Goal: Task Accomplishment & Management: Manage account settings

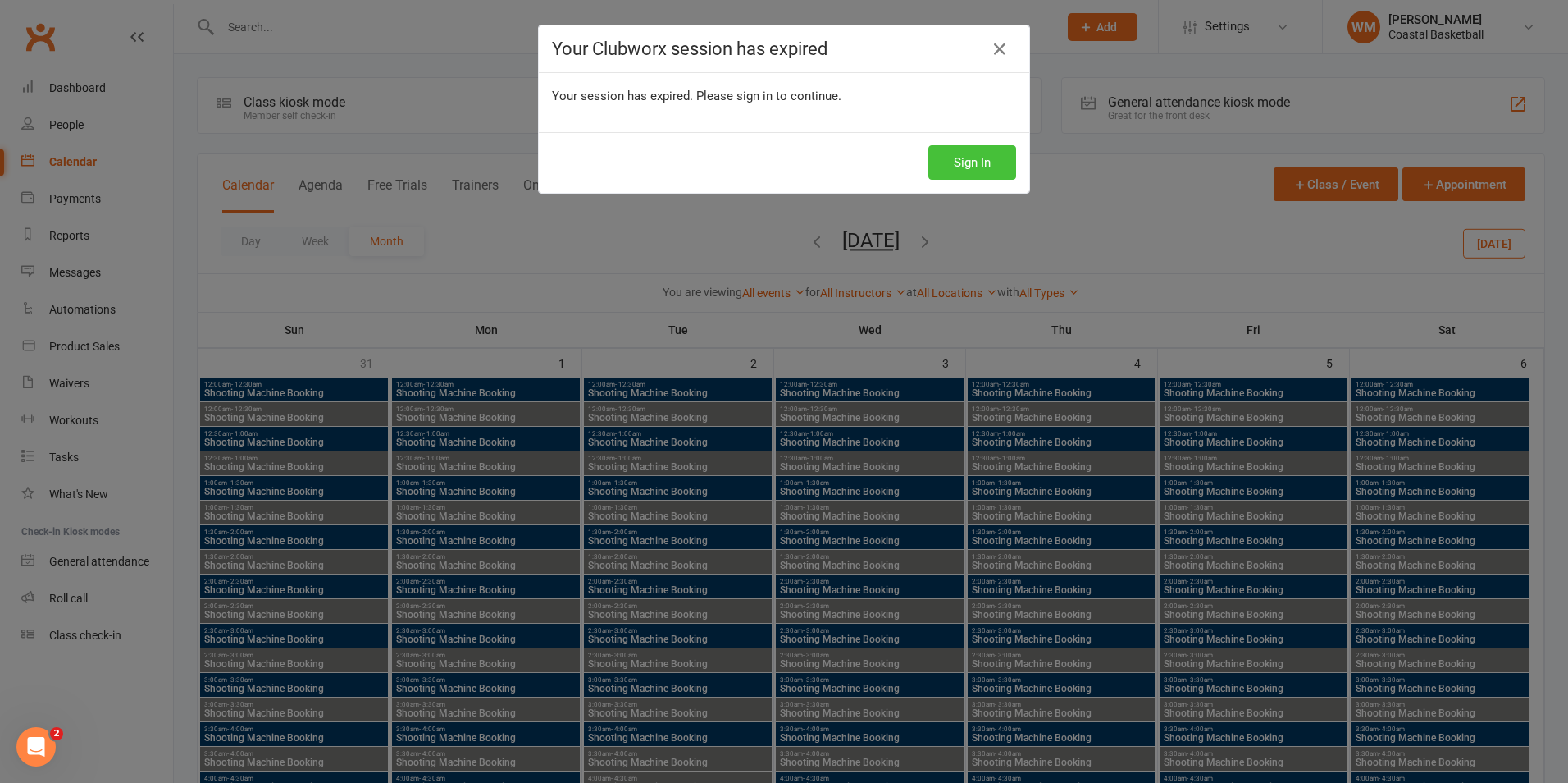
click at [967, 166] on button "Sign In" at bounding box center [971, 162] width 87 height 35
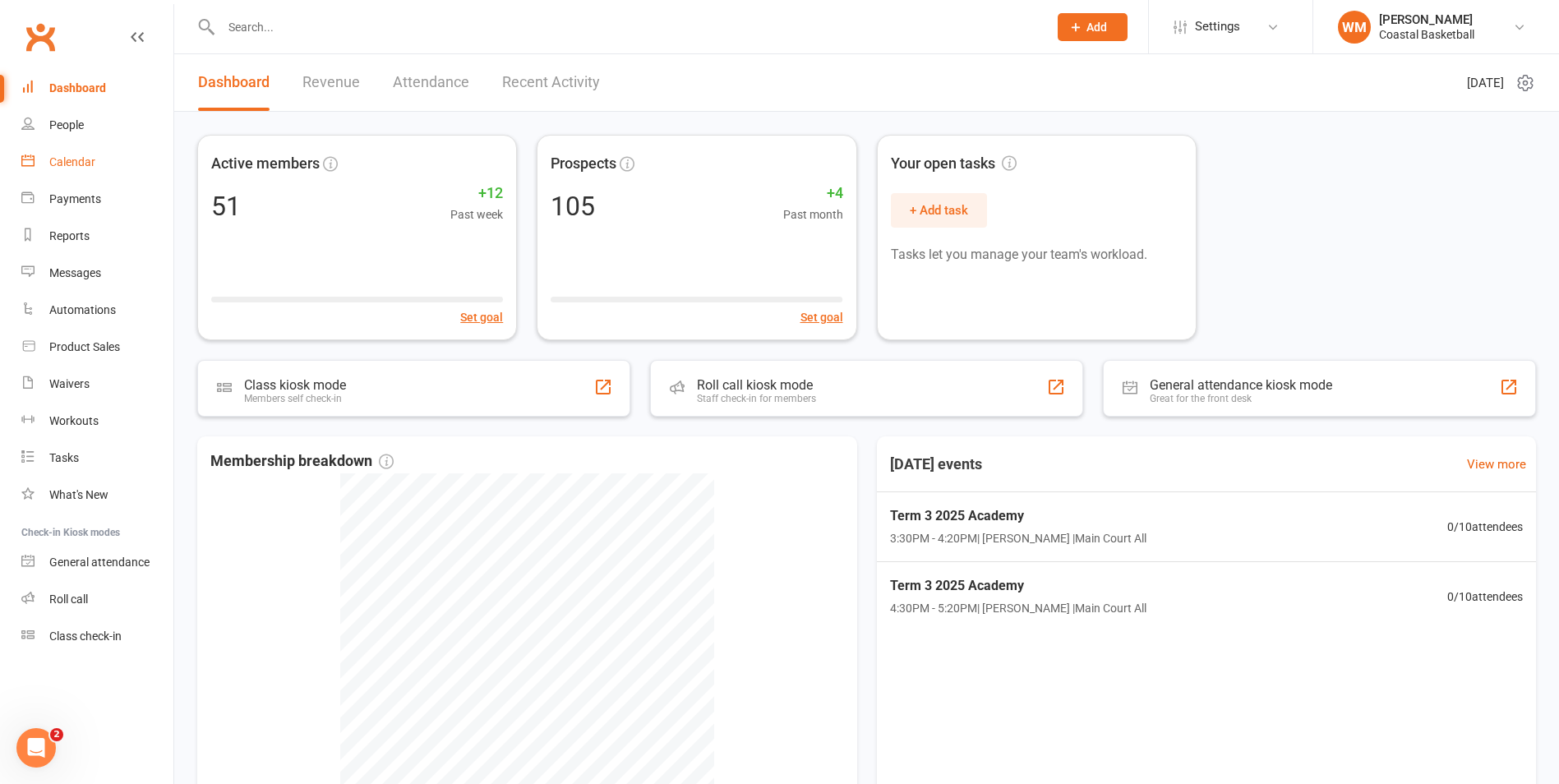
click at [77, 152] on link "Calendar" at bounding box center [97, 161] width 153 height 37
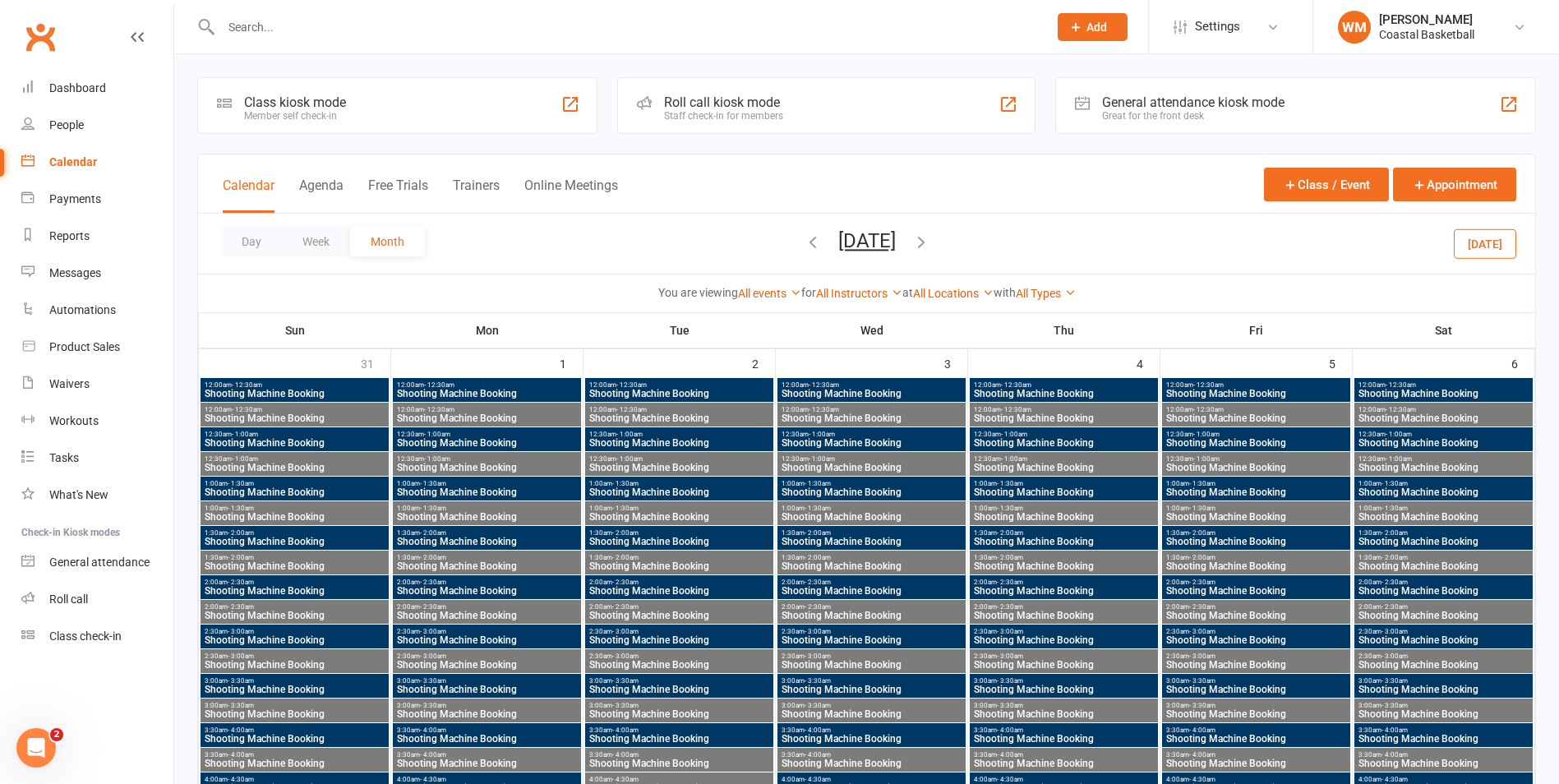
click at [803, 243] on icon "button" at bounding box center [812, 241] width 18 height 18
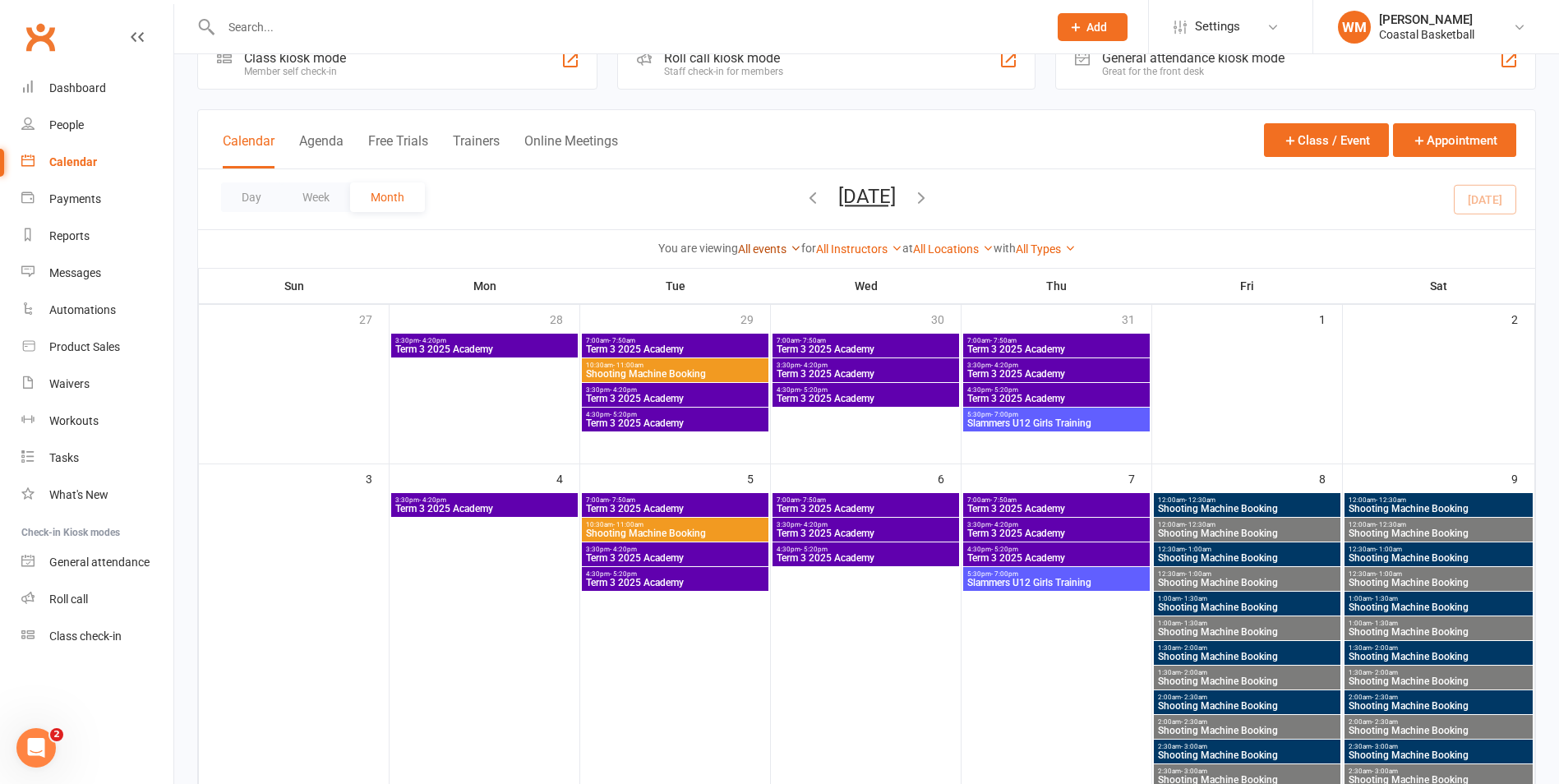
scroll to position [82, 0]
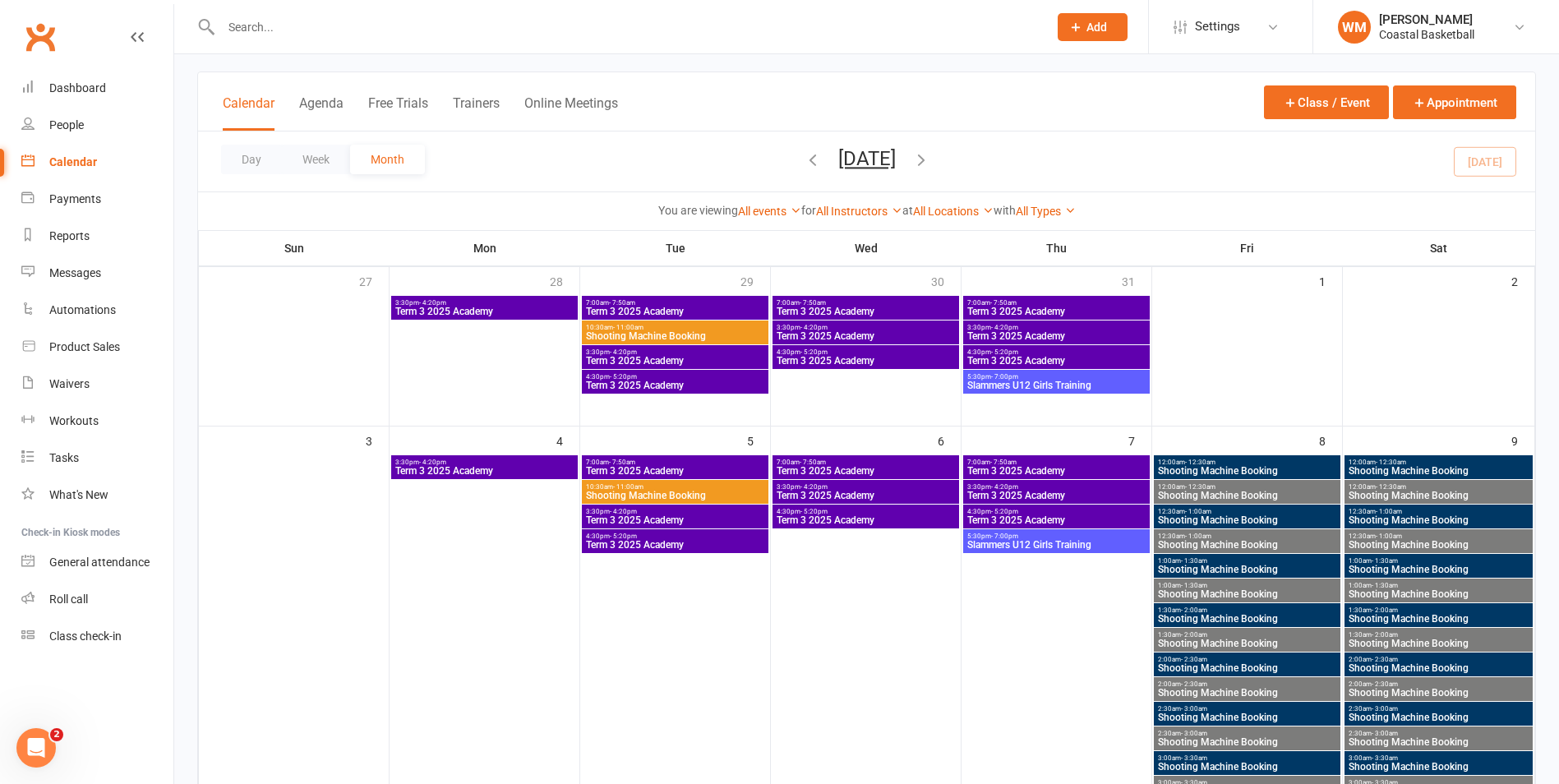
click at [803, 168] on button "button" at bounding box center [812, 161] width 18 height 29
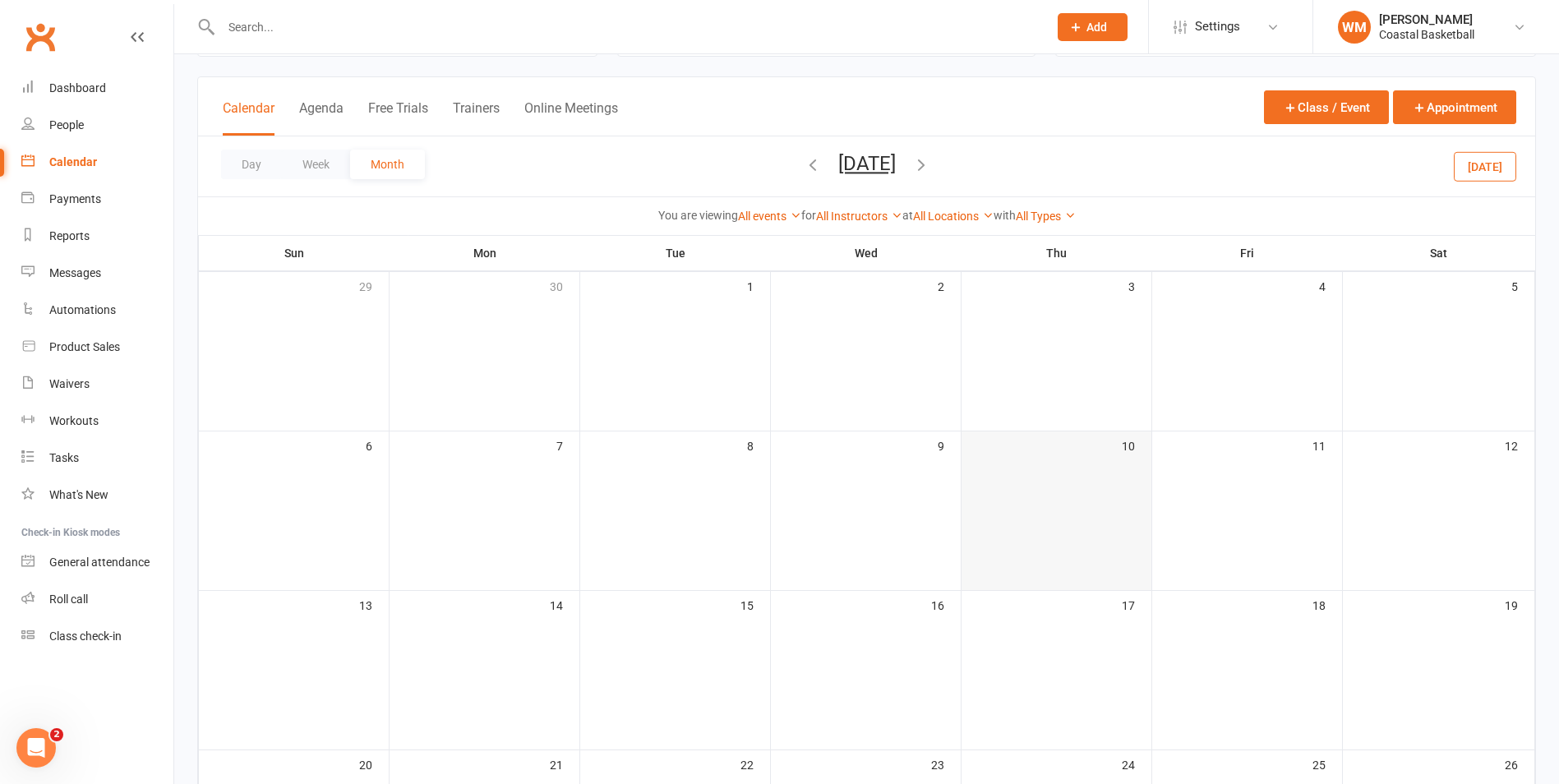
scroll to position [0, 0]
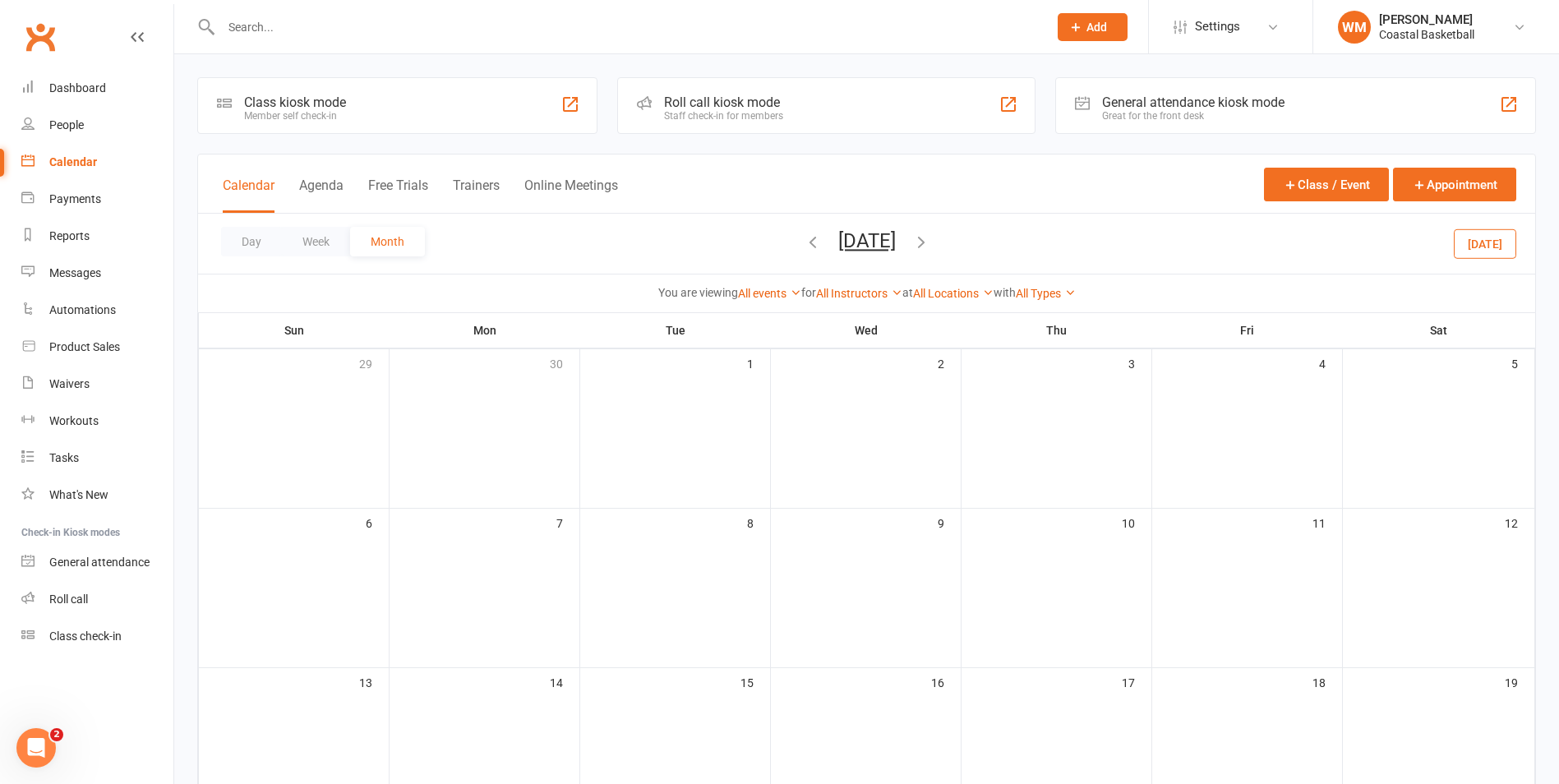
click at [928, 240] on icon "button" at bounding box center [921, 241] width 18 height 18
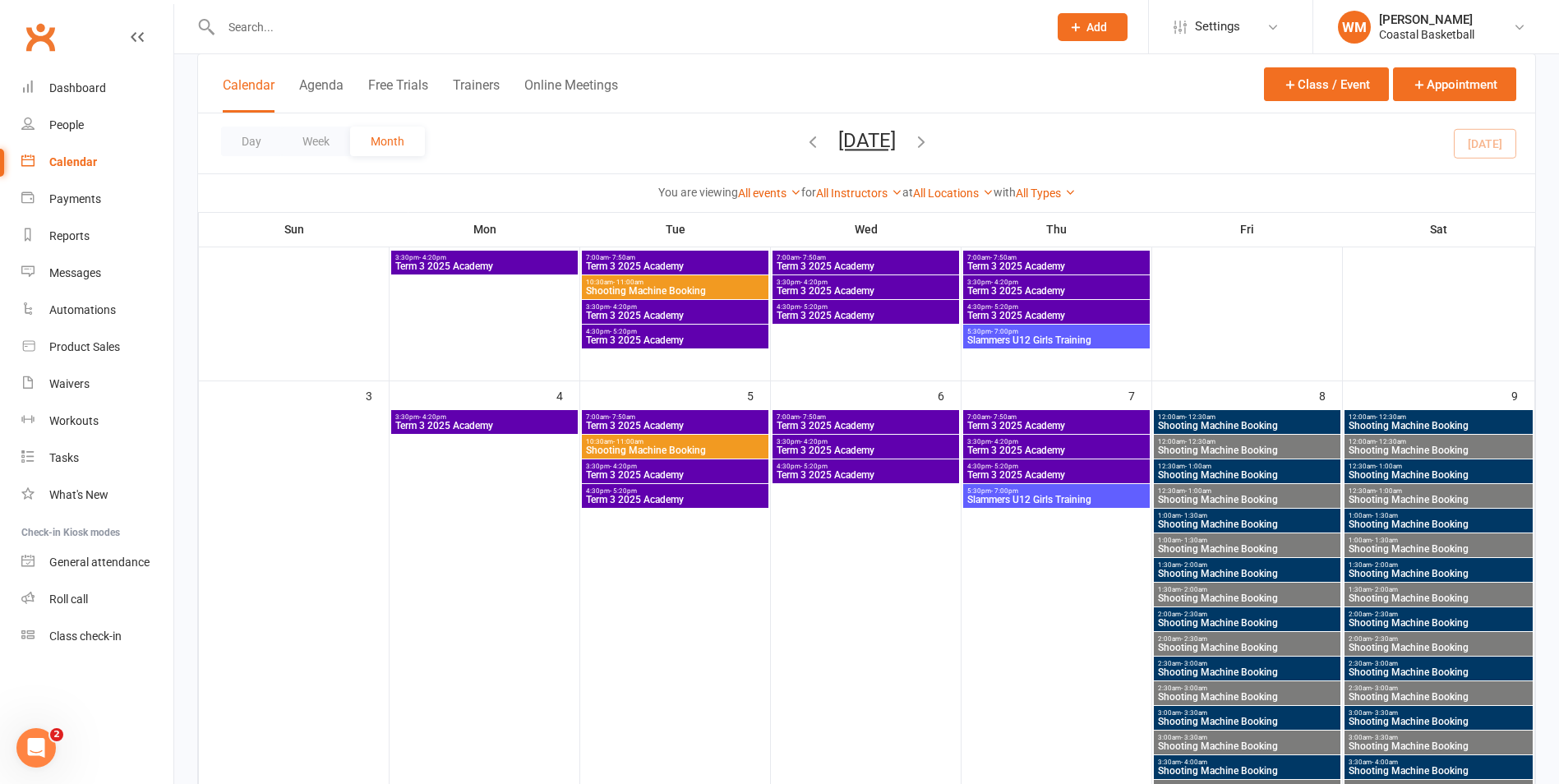
scroll to position [329, 0]
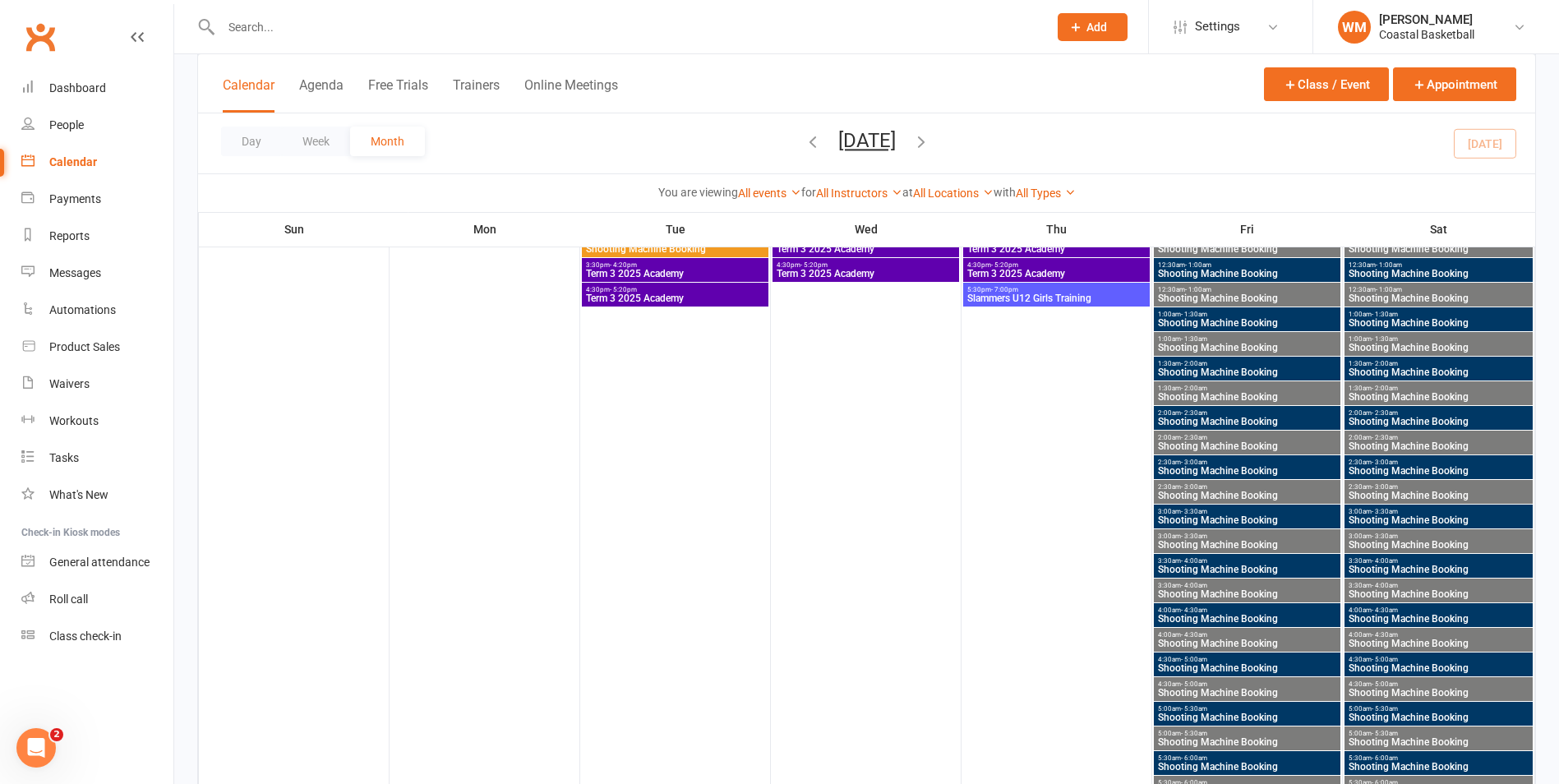
click at [930, 138] on icon "button" at bounding box center [921, 141] width 18 height 18
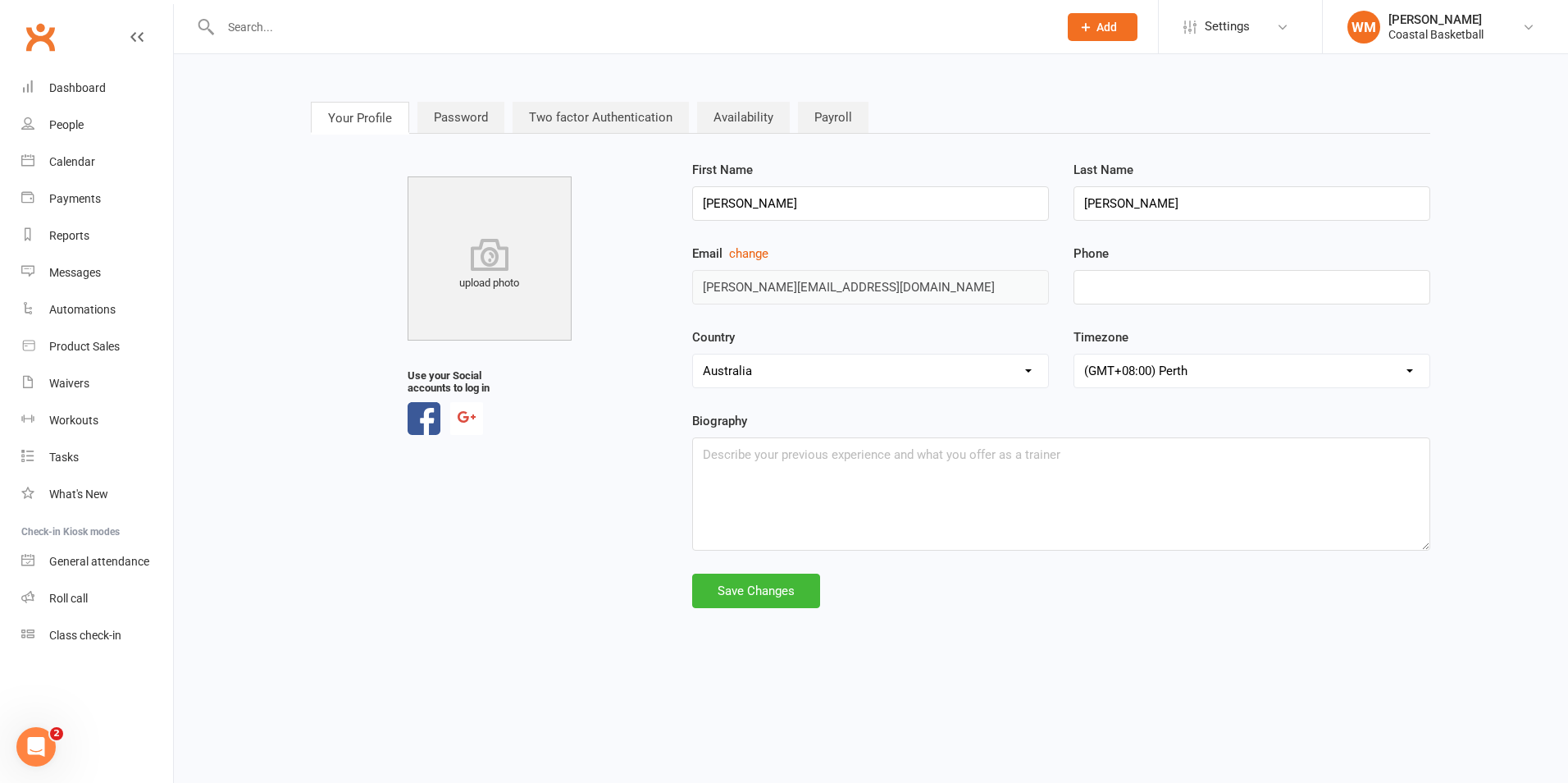
click at [1123, 34] on button "Add" at bounding box center [1103, 27] width 70 height 28
click at [1266, 93] on div "Your Profile Password Two factor Authentication Availability Payroll upload pho…" at bounding box center [870, 356] width 1143 height 557
click at [1128, 32] on button "Add" at bounding box center [1103, 27] width 70 height 28
click at [1357, 124] on nav "Your Profile Password Two factor Authentication Availability Payroll" at bounding box center [871, 118] width 1120 height 34
click at [1112, 41] on div "Prospect Member Non-attending contact Class / event Appointment Task Membership…" at bounding box center [1102, 27] width 111 height 54
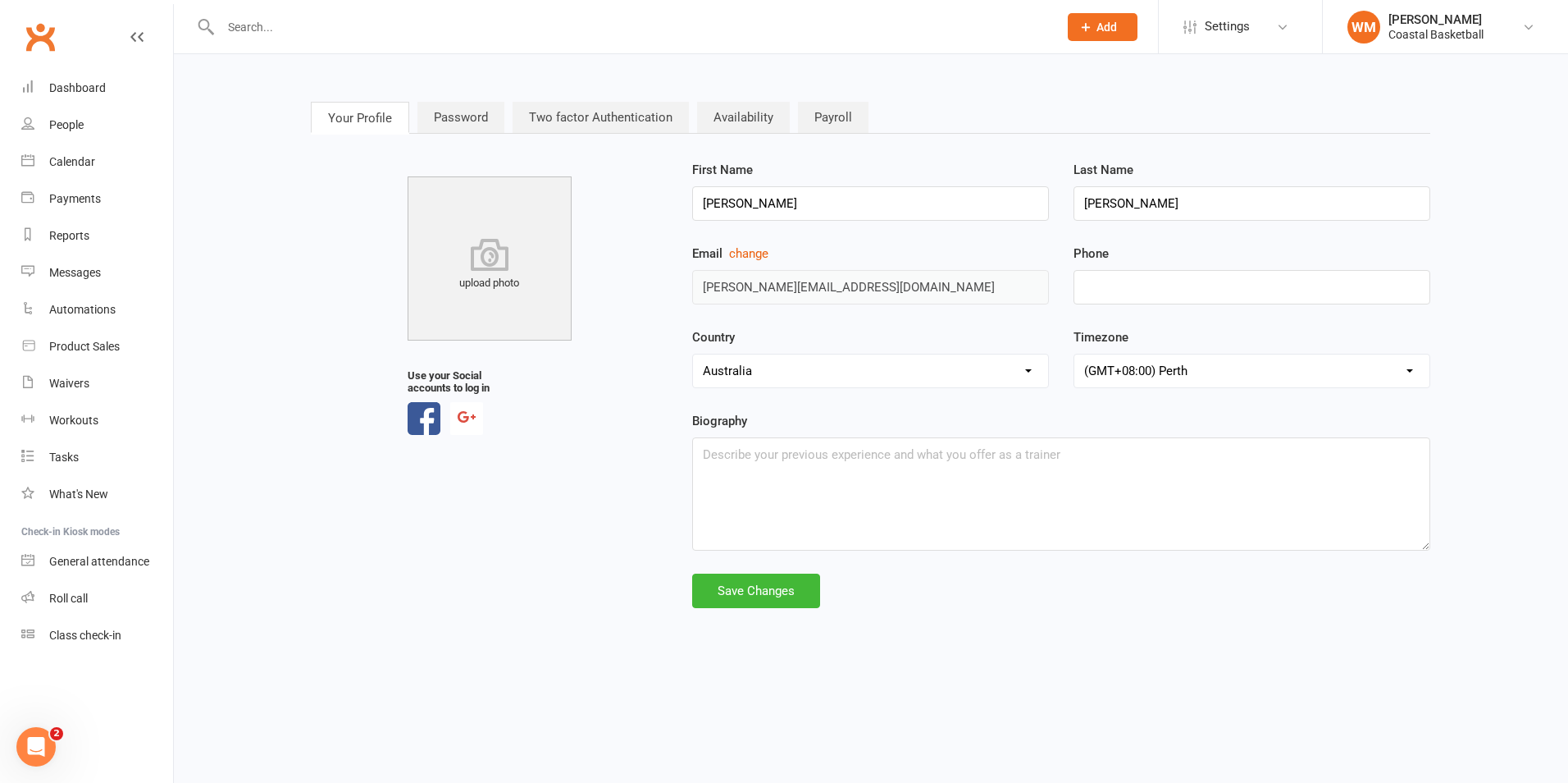
click at [292, 40] on div at bounding box center [621, 27] width 849 height 54
click at [287, 12] on div at bounding box center [621, 27] width 849 height 54
click at [278, 19] on input "text" at bounding box center [630, 27] width 830 height 23
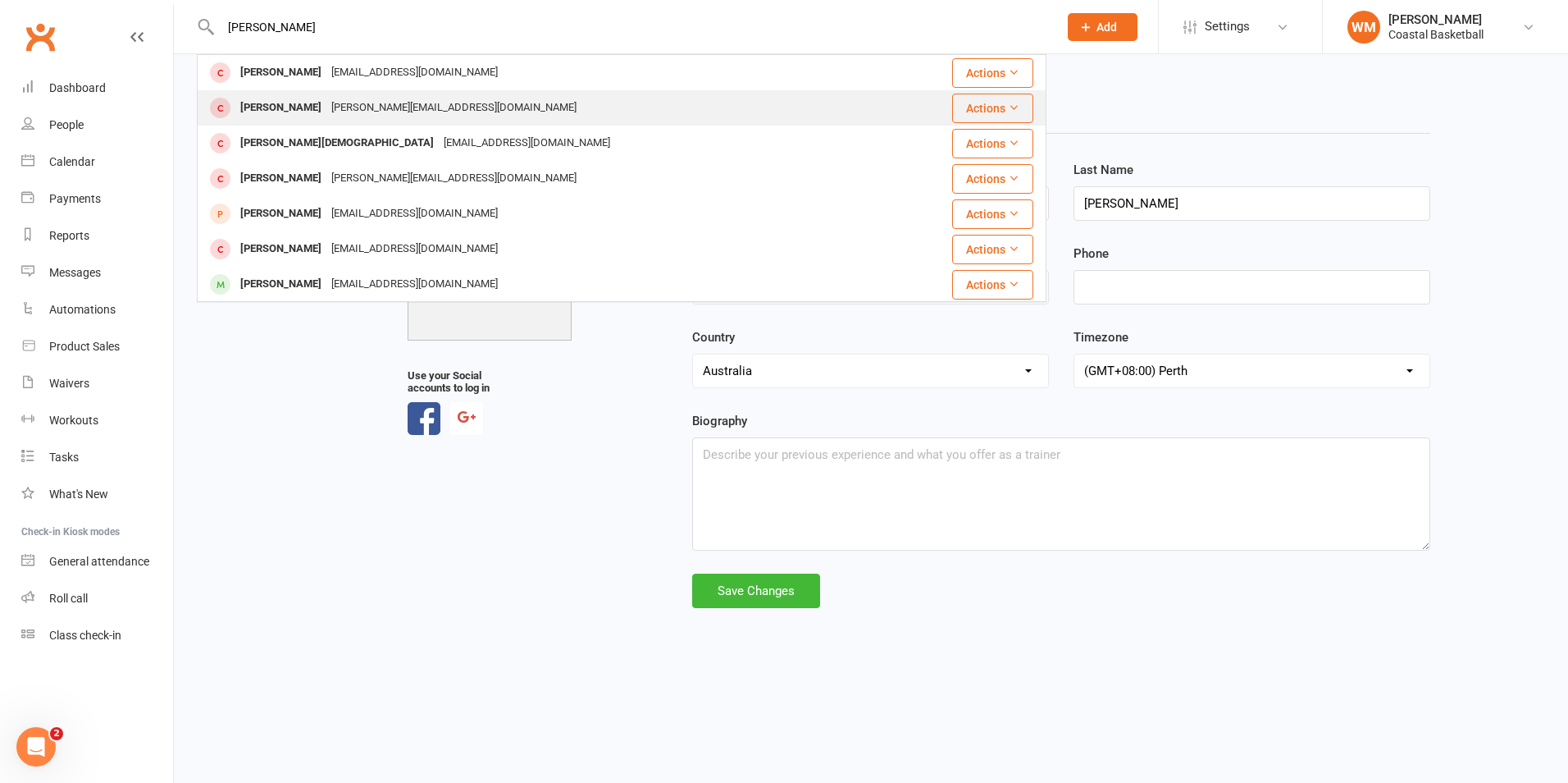
type input "WES"
click at [381, 100] on div "wes@coastalbasketball.com.au" at bounding box center [453, 107] width 255 height 24
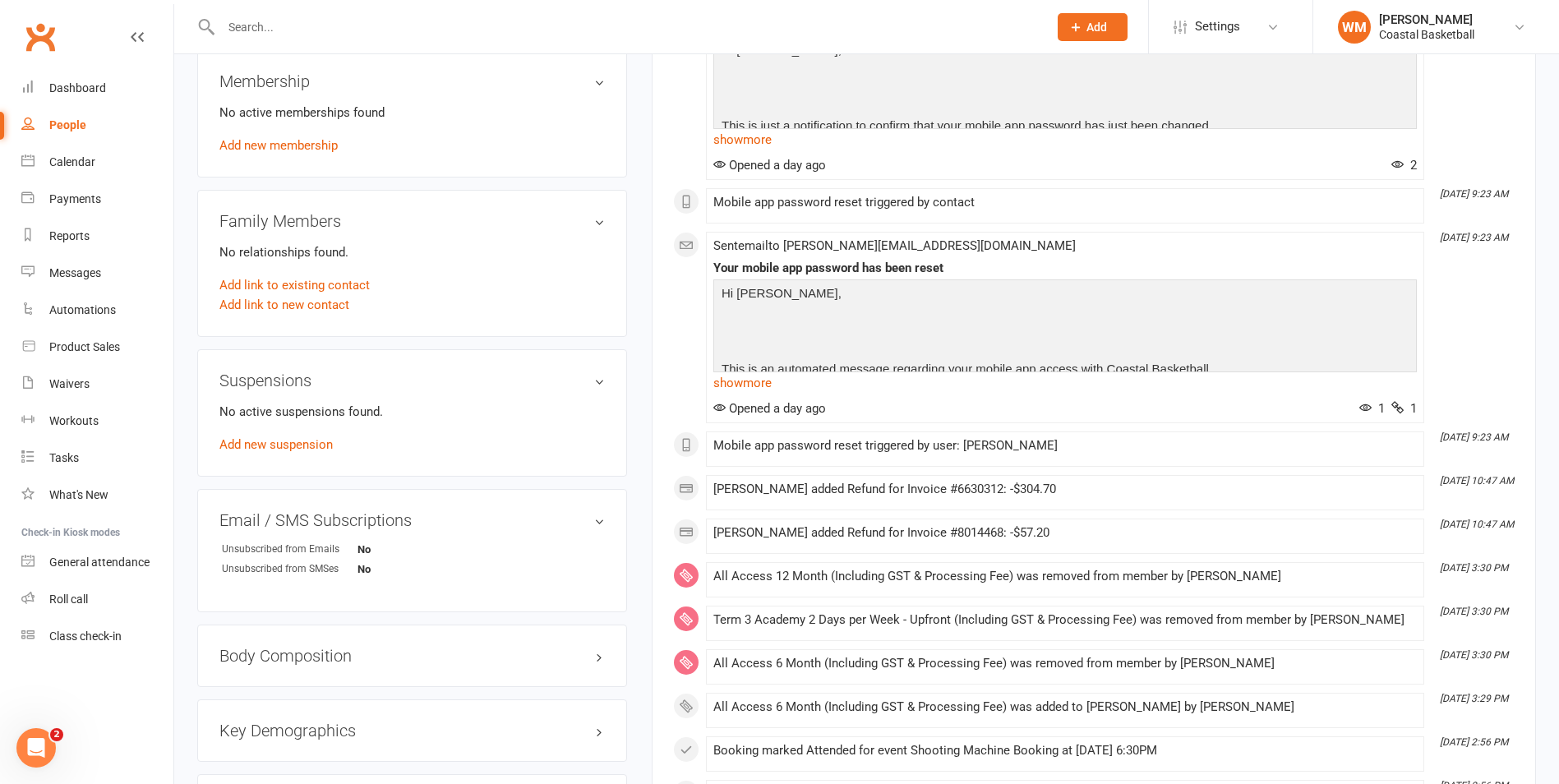
scroll to position [657, 0]
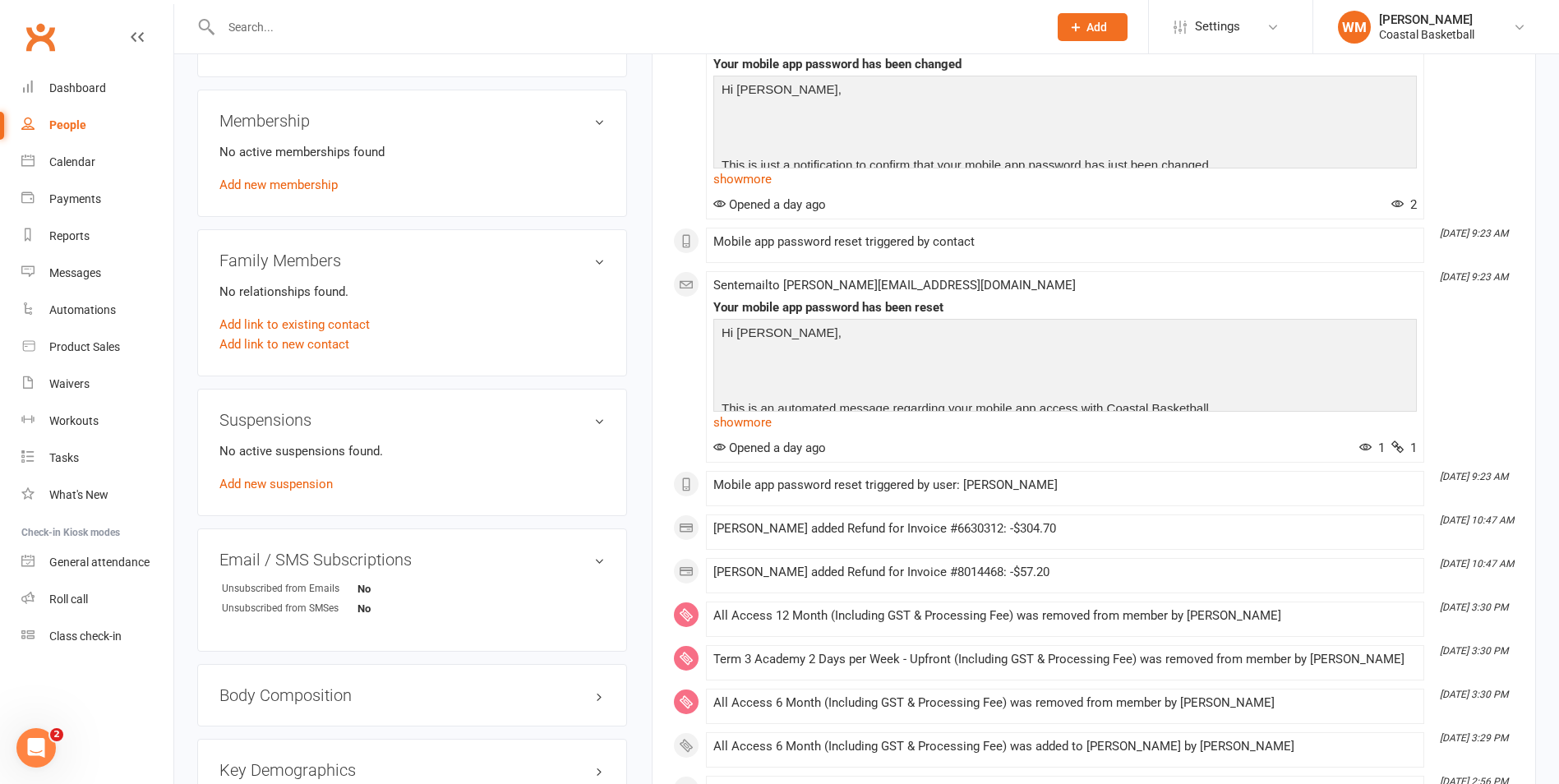
click at [596, 125] on h3 "Membership" at bounding box center [412, 121] width 386 height 18
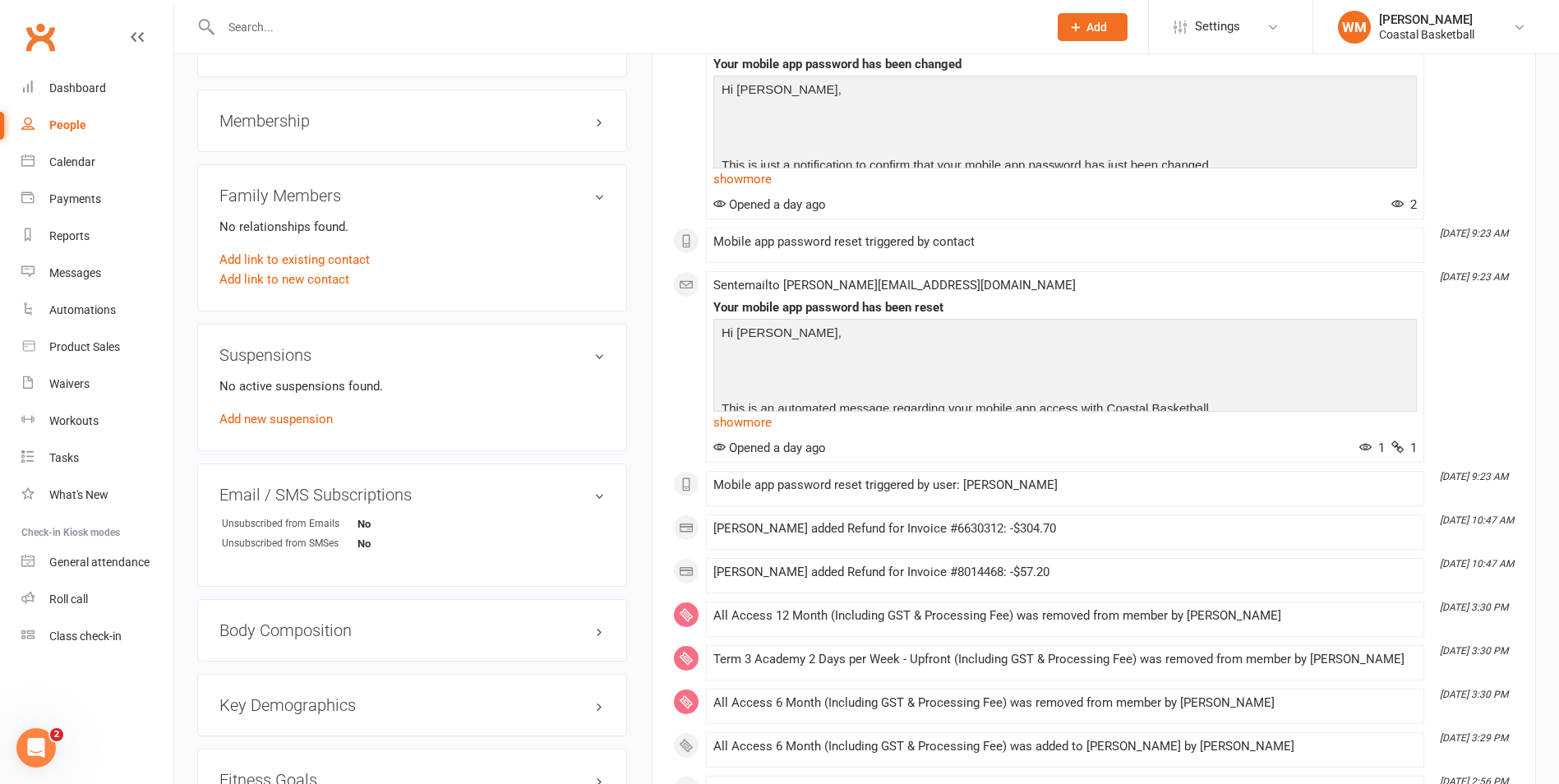
click at [598, 120] on h3 "Membership" at bounding box center [412, 121] width 386 height 18
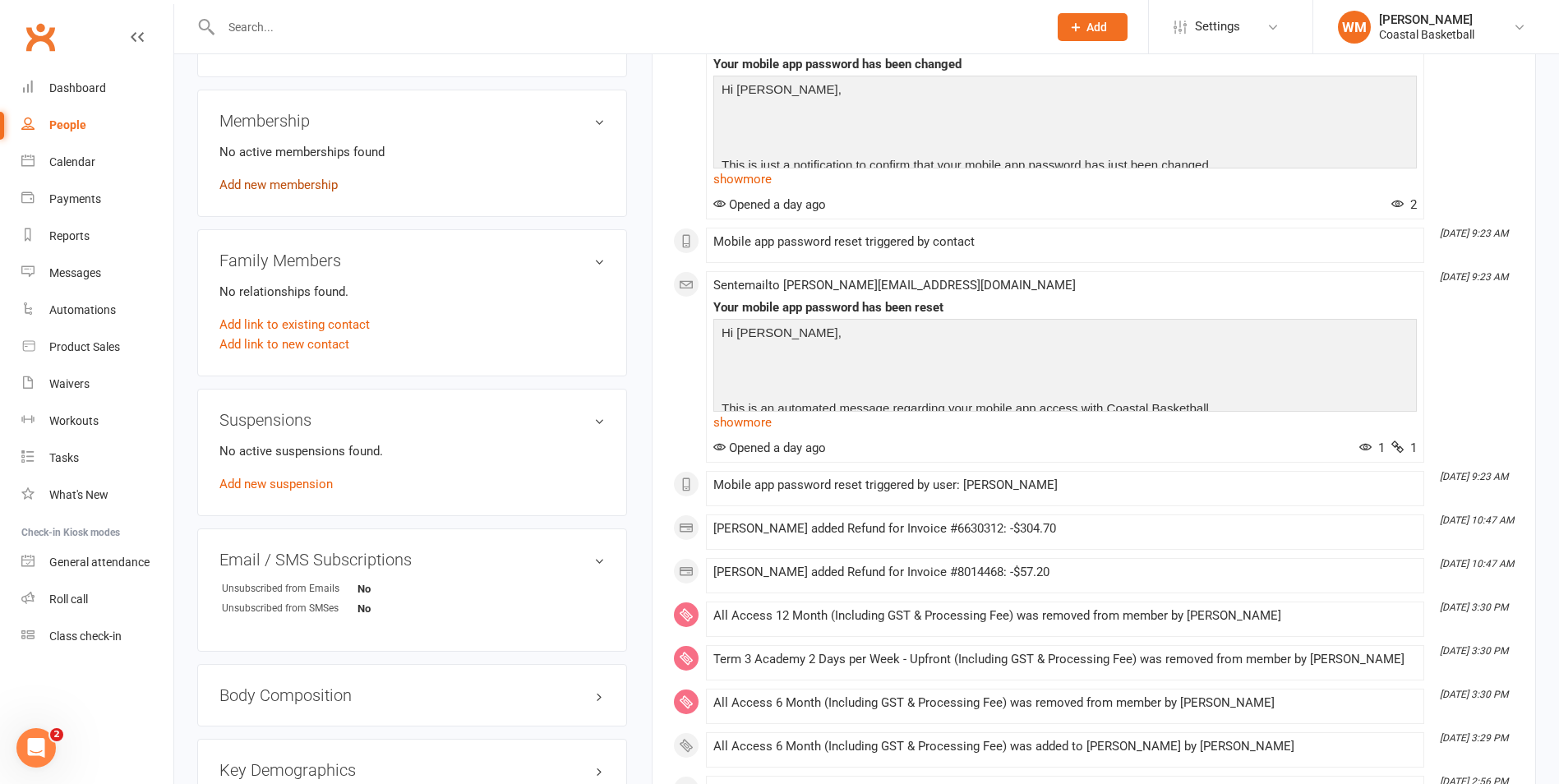
click at [293, 186] on link "Add new membership" at bounding box center [278, 184] width 119 height 15
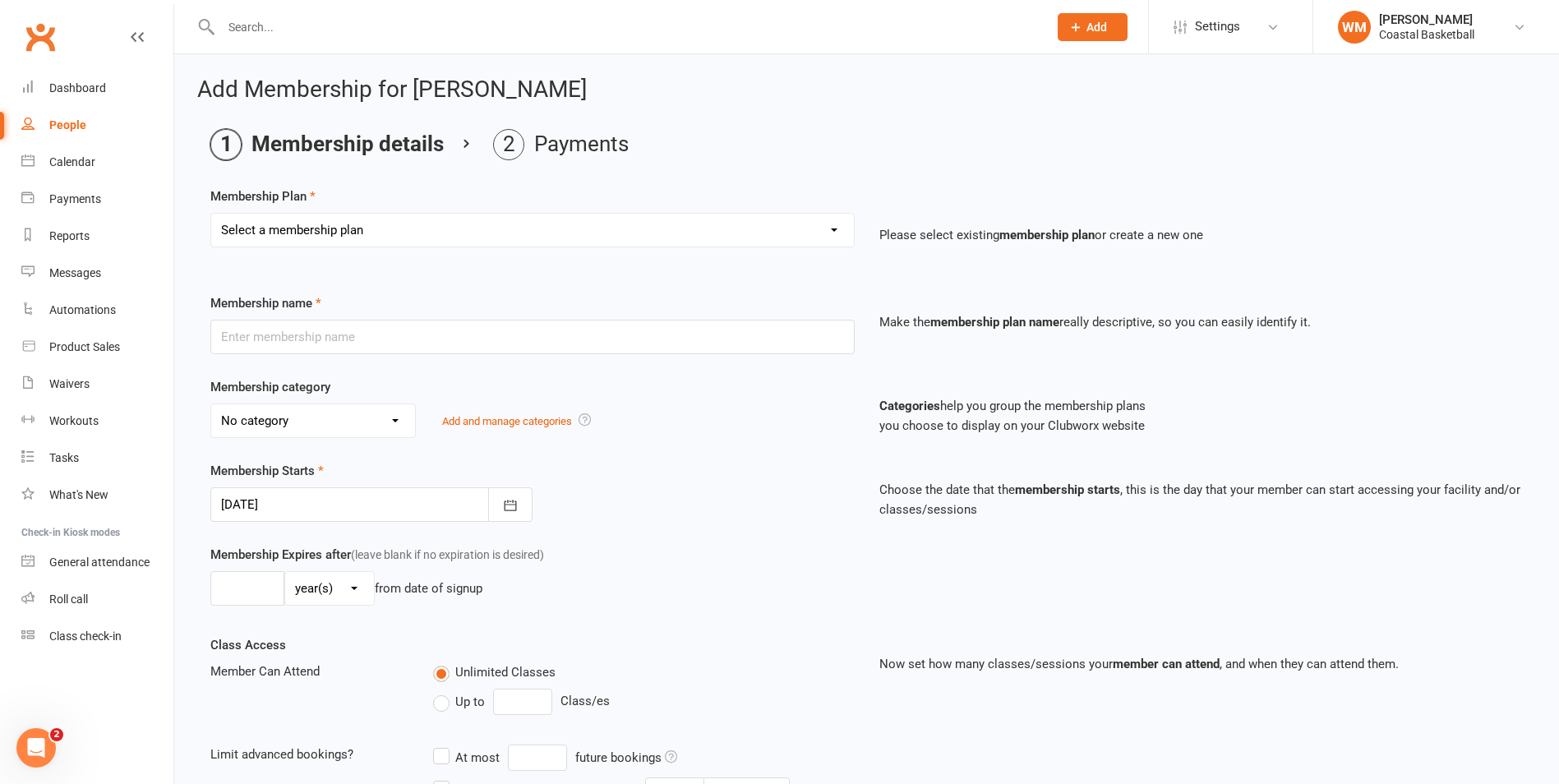
drag, startPoint x: 475, startPoint y: 233, endPoint x: 443, endPoint y: 224, distance: 33.2
click at [475, 233] on select "Select a membership plan Create new Membership Plan All Access 12 Month (Includ…" at bounding box center [532, 229] width 643 height 33
click at [416, 598] on div "from date of signup" at bounding box center [429, 588] width 108 height 20
click at [441, 240] on select "Select a membership plan Create new Membership Plan All Access 12 Month (Includ…" at bounding box center [532, 229] width 643 height 33
select select "14"
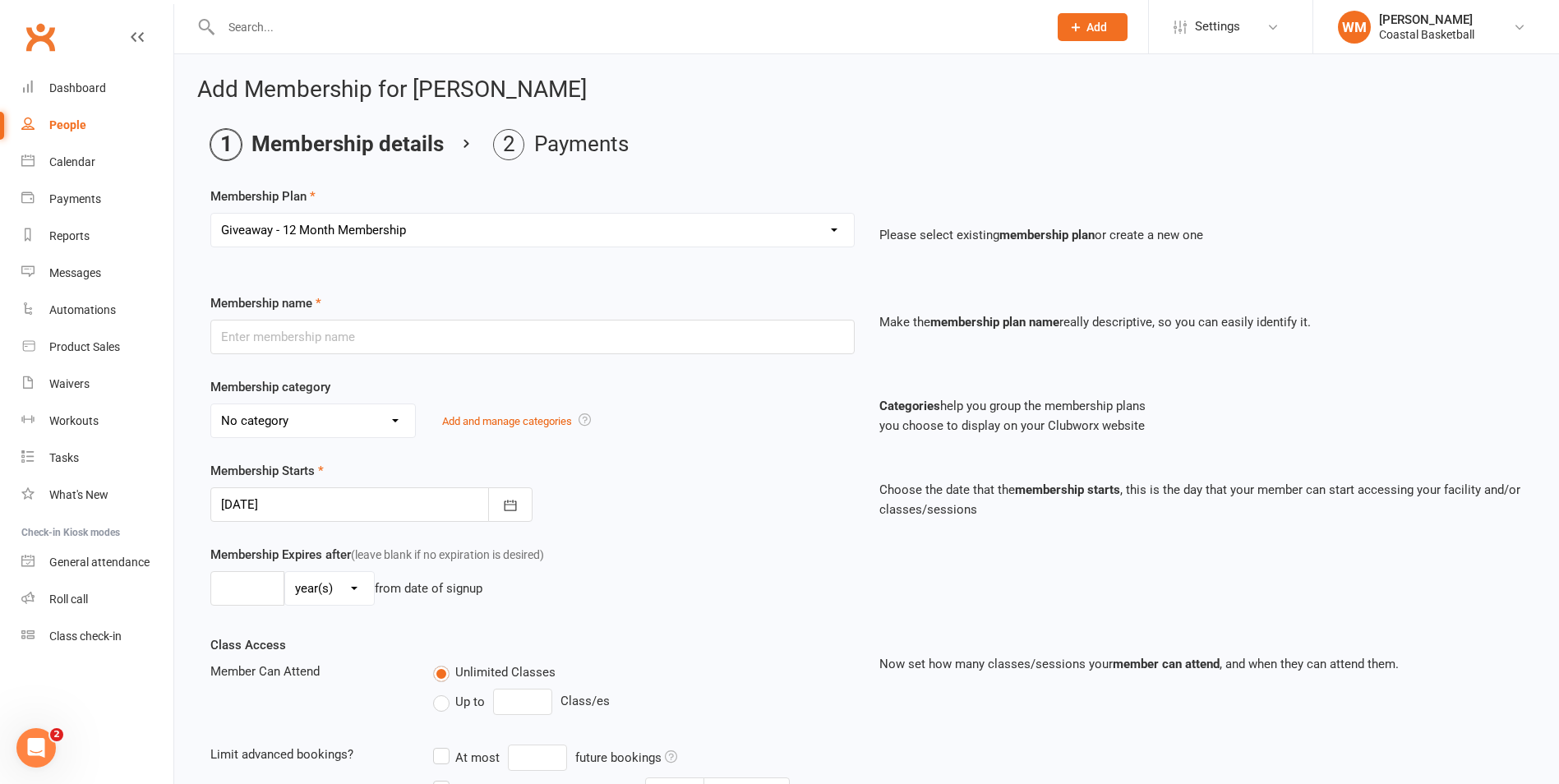
click at [211, 213] on select "Select a membership plan Create new Membership Plan All Access 12 Month (Includ…" at bounding box center [532, 229] width 643 height 33
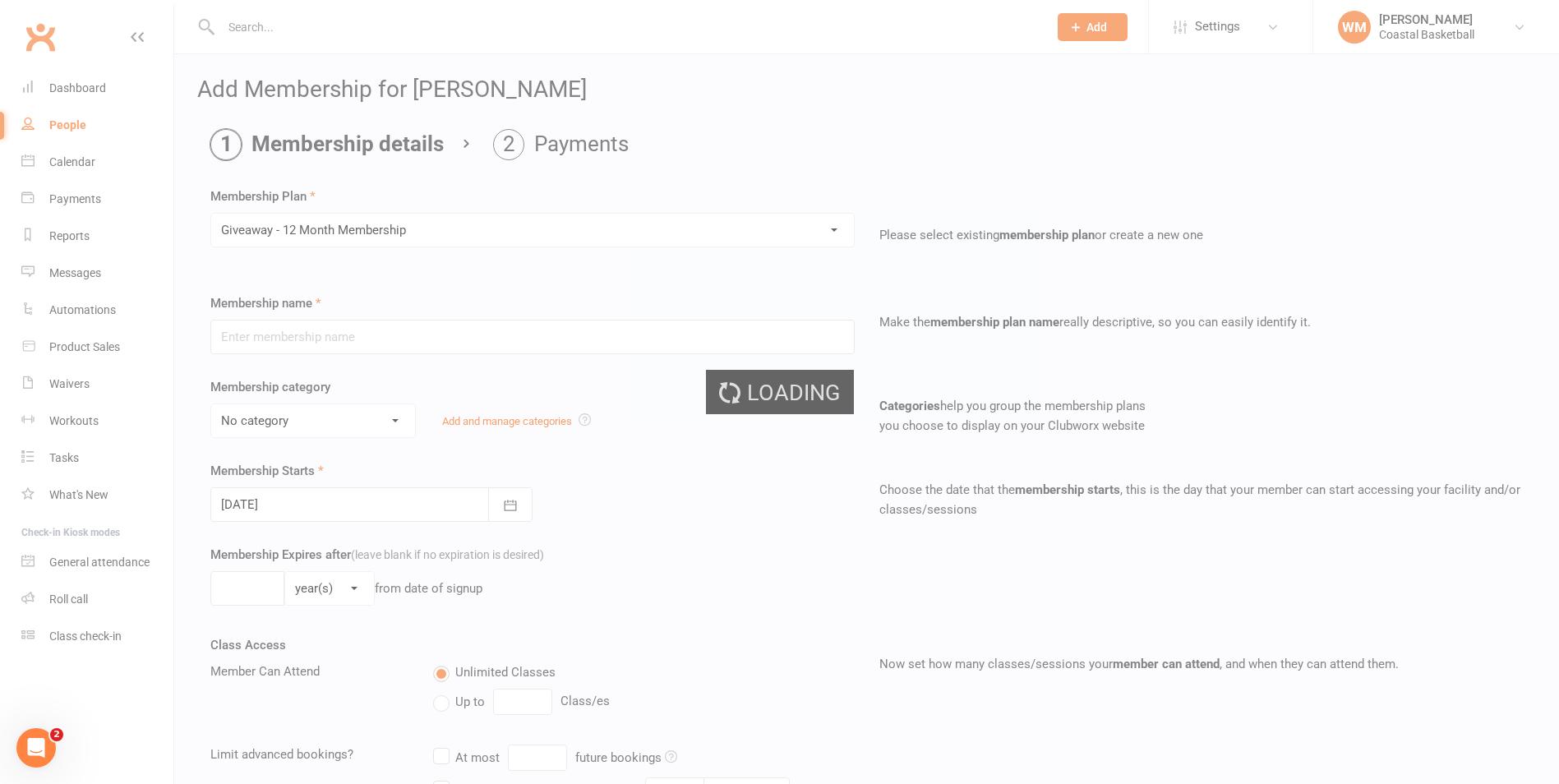
type input "Giveaway - 12 Month Membership"
select select "6"
type input "6"
select select "2"
type input "0"
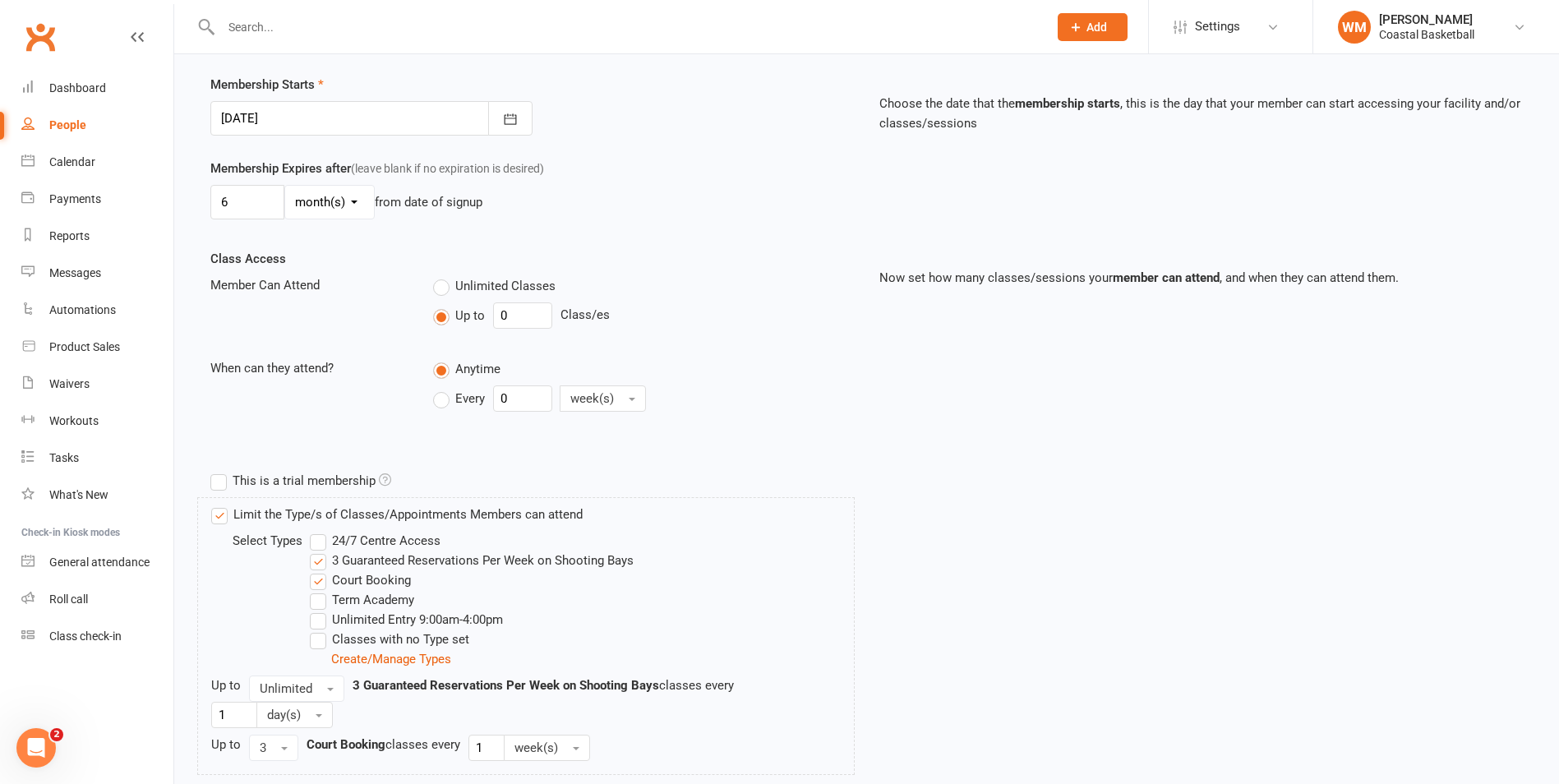
scroll to position [498, 0]
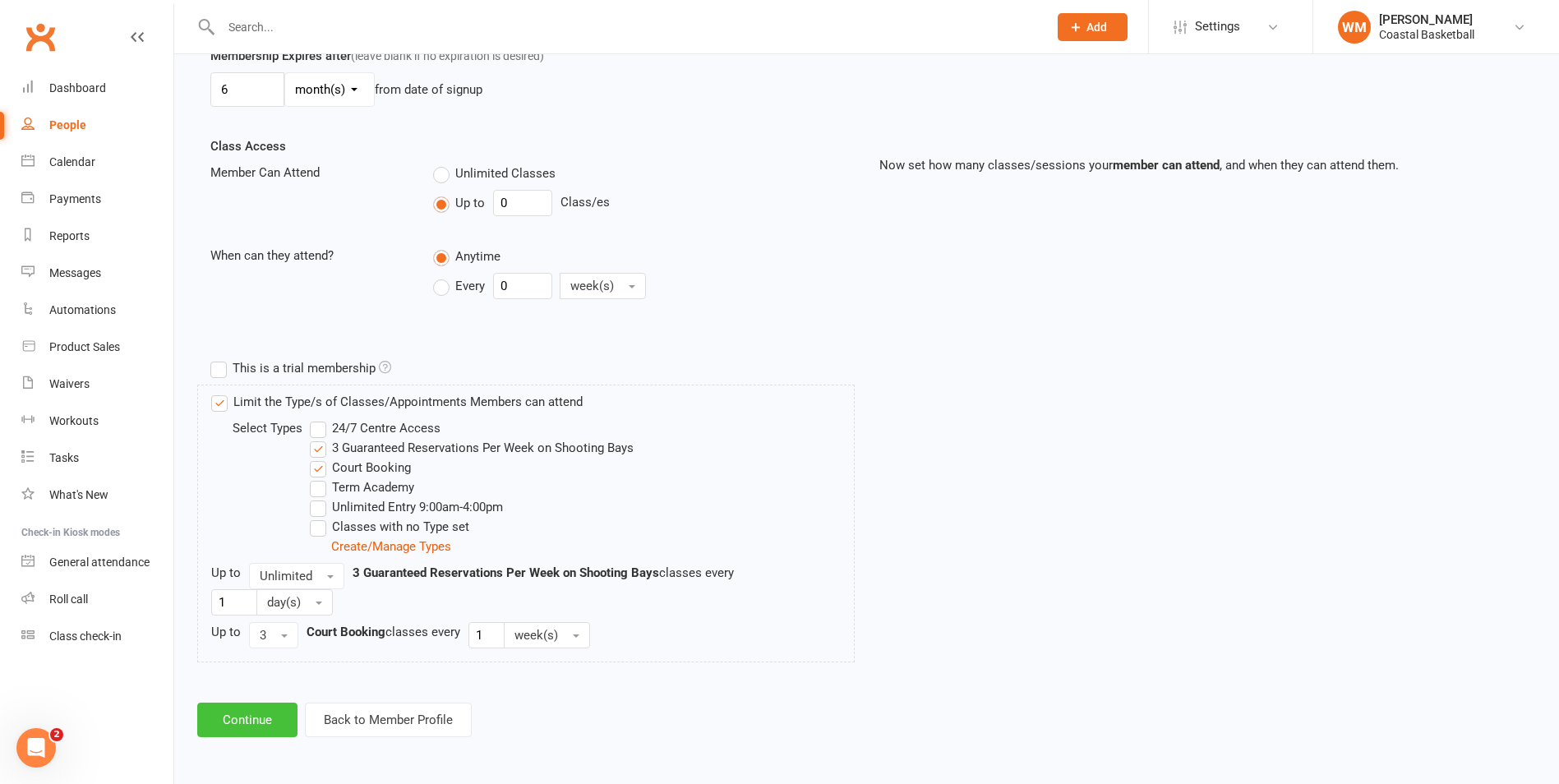
click at [276, 722] on button "Continue" at bounding box center [247, 719] width 101 height 35
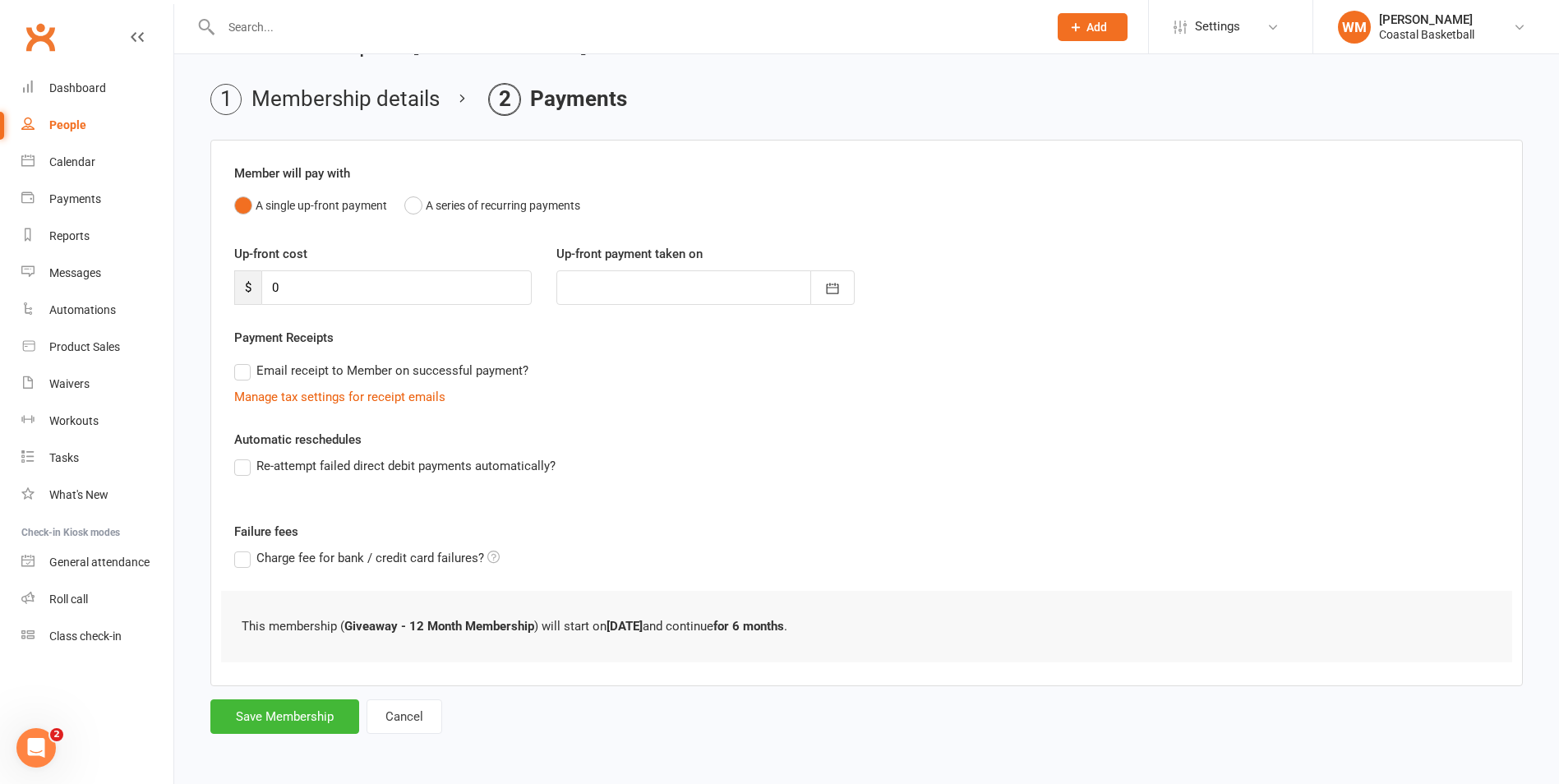
scroll to position [0, 0]
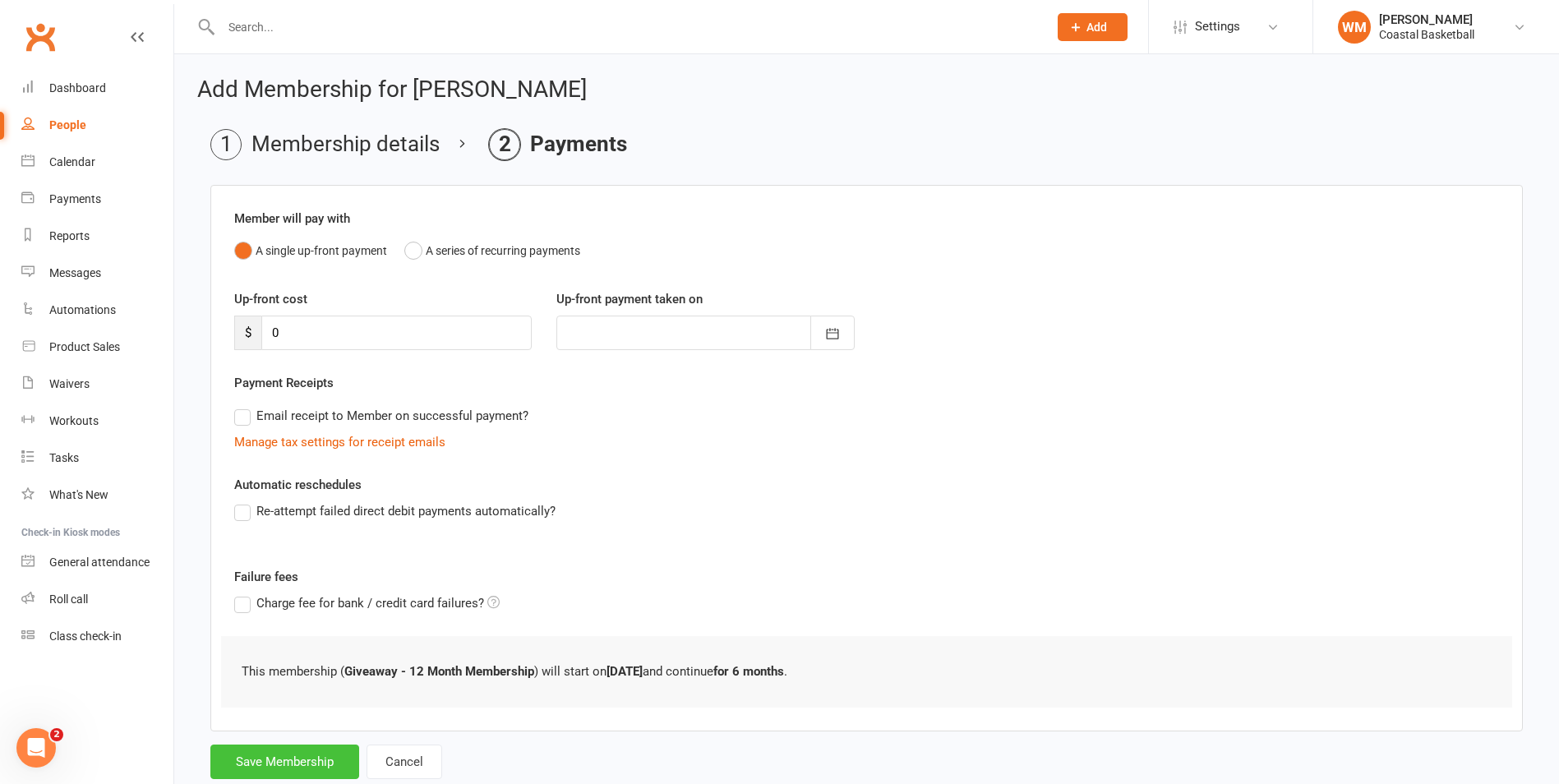
click at [313, 757] on button "Save Membership" at bounding box center [284, 761] width 149 height 35
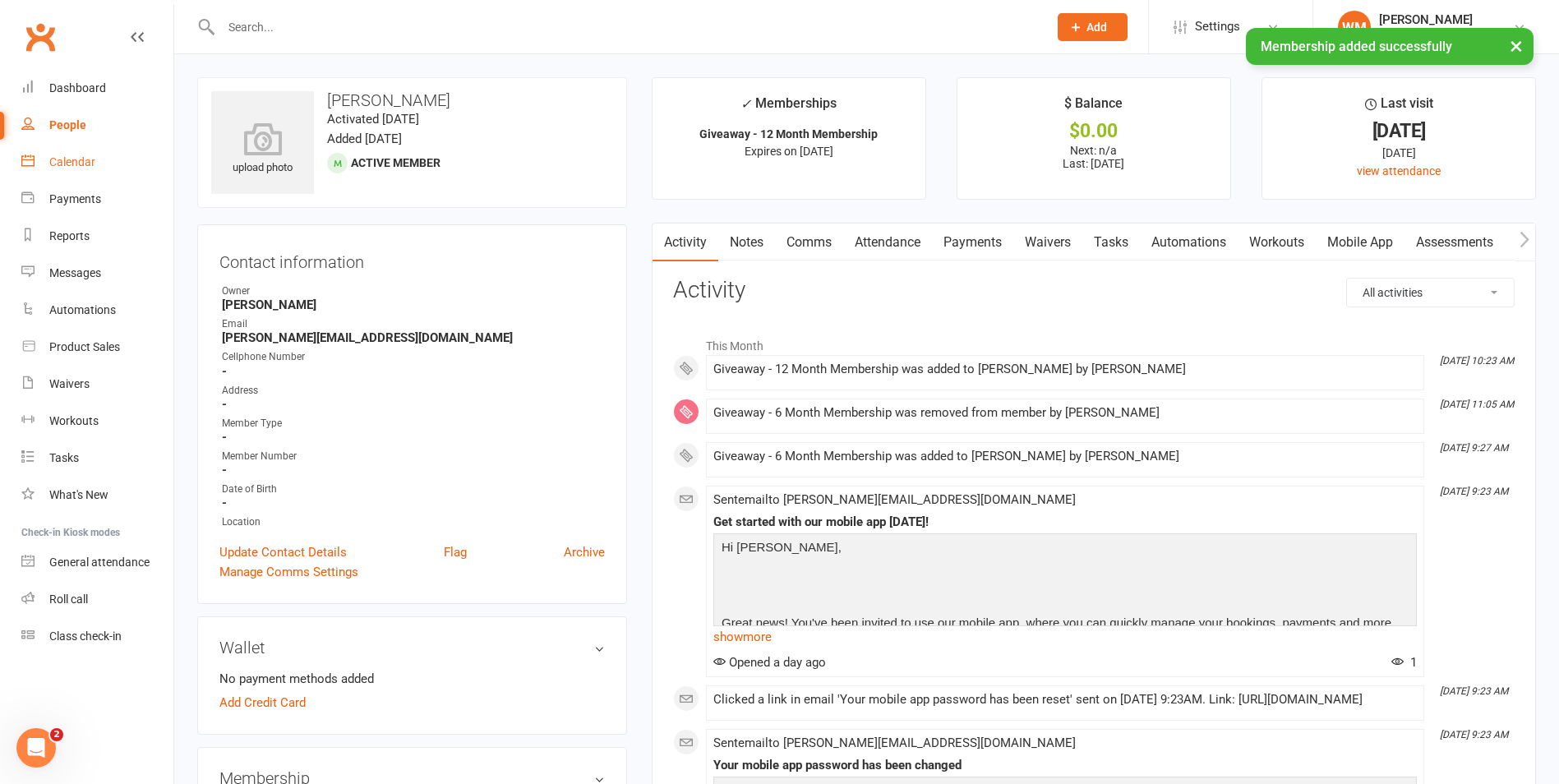
click at [82, 167] on div "Calendar" at bounding box center [72, 161] width 46 height 13
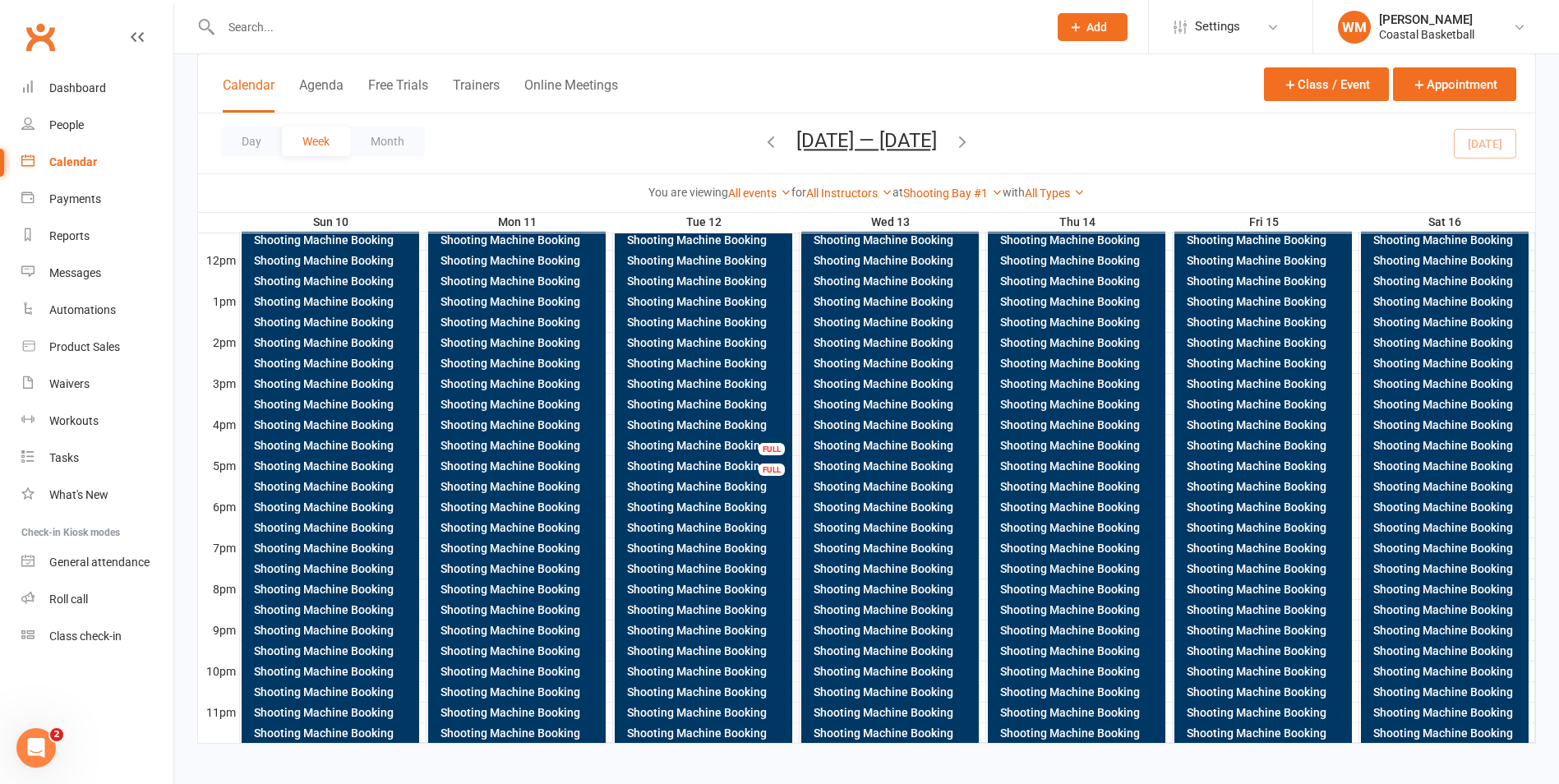
scroll to position [583, 0]
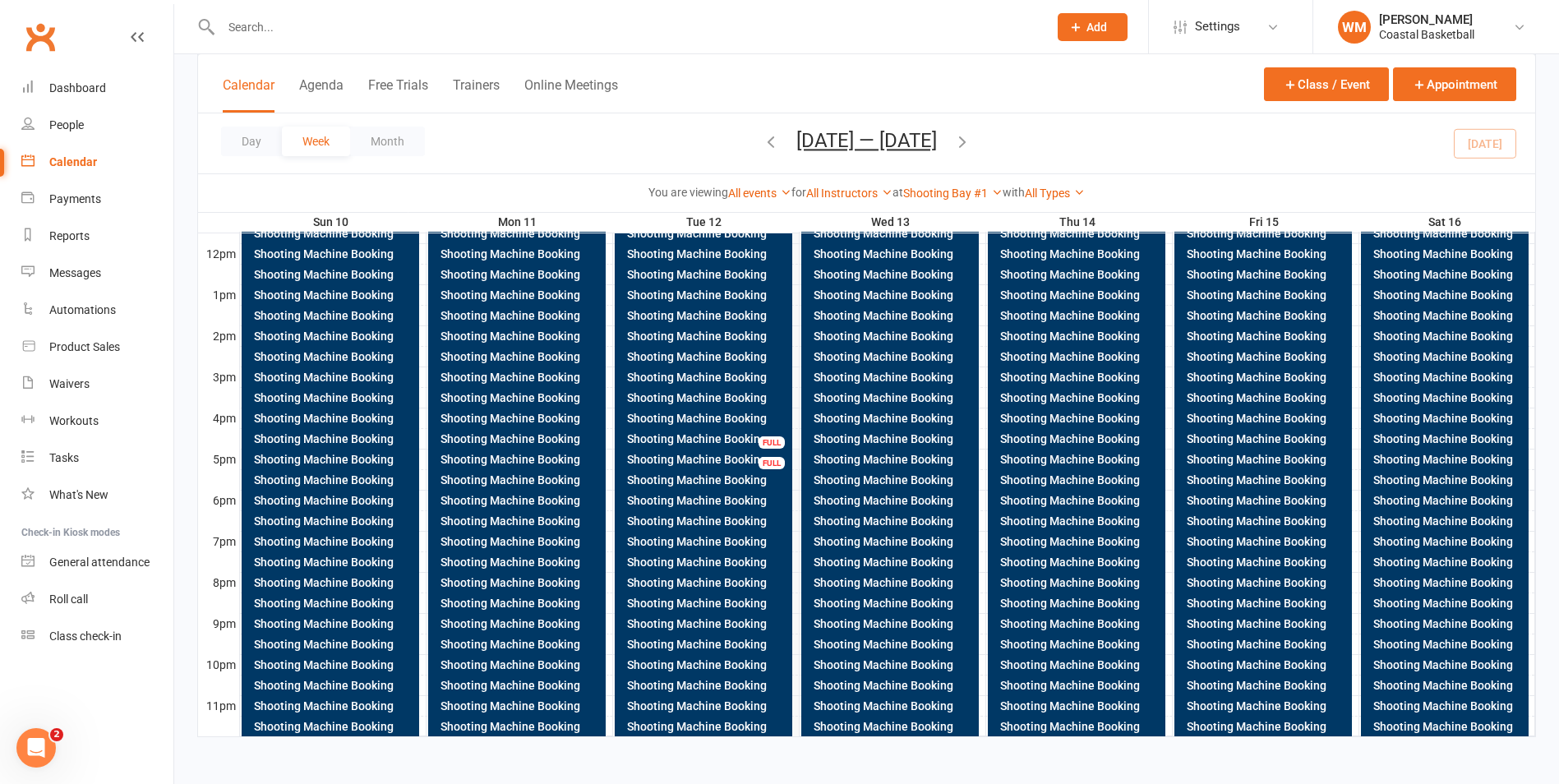
click at [843, 559] on div "Shooting Machine Booking" at bounding box center [893, 562] width 162 height 12
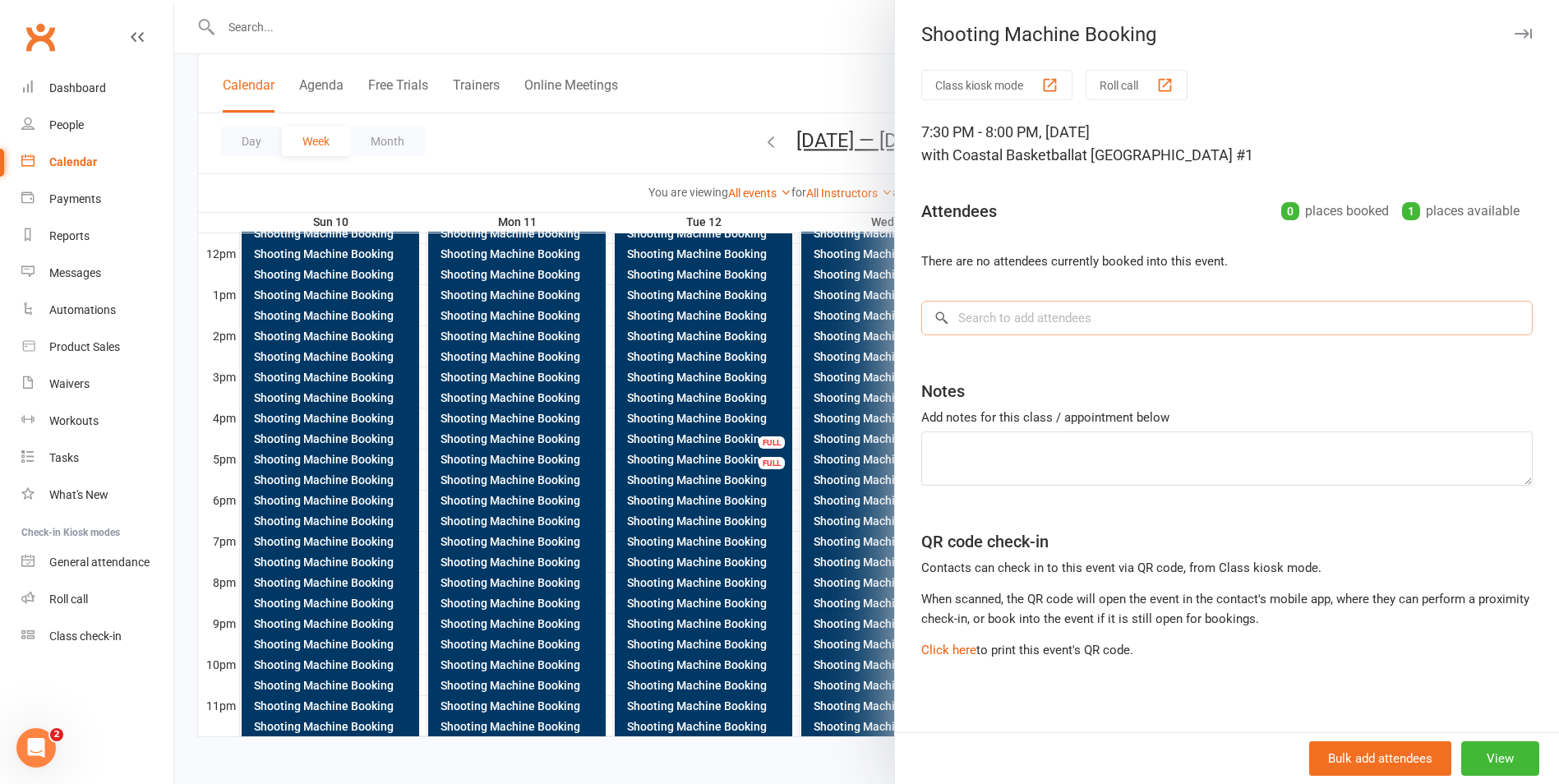
click at [1042, 323] on input "search" at bounding box center [1226, 318] width 611 height 35
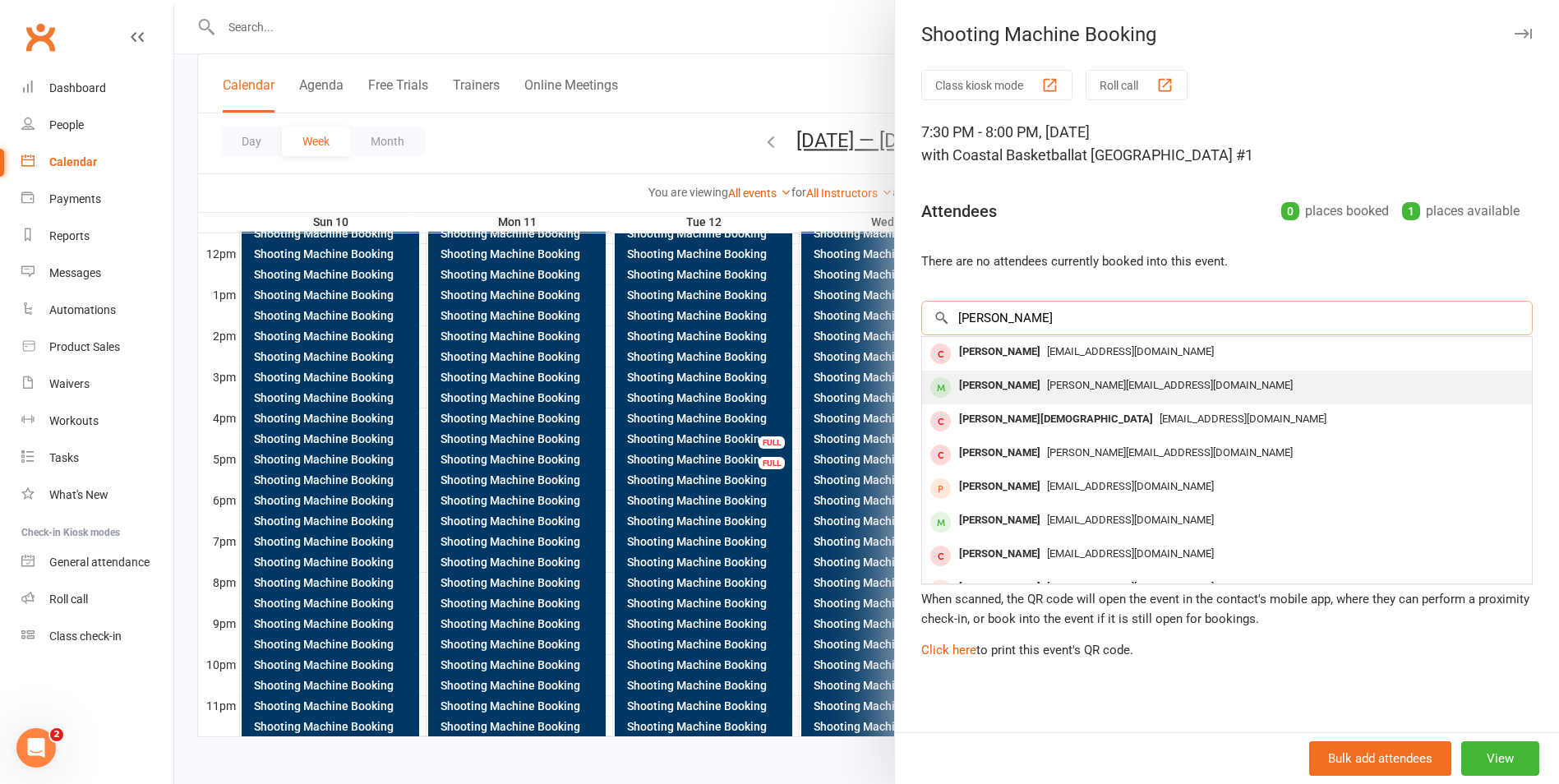
type input "WES"
click at [1046, 376] on div "wes@coastalbasketball.com.au" at bounding box center [1227, 386] width 597 height 24
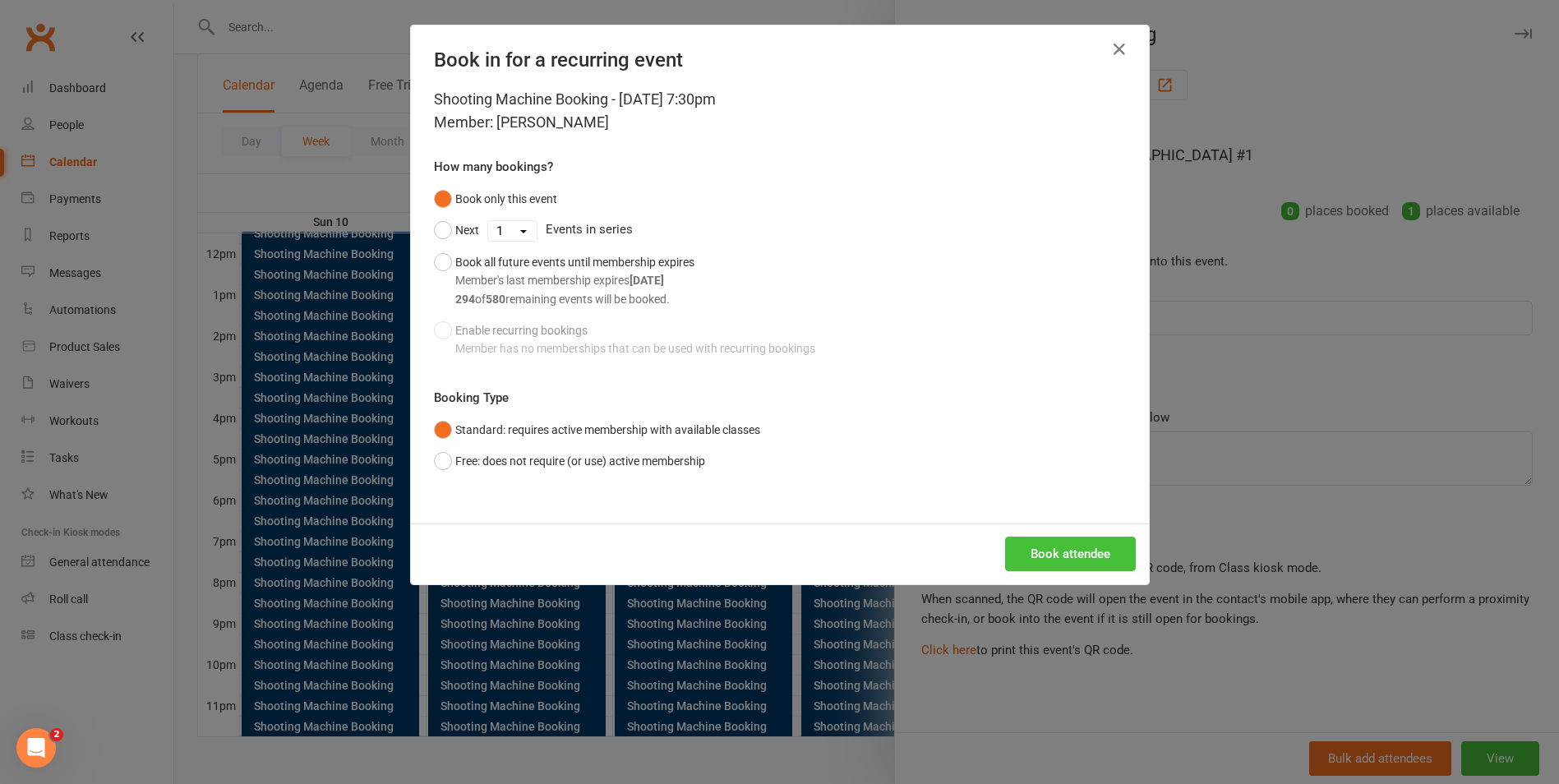
click at [1051, 555] on button "Book attendee" at bounding box center [1070, 553] width 131 height 35
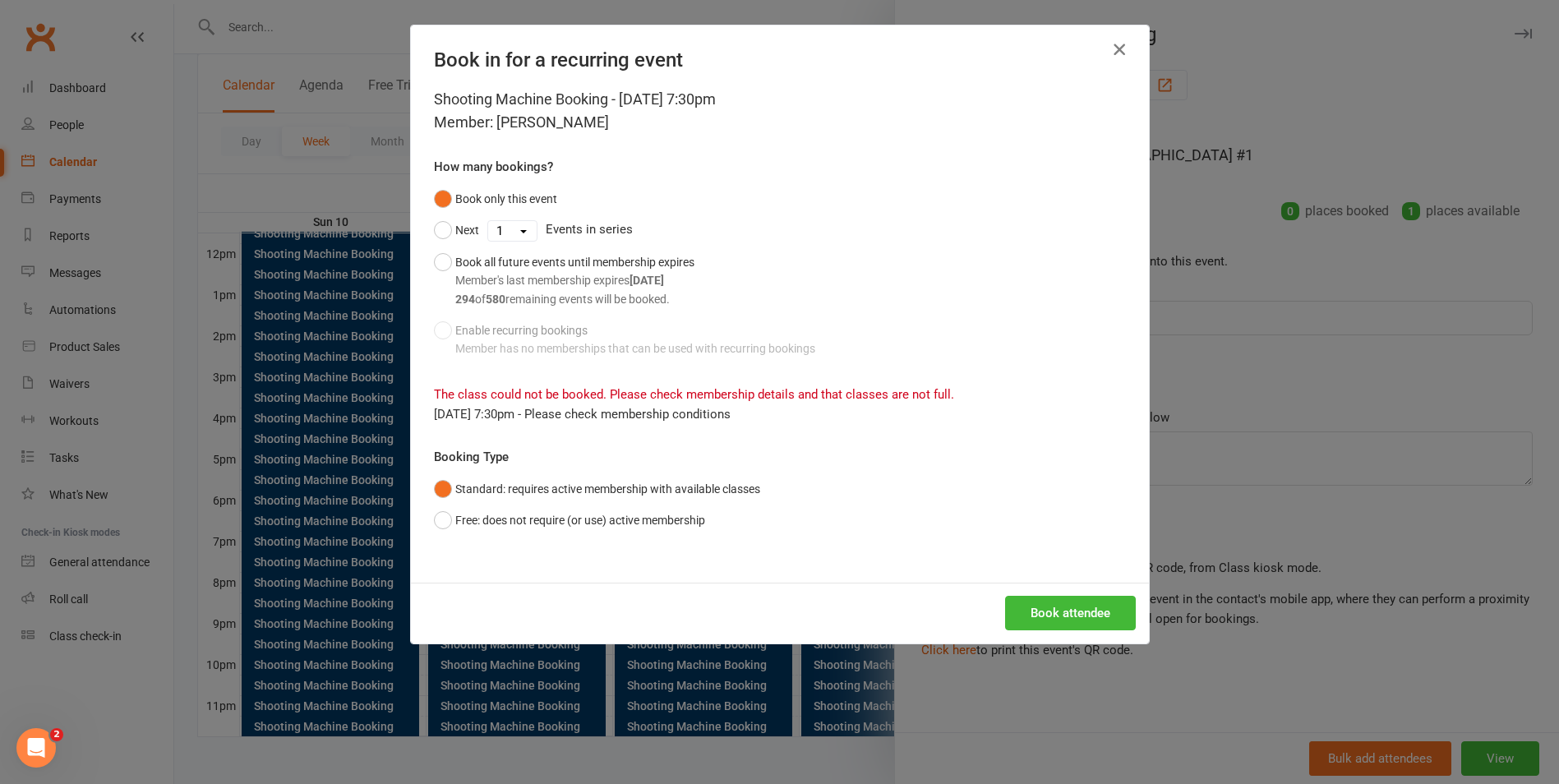
click at [1117, 52] on icon "button" at bounding box center [1119, 50] width 20 height 20
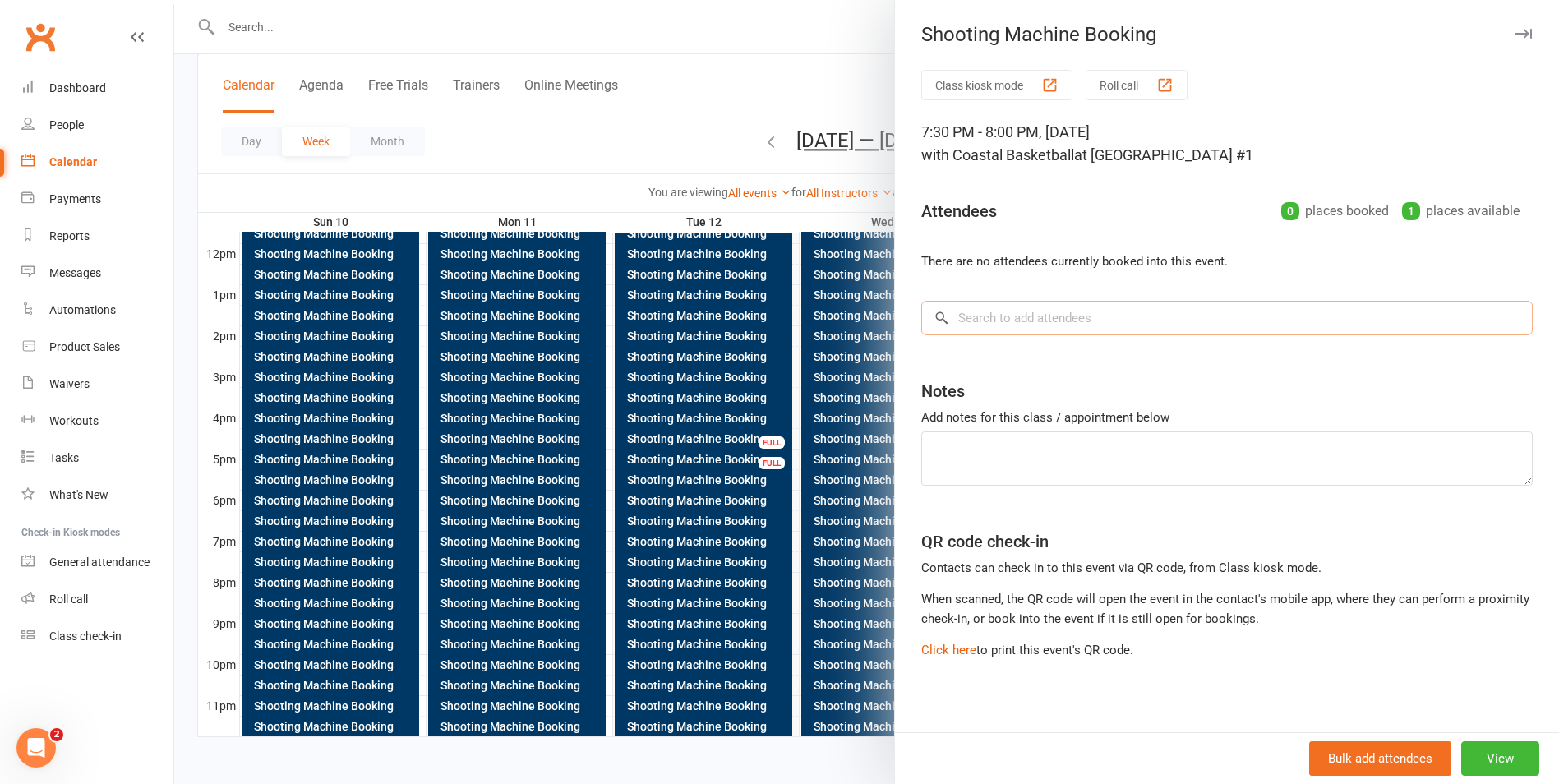
click at [1096, 310] on input "search" at bounding box center [1226, 318] width 611 height 35
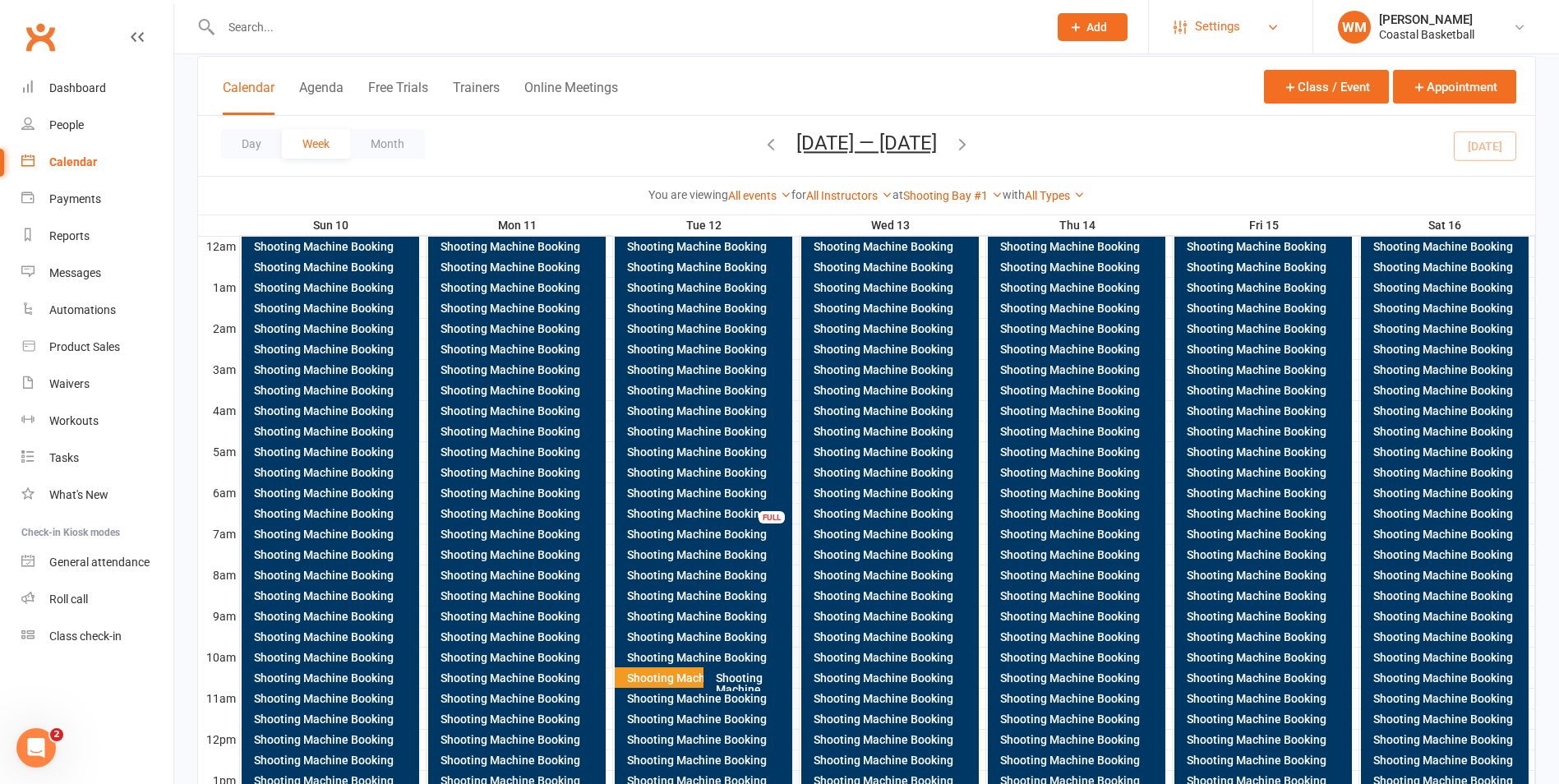
click at [1281, 20] on link "Settings" at bounding box center [1230, 26] width 115 height 37
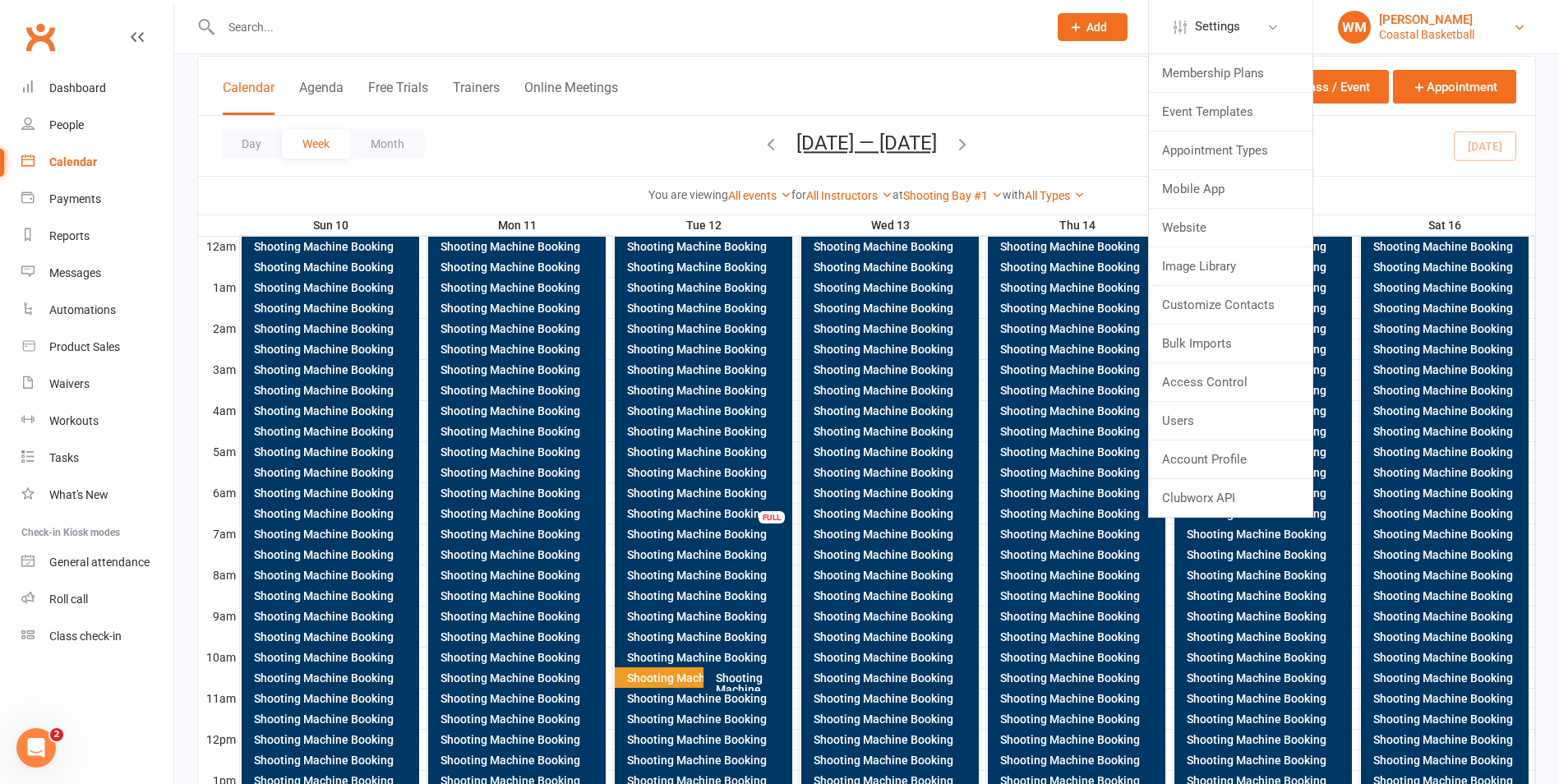
drag, startPoint x: 1385, startPoint y: 24, endPoint x: 1359, endPoint y: 27, distance: 26.2
click at [1385, 24] on div "[PERSON_NAME]" at bounding box center [1427, 19] width 96 height 15
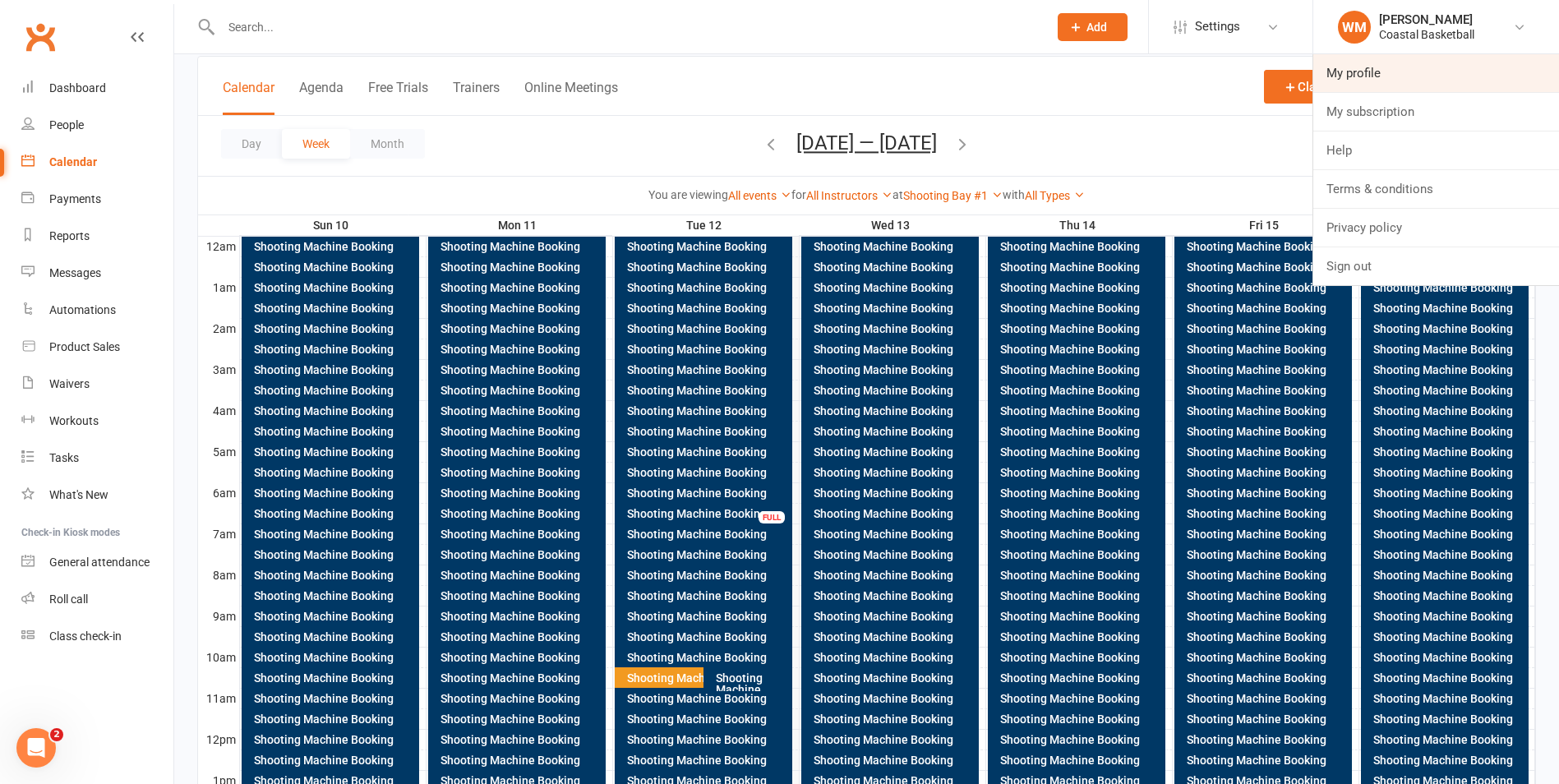
click at [1394, 77] on link "My profile" at bounding box center [1436, 73] width 246 height 38
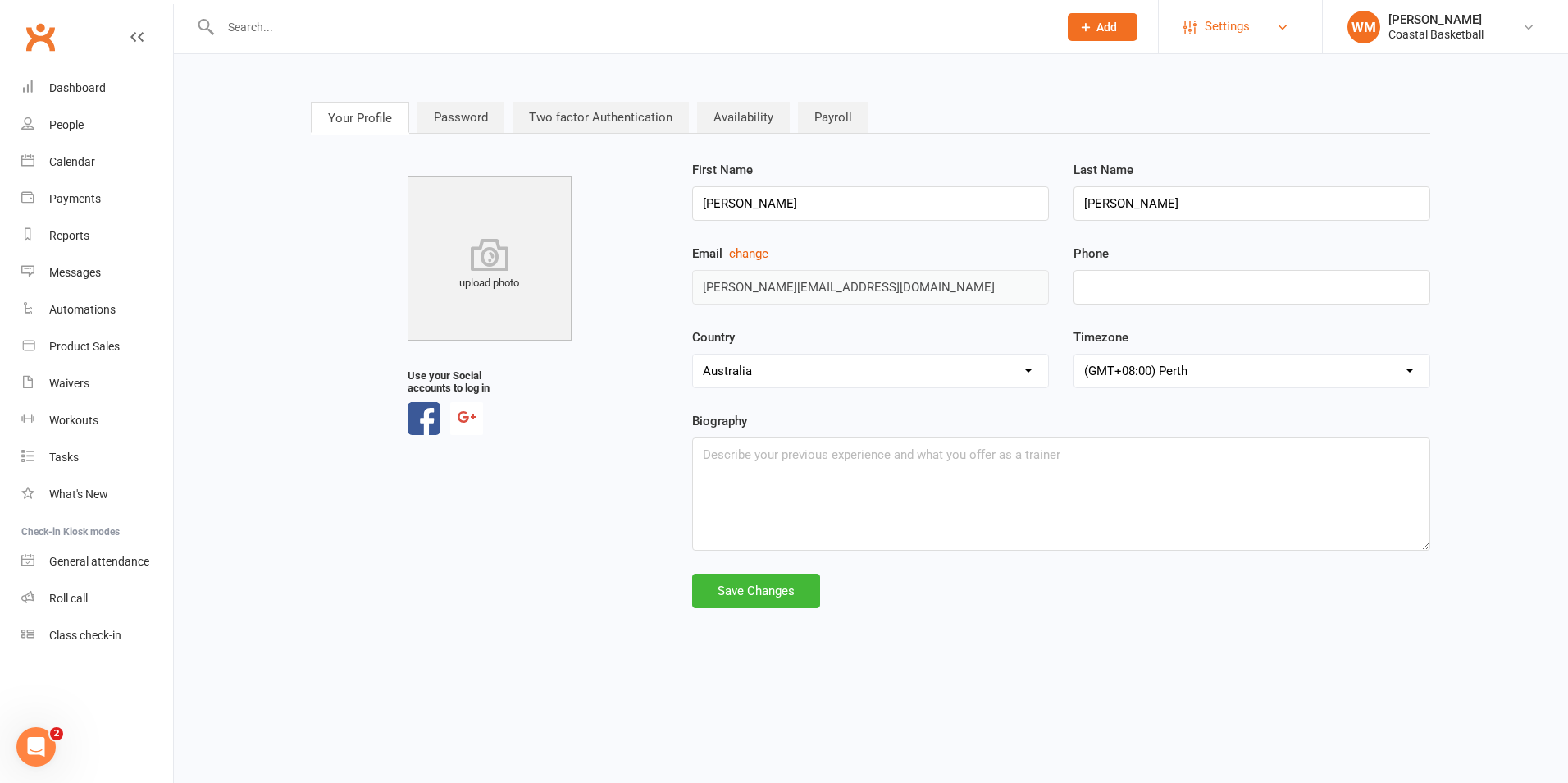
click at [1294, 21] on link "Settings" at bounding box center [1240, 26] width 114 height 37
click at [1451, 110] on div "Your Profile Password Two factor Authentication Availability Payroll upload pho…" at bounding box center [871, 356] width 1372 height 557
click at [320, 29] on input "text" at bounding box center [630, 27] width 830 height 23
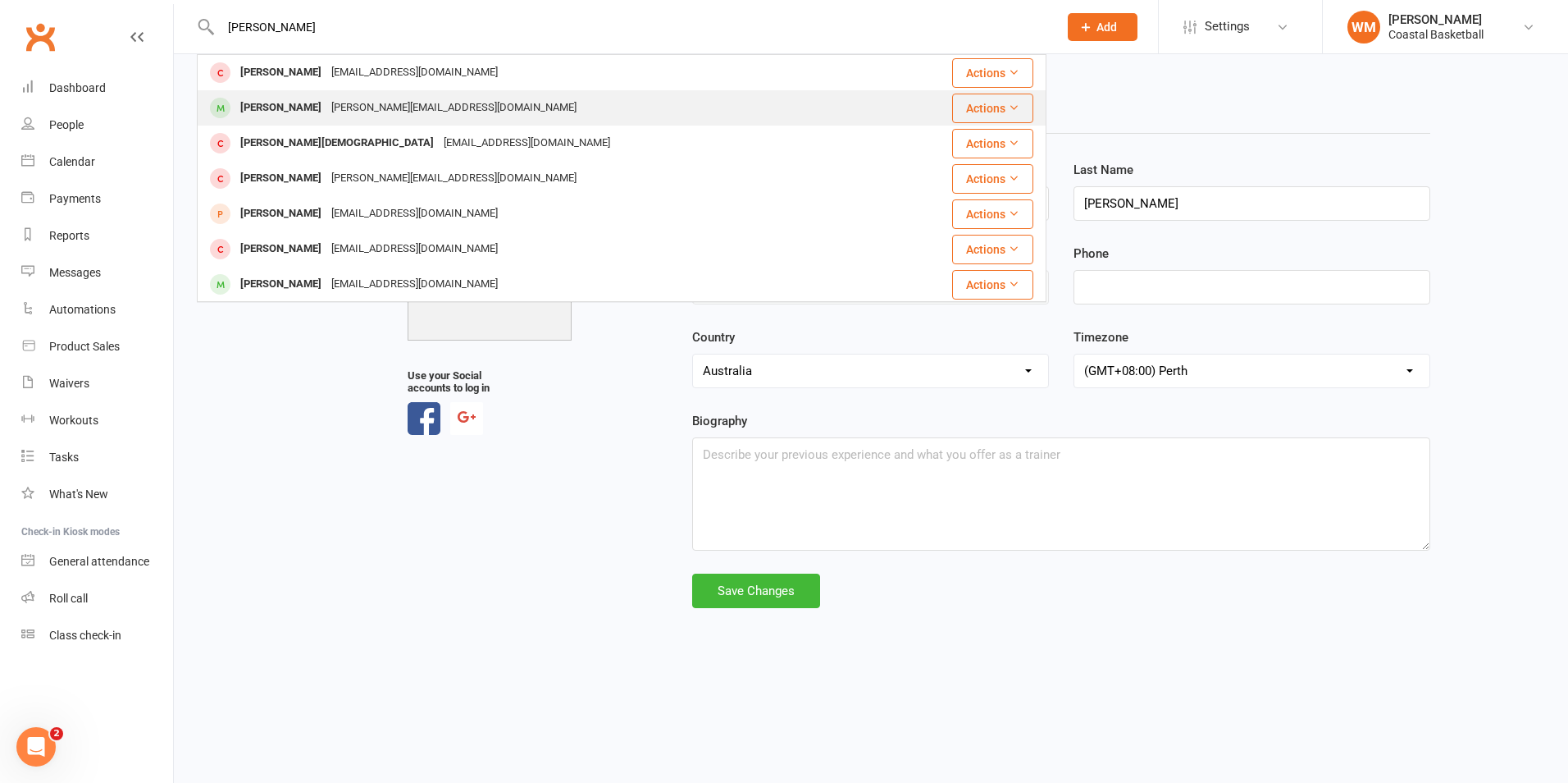
type input "WES"
click at [403, 114] on div "wes@coastalbasketball.com.au" at bounding box center [453, 107] width 255 height 24
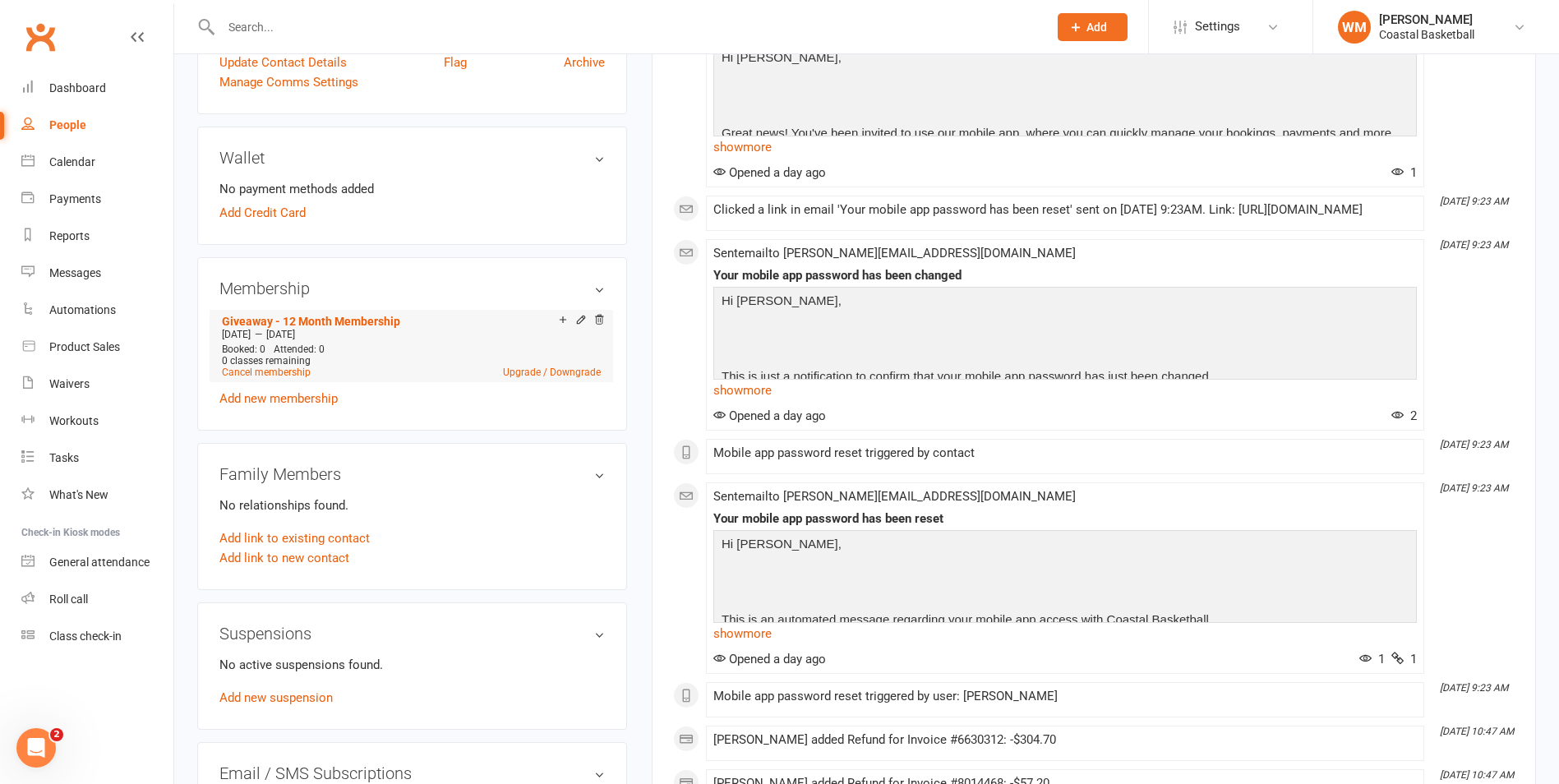
scroll to position [493, 0]
click at [429, 359] on div "0 classes remaining" at bounding box center [412, 358] width 379 height 12
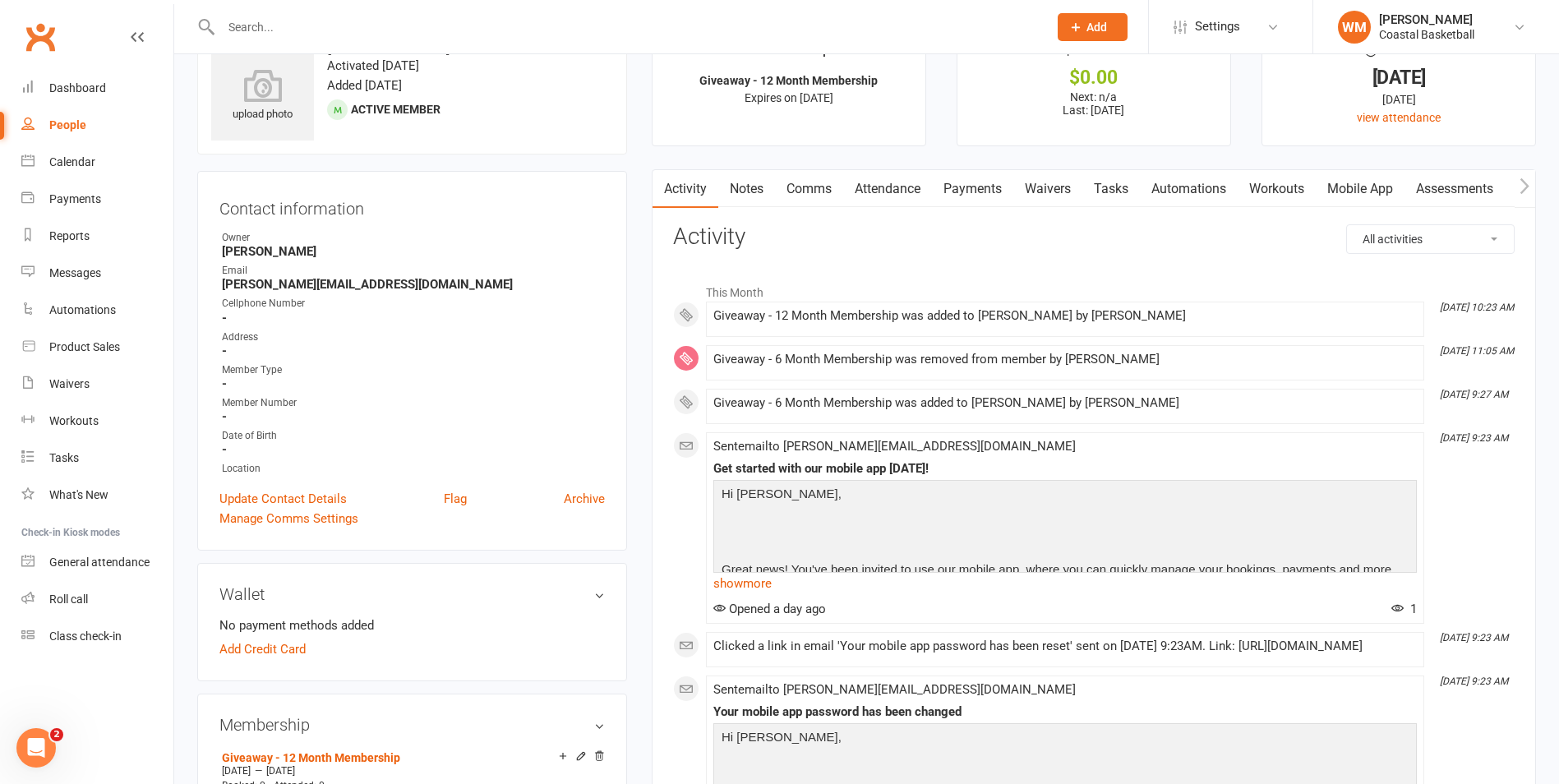
scroll to position [0, 0]
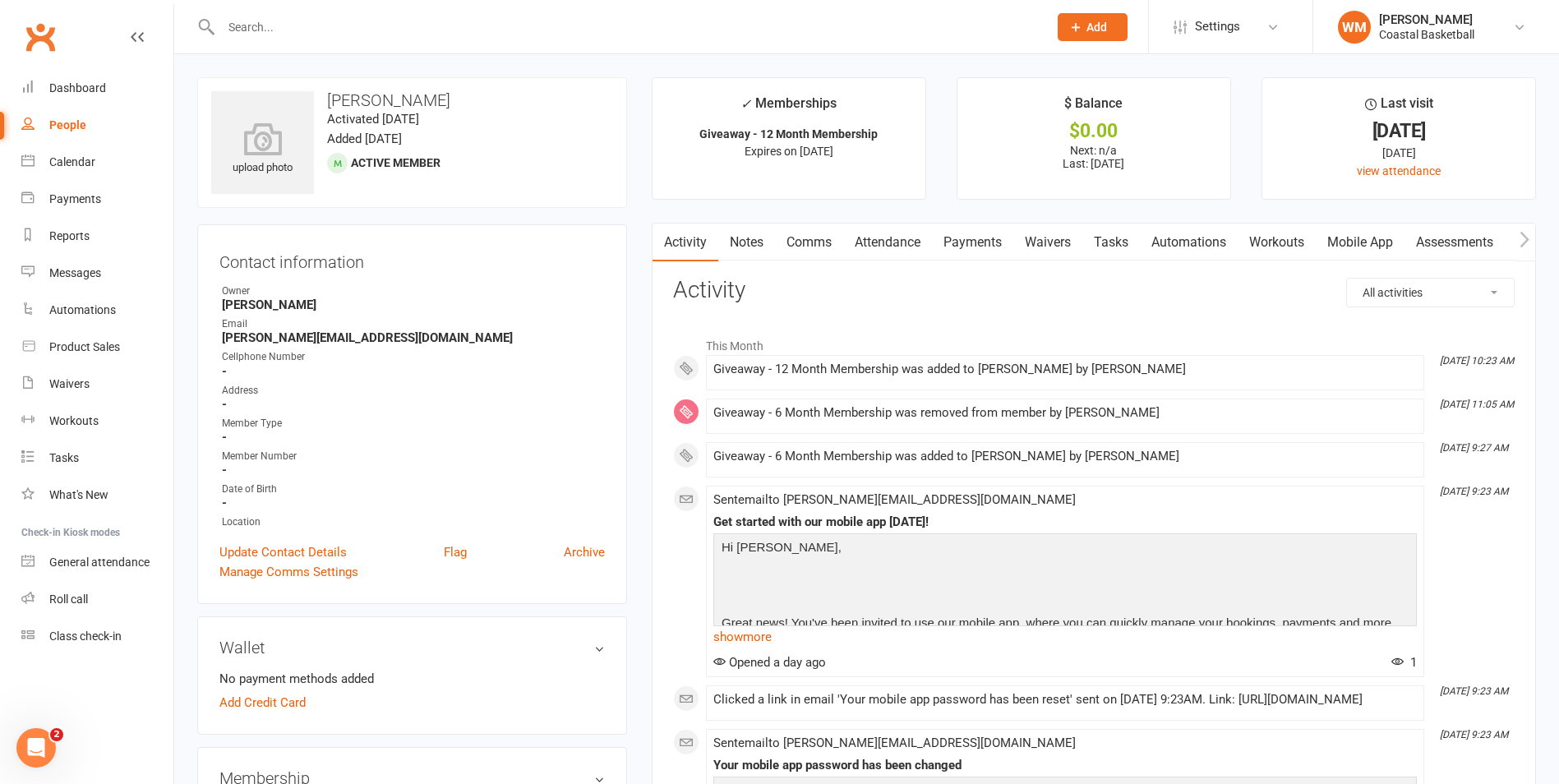
click at [1034, 243] on link "Waivers" at bounding box center [1048, 242] width 69 height 38
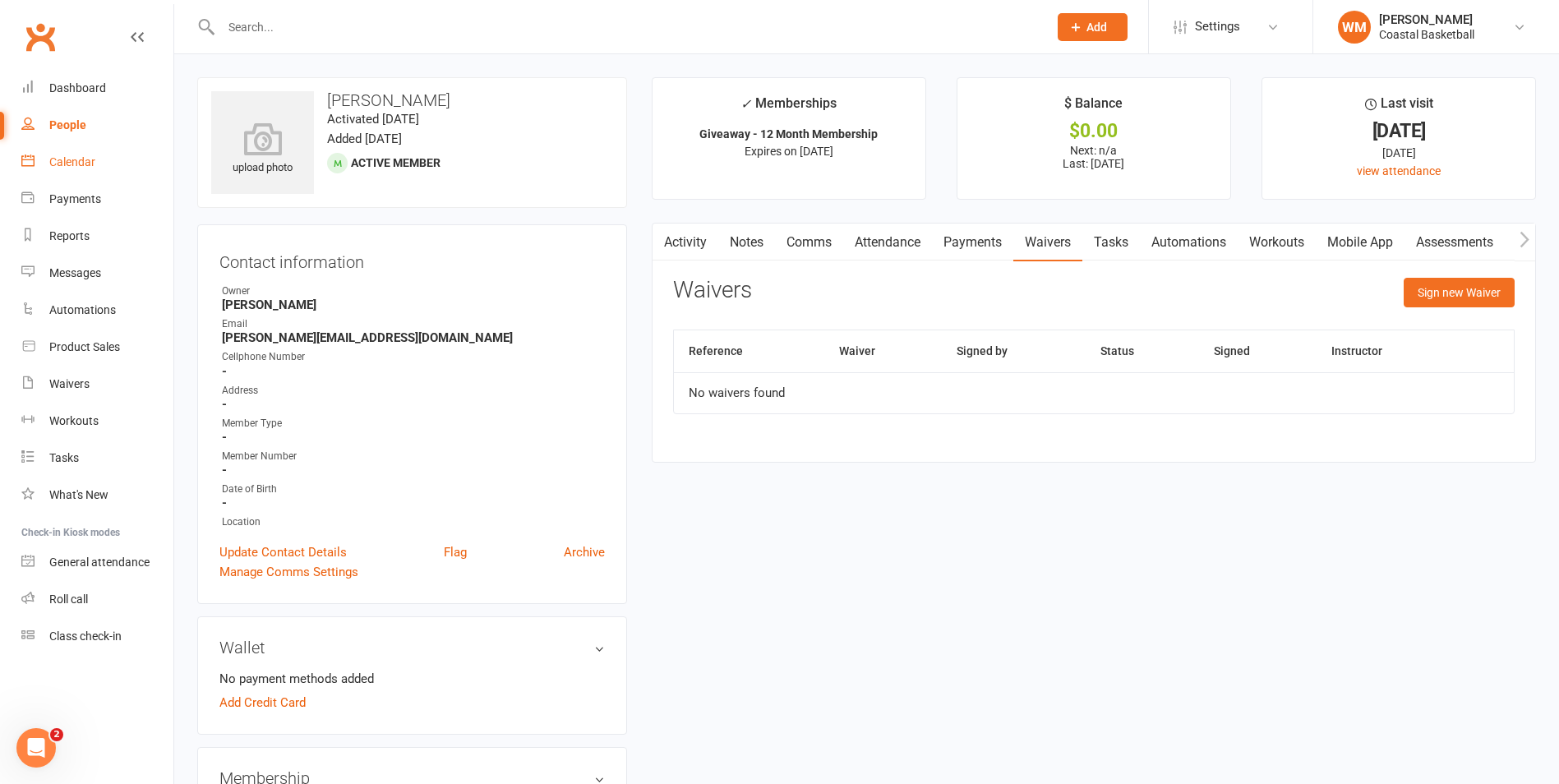
click at [82, 151] on link "Calendar" at bounding box center [97, 161] width 153 height 37
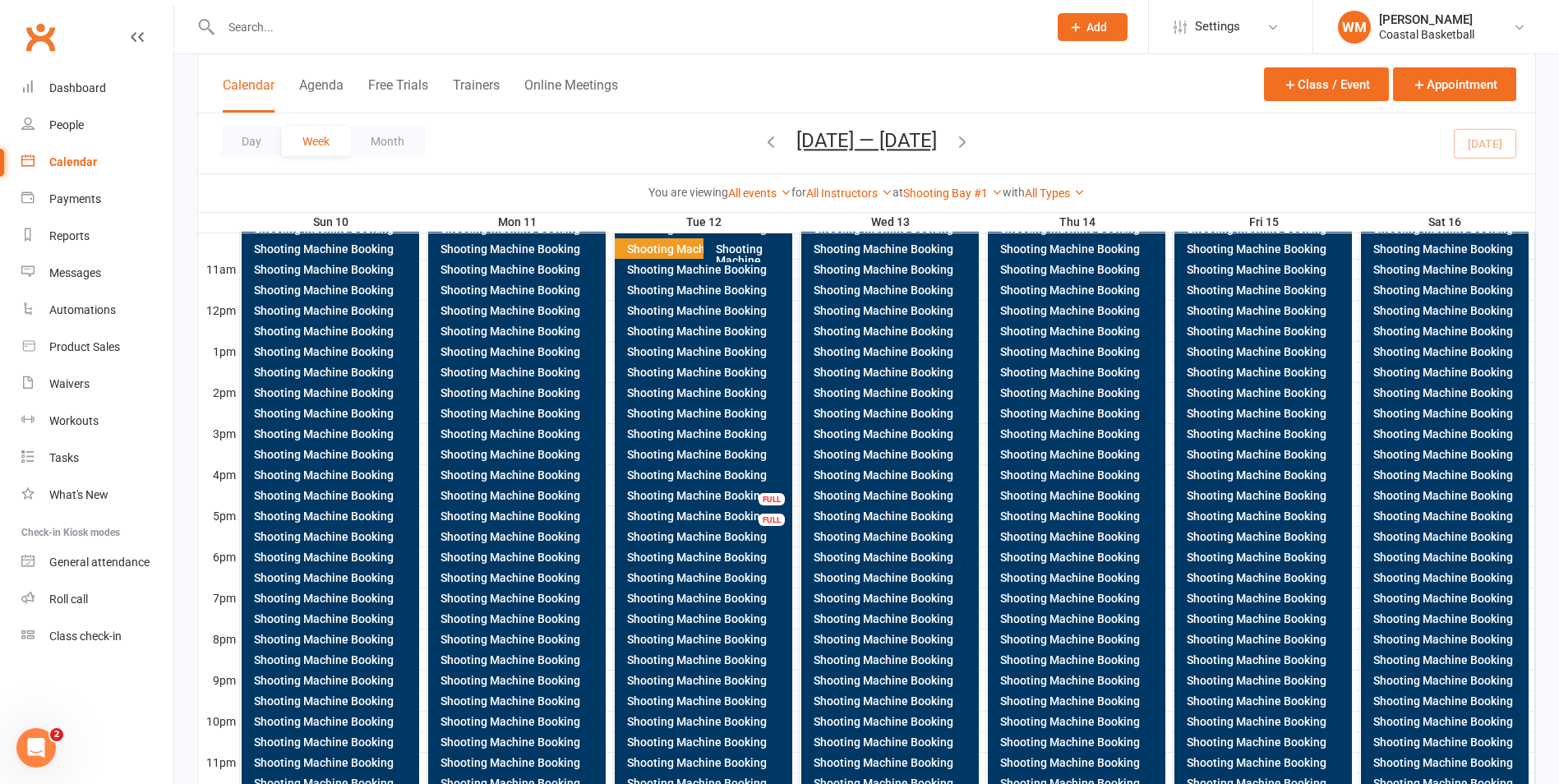
scroll to position [583, 0]
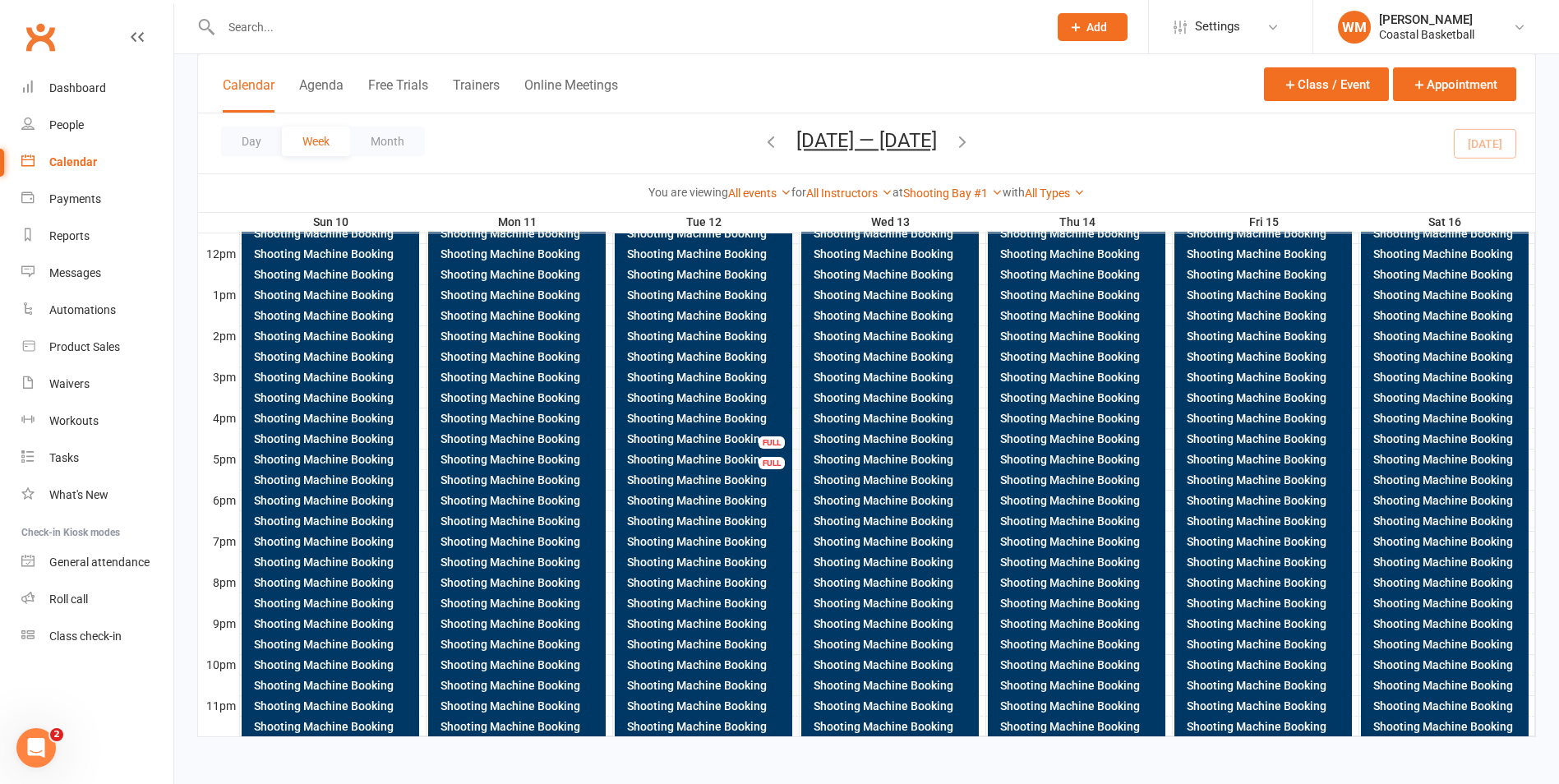
click at [836, 560] on div "Shooting Machine Booking" at bounding box center [893, 562] width 162 height 12
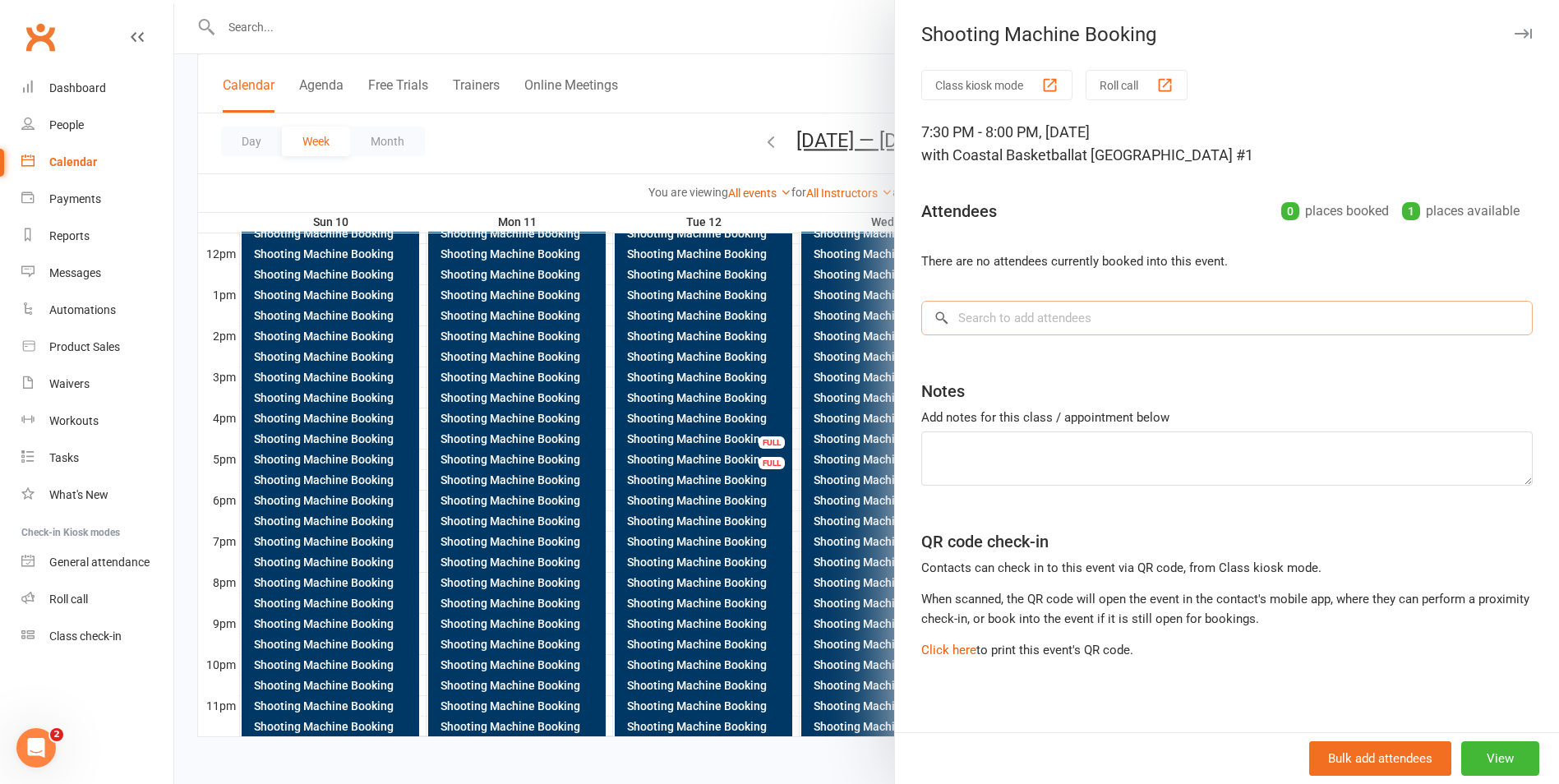
click at [1138, 329] on input "search" at bounding box center [1226, 318] width 611 height 35
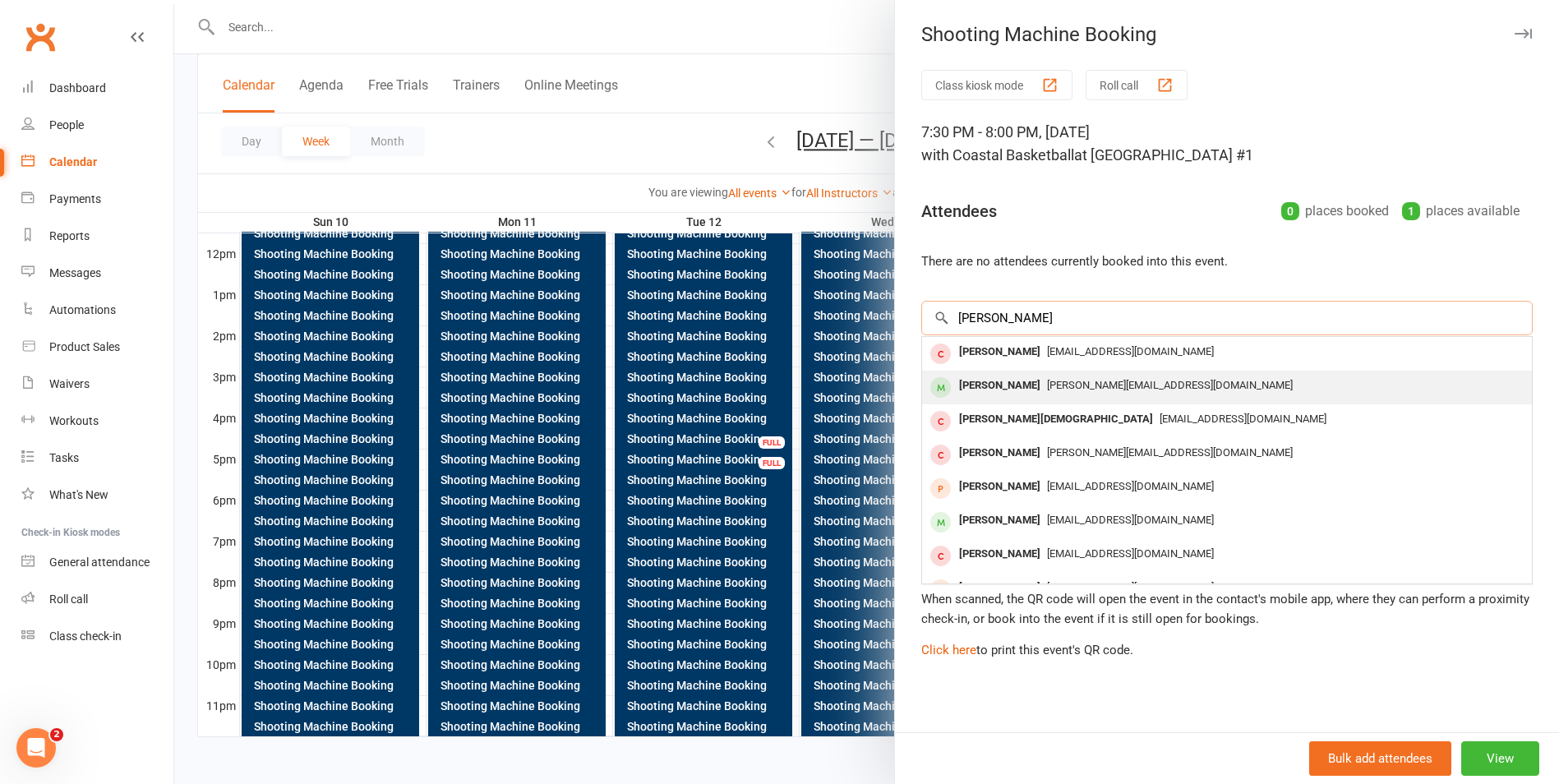
type input "WES"
click at [1018, 395] on div "[PERSON_NAME]" at bounding box center [1000, 386] width 95 height 24
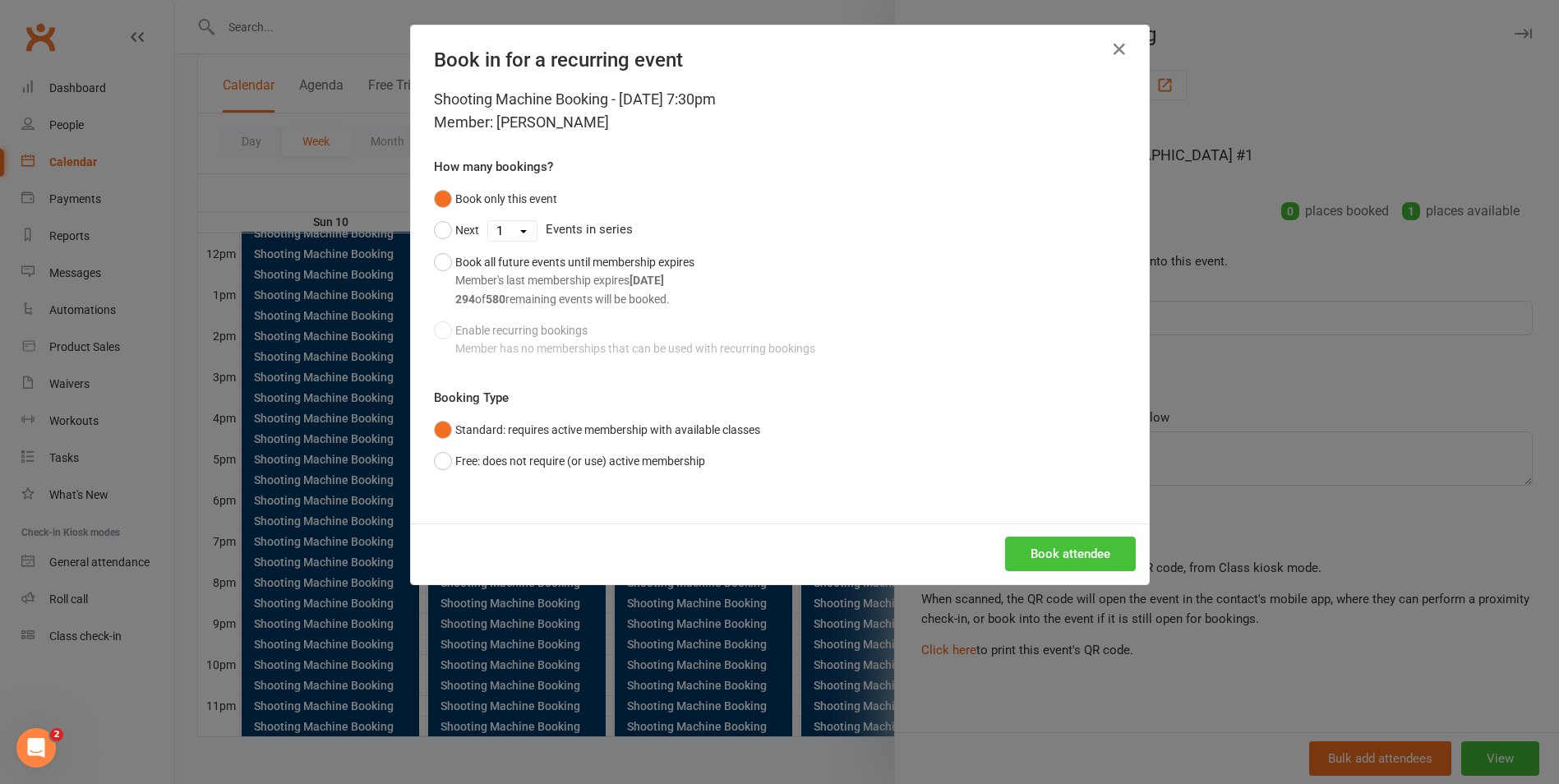
click at [1084, 560] on button "Book attendee" at bounding box center [1070, 553] width 131 height 35
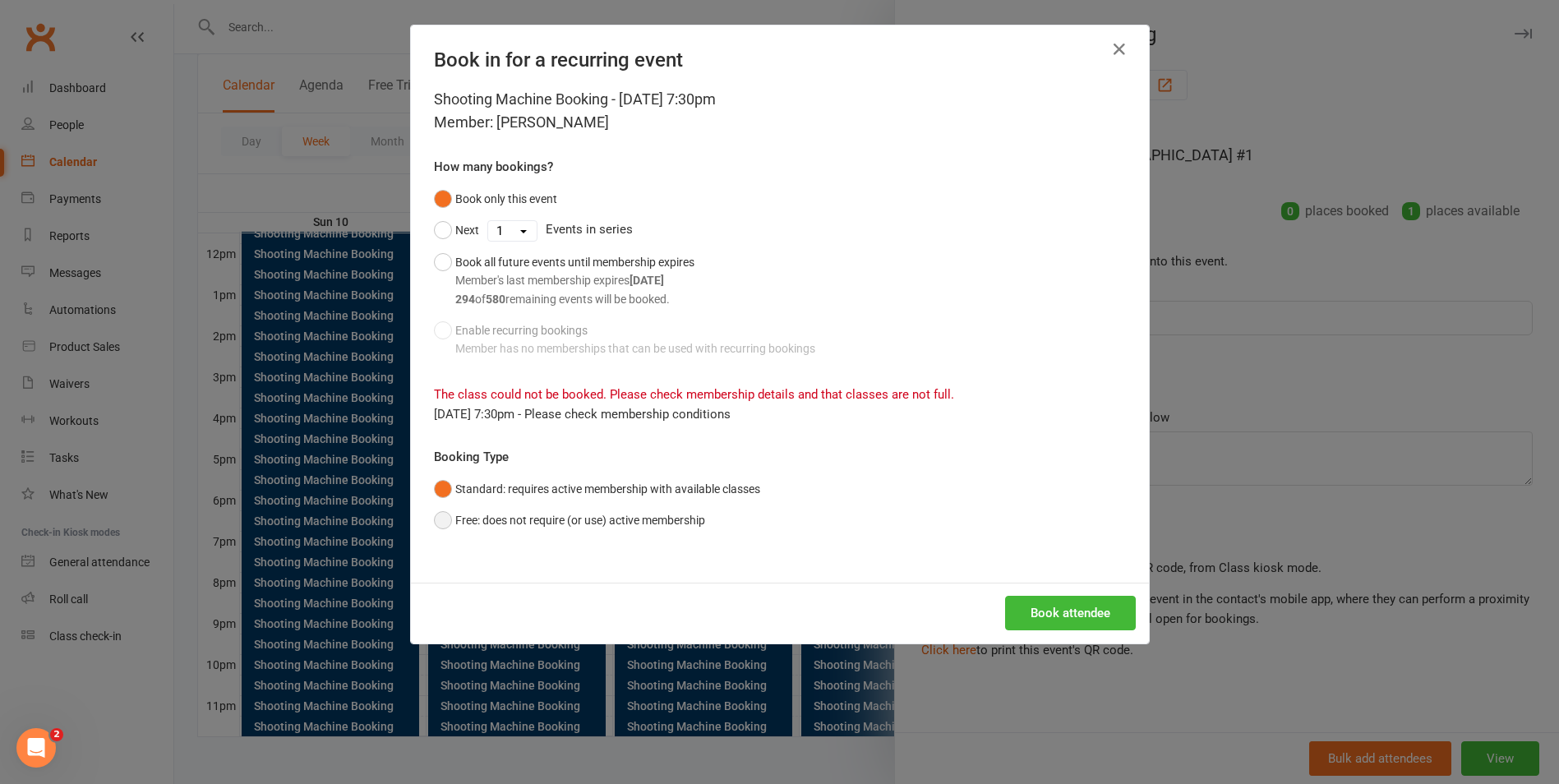
click at [607, 525] on button "Free: does not require (or use) active membership" at bounding box center [569, 519] width 271 height 31
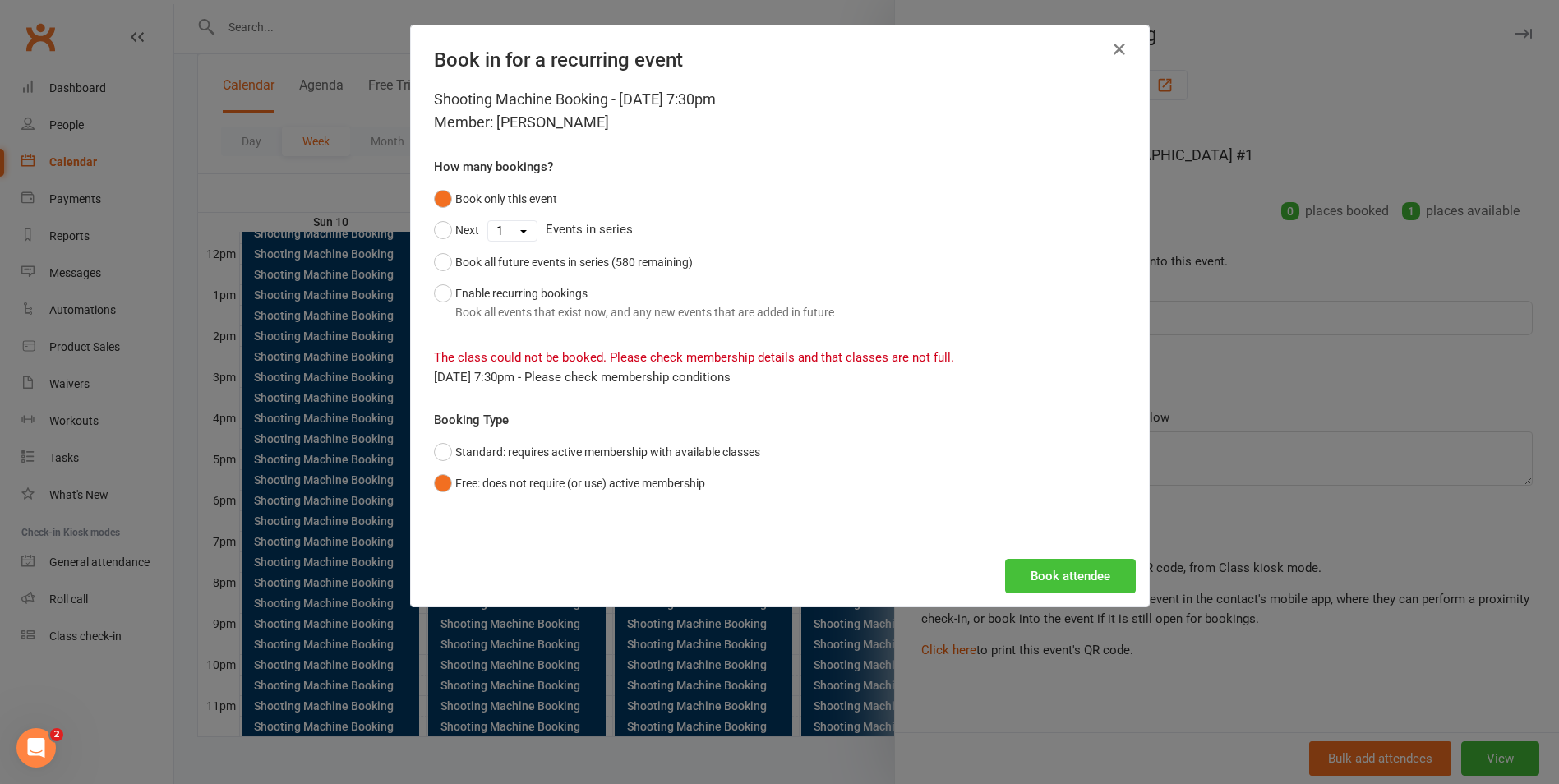
click at [1061, 578] on button "Book attendee" at bounding box center [1070, 576] width 131 height 35
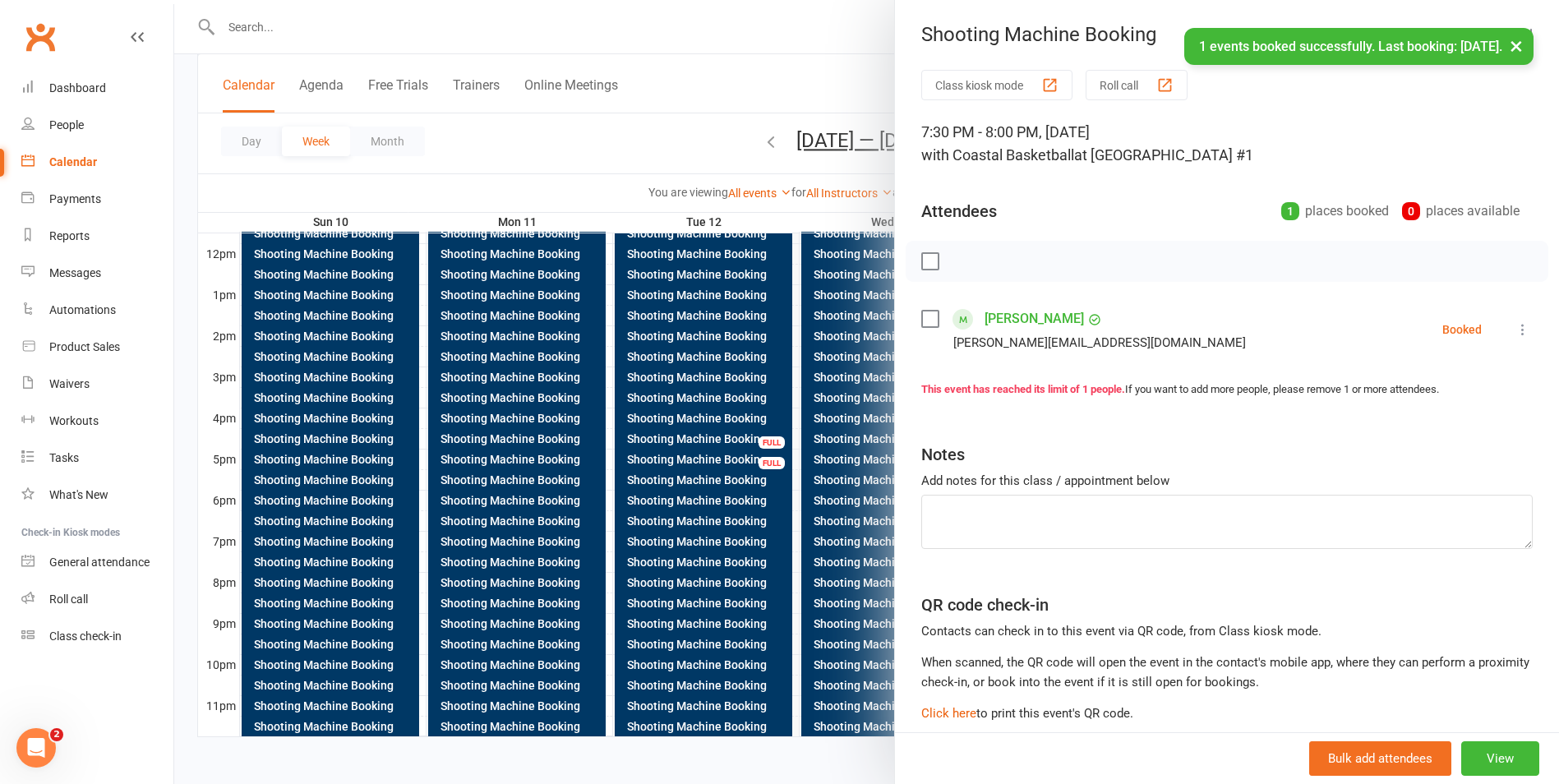
click at [799, 28] on div "× 1 events booked successfully. Last booking: Aug 13, 2025." at bounding box center [769, 28] width 1538 height 0
click at [1519, 45] on button "×" at bounding box center [1516, 45] width 30 height 35
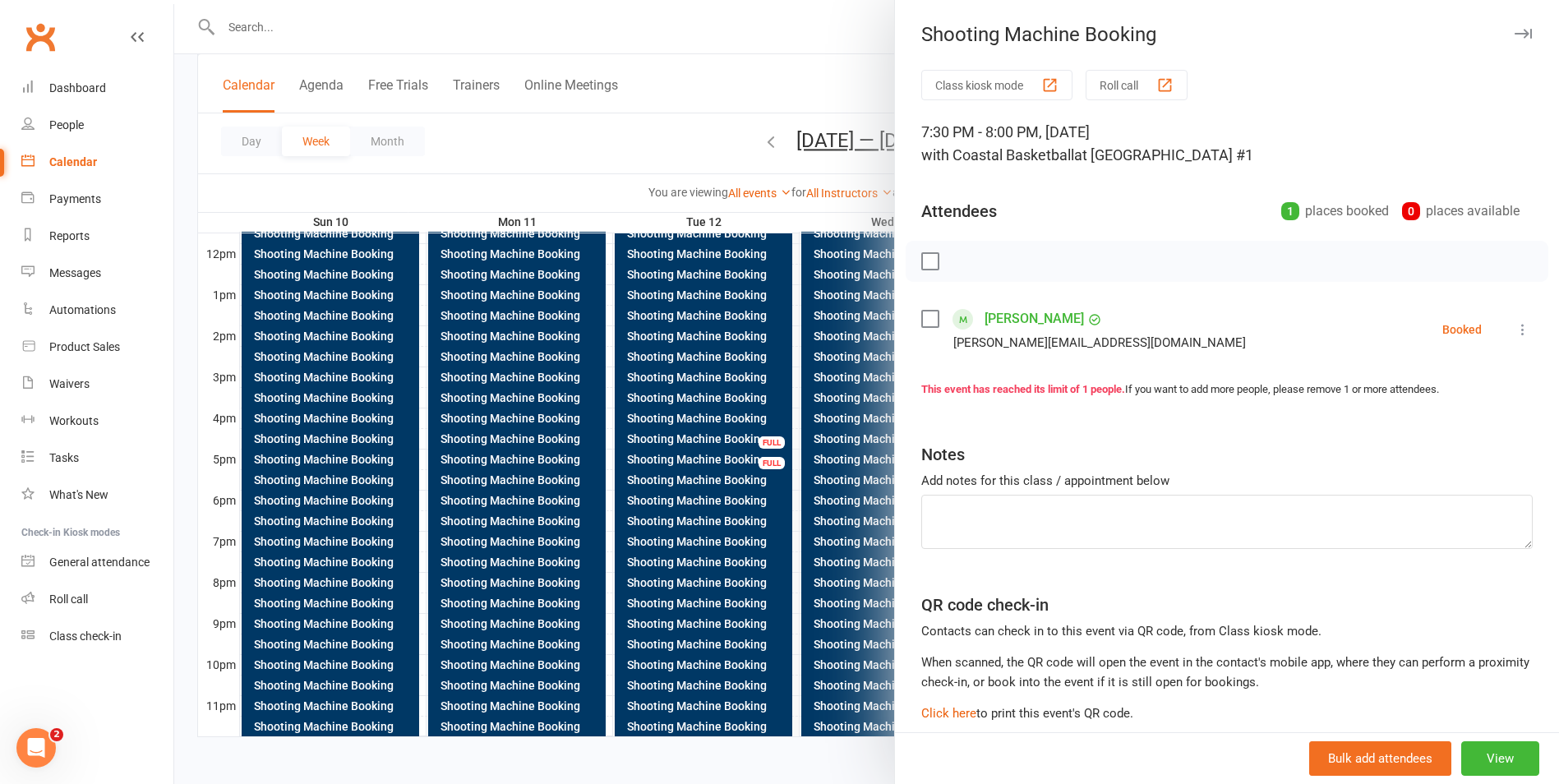
click at [663, 86] on div at bounding box center [866, 392] width 1385 height 784
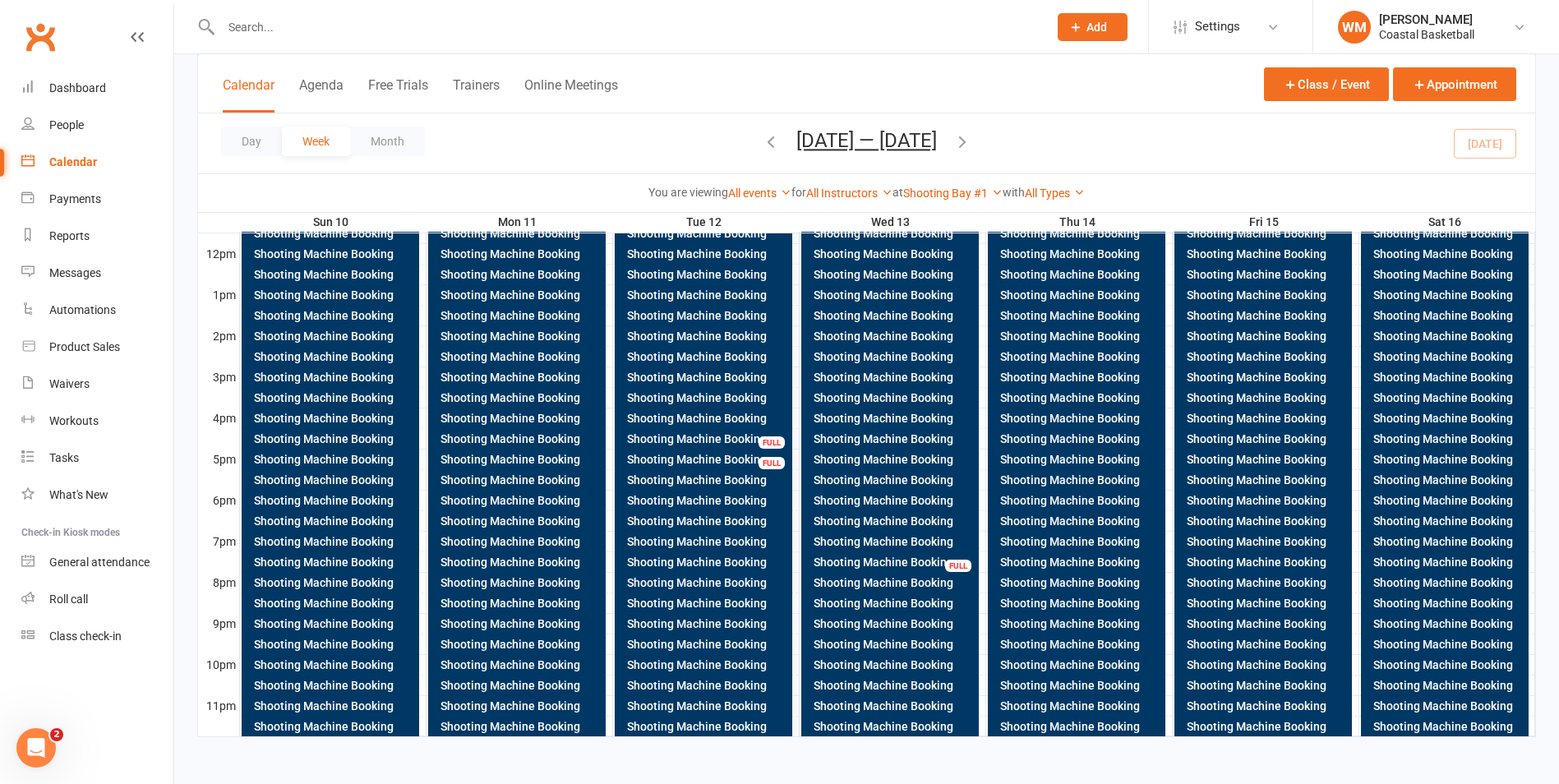
click at [936, 543] on div "Shooting Machine Booking" at bounding box center [893, 542] width 162 height 12
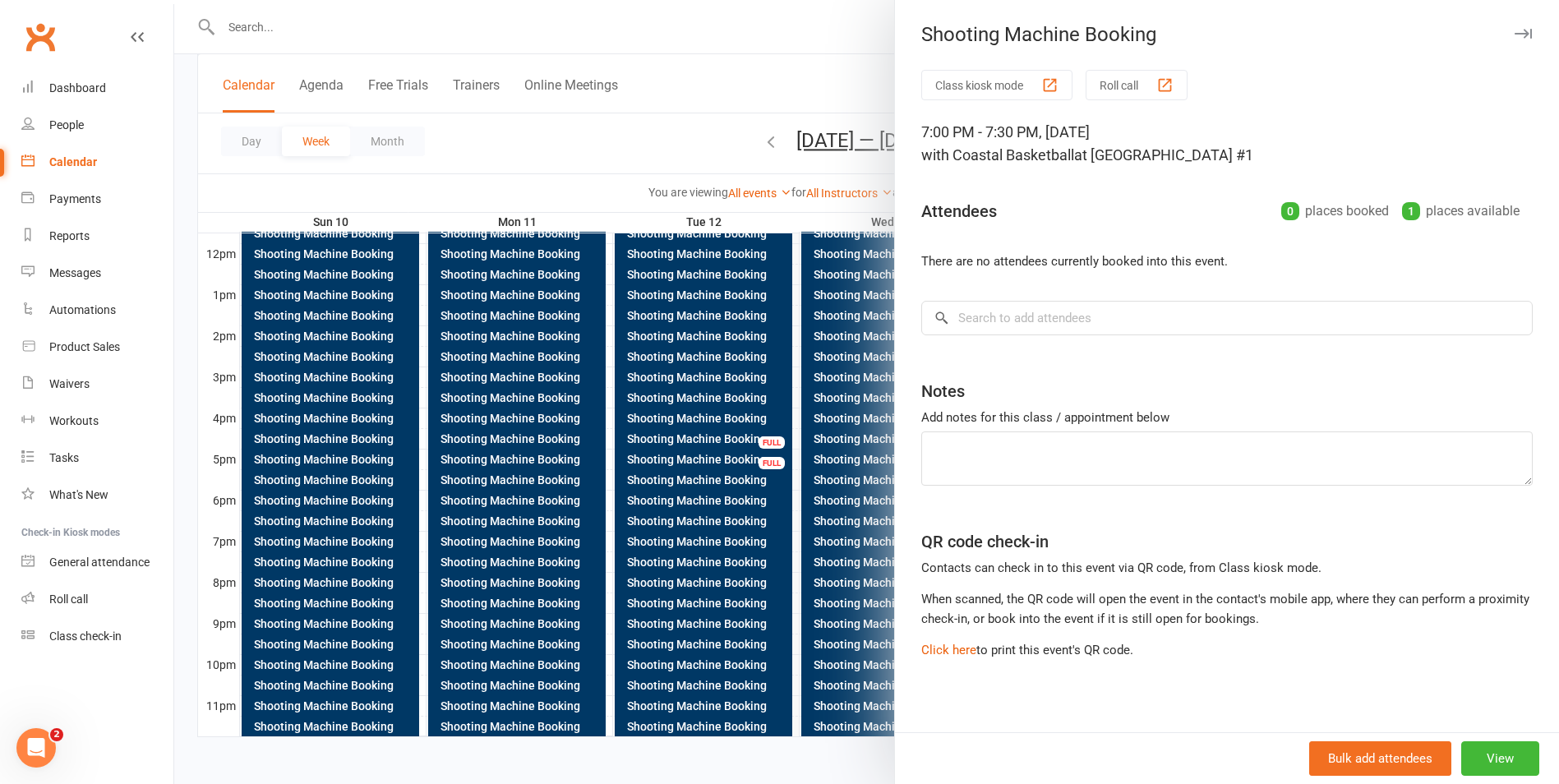
click at [1103, 351] on div "Class kiosk mode Roll call 7:00 PM - 7:30 PM, Wednesday, August, 13, 2025 with …" at bounding box center [1227, 405] width 664 height 671
click at [1080, 322] on input "search" at bounding box center [1226, 318] width 611 height 35
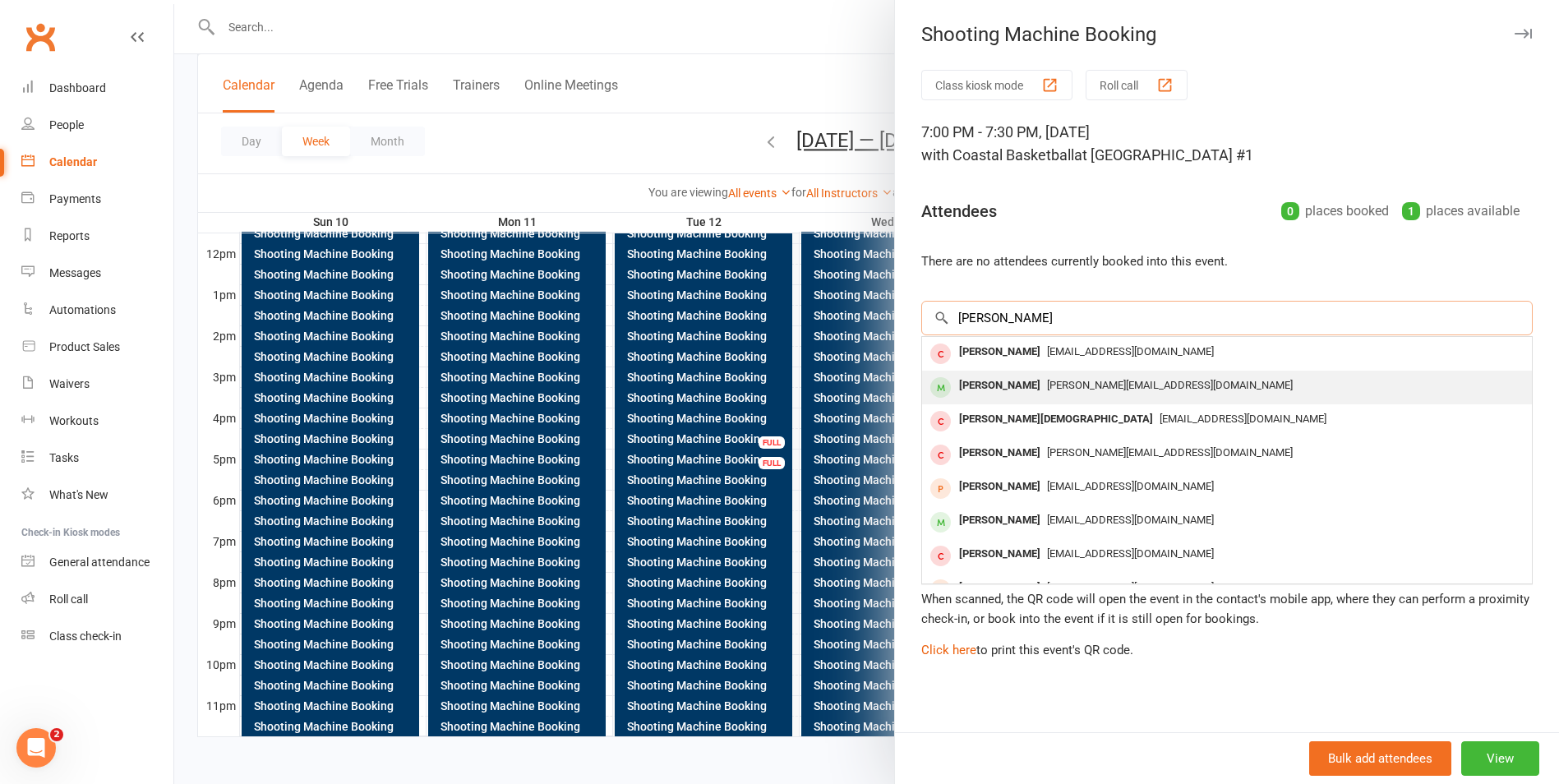
type input "WES"
click at [1061, 388] on span "wes@coastalbasketball.com.au" at bounding box center [1169, 385] width 246 height 12
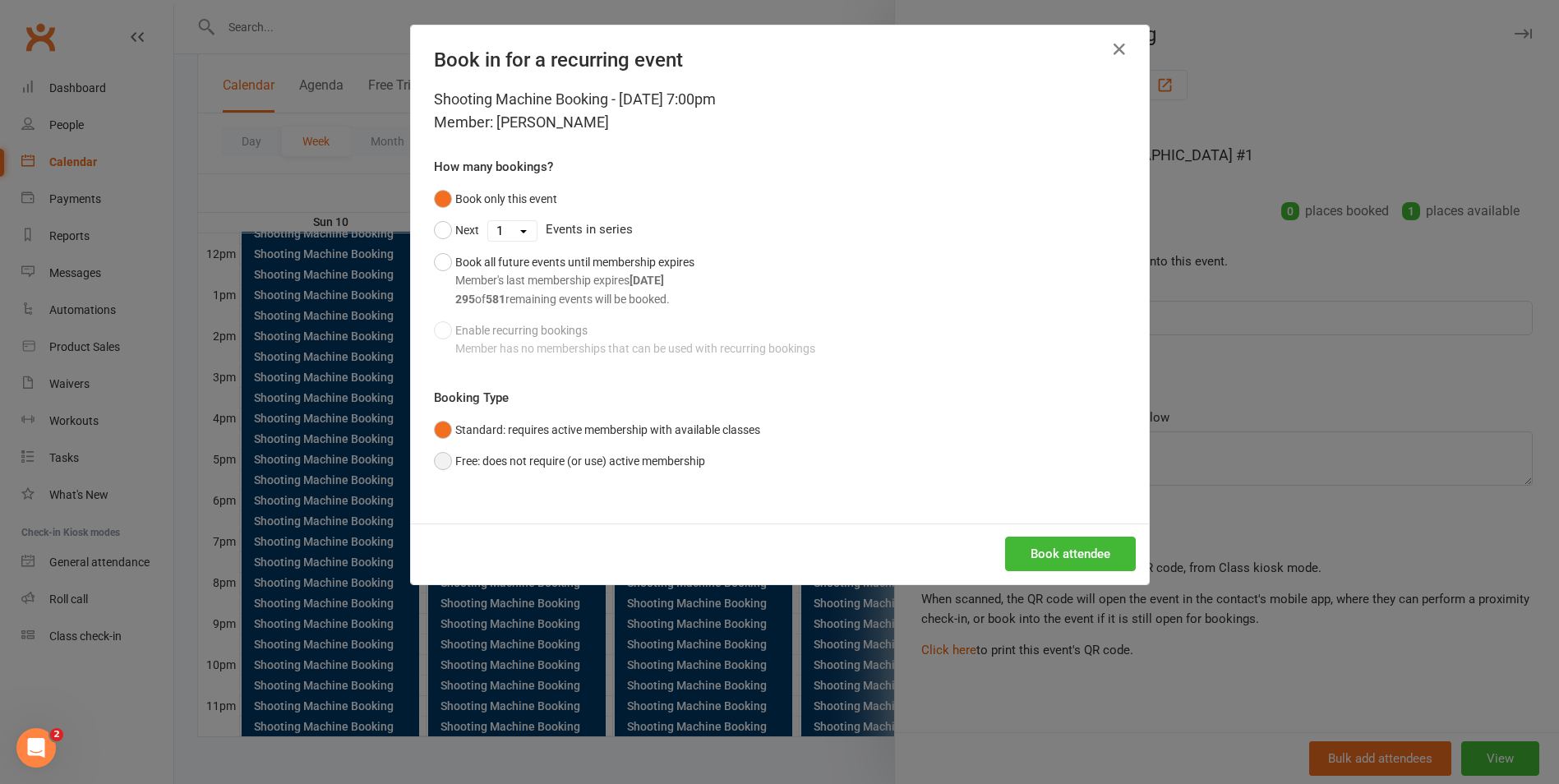
click at [635, 470] on button "Free: does not require (or use) active membership" at bounding box center [569, 460] width 271 height 31
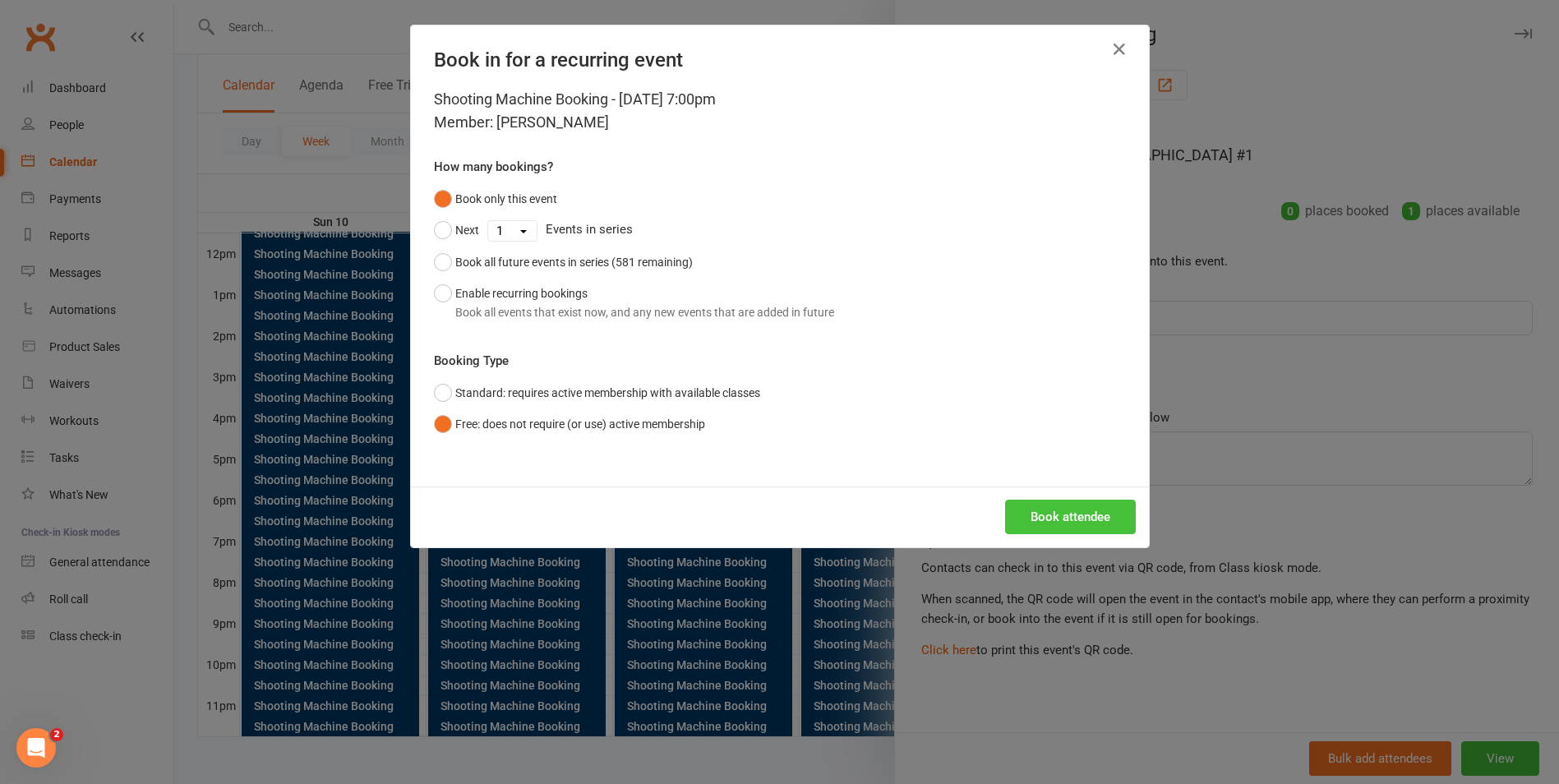
click at [1048, 513] on button "Book attendee" at bounding box center [1070, 516] width 131 height 35
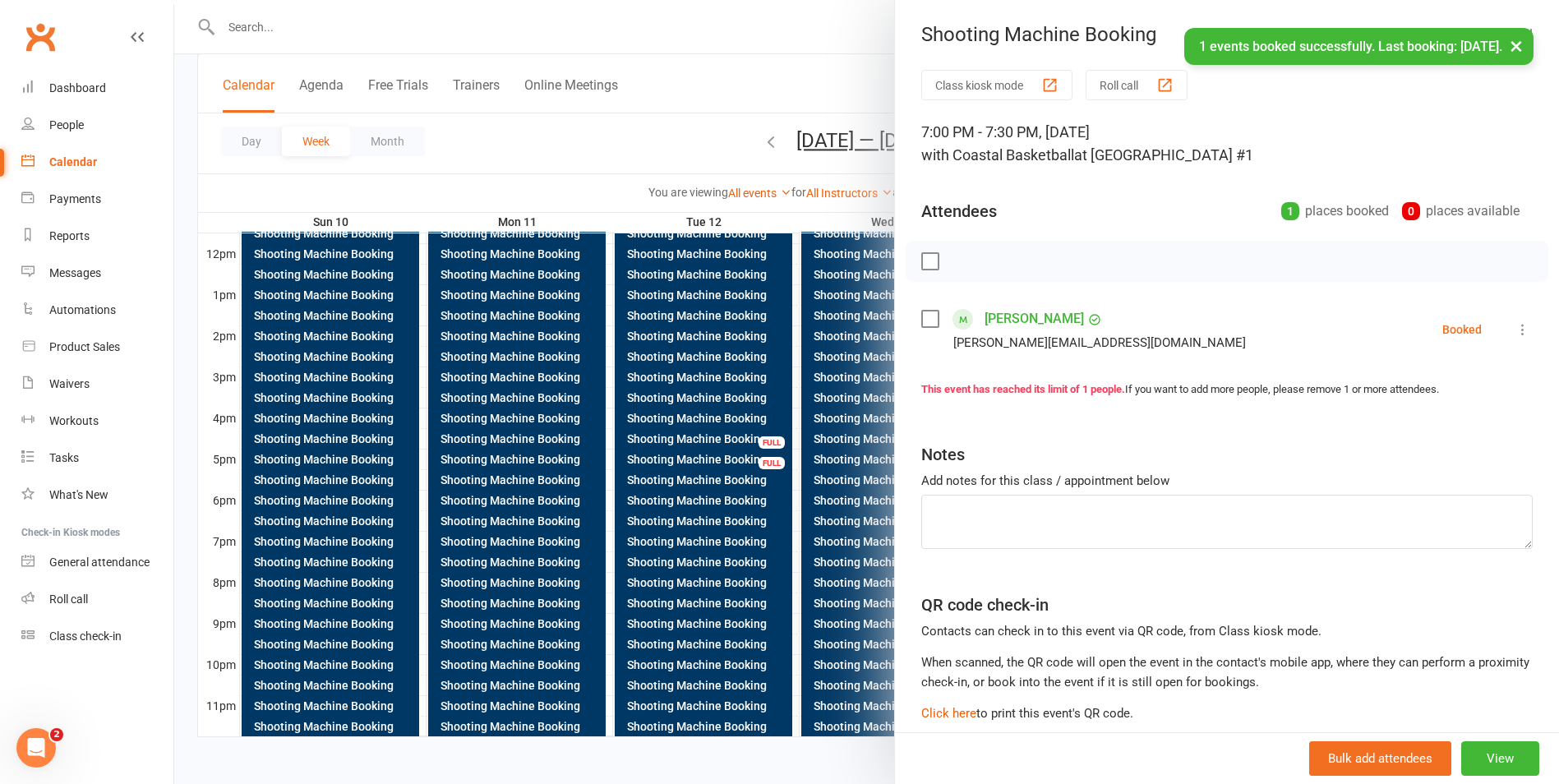
click at [1512, 49] on button "×" at bounding box center [1516, 45] width 30 height 35
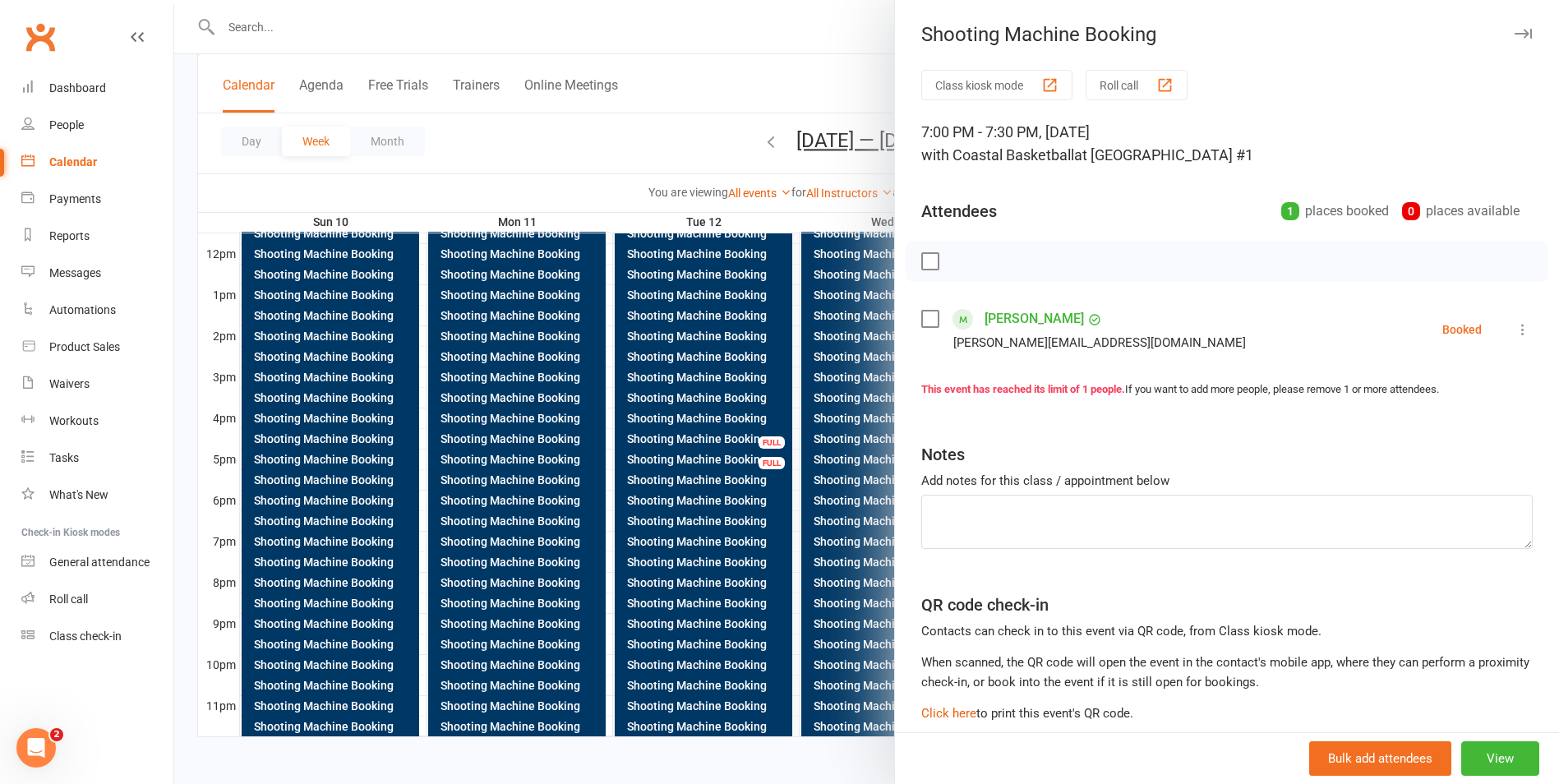
click at [750, 69] on div at bounding box center [866, 392] width 1385 height 784
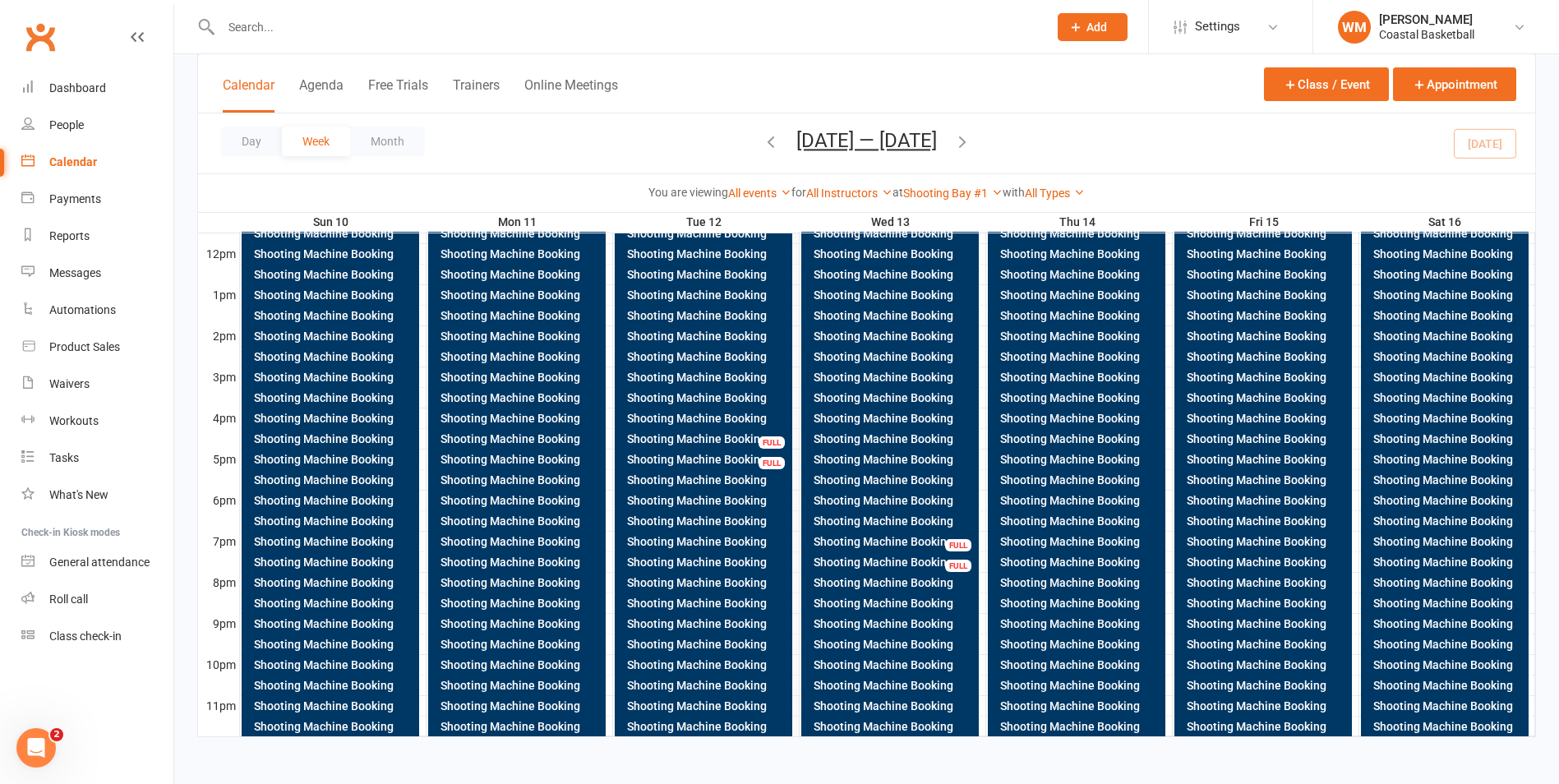
scroll to position [91, 0]
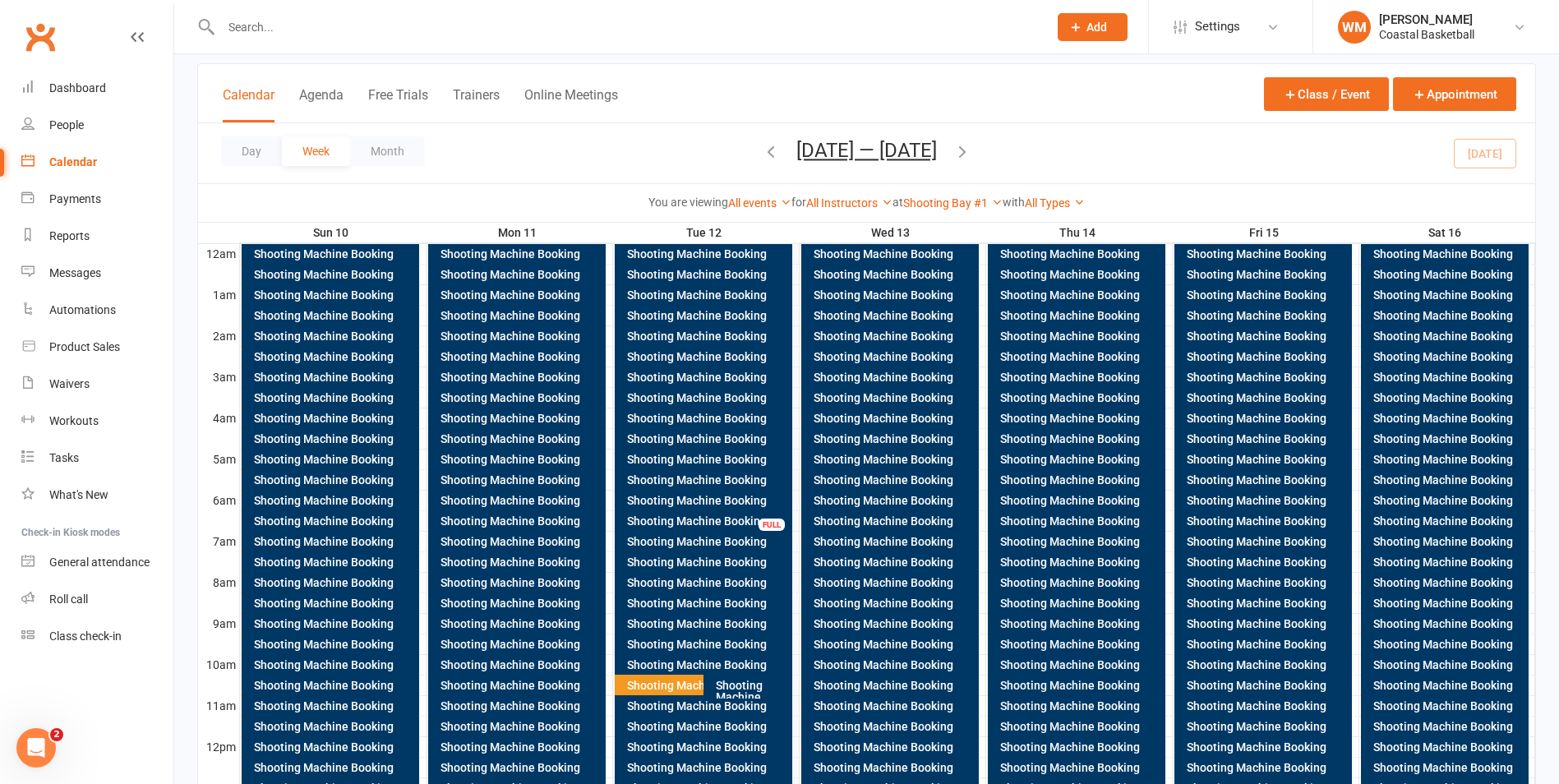
click at [44, 42] on link "Clubworx" at bounding box center [40, 36] width 41 height 41
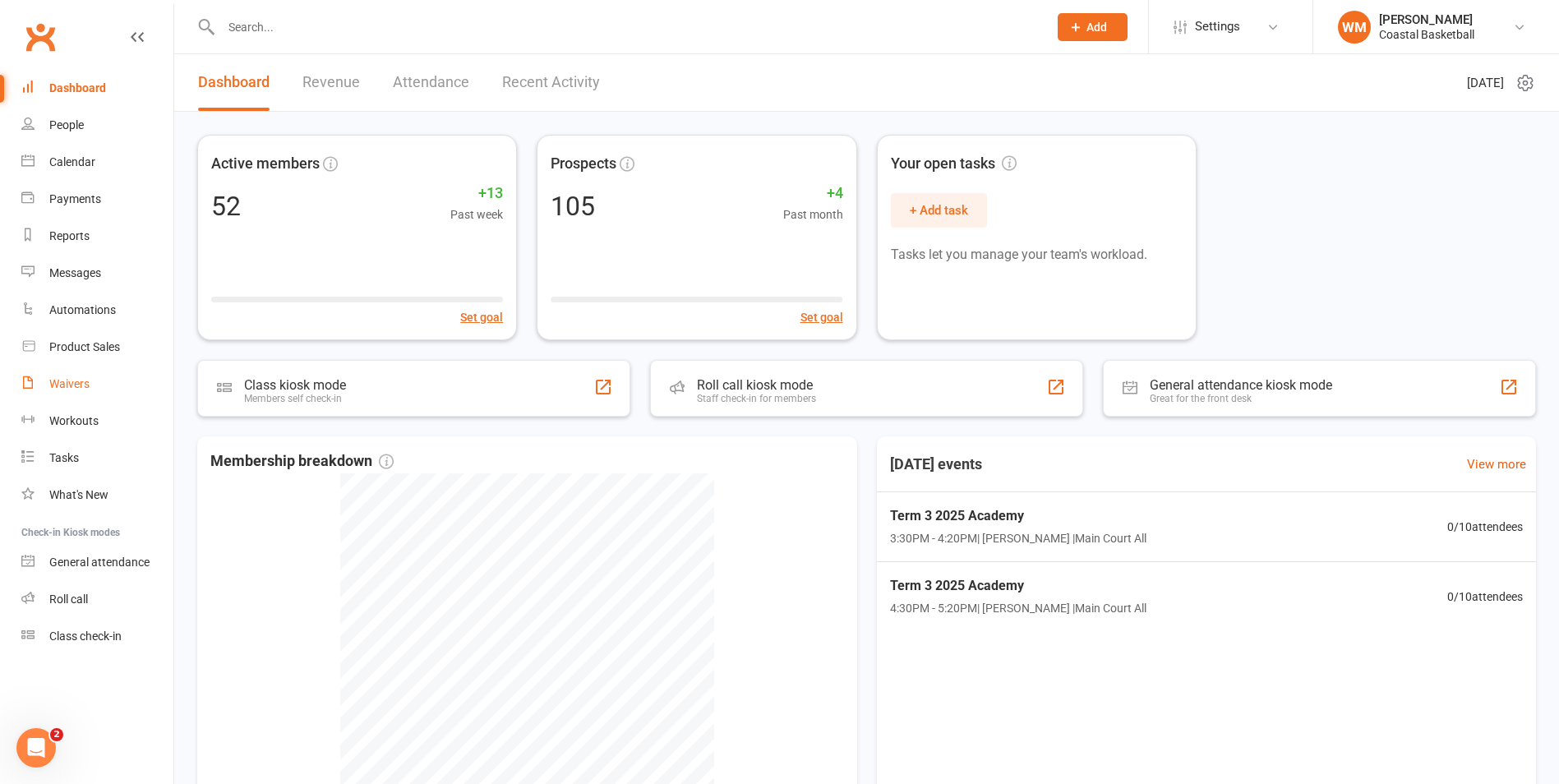
click at [100, 388] on link "Waivers" at bounding box center [97, 384] width 153 height 37
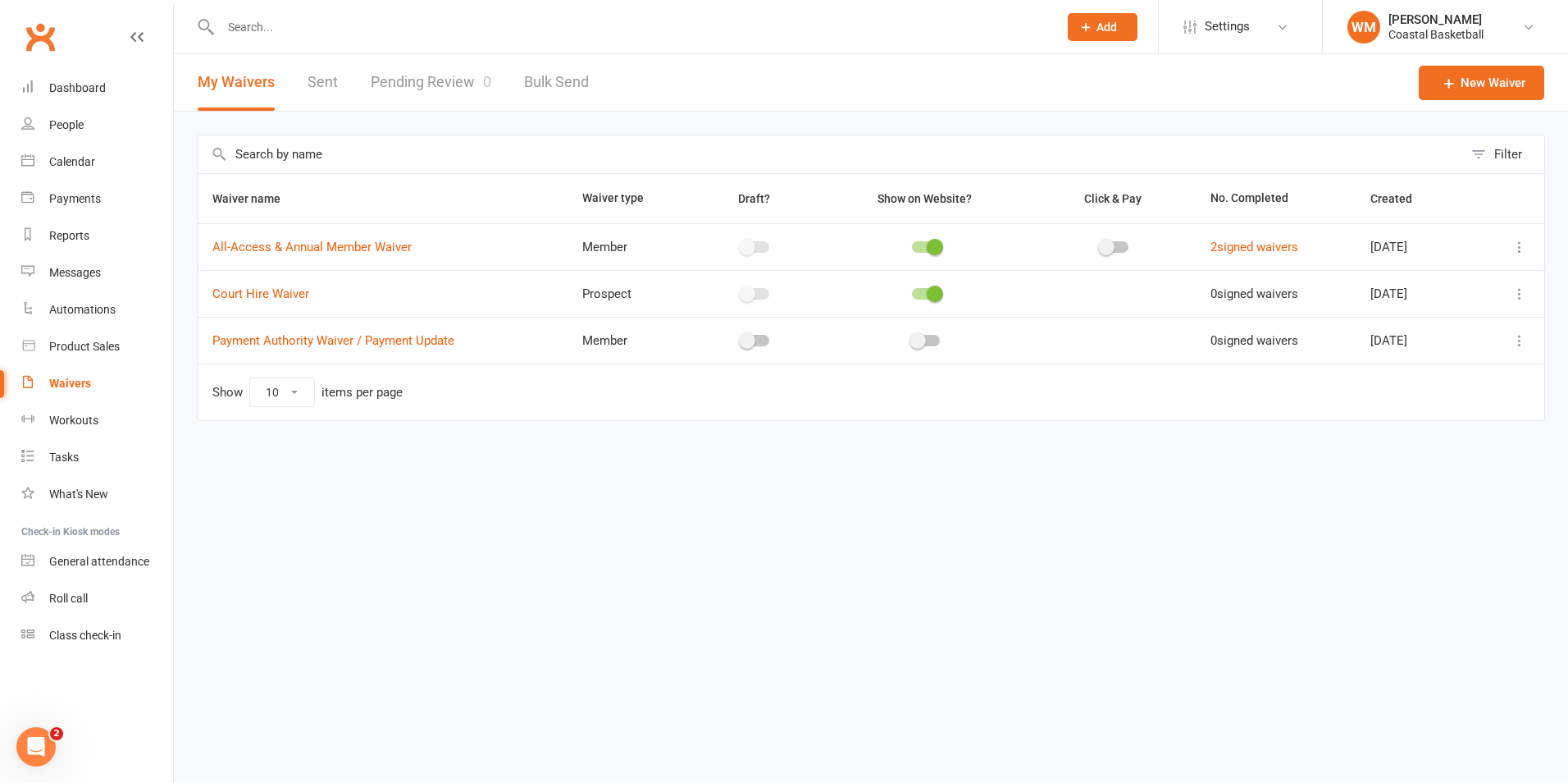
click at [443, 90] on link "Pending Review 0" at bounding box center [431, 82] width 120 height 57
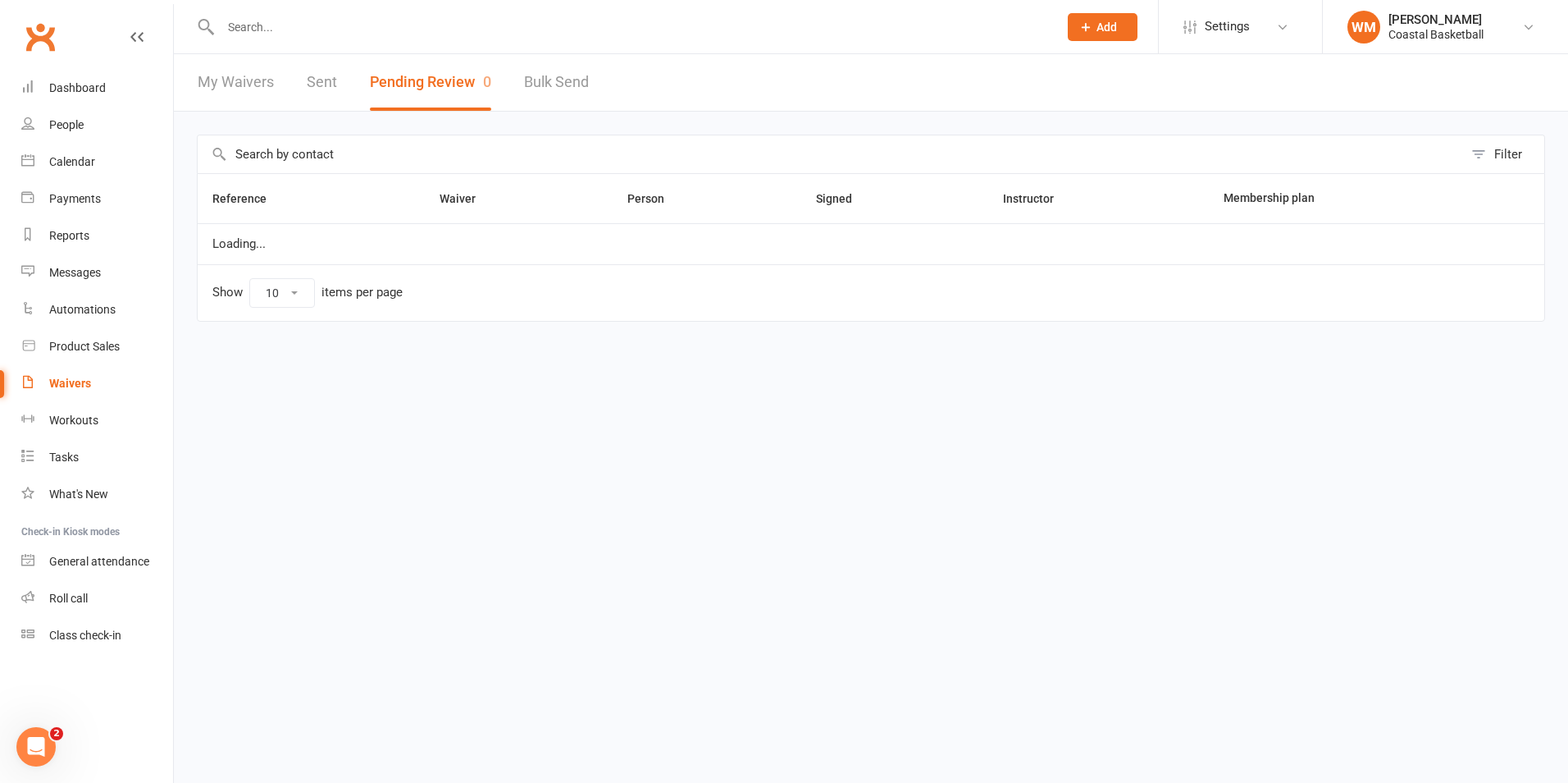
click at [248, 88] on link "My Waivers" at bounding box center [236, 82] width 77 height 57
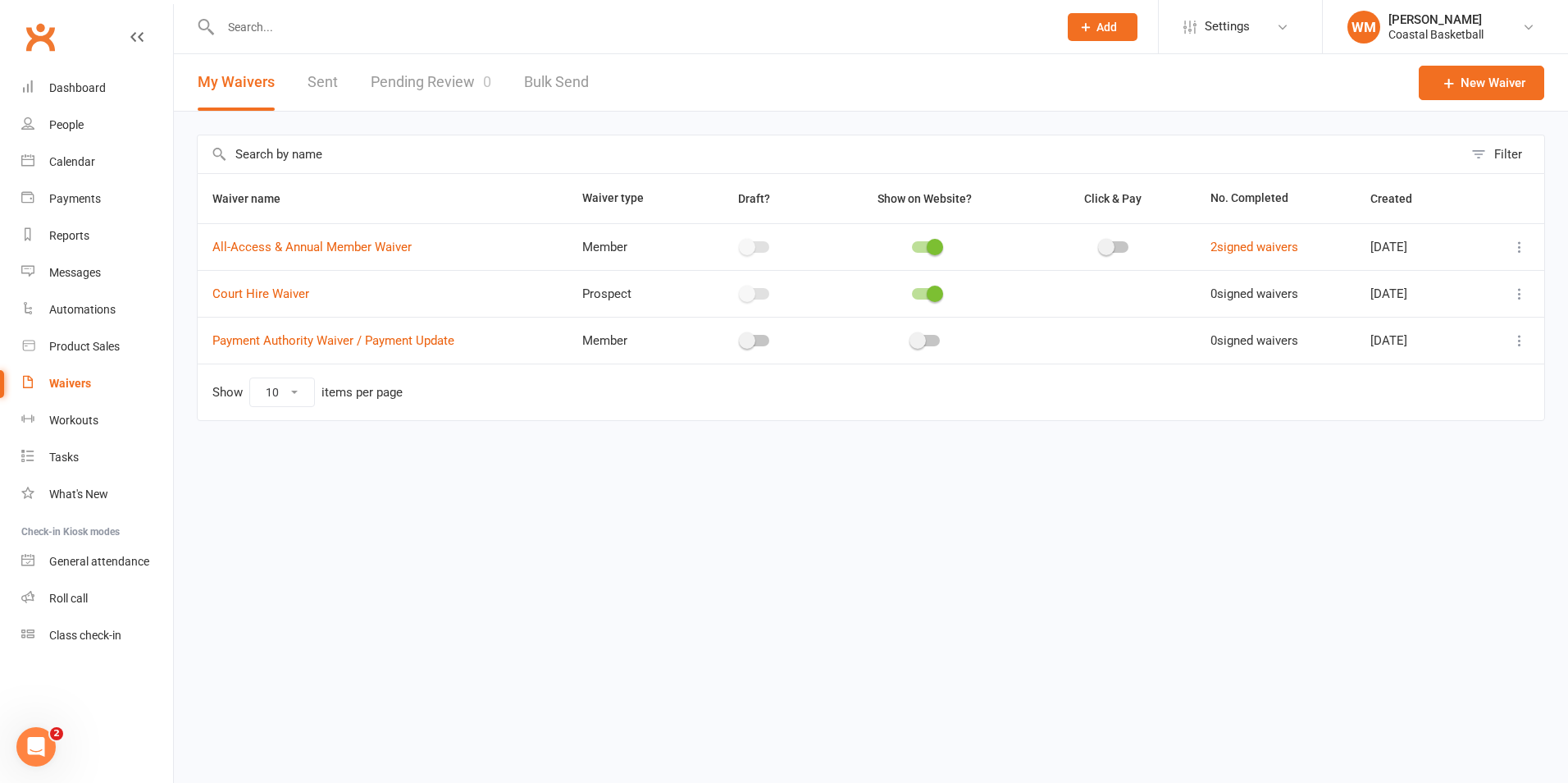
click at [325, 87] on link "Sent" at bounding box center [322, 82] width 31 height 57
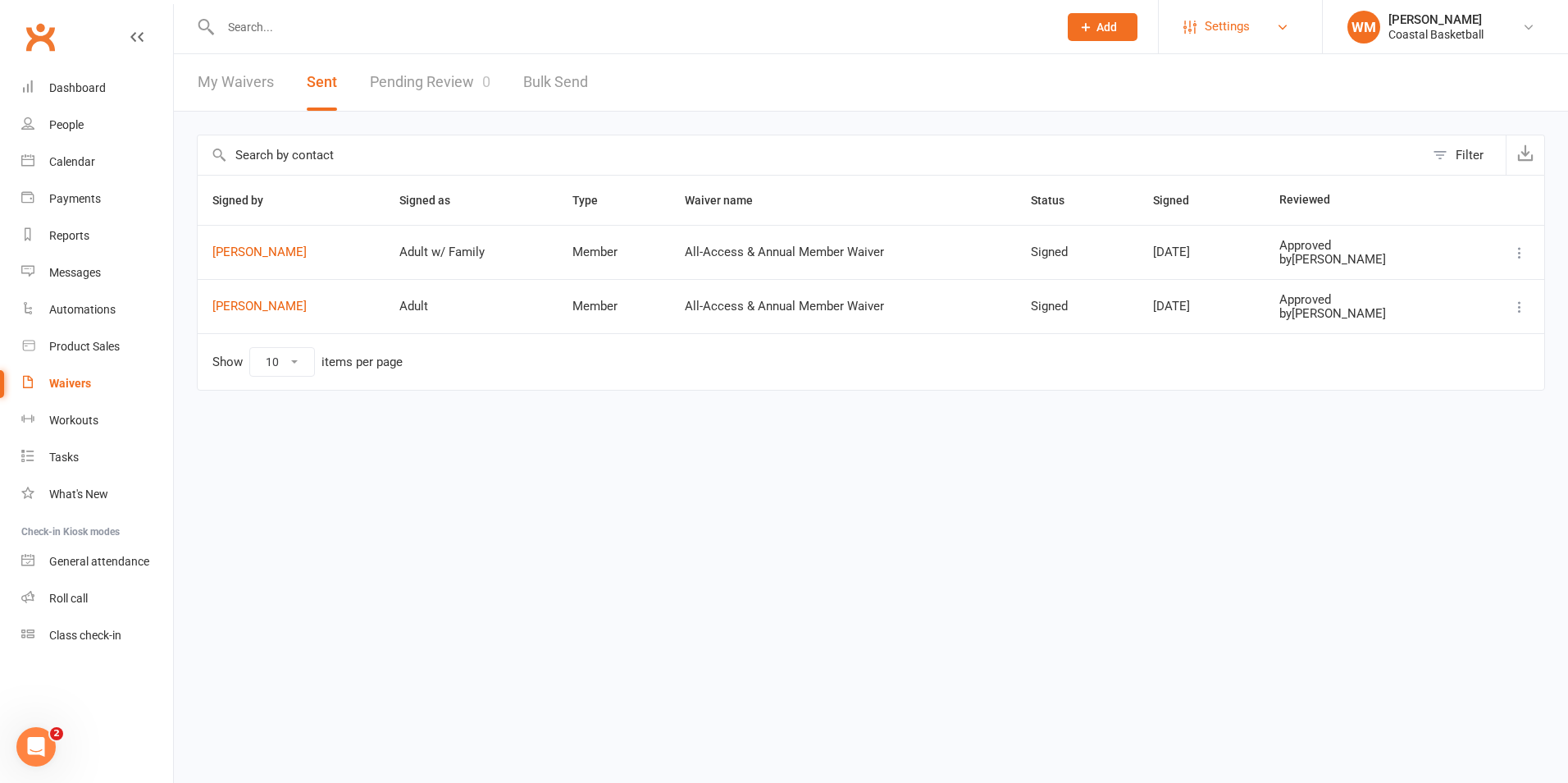
click at [1238, 12] on span "Settings" at bounding box center [1226, 26] width 45 height 37
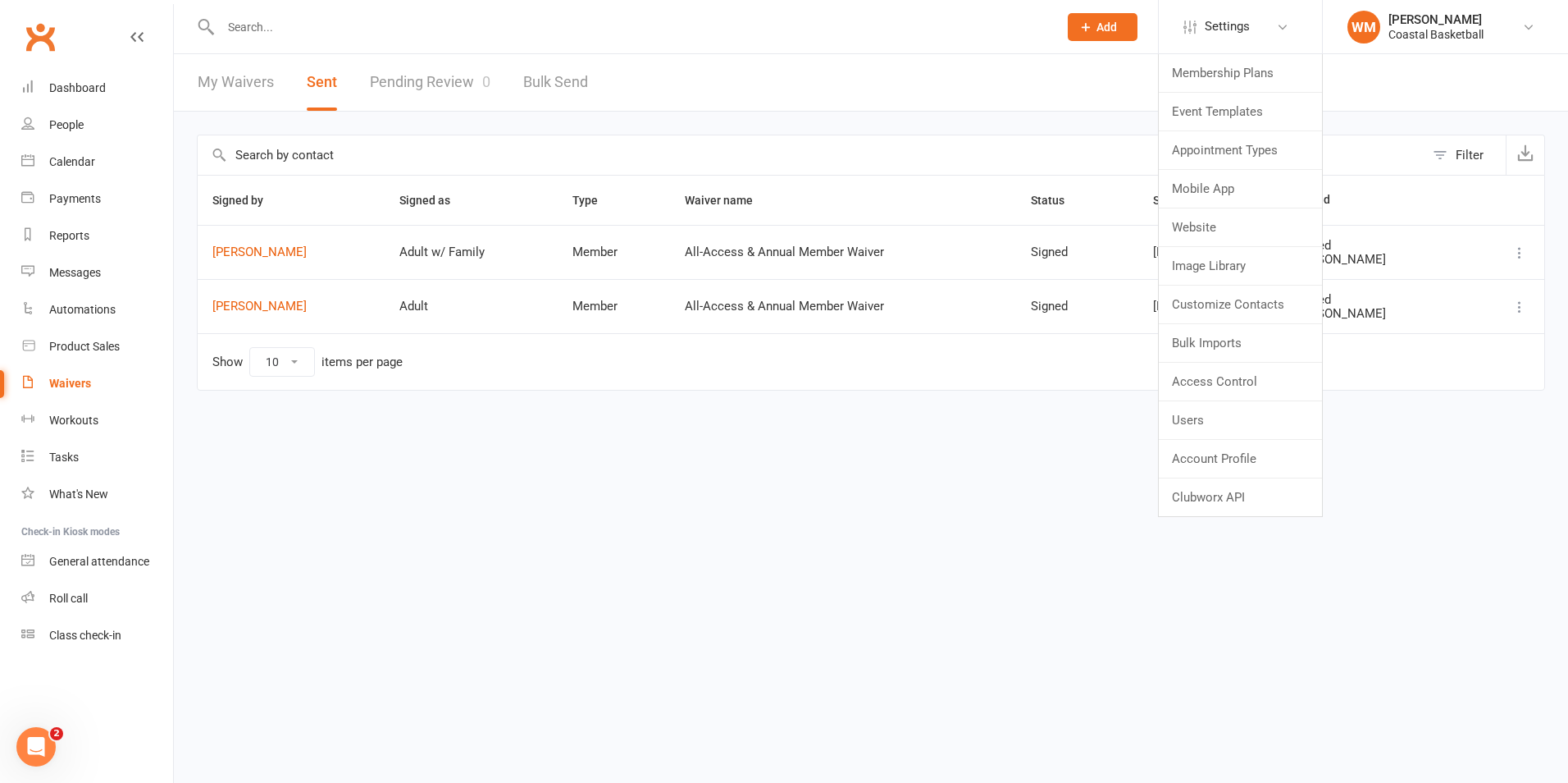
click at [84, 391] on link "Waivers" at bounding box center [96, 383] width 152 height 37
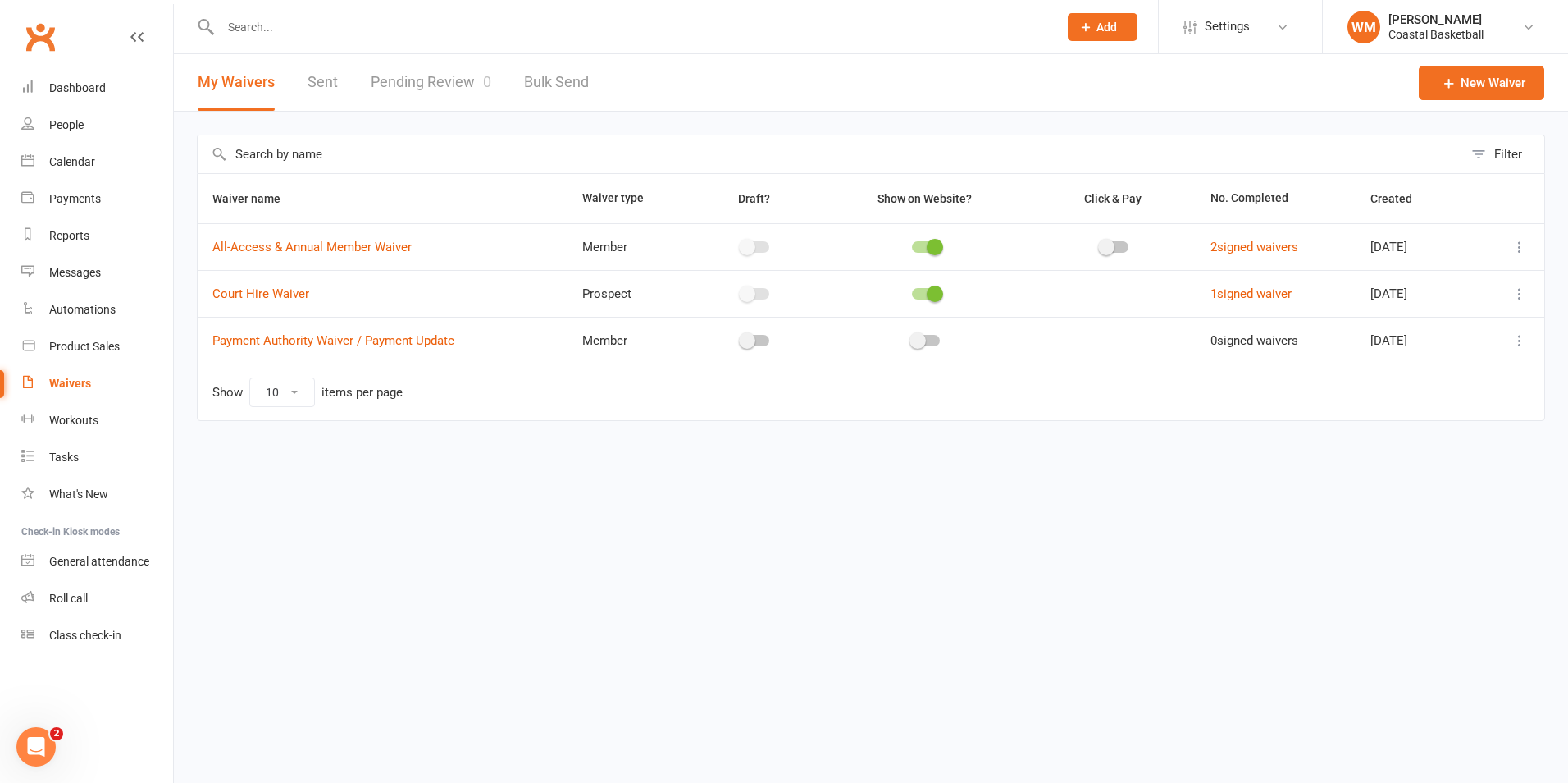
click at [661, 489] on html "Prospect Member Non-attending contact Class / event Appointment Task Membership…" at bounding box center [784, 245] width 1568 height 489
click at [1295, 26] on link "Settings" at bounding box center [1240, 26] width 114 height 37
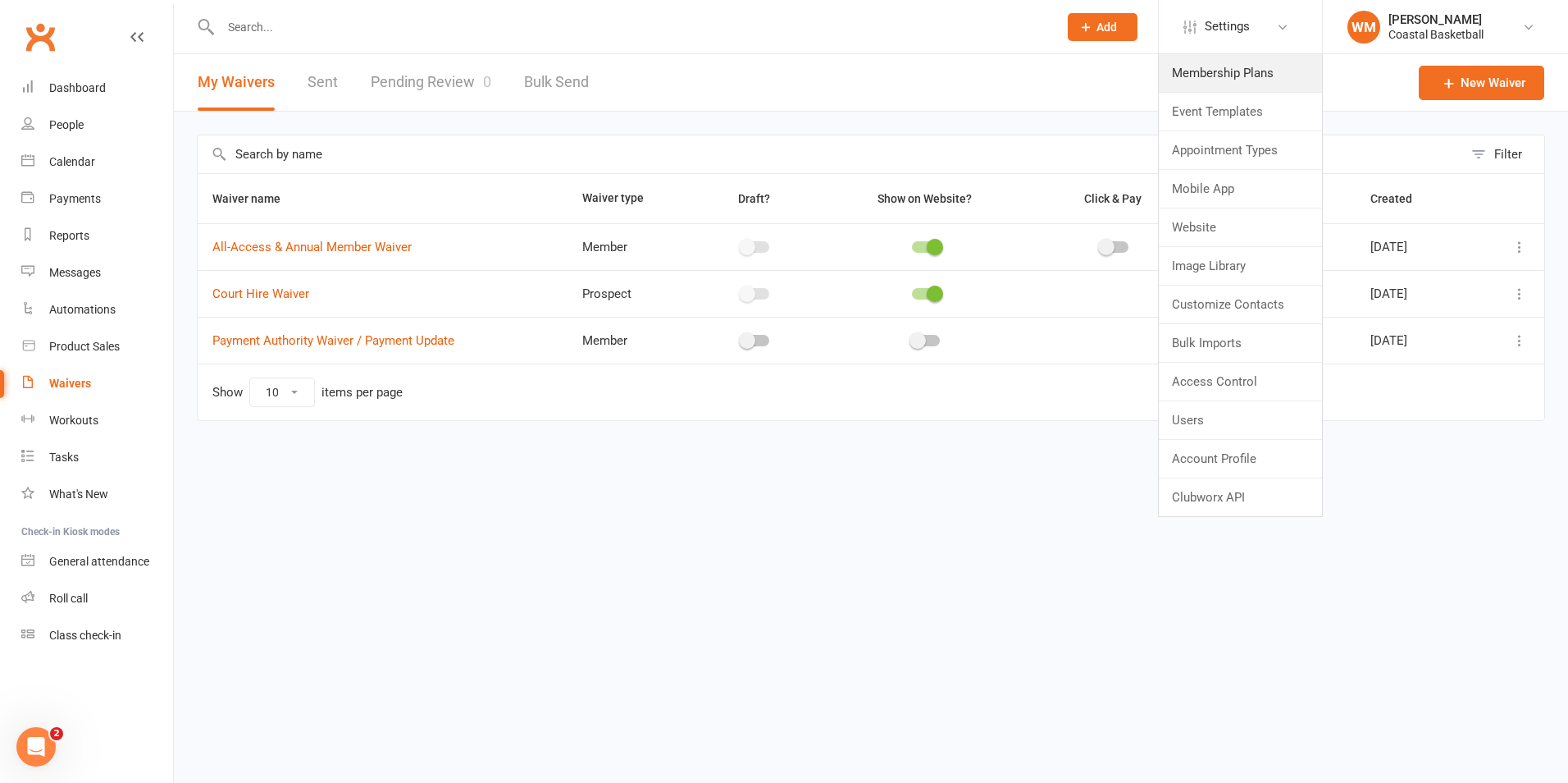
click at [1259, 69] on link "Membership Plans" at bounding box center [1240, 73] width 163 height 38
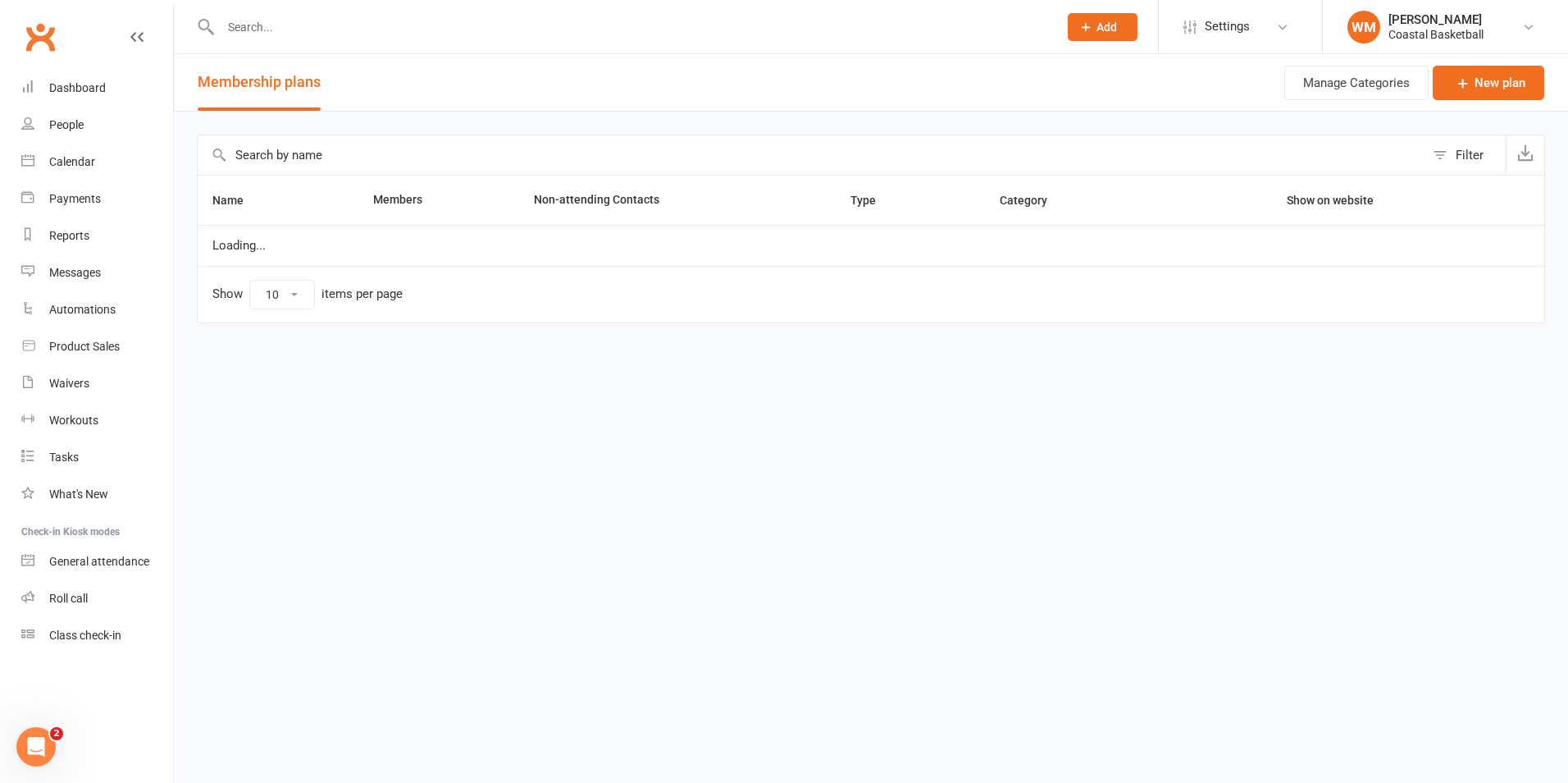
select select "25"
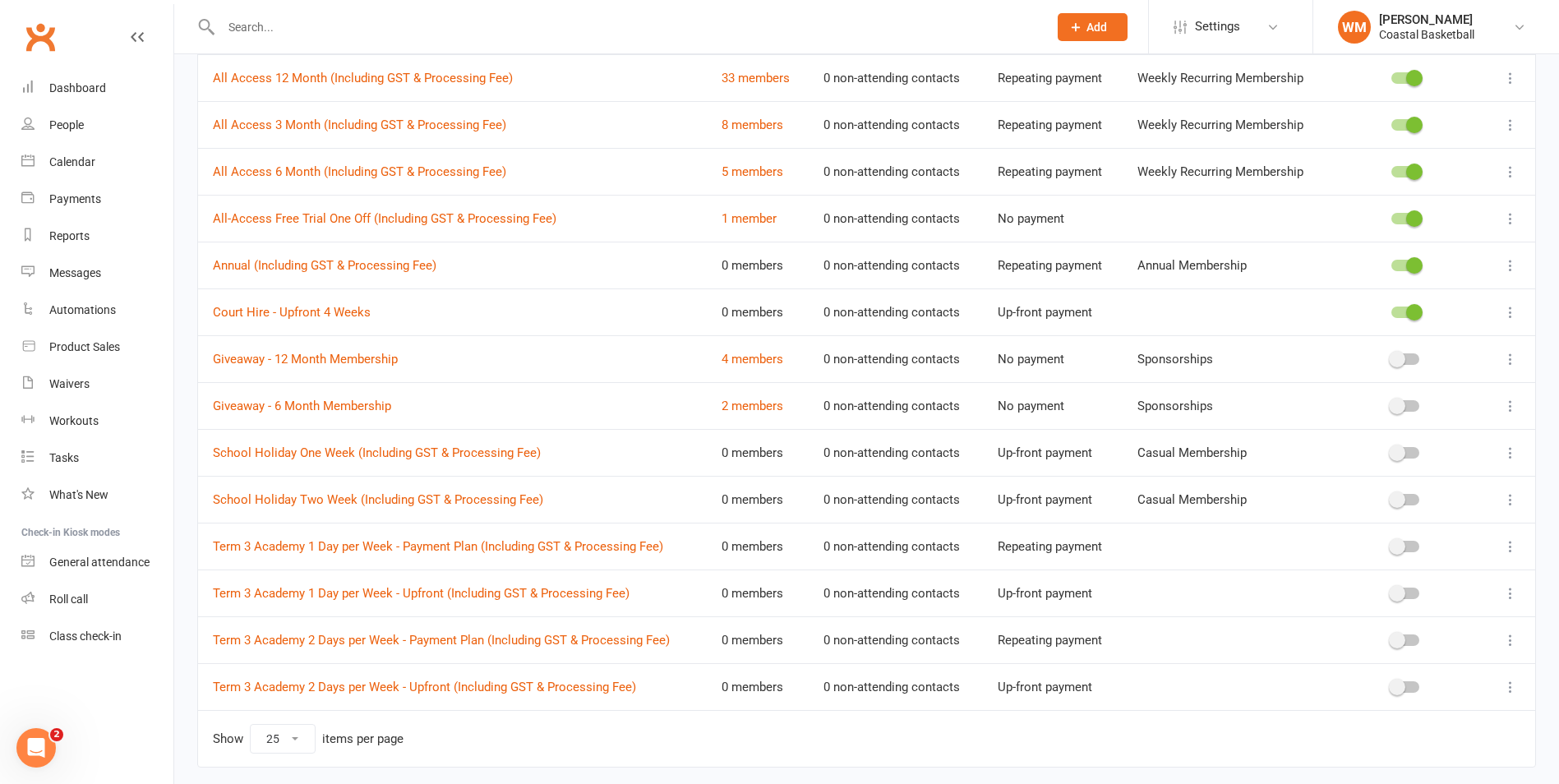
scroll to position [142, 0]
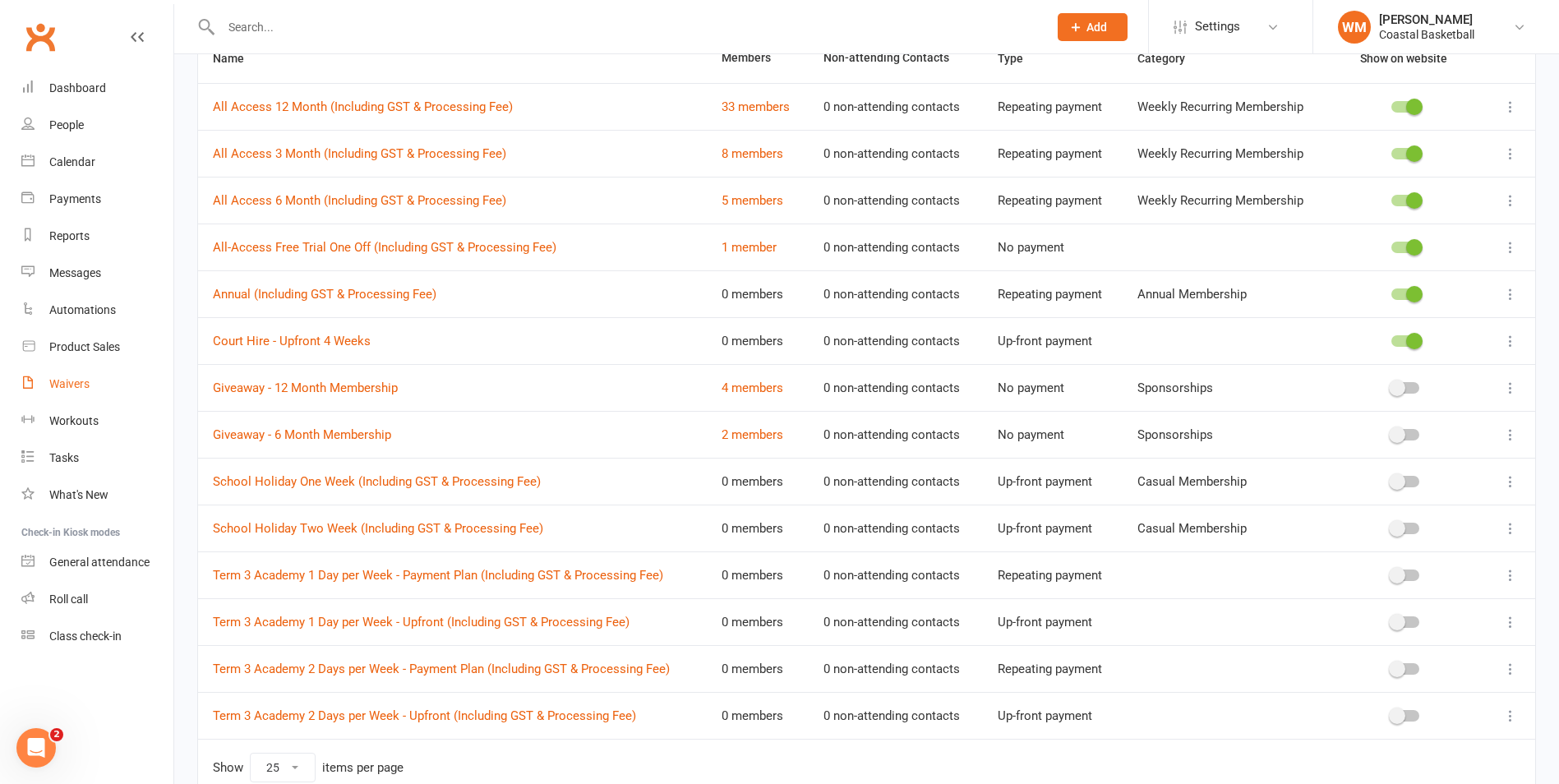
click at [137, 396] on link "Waivers" at bounding box center [97, 384] width 153 height 37
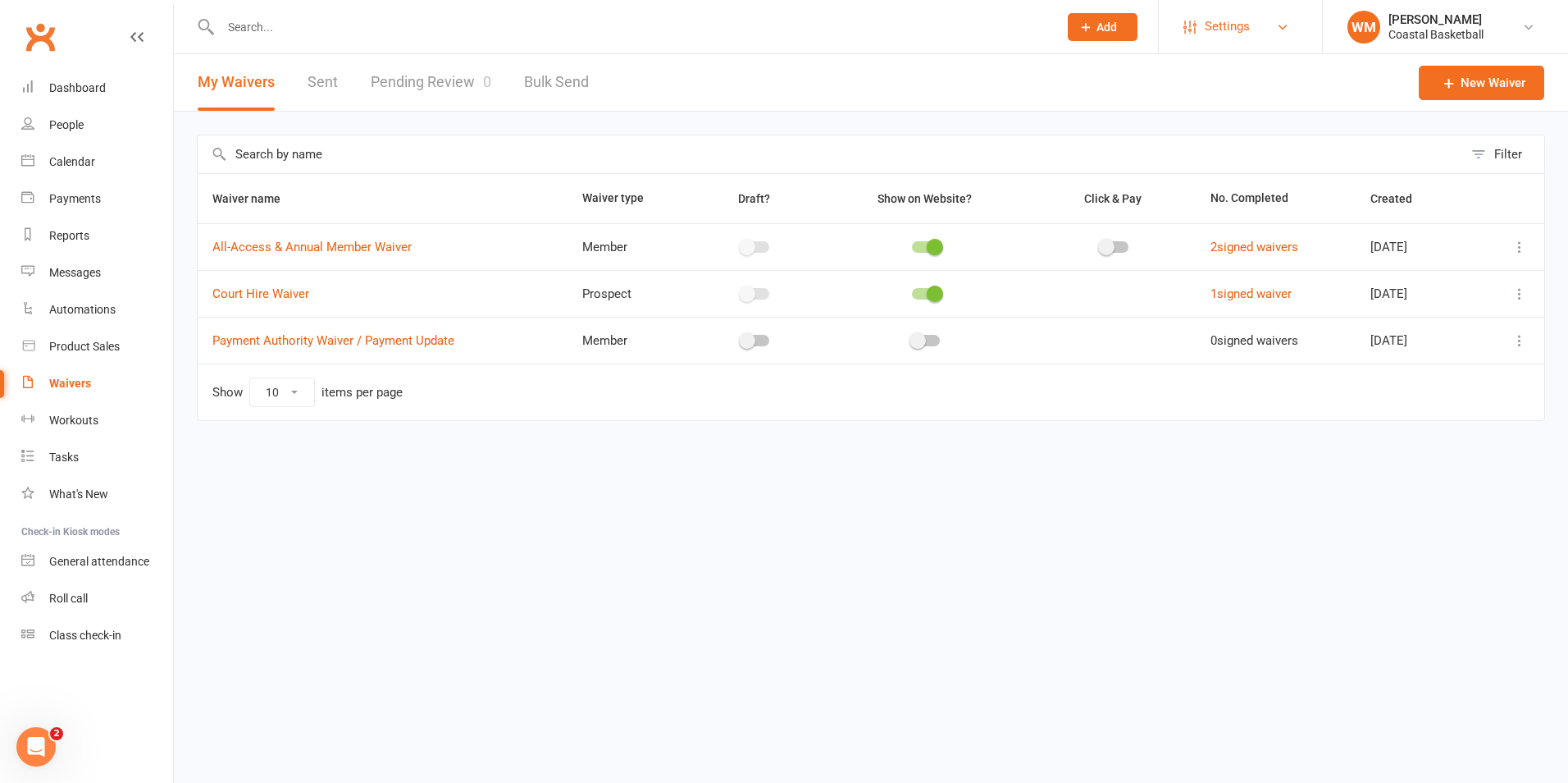
click at [1250, 37] on link "Settings" at bounding box center [1240, 26] width 114 height 37
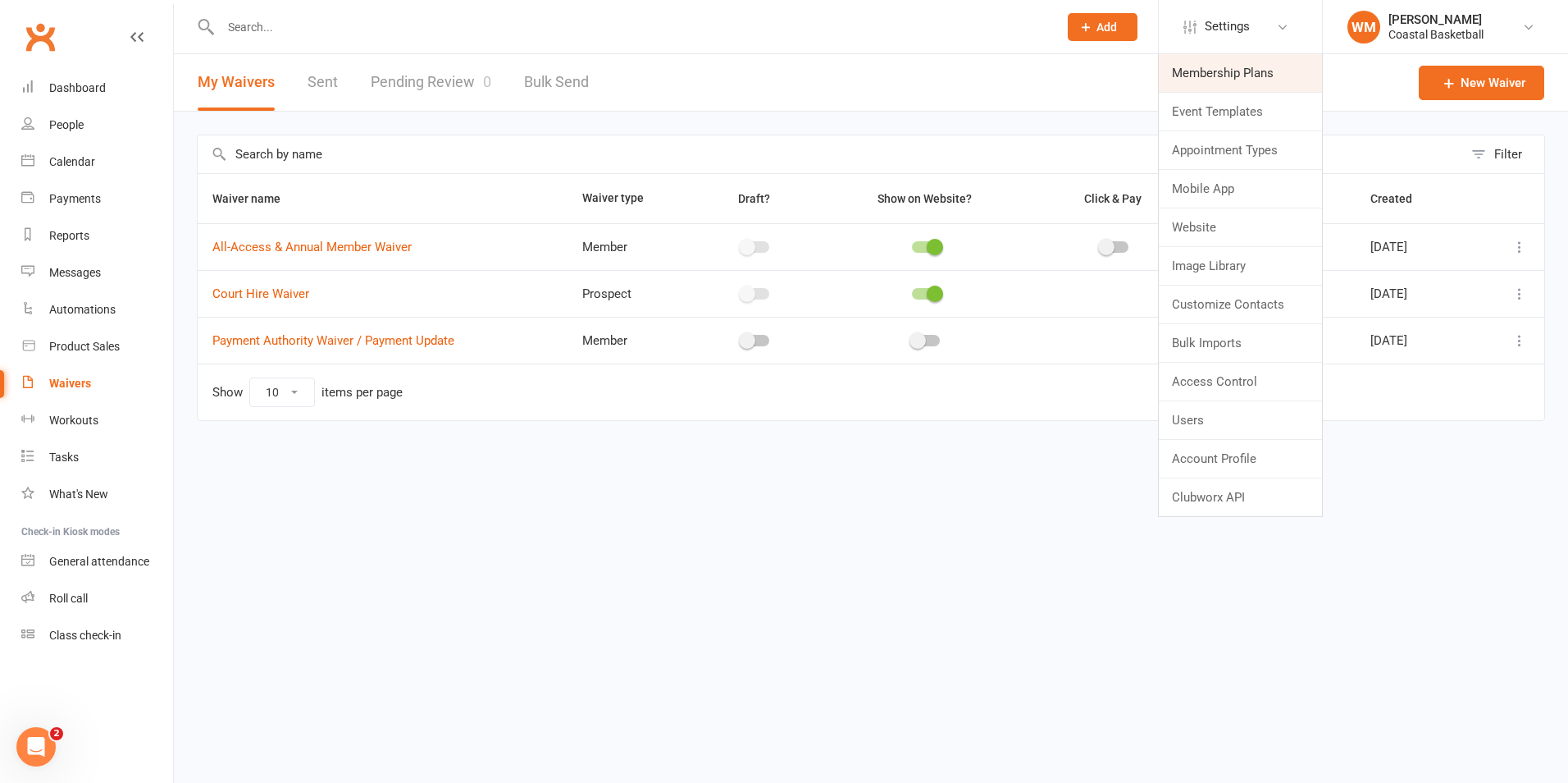
click at [1236, 66] on link "Membership Plans" at bounding box center [1240, 73] width 163 height 38
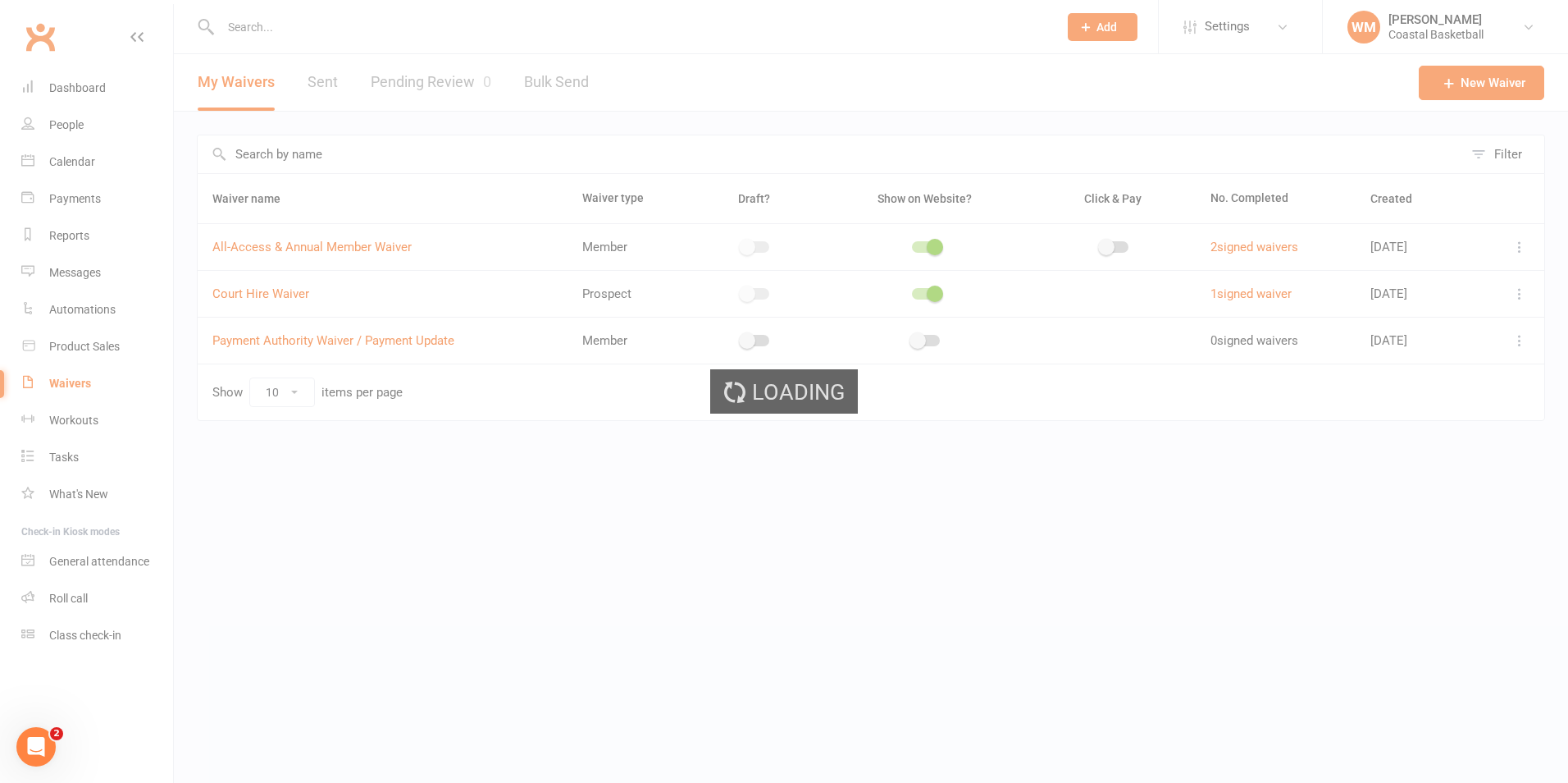
select select "25"
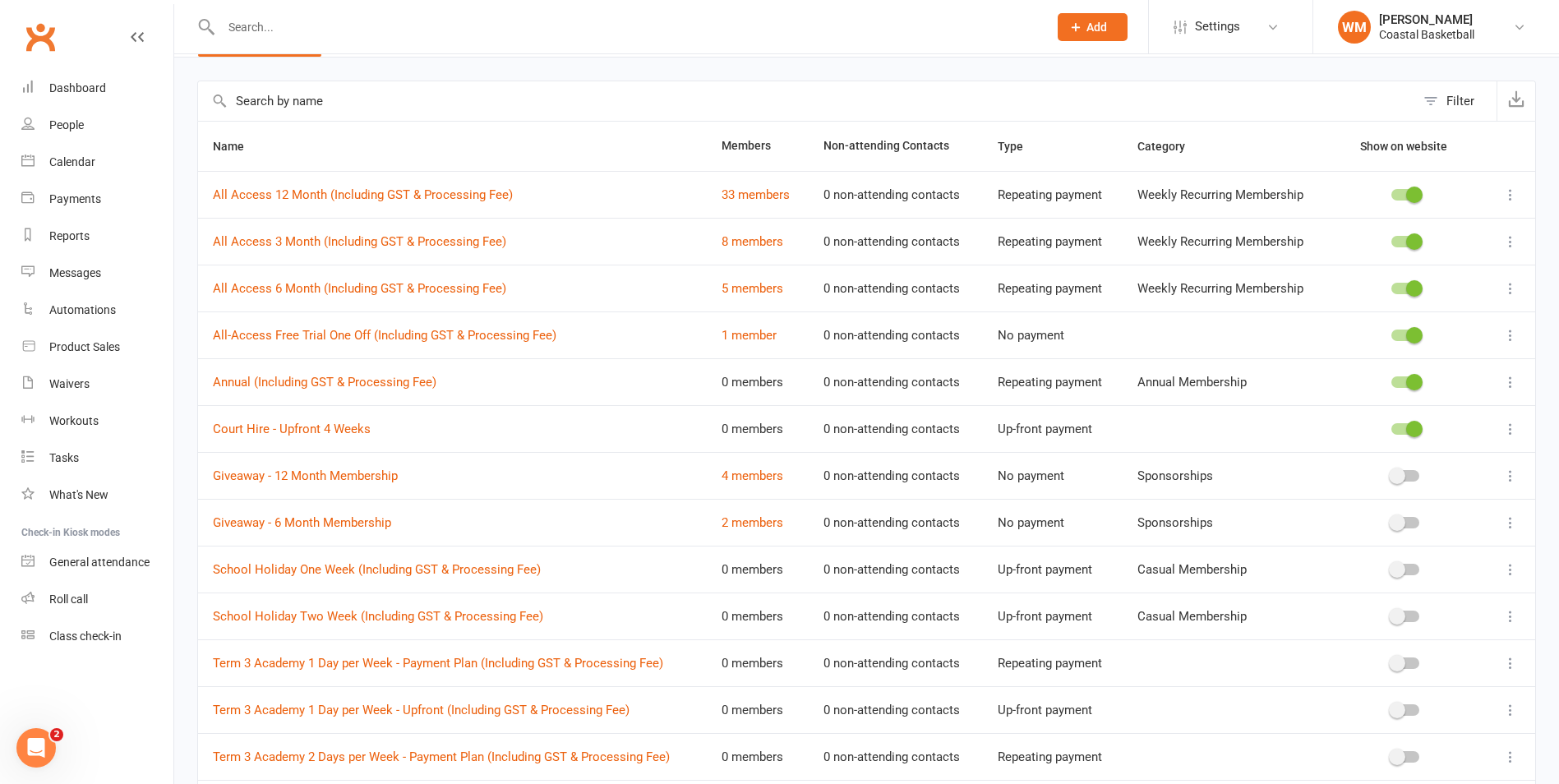
scroll to position [82, 0]
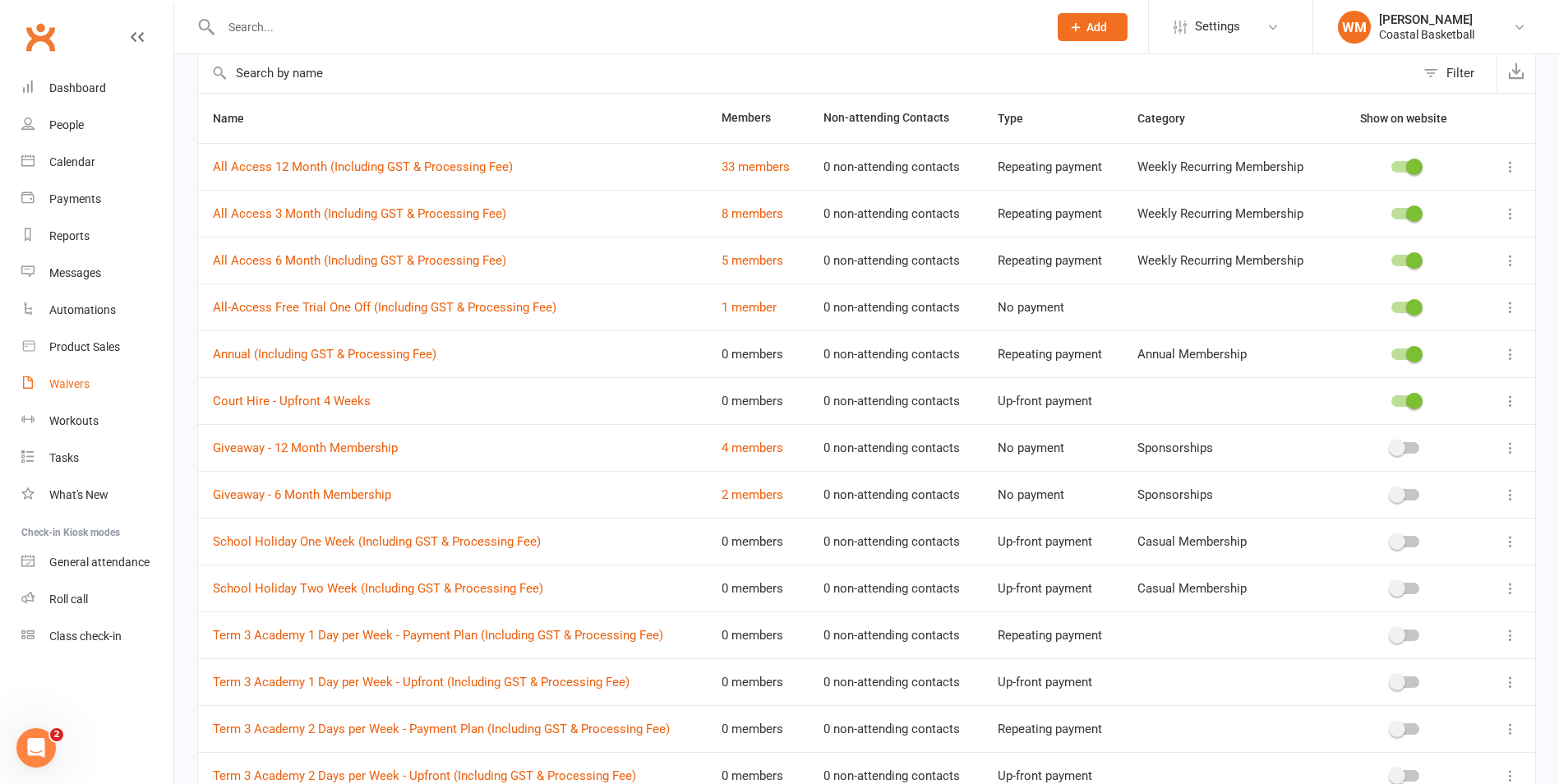
click at [83, 390] on div "Waivers" at bounding box center [69, 383] width 40 height 13
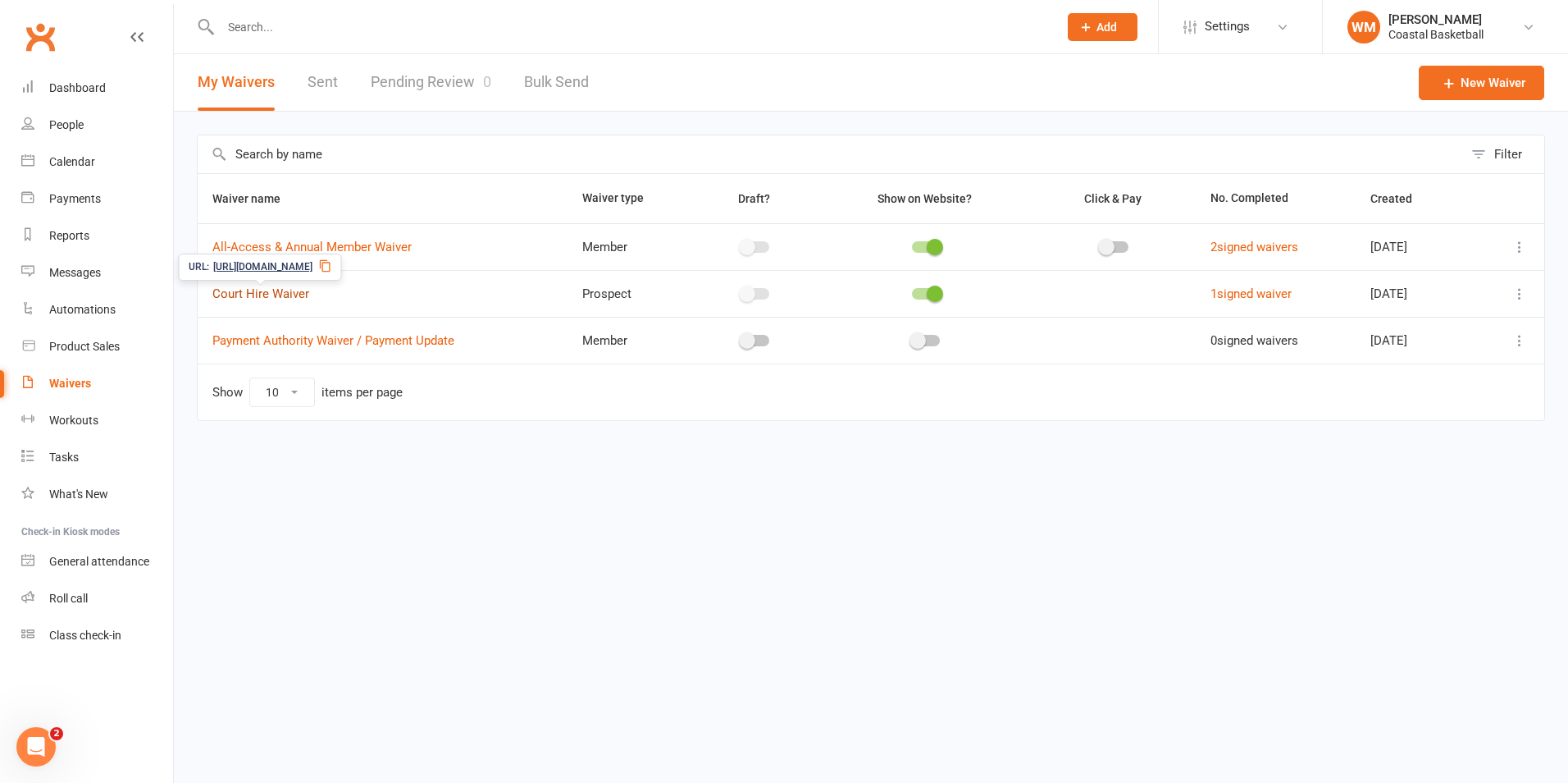
click at [286, 289] on link "Court Hire Waiver" at bounding box center [261, 294] width 96 height 15
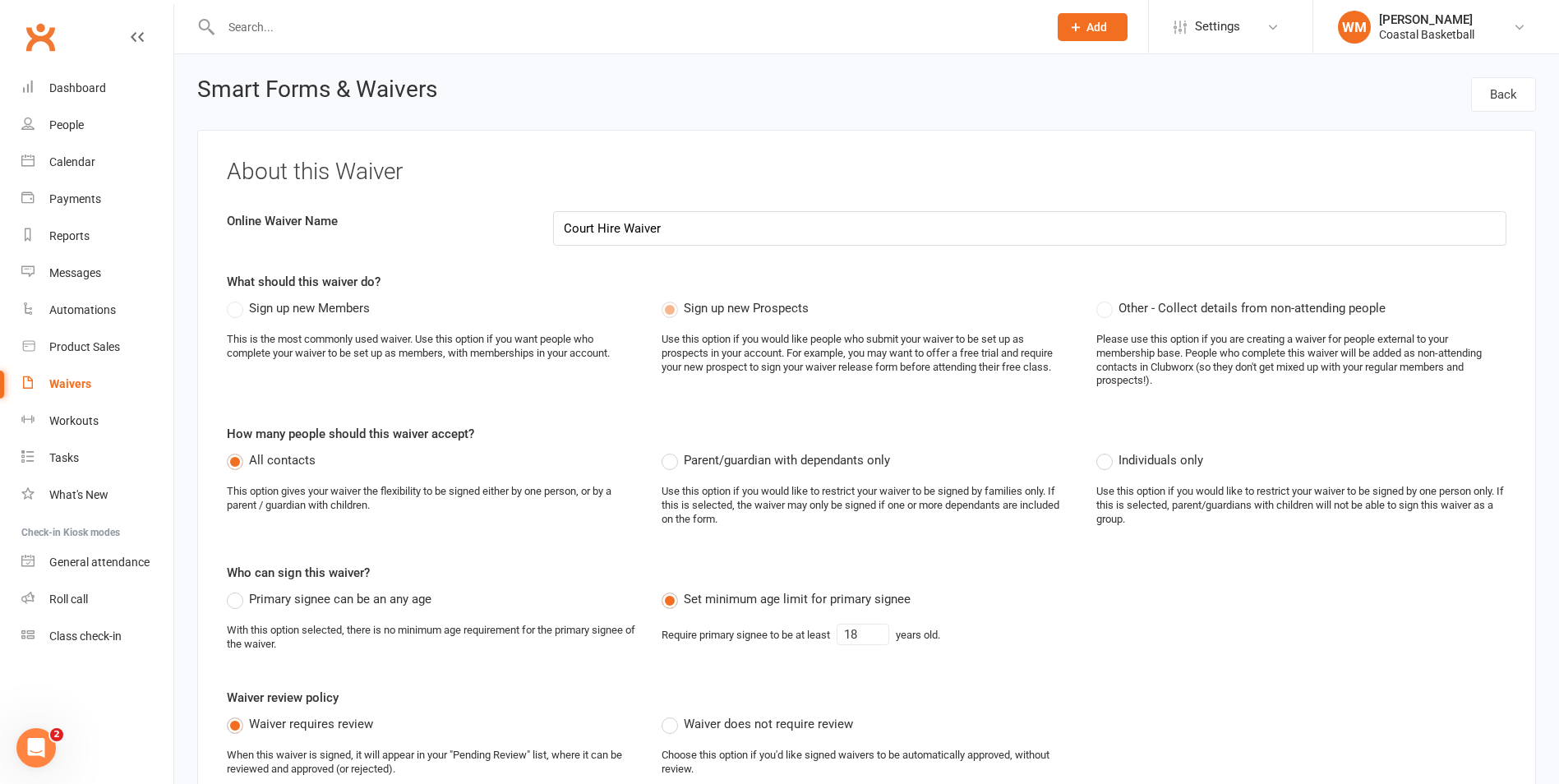
select select "applies_to_primary_signee"
select select "do_not_copy_answers"
click at [110, 382] on link "Waivers" at bounding box center [97, 384] width 153 height 37
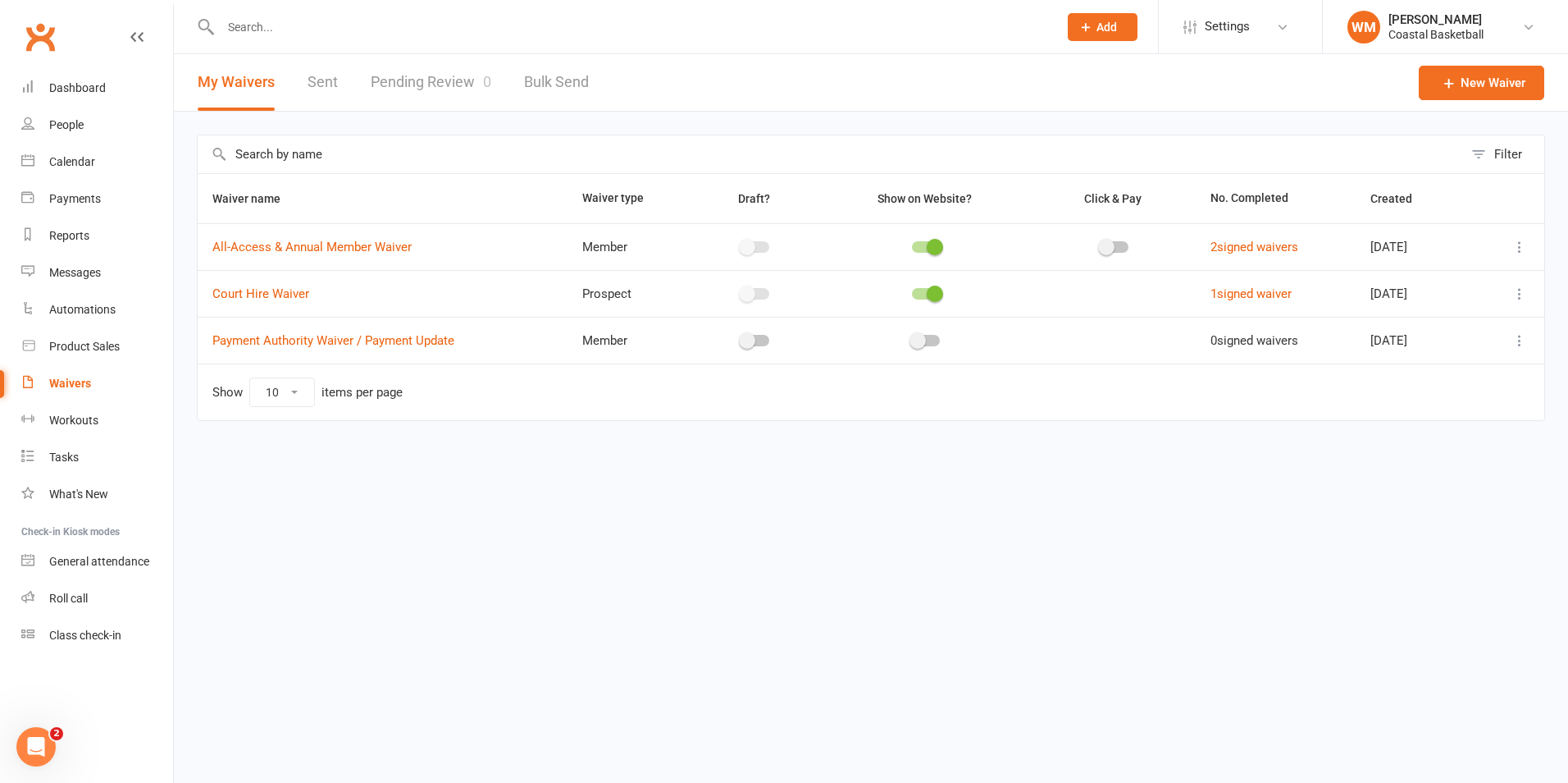
click at [1508, 281] on td at bounding box center [1510, 293] width 68 height 47
click at [1521, 293] on icon at bounding box center [1519, 294] width 16 height 16
click at [1491, 355] on link "Duplicate waiver" at bounding box center [1432, 358] width 193 height 33
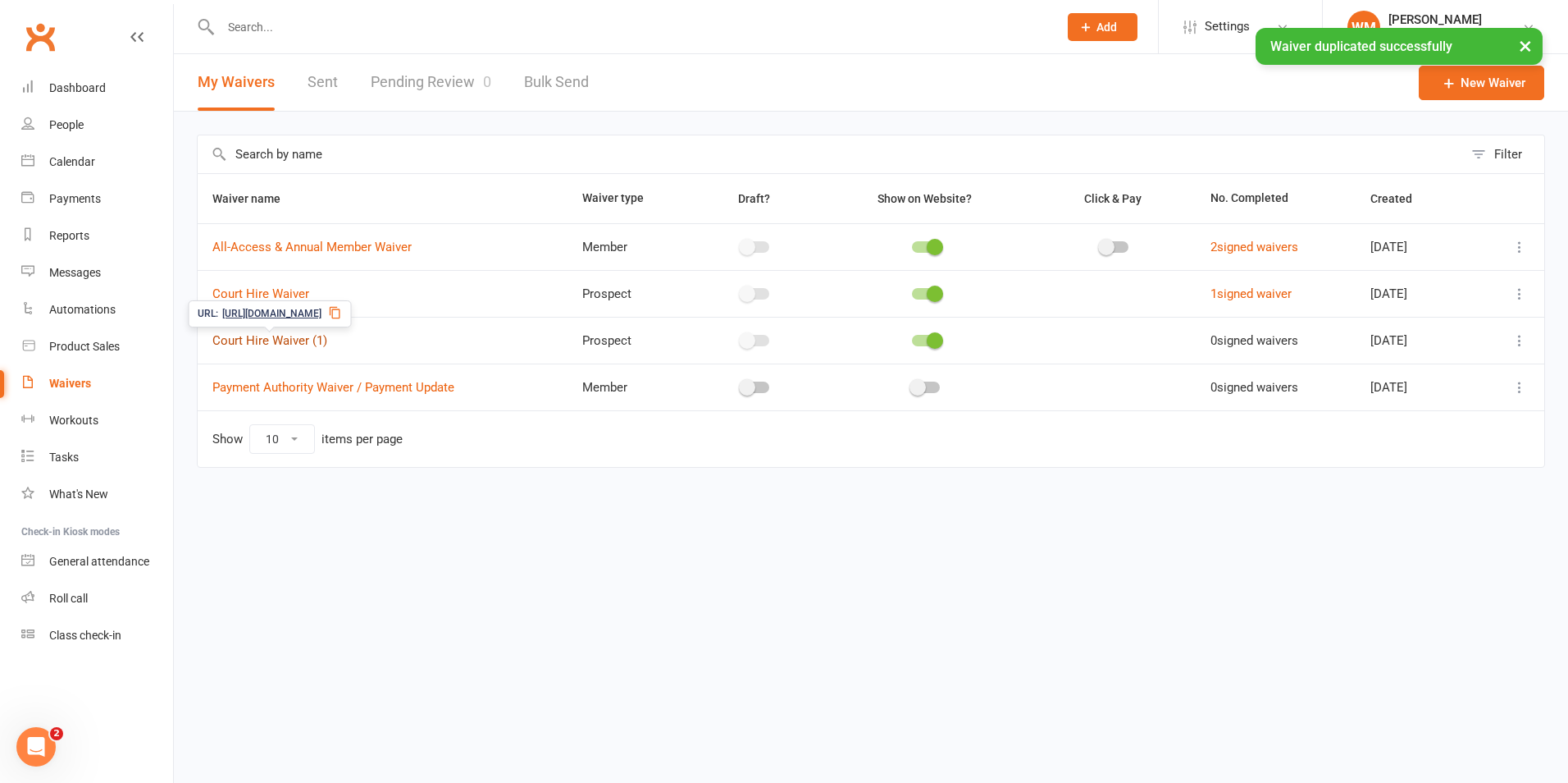
click at [293, 334] on link "Court Hire Waiver (1)" at bounding box center [269, 340] width 114 height 15
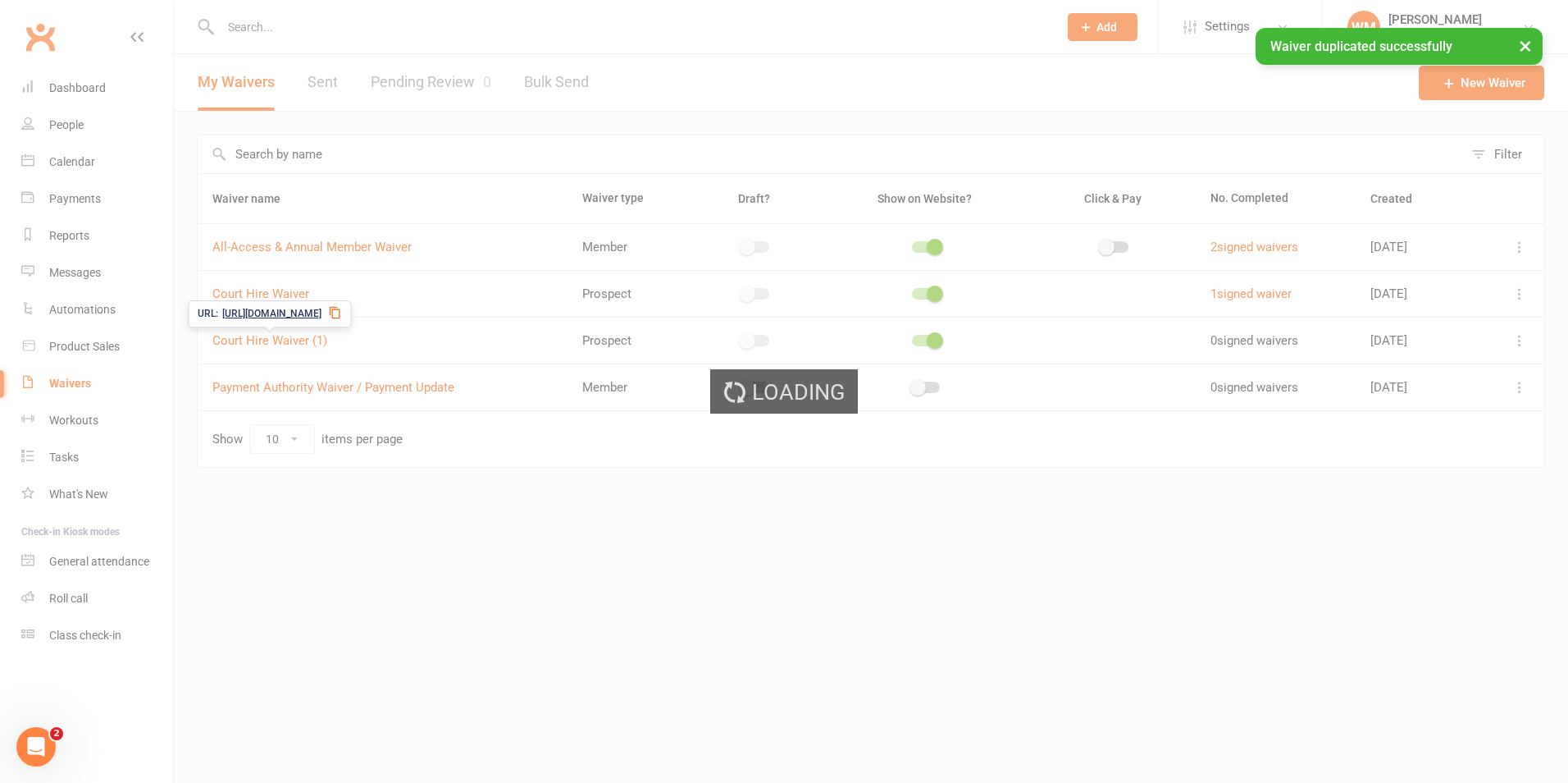
select select "applies_to_primary_signee"
select select "do_not_copy_answers"
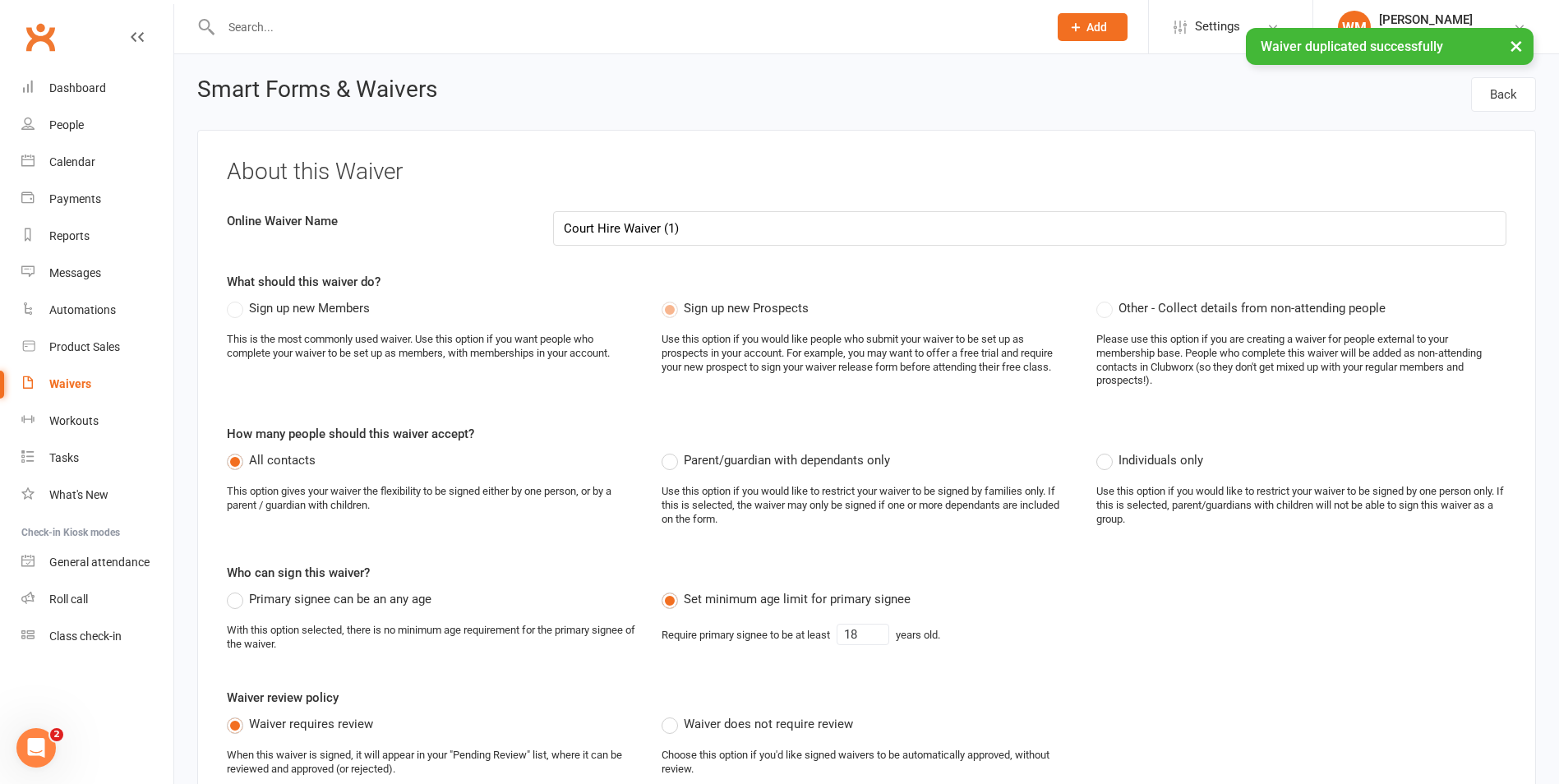
drag, startPoint x: 702, startPoint y: 235, endPoint x: 535, endPoint y: 249, distance: 167.6
click at [535, 249] on div "About this Waiver Online Waiver Name Court Hire Waiver (1) What should this wai…" at bounding box center [866, 513] width 1339 height 767
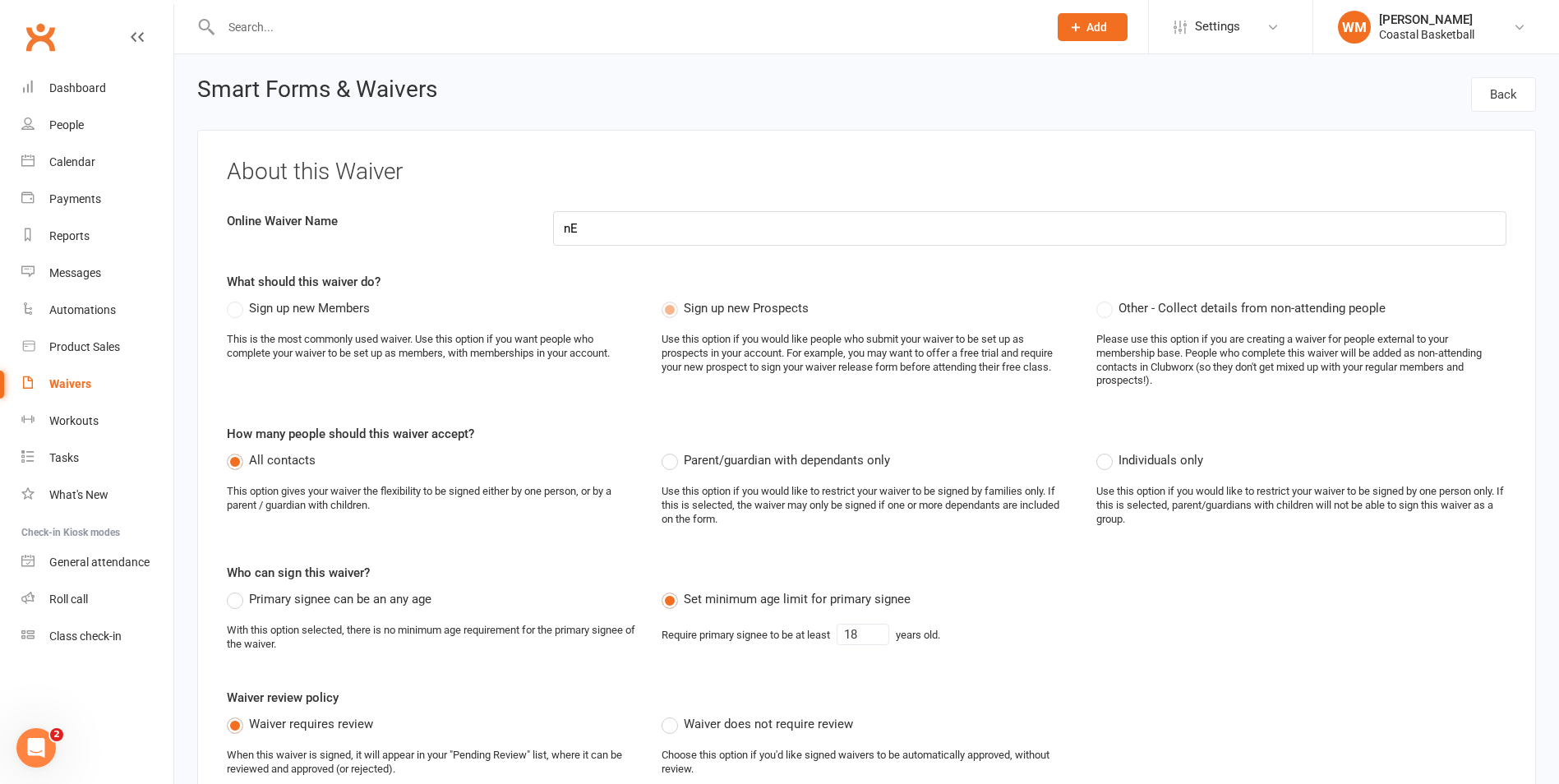
type input "n"
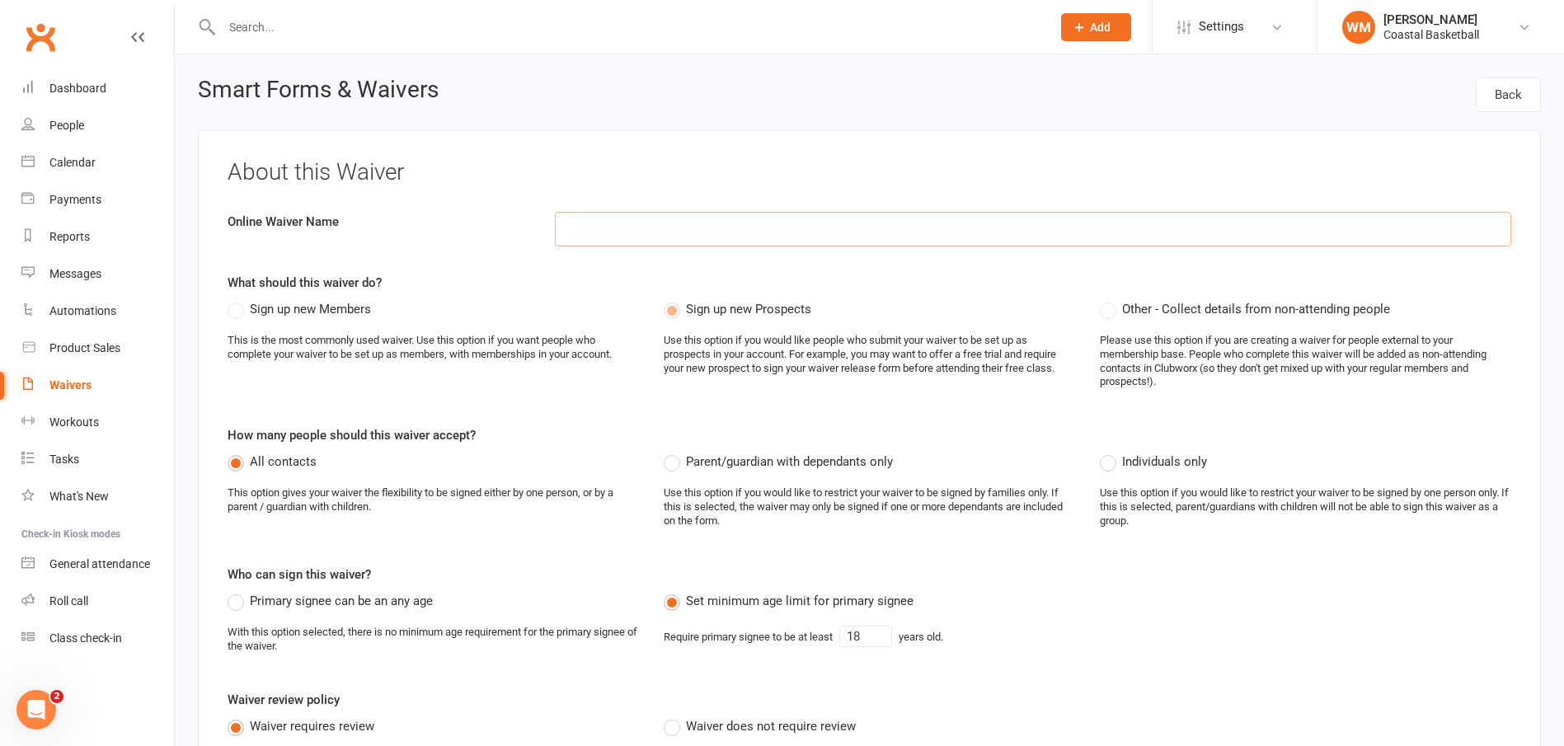
click at [608, 220] on input at bounding box center [1033, 229] width 956 height 35
drag, startPoint x: 585, startPoint y: 231, endPoint x: 521, endPoint y: 255, distance: 68.6
click at [521, 255] on div "About this Waiver Online Waiver Name Free Trail Sign What should this waiver do…" at bounding box center [869, 515] width 1343 height 770
click at [859, 228] on input "New Trail Sign" at bounding box center [1033, 229] width 956 height 35
click at [585, 271] on div "About this Waiver Online Waiver Name New Trail Sign-Up What should this waiver …" at bounding box center [869, 515] width 1343 height 770
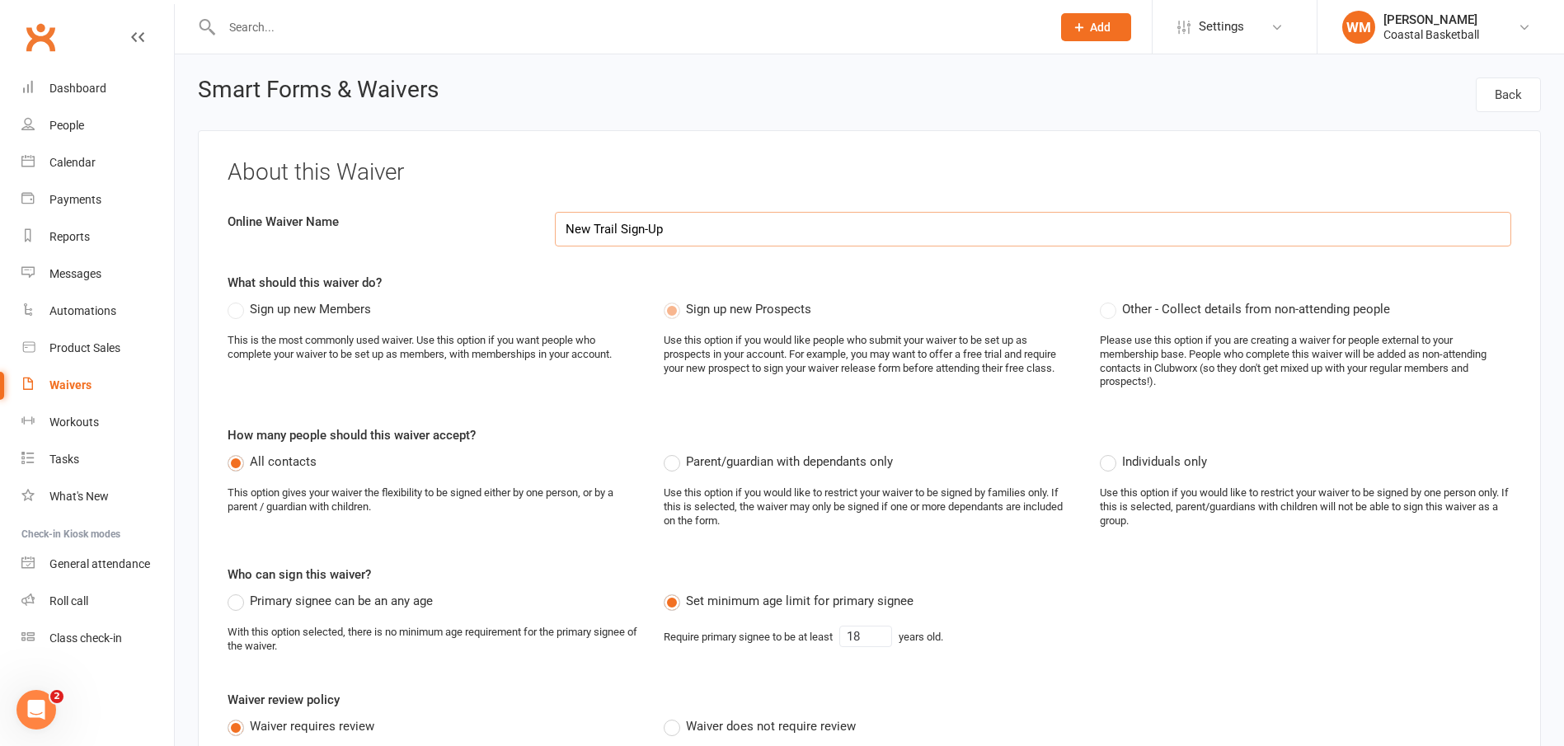
click at [616, 238] on input "New Trail Sign-Up" at bounding box center [1033, 229] width 956 height 35
type input "New Trial Sign-Up"
click at [801, 167] on h3 "About this Waiver" at bounding box center [870, 173] width 1284 height 26
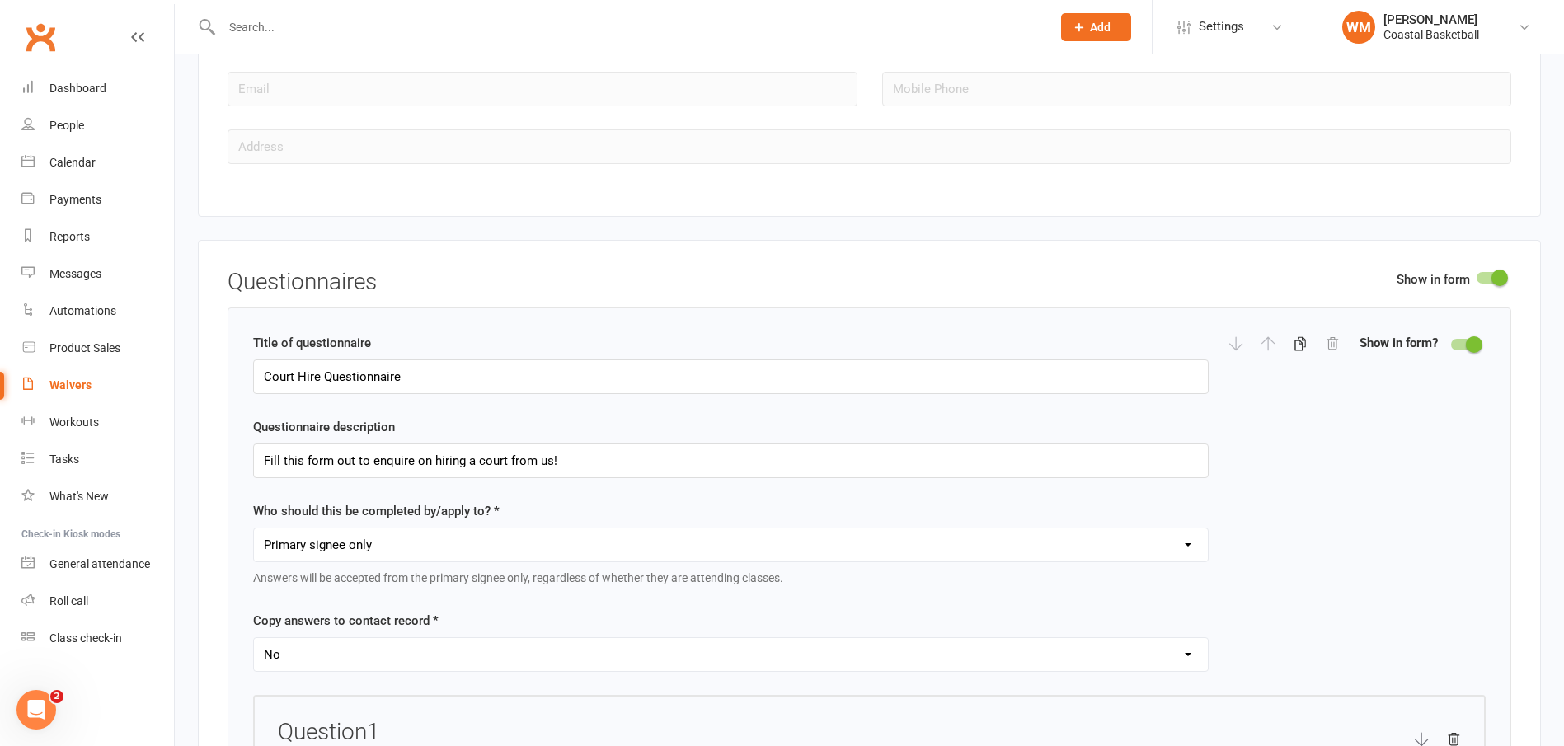
scroll to position [1979, 0]
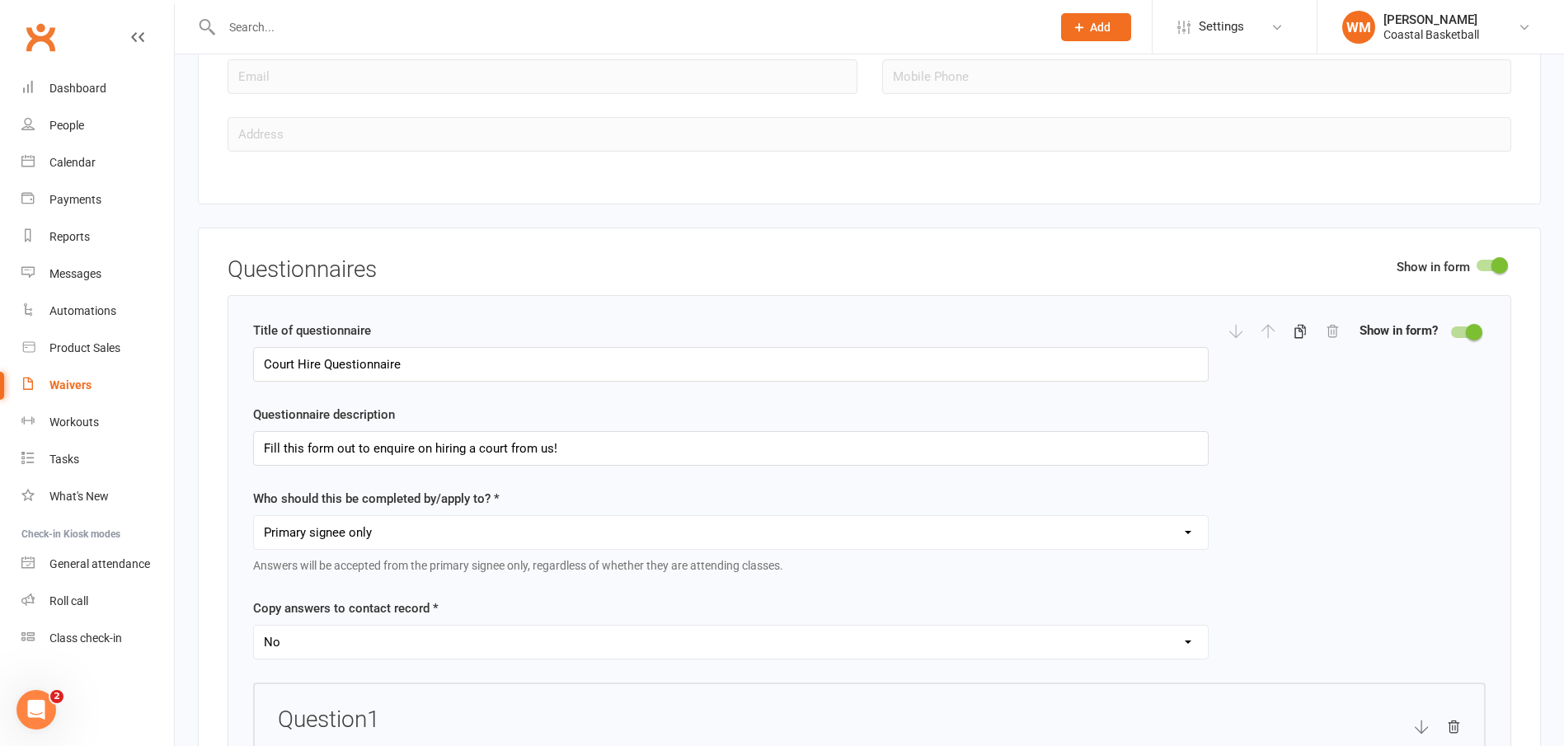
click at [1456, 331] on div at bounding box center [1465, 333] width 28 height 12
click at [1451, 330] on input "checkbox" at bounding box center [1451, 330] width 0 height 0
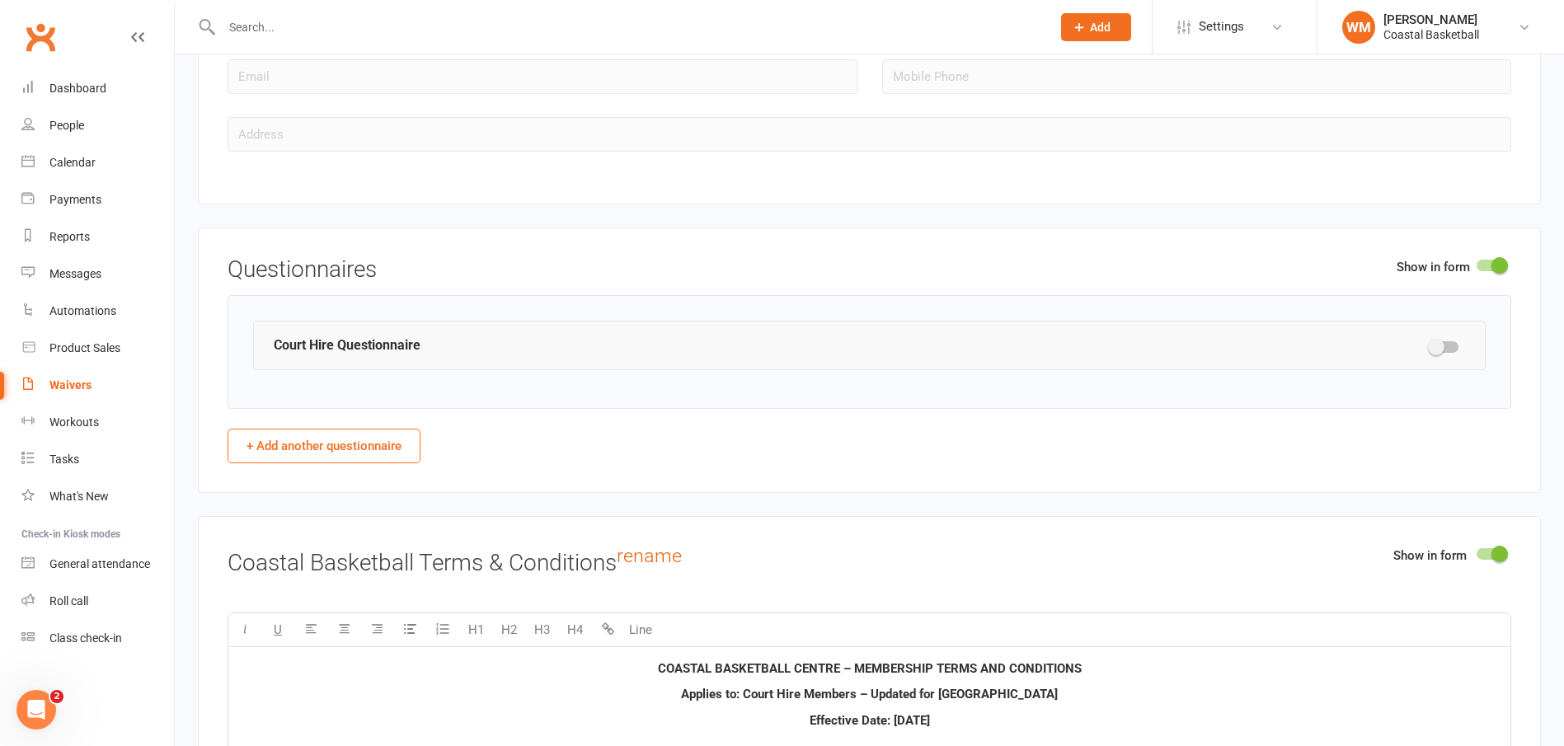
click at [1488, 265] on div at bounding box center [1491, 266] width 28 height 12
click at [1477, 263] on input "checkbox" at bounding box center [1477, 263] width 0 height 0
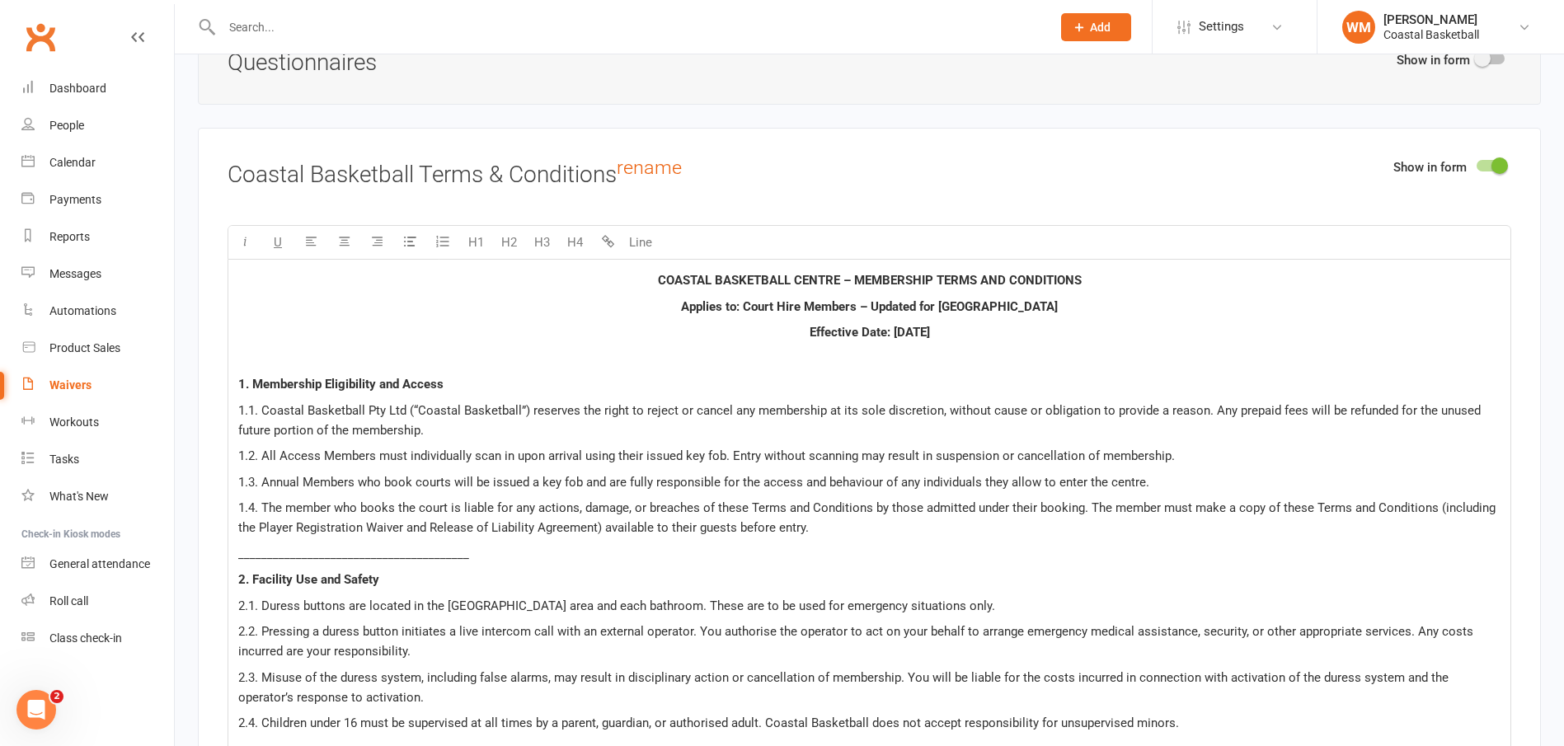
scroll to position [2226, 0]
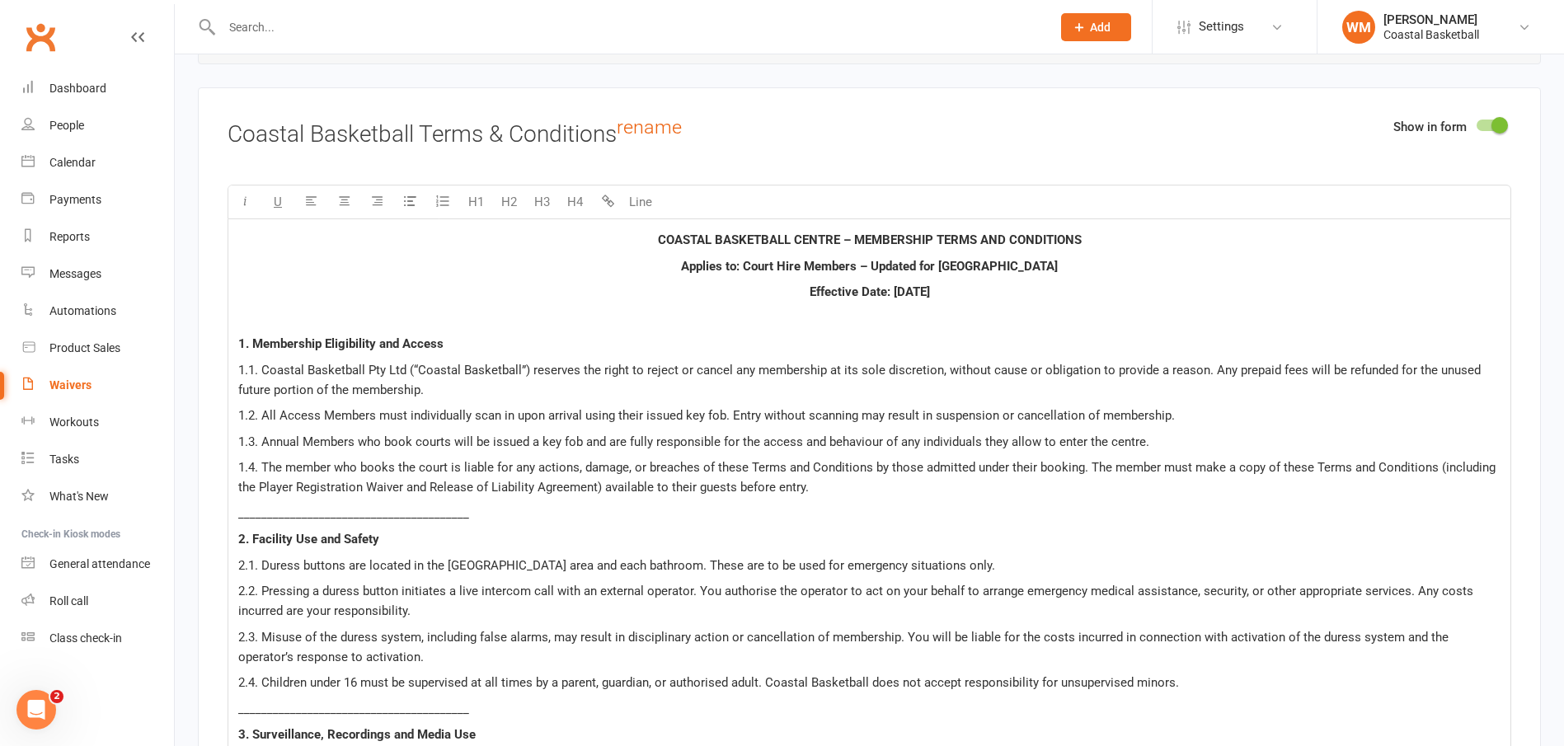
click at [815, 261] on span "Applies to: Court Hire Members – Updated for Western Australia" at bounding box center [869, 266] width 377 height 15
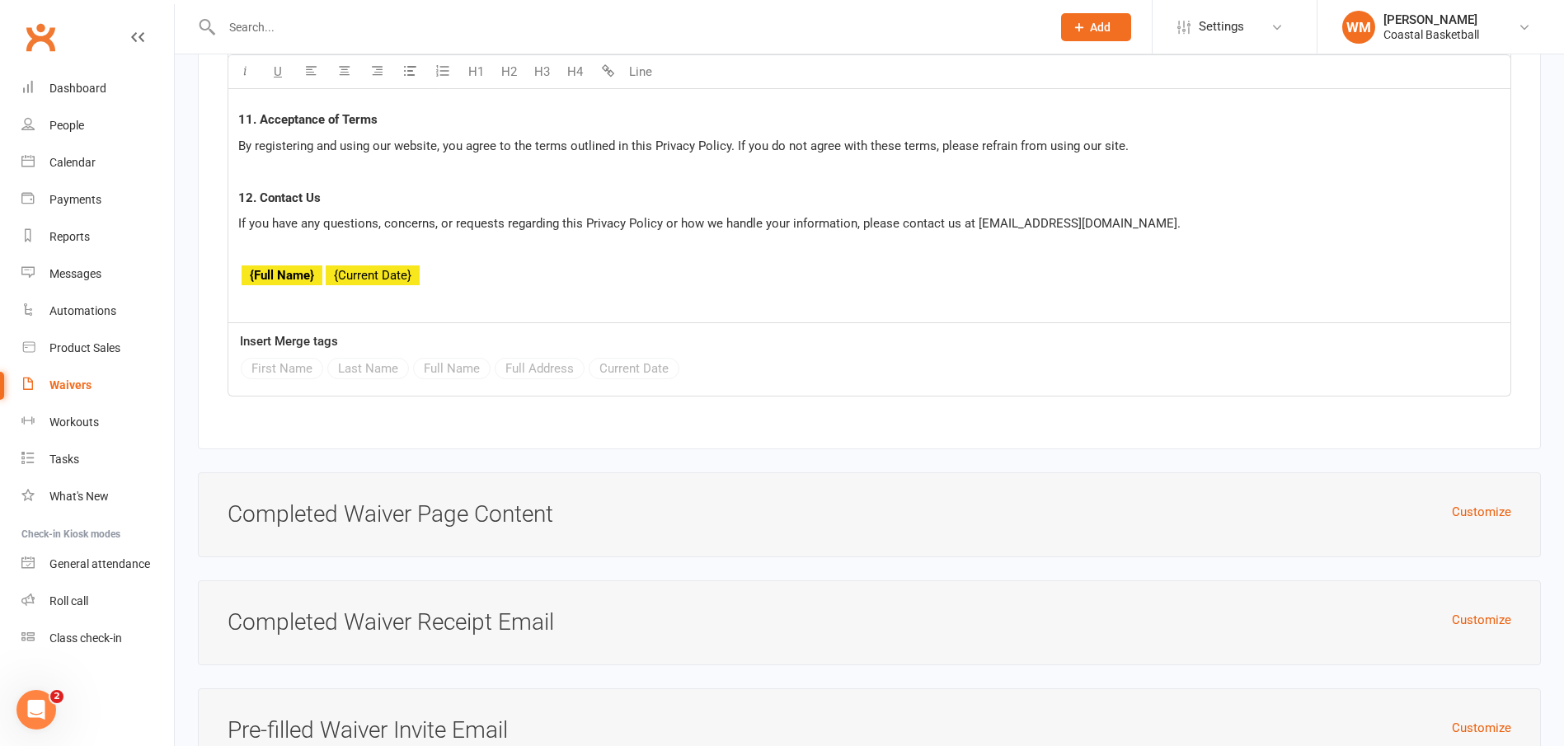
scroll to position [8747, 0]
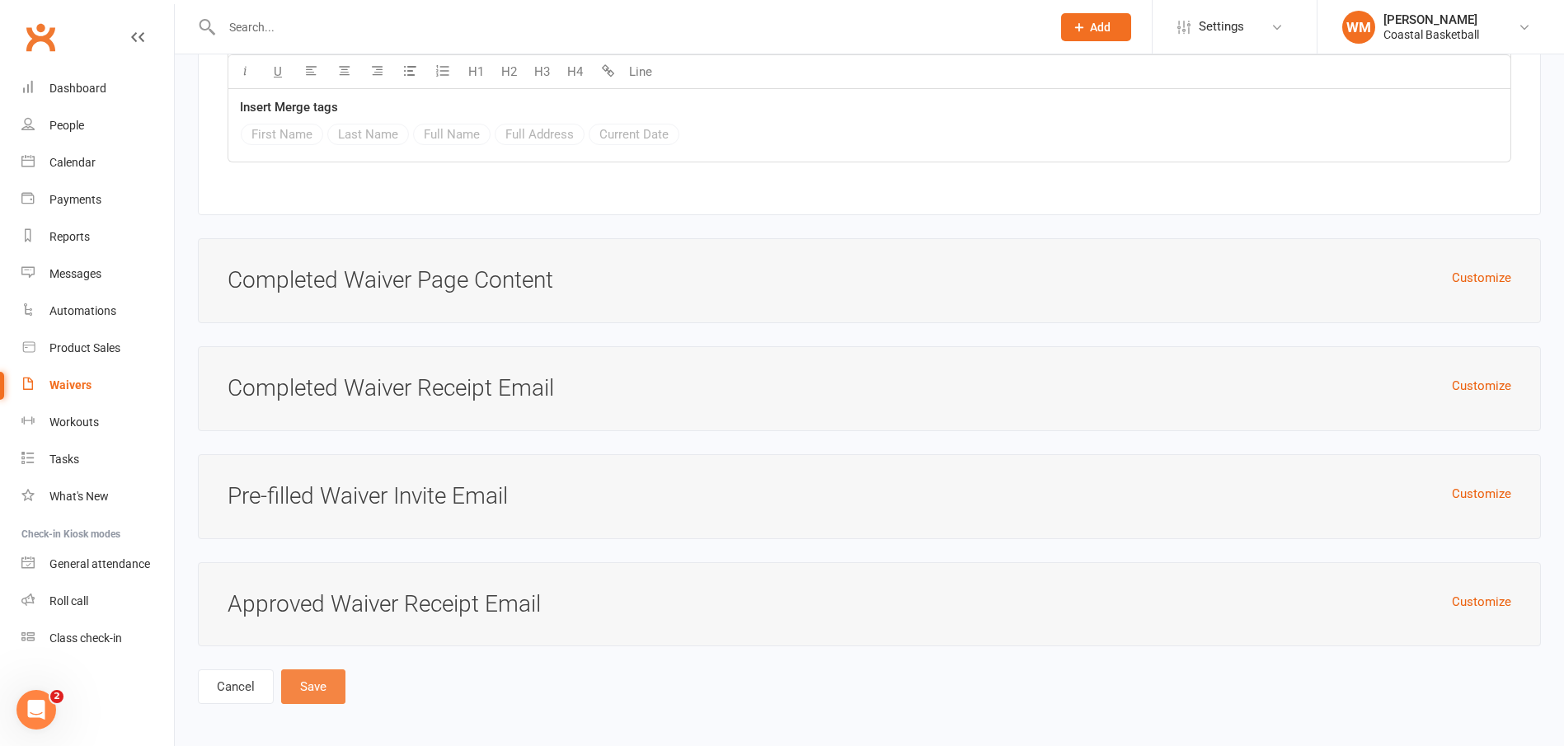
click at [326, 687] on button "Save" at bounding box center [313, 687] width 64 height 35
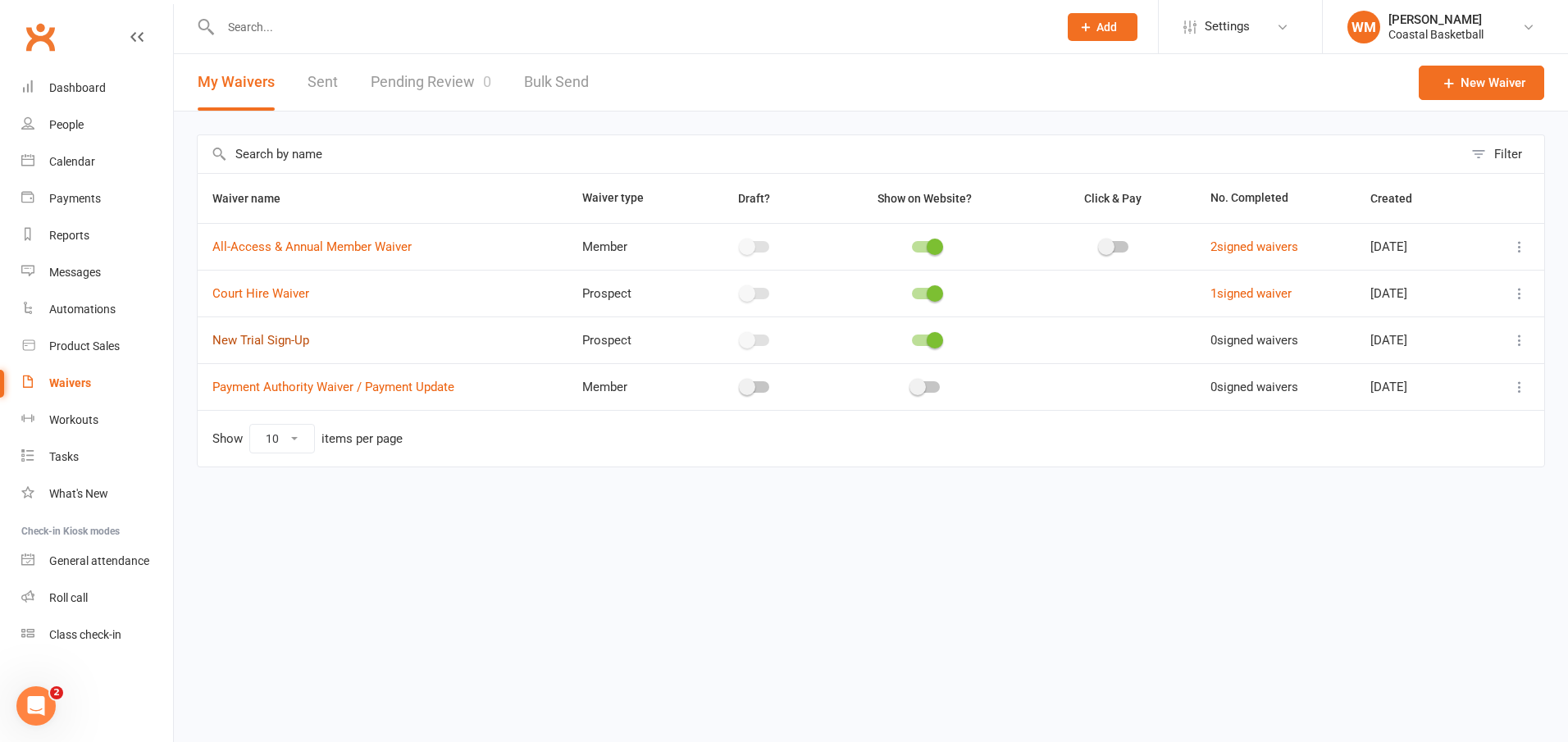
click at [274, 339] on link "New Trial Sign-Up" at bounding box center [261, 340] width 96 height 15
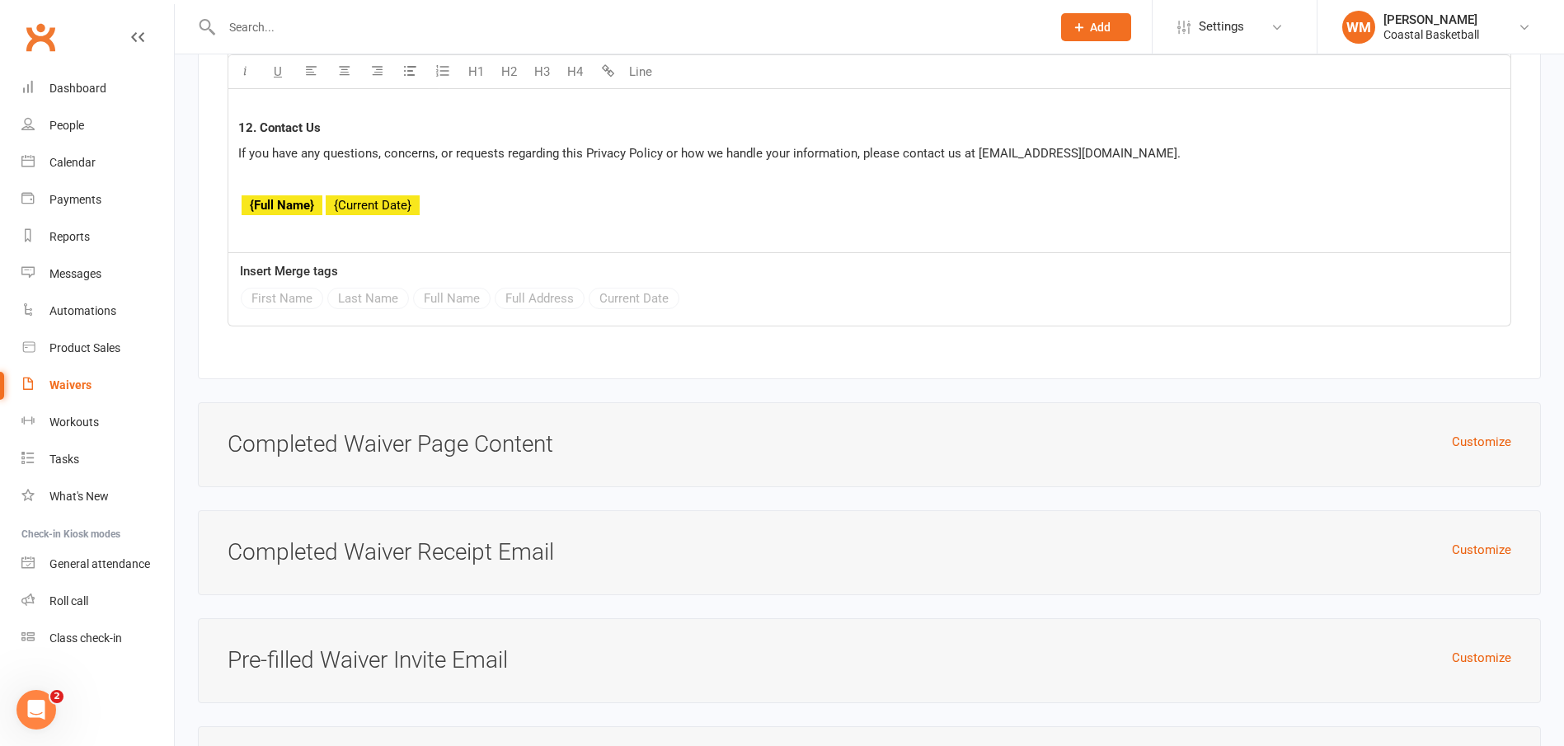
scroll to position [8664, 0]
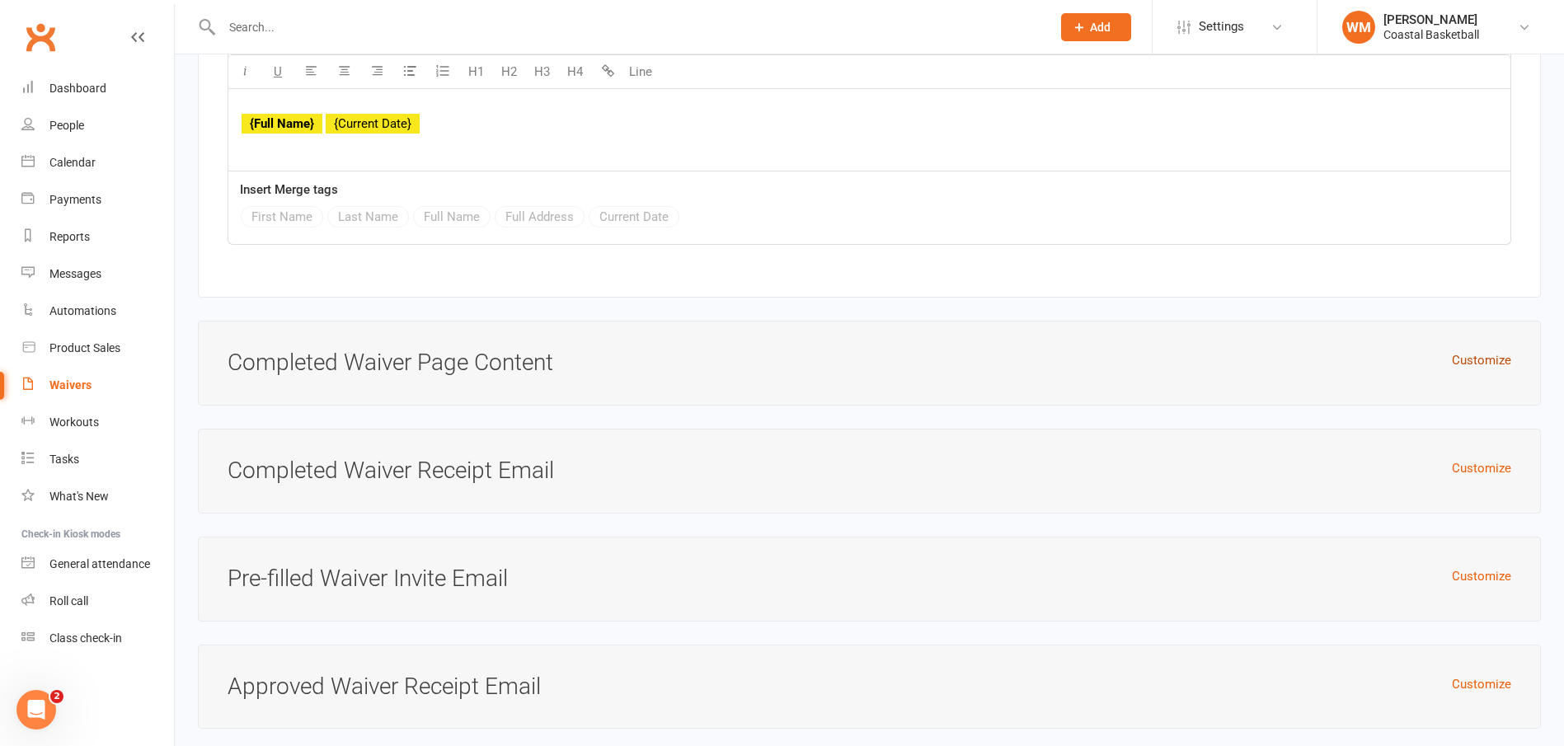
click at [1485, 357] on button "Customize" at bounding box center [1481, 360] width 59 height 20
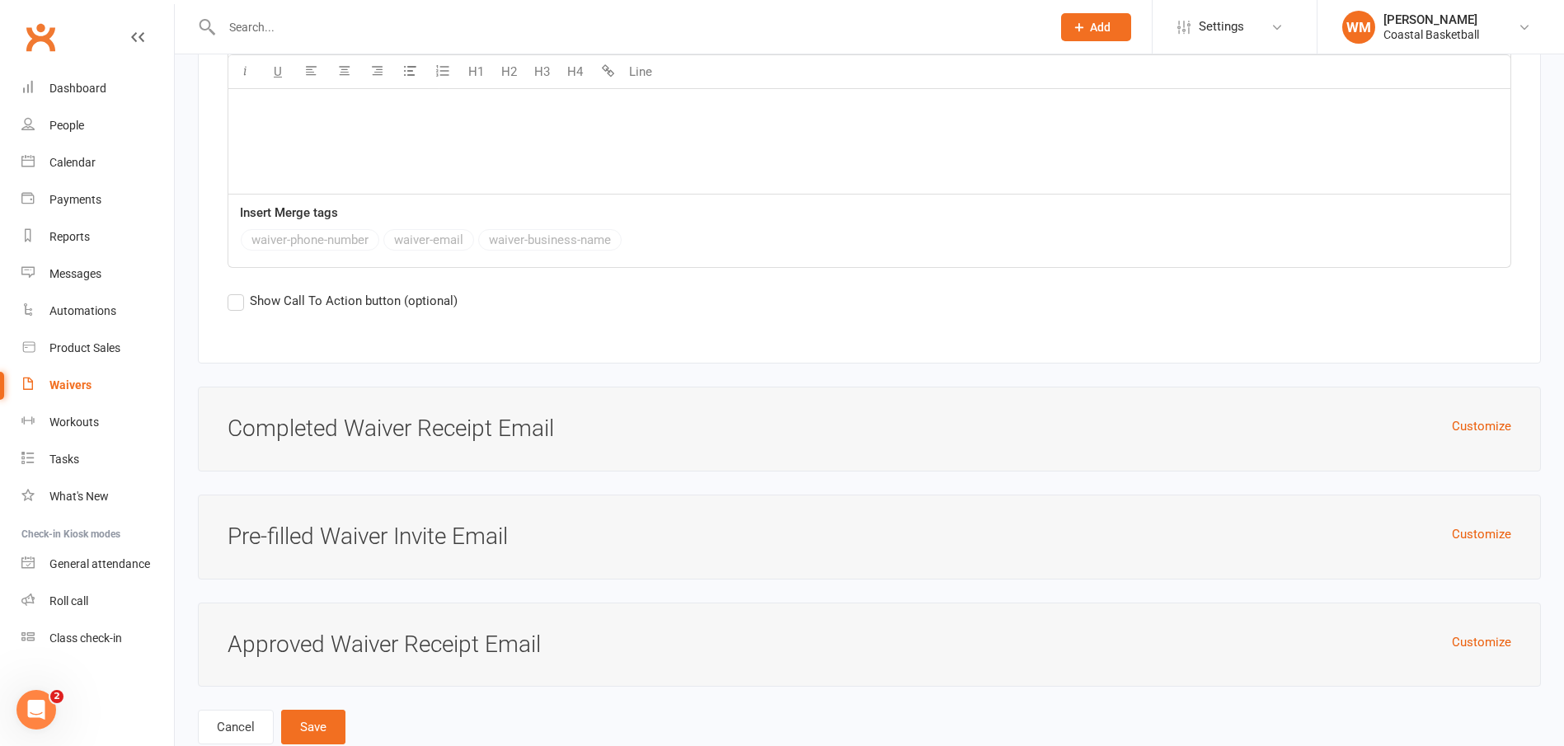
scroll to position [9324, 0]
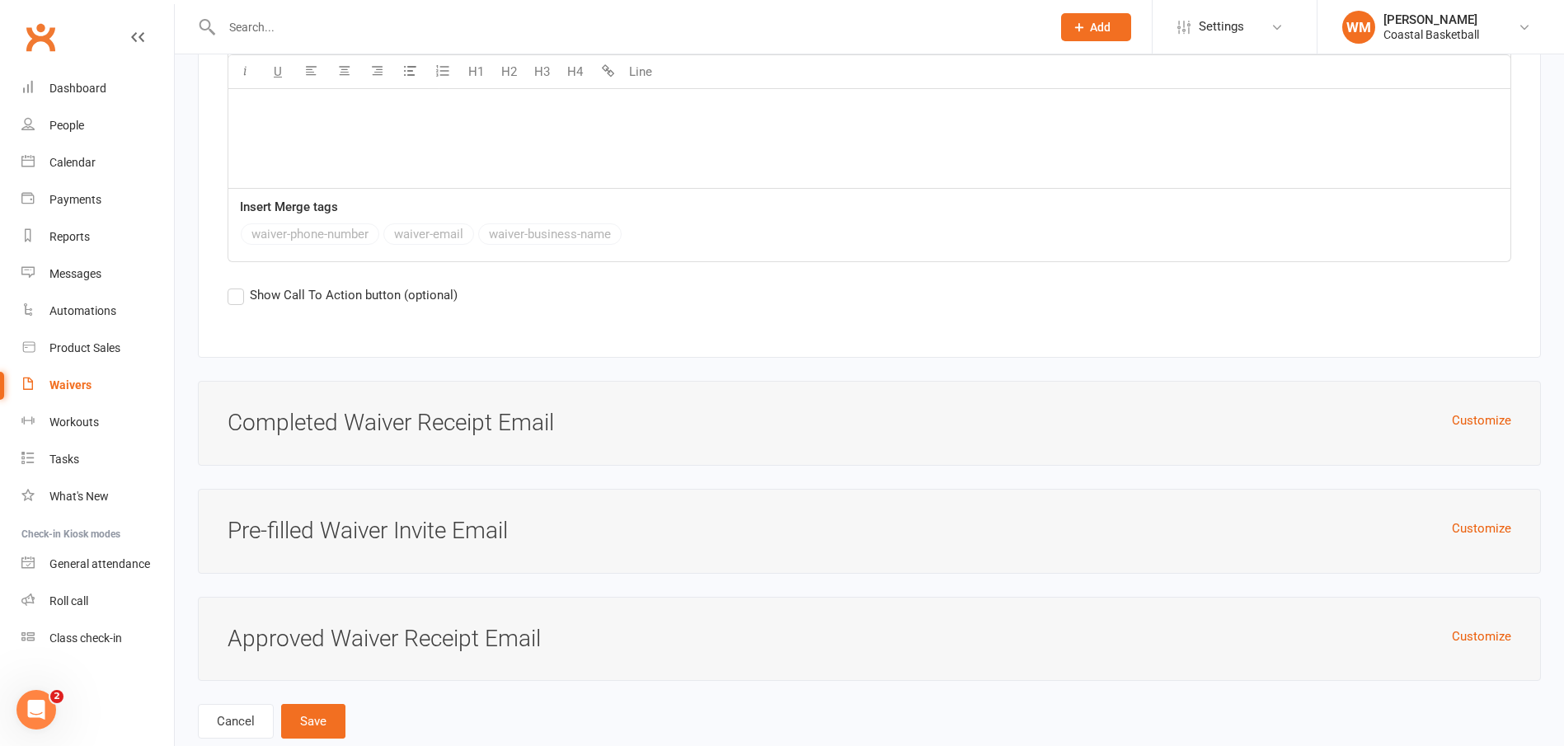
click at [1478, 426] on h3 "Completed Waiver Receipt Email" at bounding box center [870, 424] width 1284 height 26
click at [1476, 421] on button "Customize" at bounding box center [1481, 421] width 59 height 20
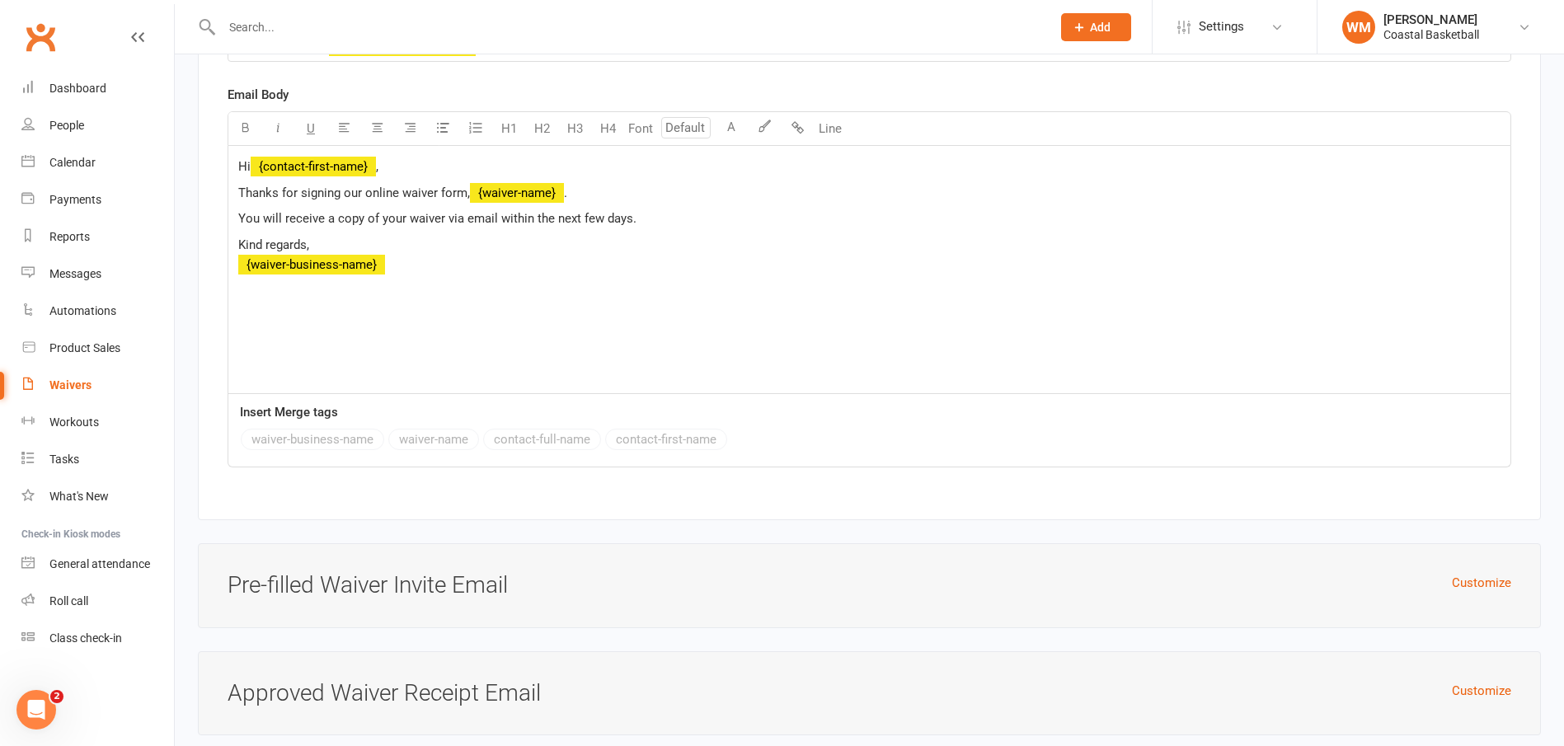
scroll to position [9976, 0]
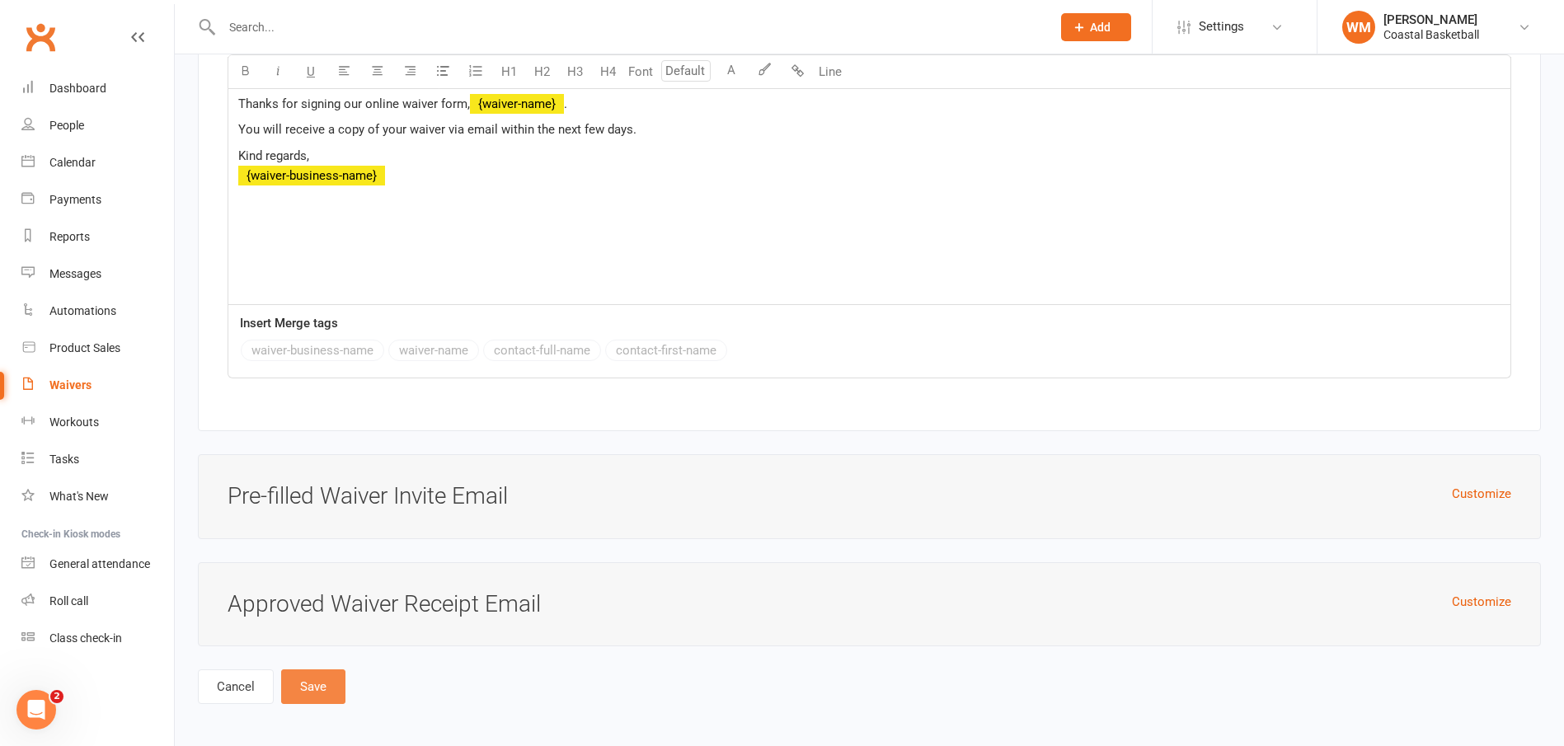
click at [307, 672] on button "Save" at bounding box center [313, 687] width 64 height 35
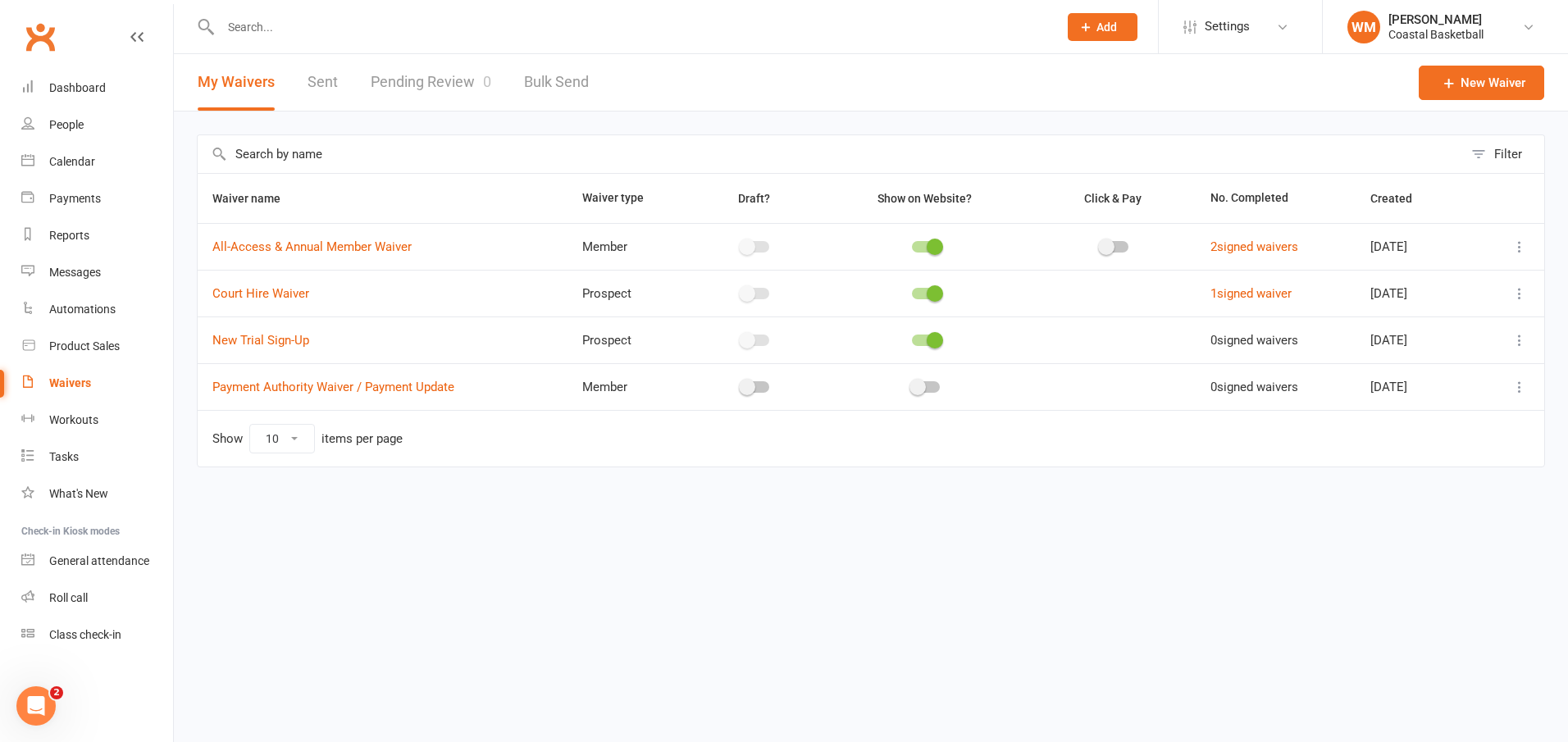
click at [1520, 340] on icon at bounding box center [1519, 340] width 16 height 16
click at [1491, 442] on link "Copy external link to clipboard" at bounding box center [1432, 438] width 193 height 33
click at [283, 346] on link "New Trial Sign-Up" at bounding box center [261, 340] width 96 height 15
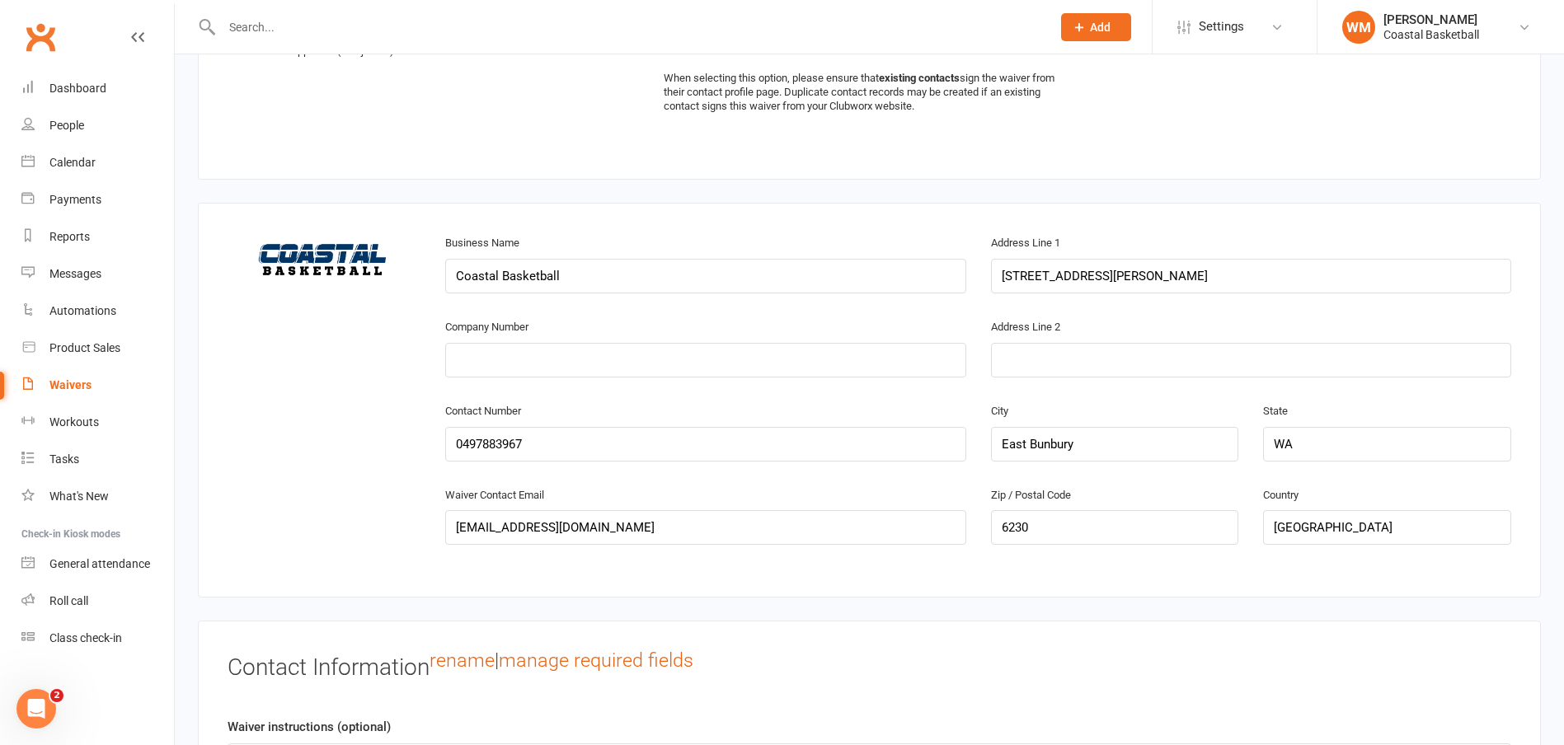
scroll to position [742, 0]
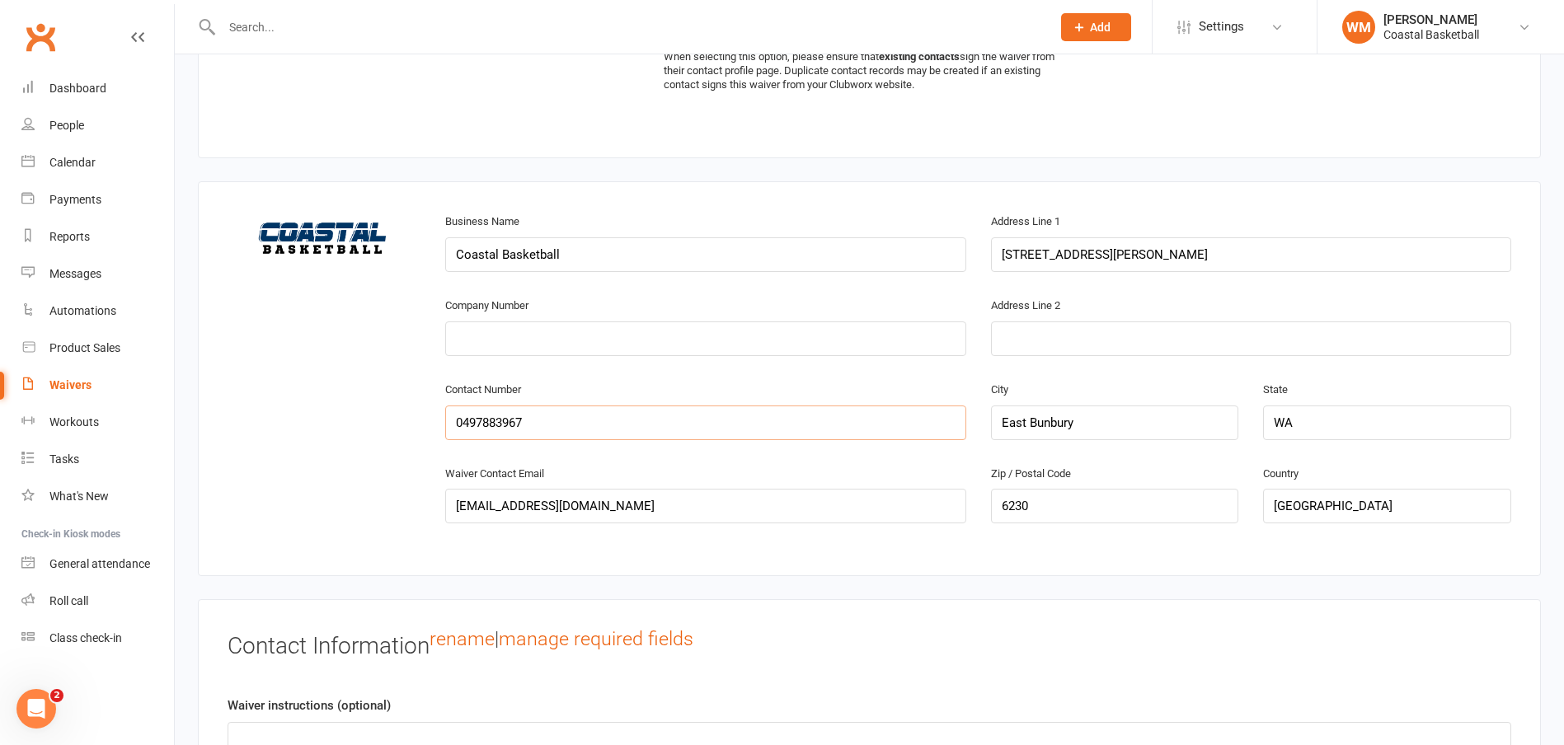
drag, startPoint x: 594, startPoint y: 426, endPoint x: 347, endPoint y: 419, distance: 246.7
click at [347, 419] on div "change image Business Name Coastal Basketball Address Line 1 3/14 Denning Road …" at bounding box center [869, 379] width 1309 height 336
click at [408, 350] on div "change image Business Name Coastal Basketball Address Line 1 3/14 Denning Road …" at bounding box center [869, 379] width 1309 height 336
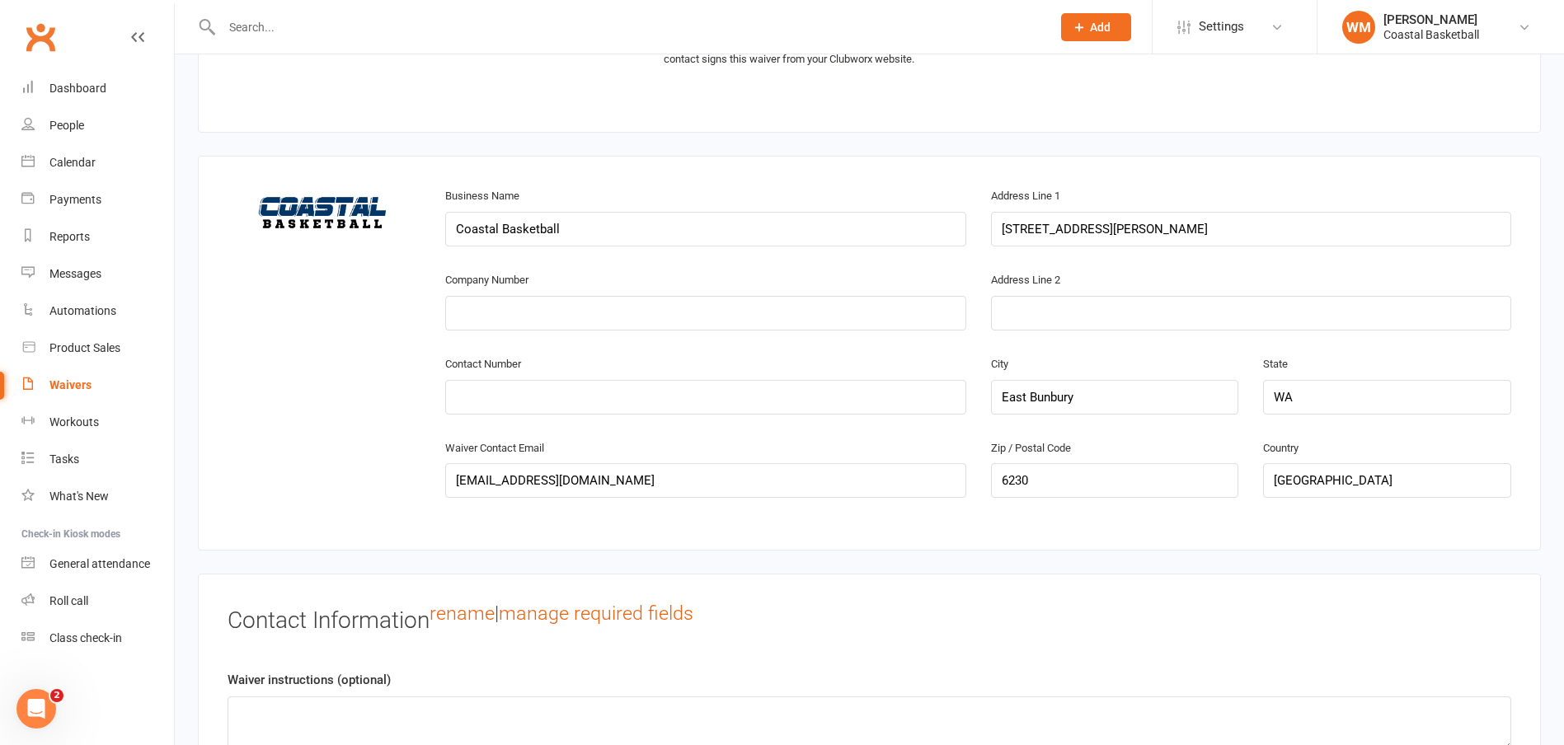
scroll to position [830, 0]
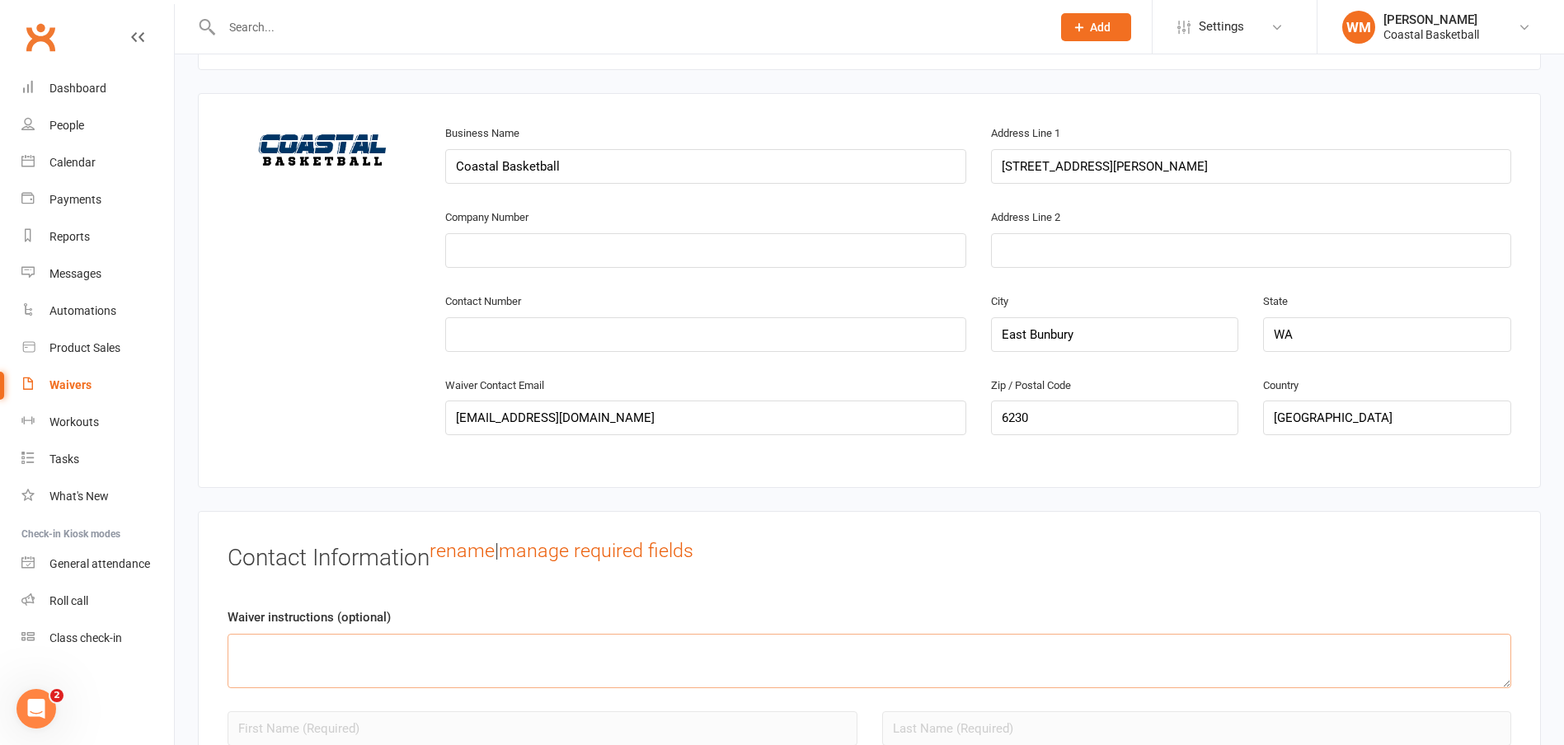
click at [461, 653] on textarea at bounding box center [870, 661] width 1284 height 54
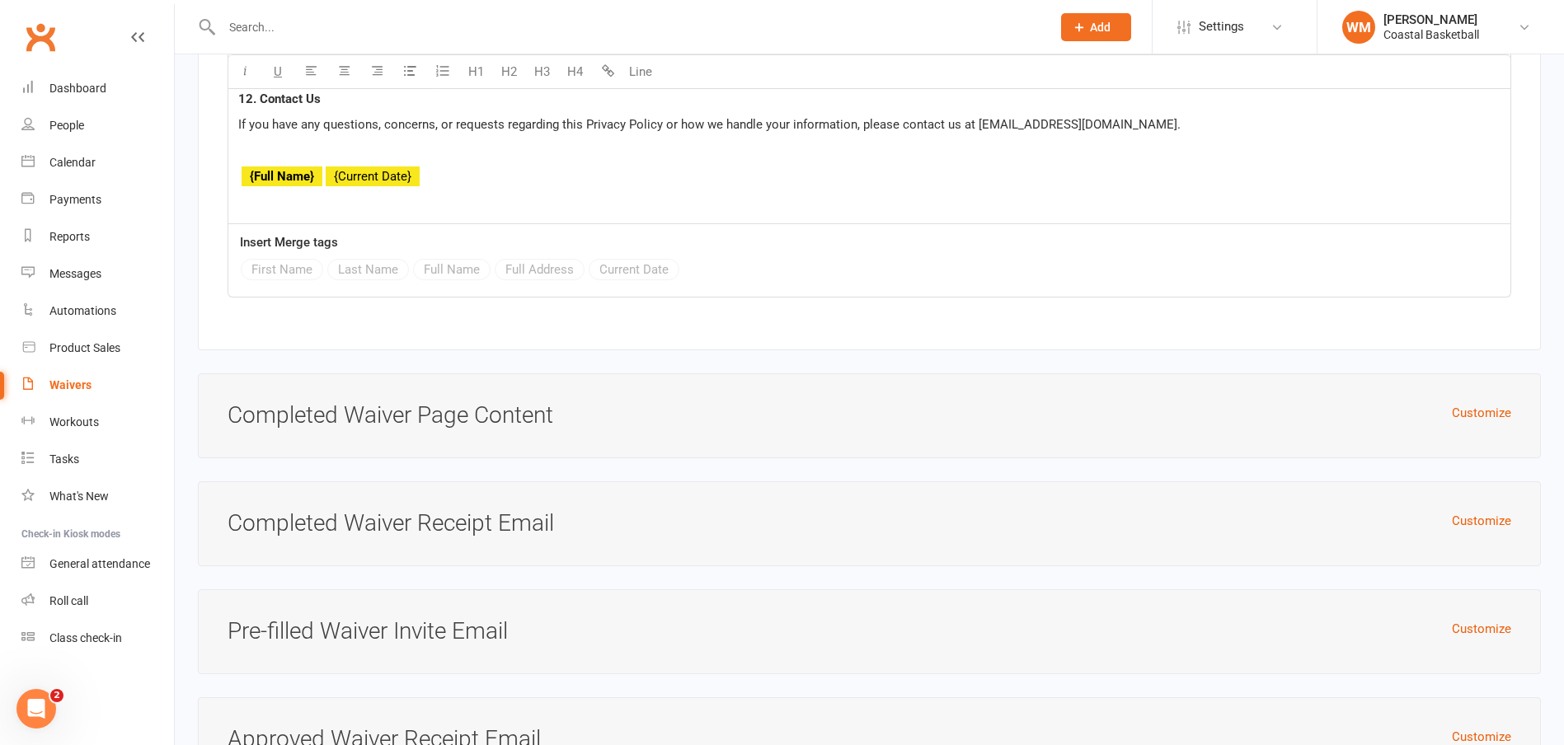
scroll to position [8748, 0]
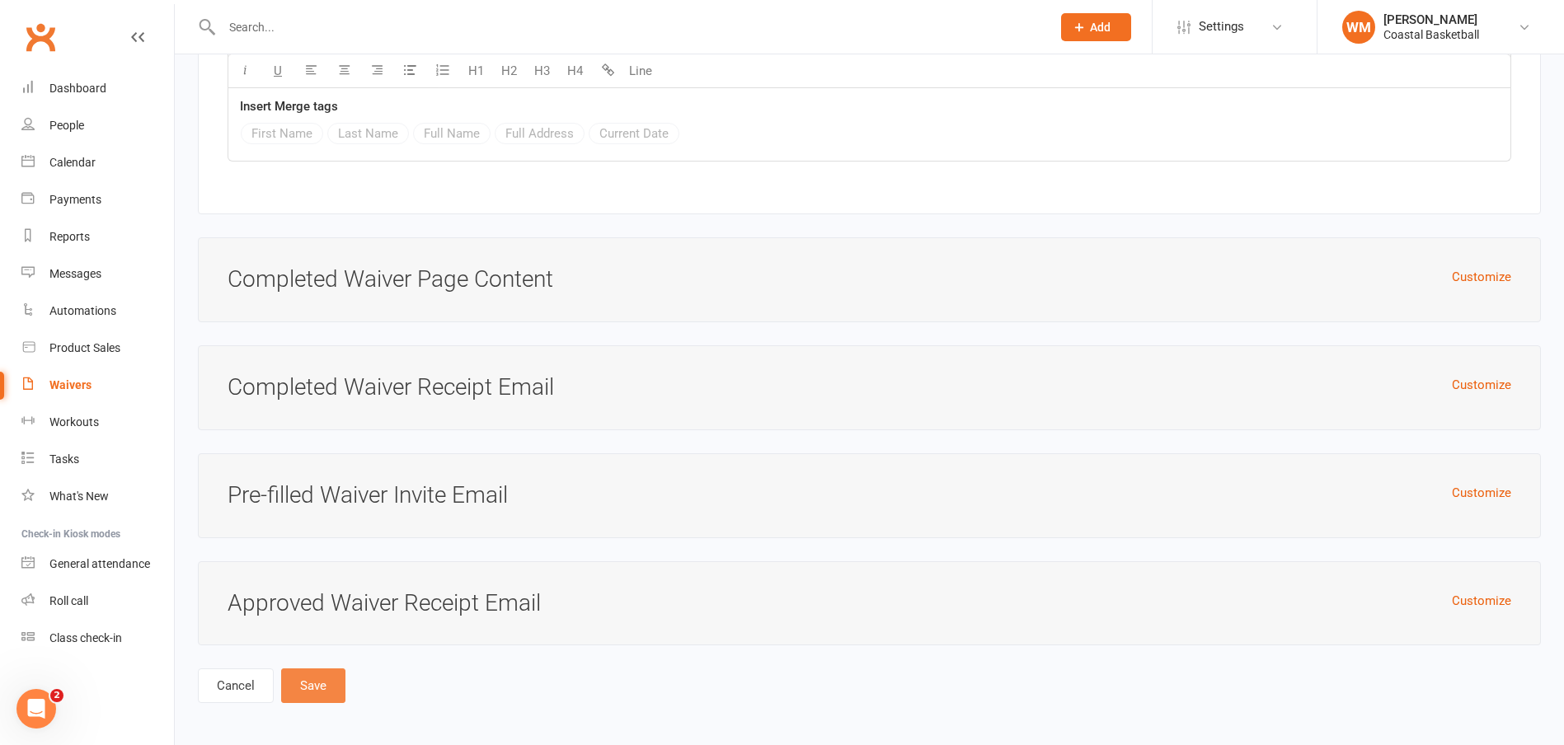
type textarea "New Trial Members Only."
click at [306, 688] on button "Save" at bounding box center [313, 686] width 64 height 35
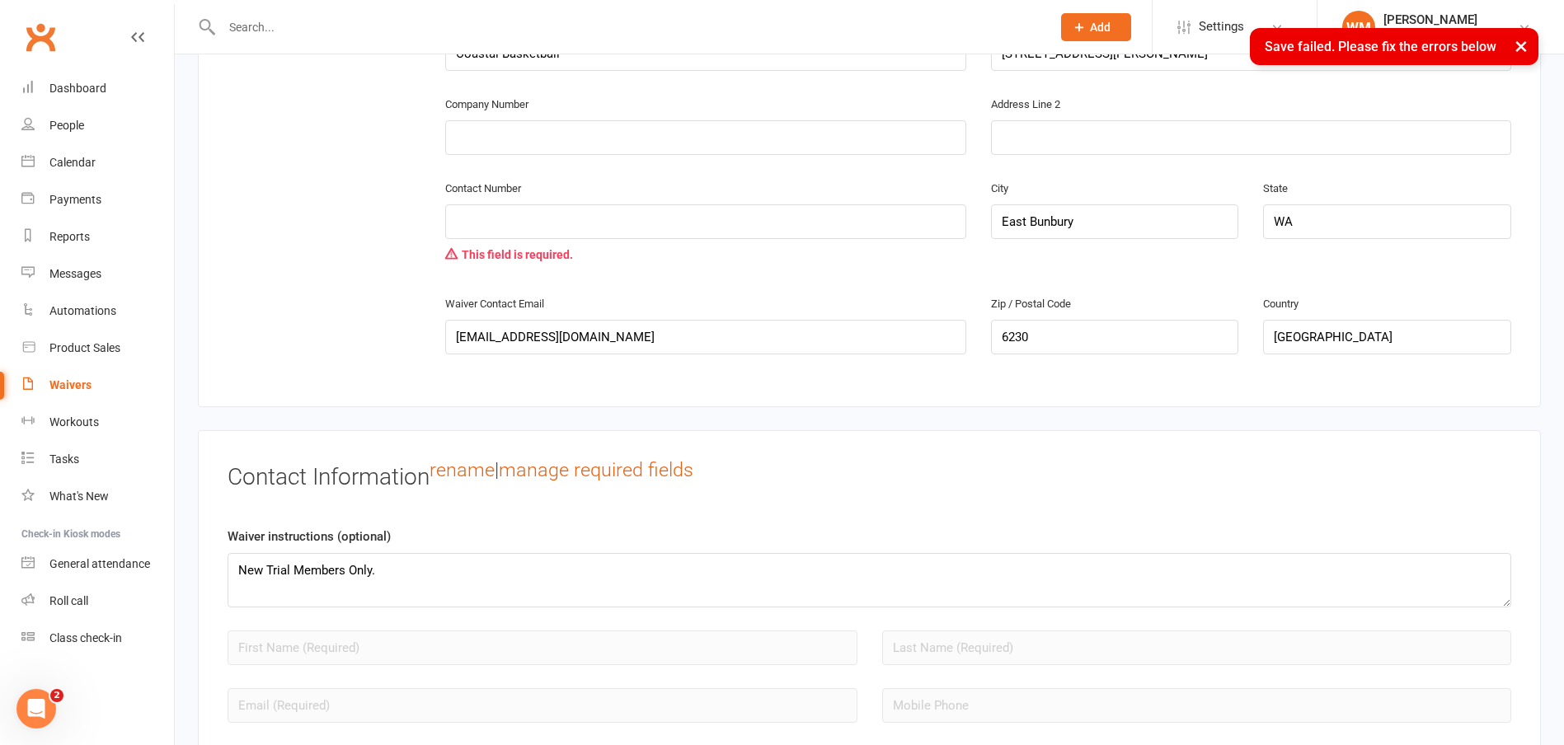
scroll to position [935, 0]
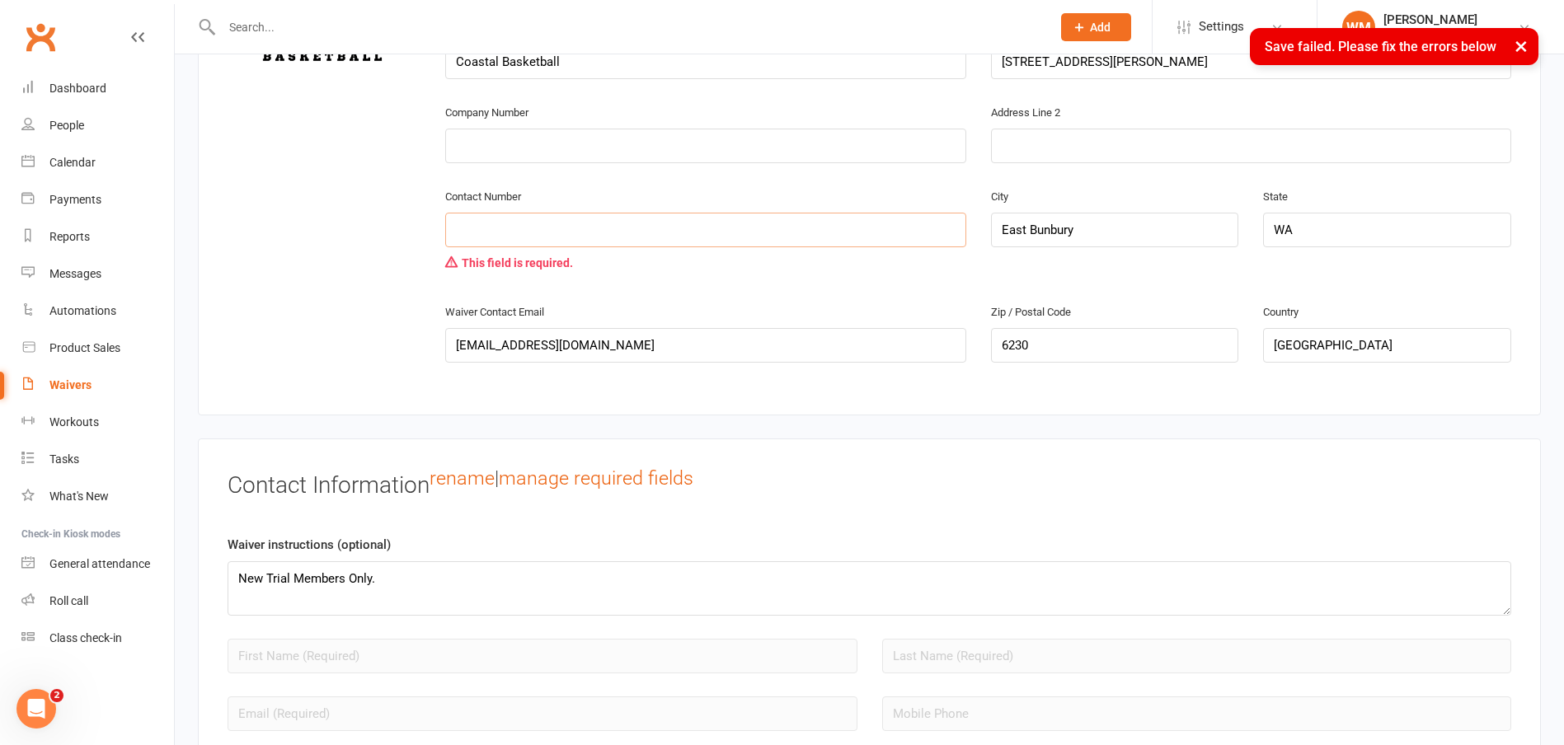
click at [614, 237] on input "tel" at bounding box center [705, 230] width 520 height 35
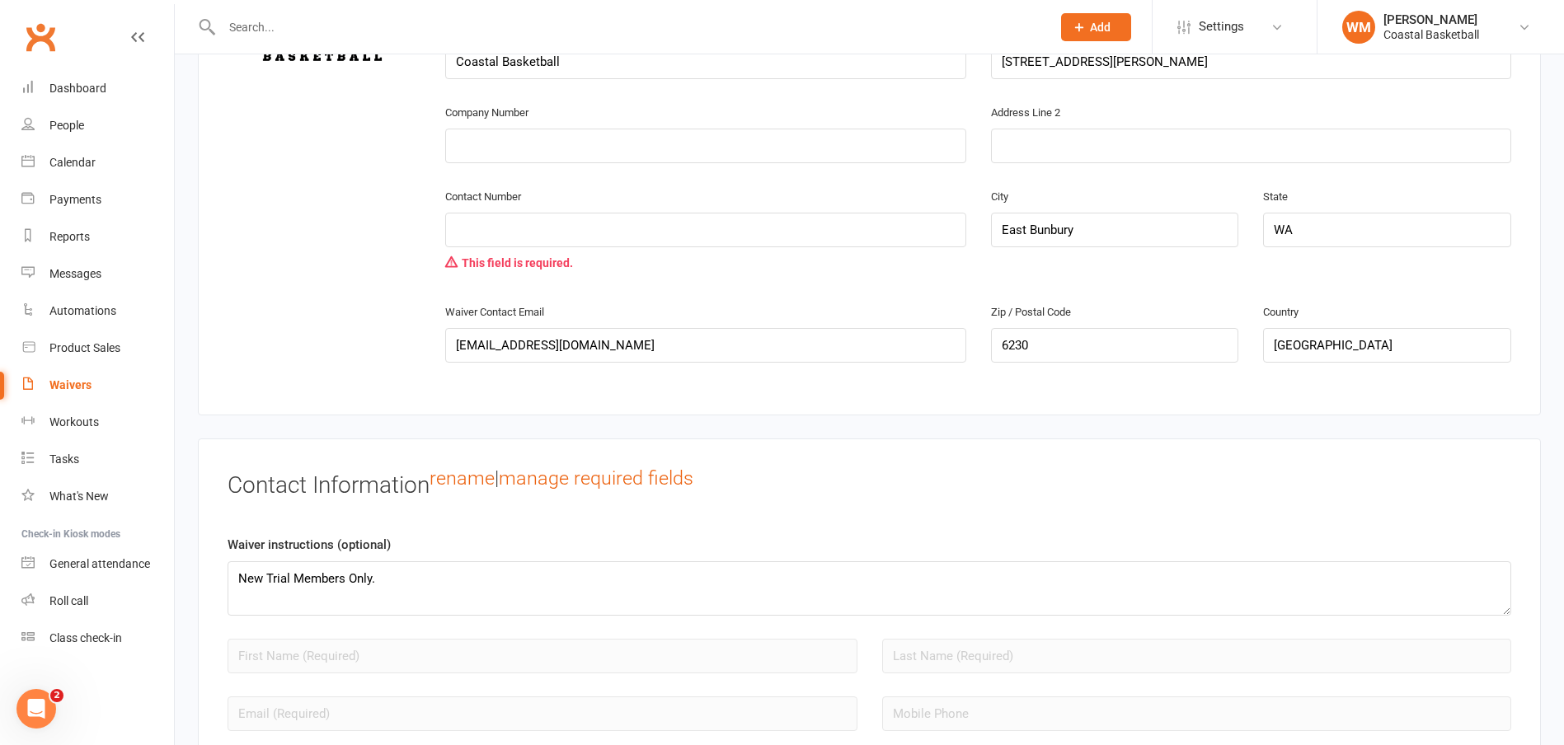
drag, startPoint x: 320, startPoint y: 289, endPoint x: 336, endPoint y: 286, distance: 15.9
click at [320, 289] on div "change image Business Name Coastal Basketball Address Line 1 3/14 Denning Road …" at bounding box center [869, 202] width 1309 height 368
click at [487, 233] on input "tel" at bounding box center [705, 230] width 520 height 35
click at [421, 275] on div "change image Business Name Coastal Basketball Address Line 1 3/14 Denning Road …" at bounding box center [869, 202] width 1309 height 368
click at [472, 228] on input "tel" at bounding box center [705, 230] width 520 height 35
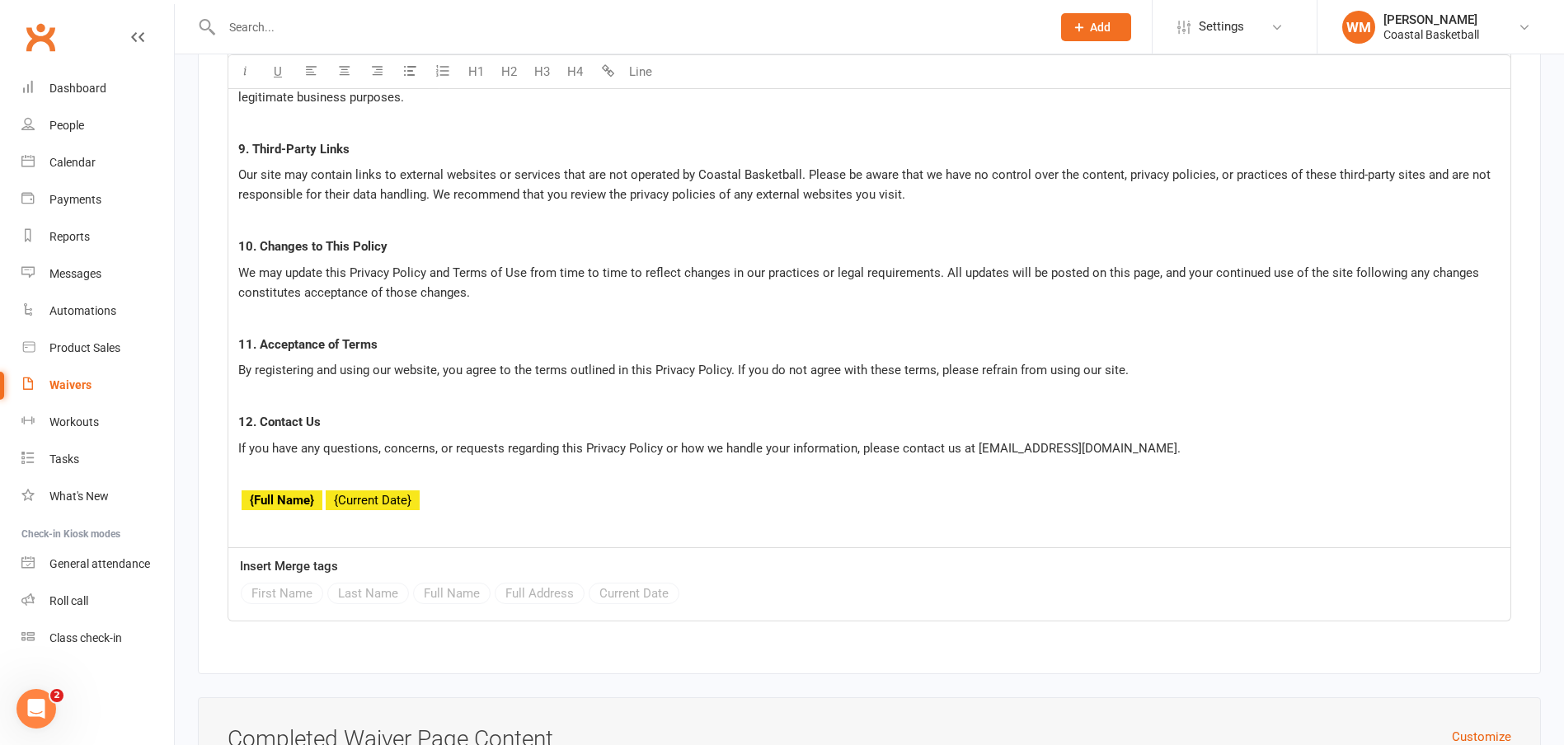
scroll to position [8780, 0]
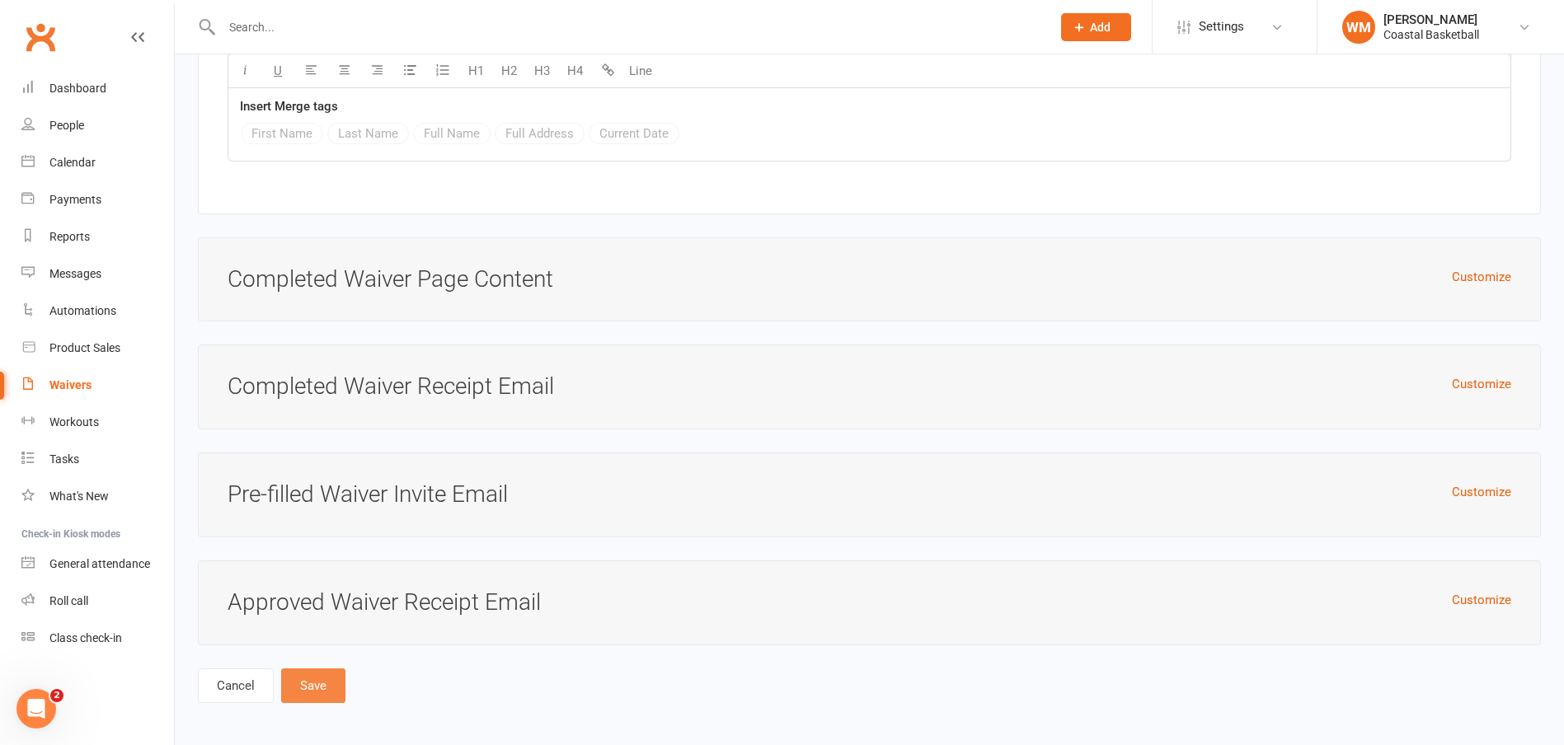
type input "0497883967"
click at [298, 684] on button "Save" at bounding box center [313, 686] width 64 height 35
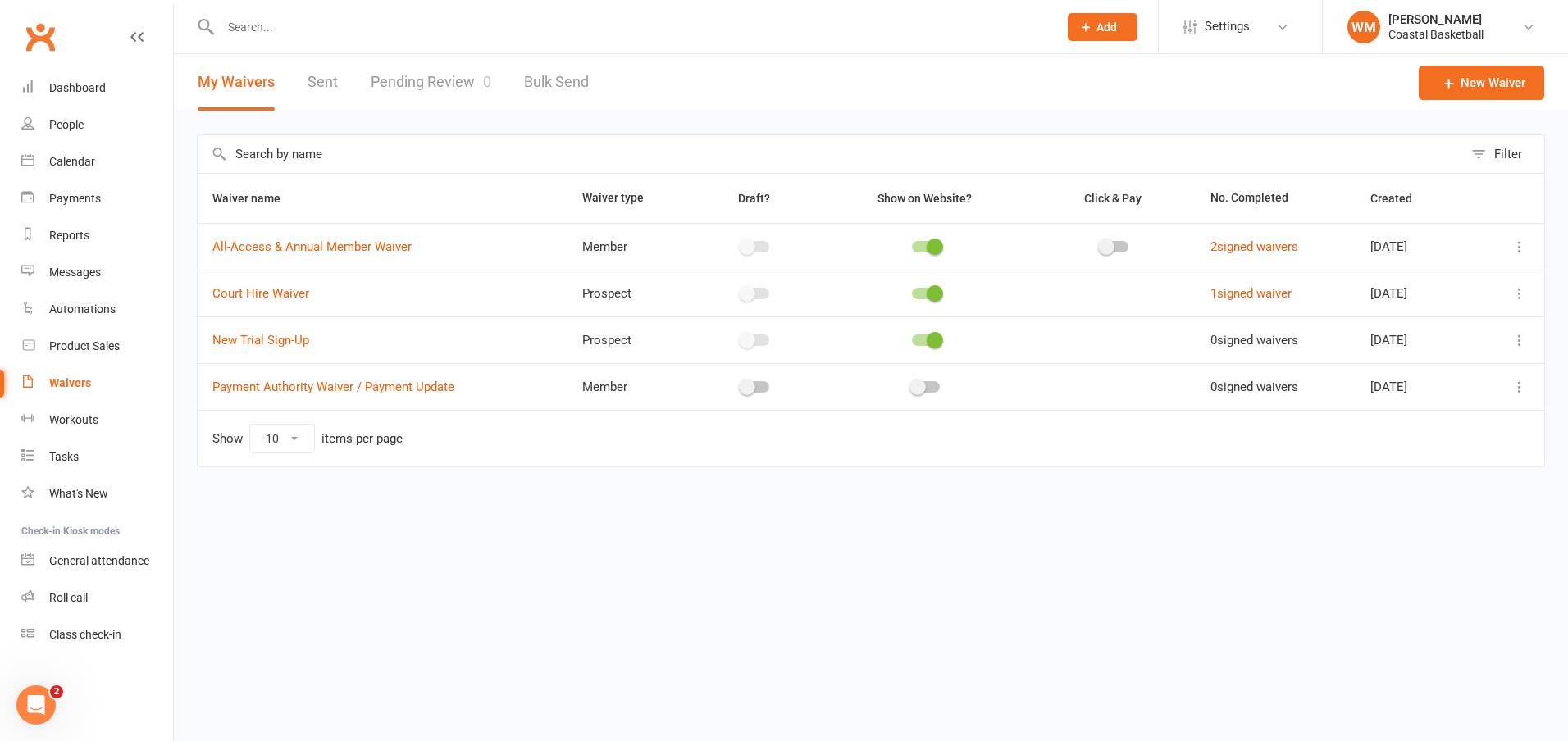
click at [1521, 343] on icon at bounding box center [1519, 340] width 16 height 16
click at [1488, 433] on link "Copy external link to clipboard" at bounding box center [1432, 438] width 193 height 33
click at [291, 337] on link "New Trial Sign-Up" at bounding box center [261, 340] width 96 height 15
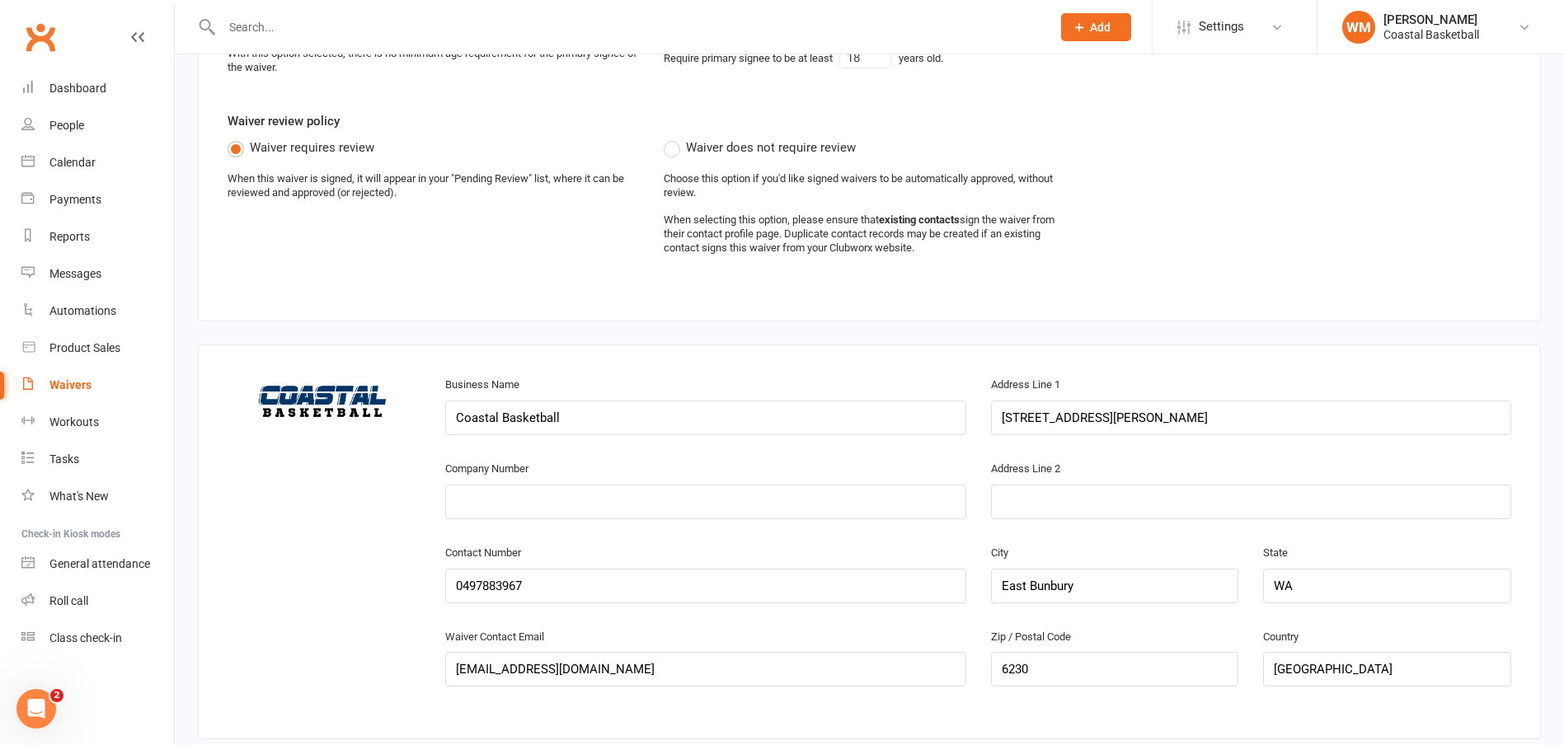
scroll to position [742, 0]
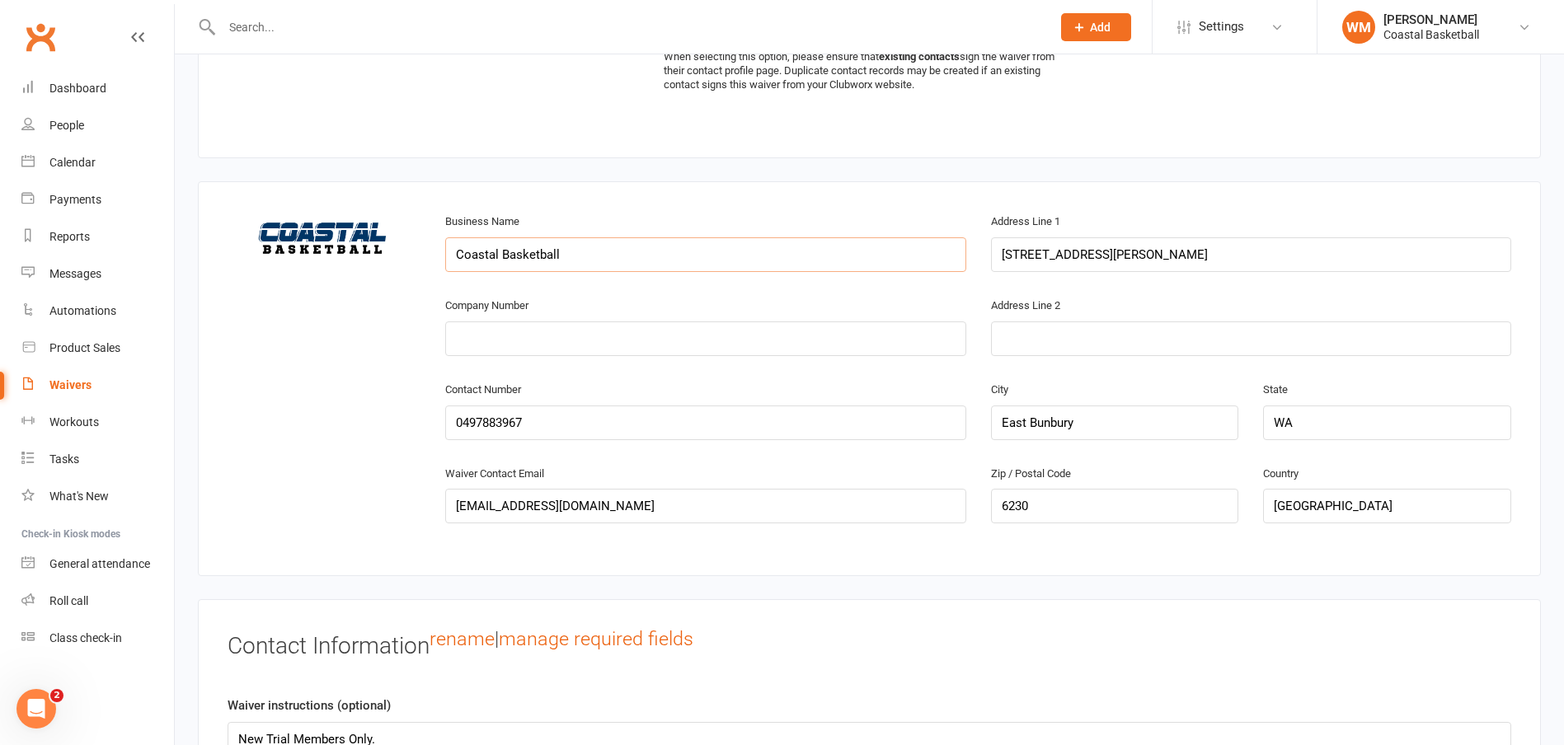
drag, startPoint x: 745, startPoint y: 245, endPoint x: 744, endPoint y: 257, distance: 12.5
click at [745, 248] on input "Coastal Basketball" at bounding box center [705, 254] width 520 height 35
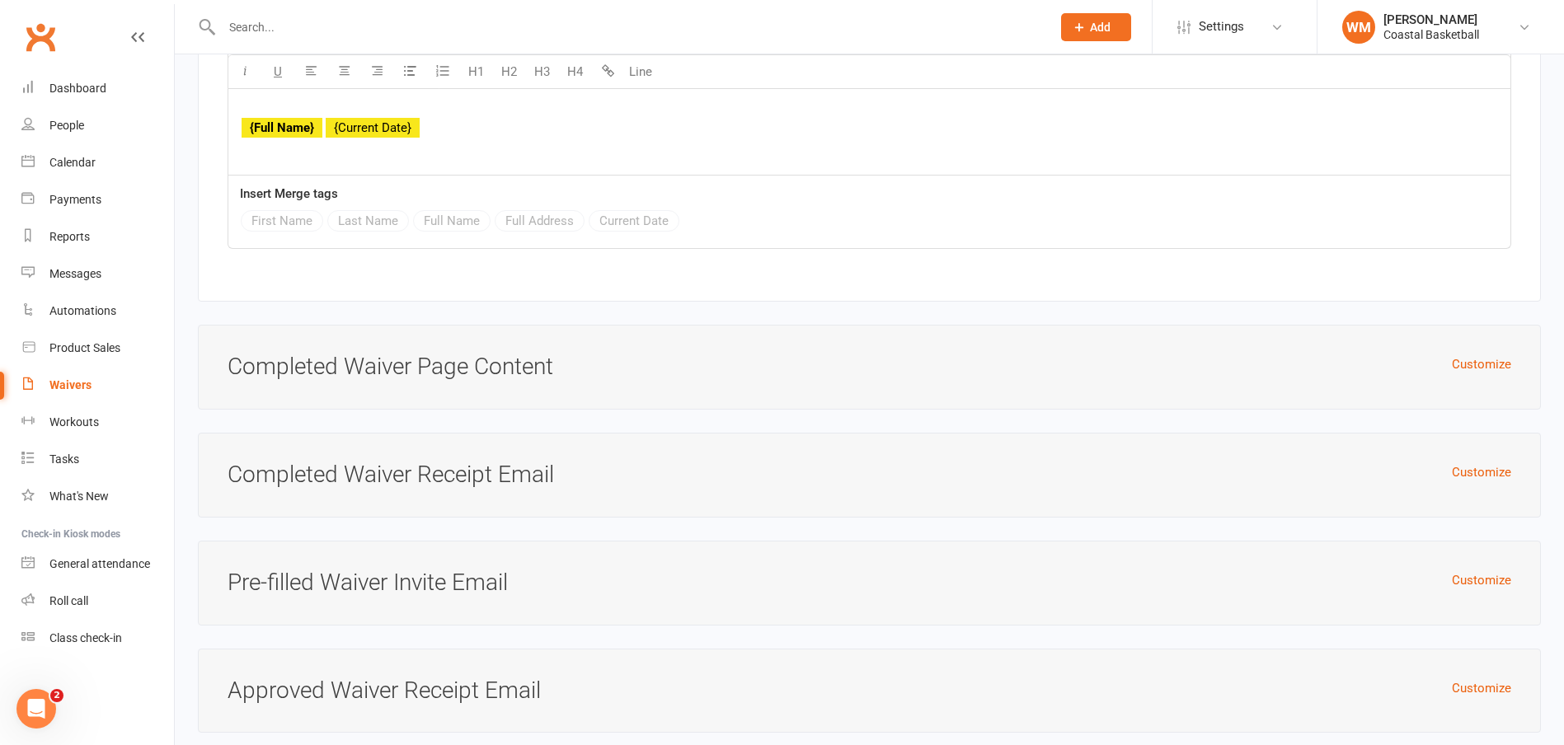
scroll to position [8748, 0]
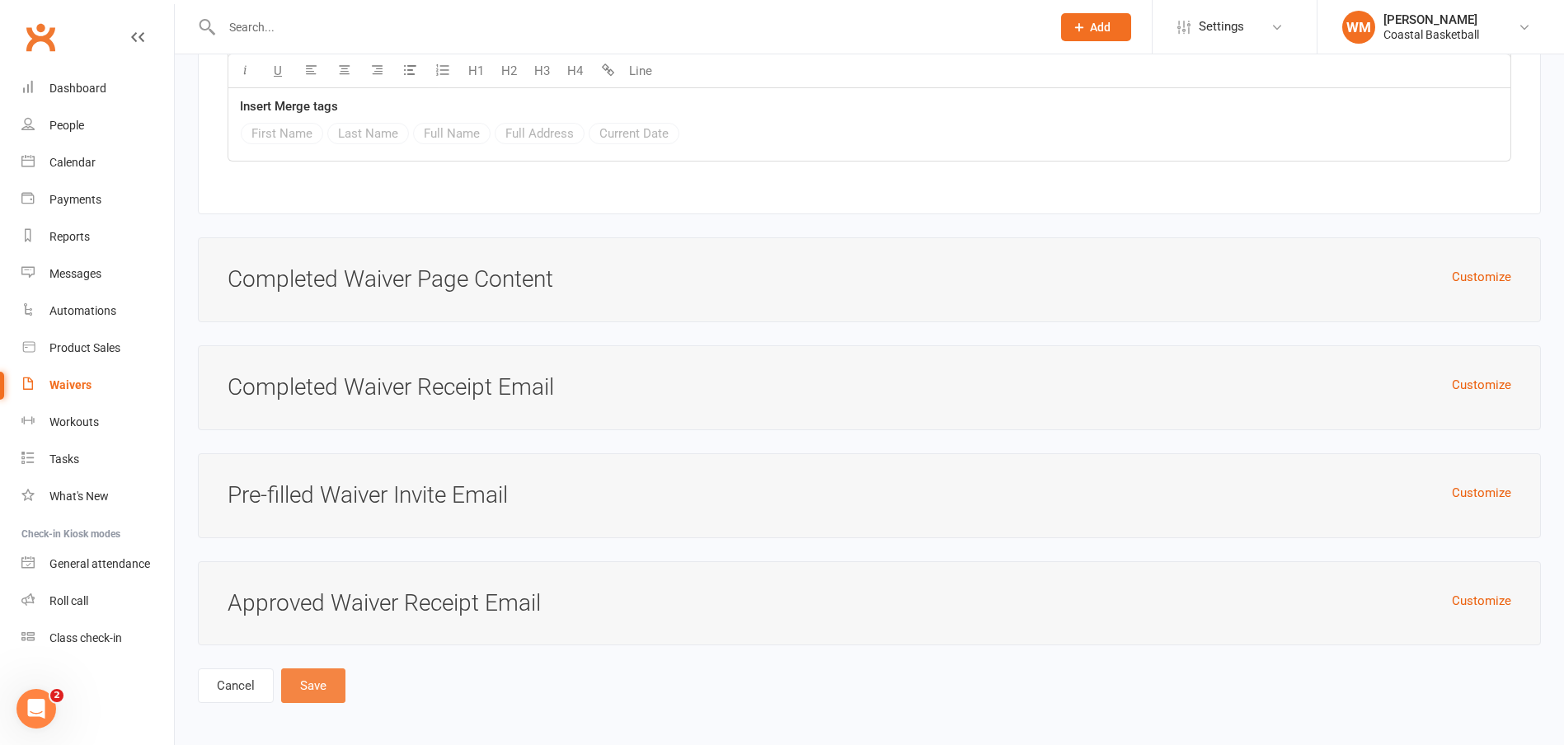
type input "Coastal Basketball - New Trial Member Form"
click at [328, 669] on button "Save" at bounding box center [313, 686] width 64 height 35
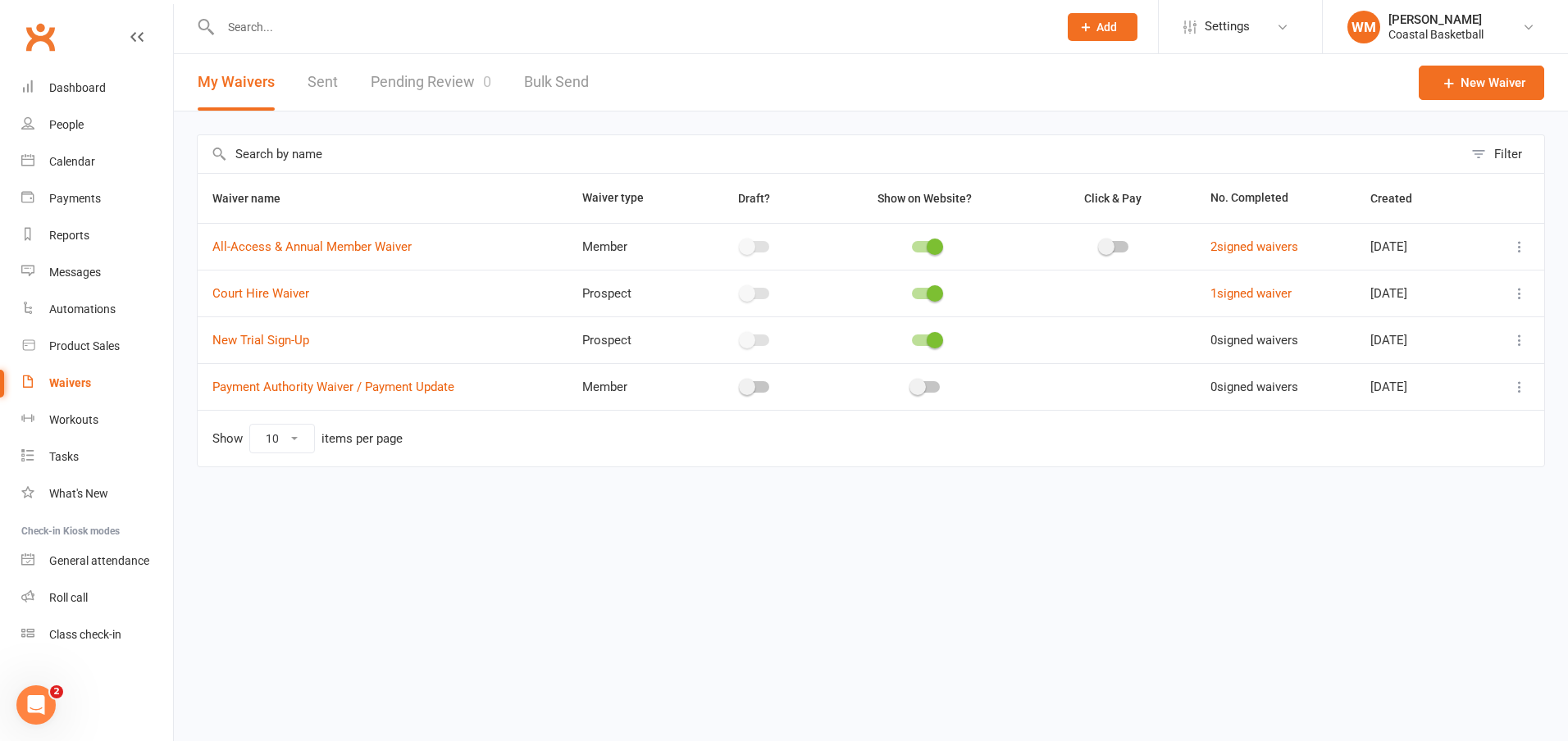
drag, startPoint x: 1523, startPoint y: 342, endPoint x: 1515, endPoint y: 348, distance: 10.0
click at [1523, 342] on icon at bounding box center [1519, 340] width 16 height 16
click at [1442, 432] on link "Copy external link to clipboard" at bounding box center [1432, 438] width 193 height 33
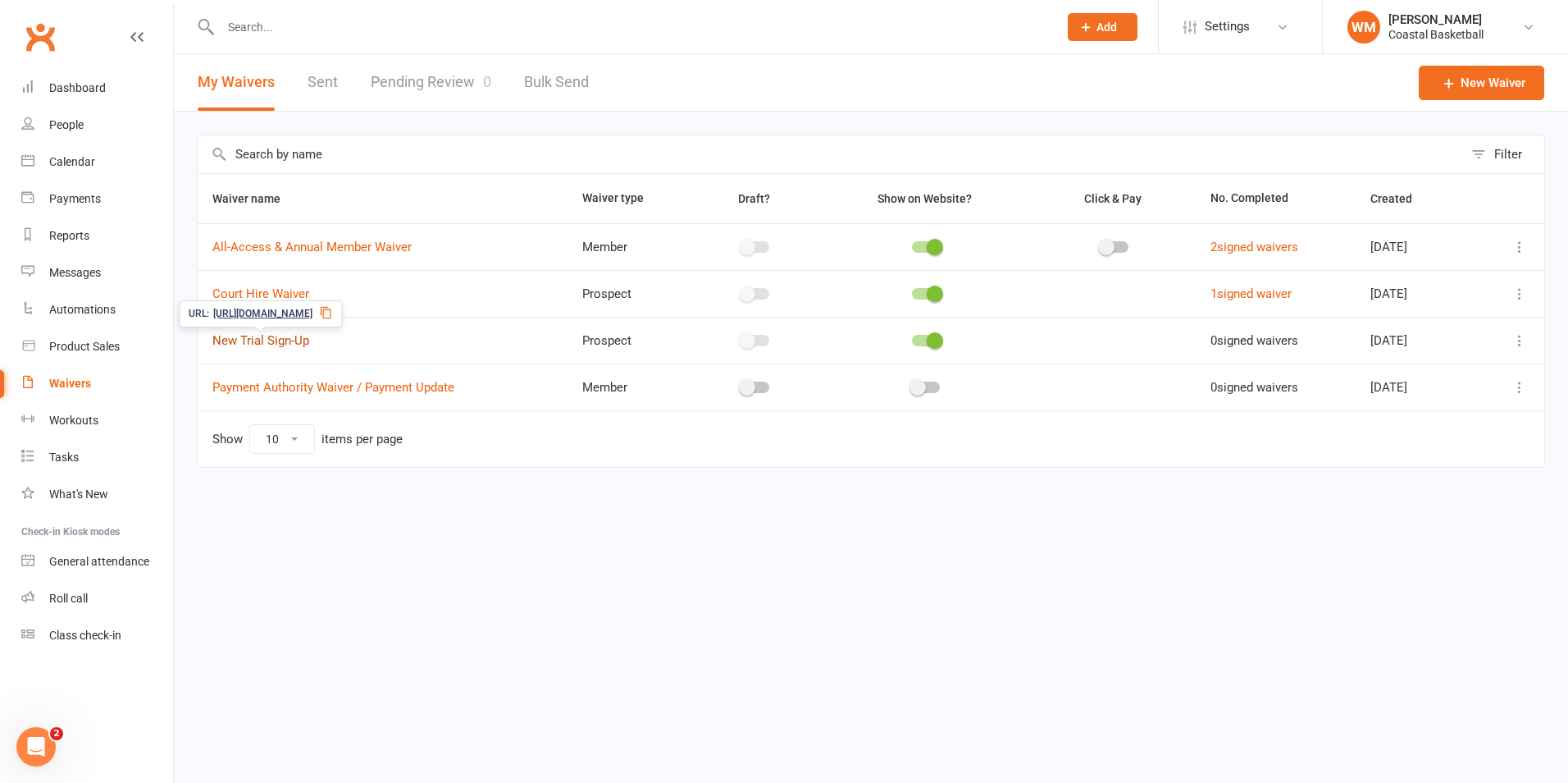
click at [280, 338] on link "New Trial Sign-Up" at bounding box center [261, 340] width 96 height 15
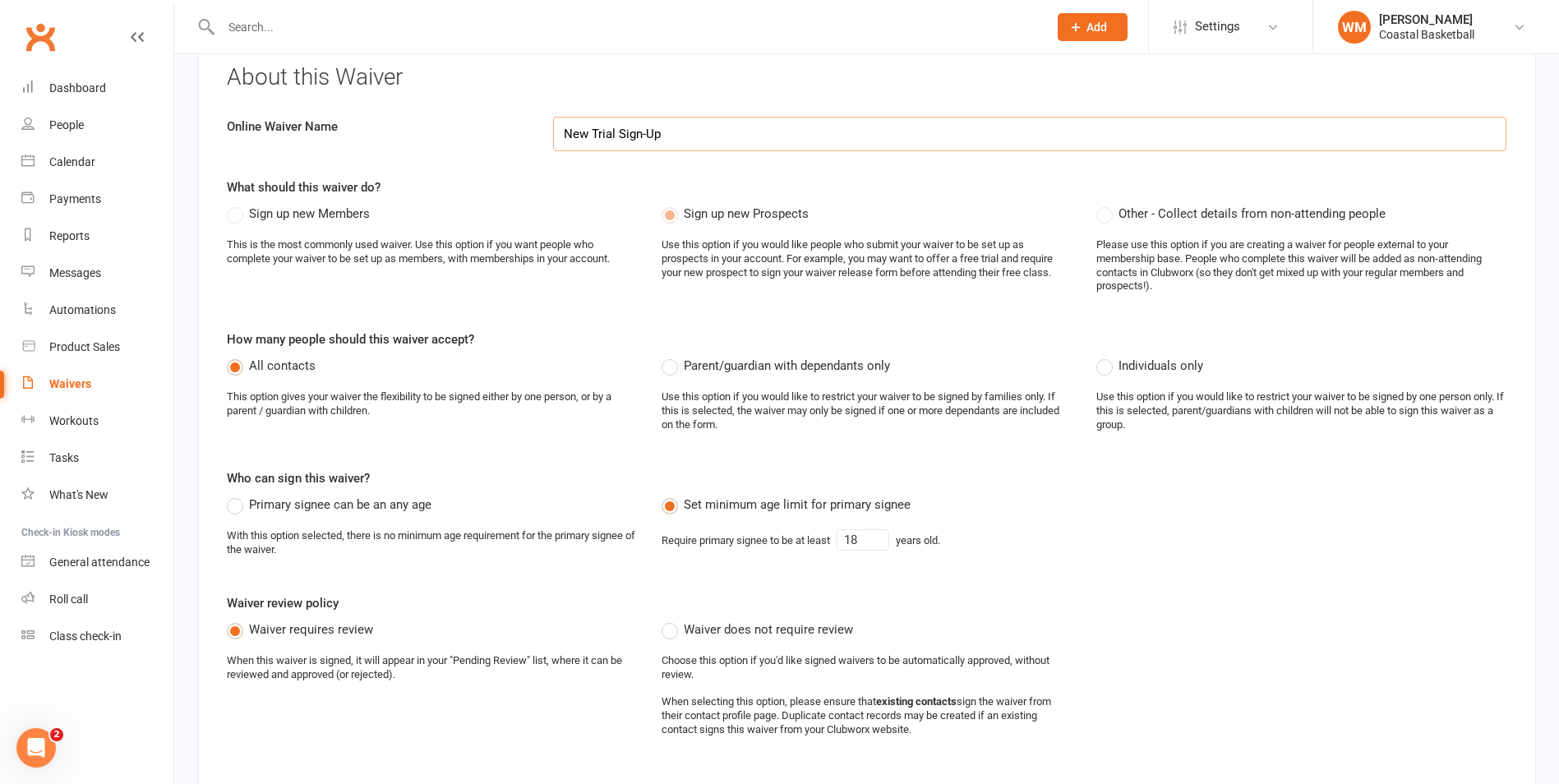
scroll to position [410, 0]
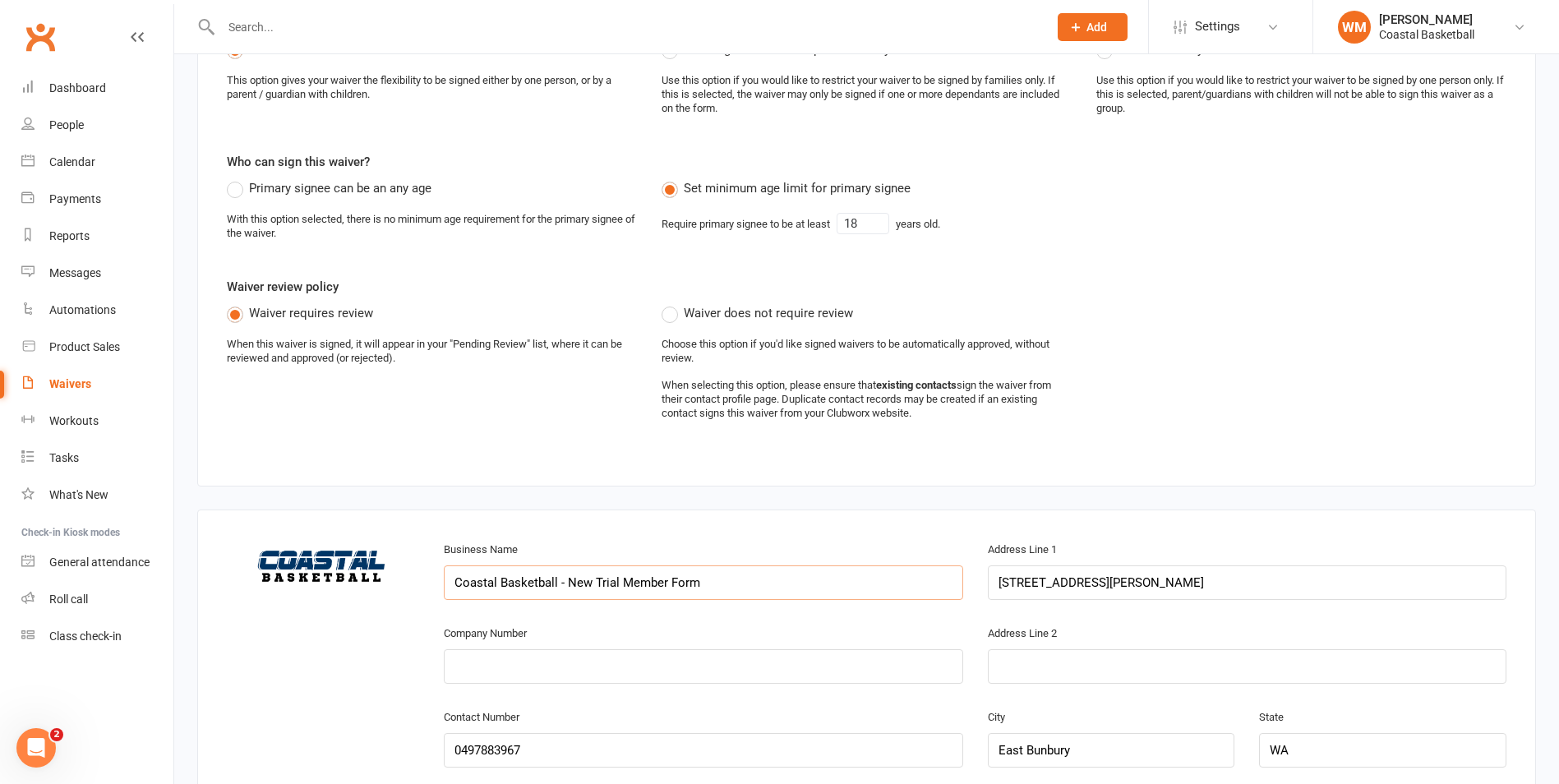
click at [734, 588] on input "Coastal Basketball - New Trial Member Form" at bounding box center [703, 582] width 518 height 35
click at [710, 599] on input "Coastal Basketball - New Trial Member Registration" at bounding box center [703, 582] width 518 height 35
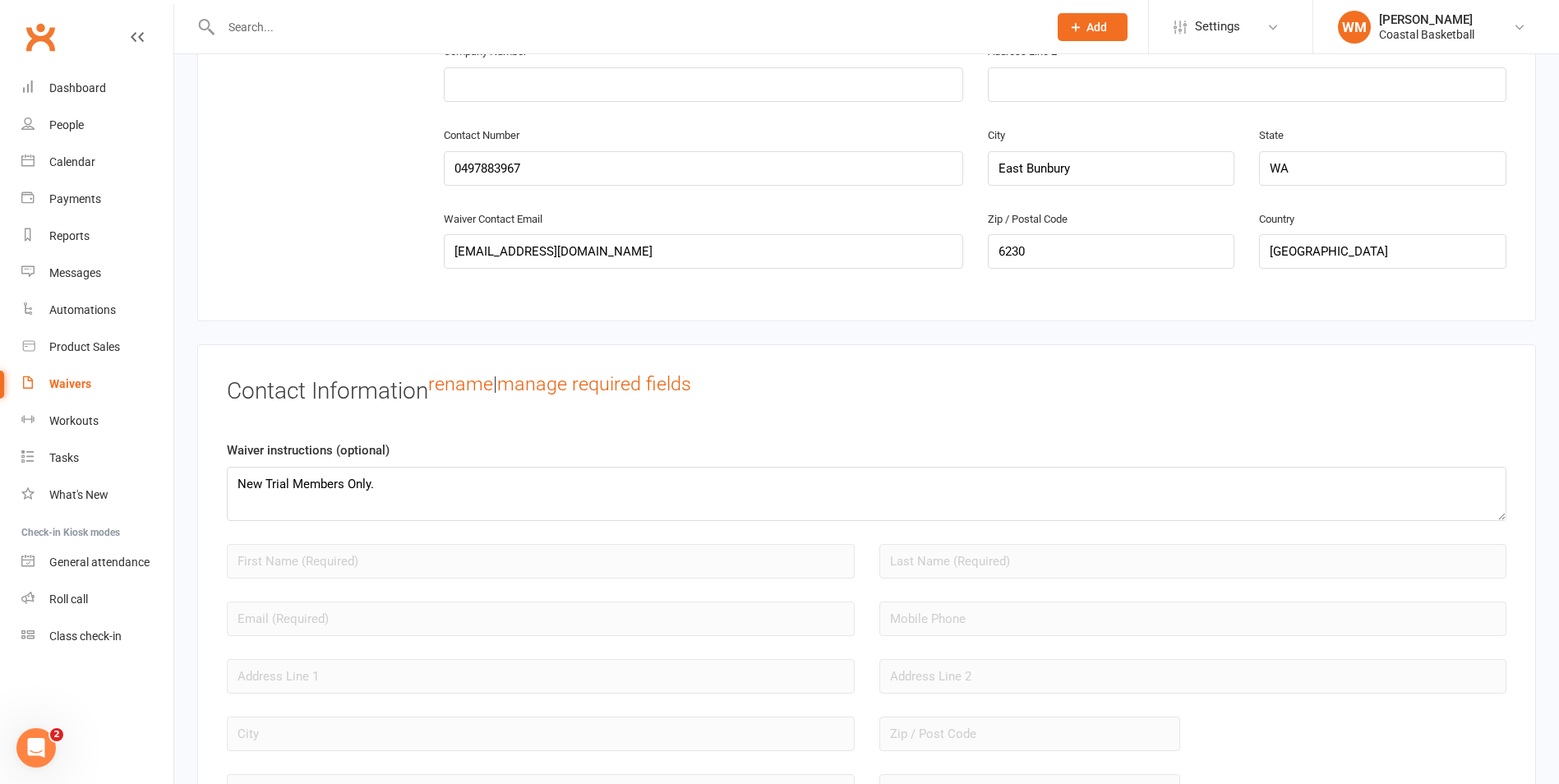
scroll to position [1150, 0]
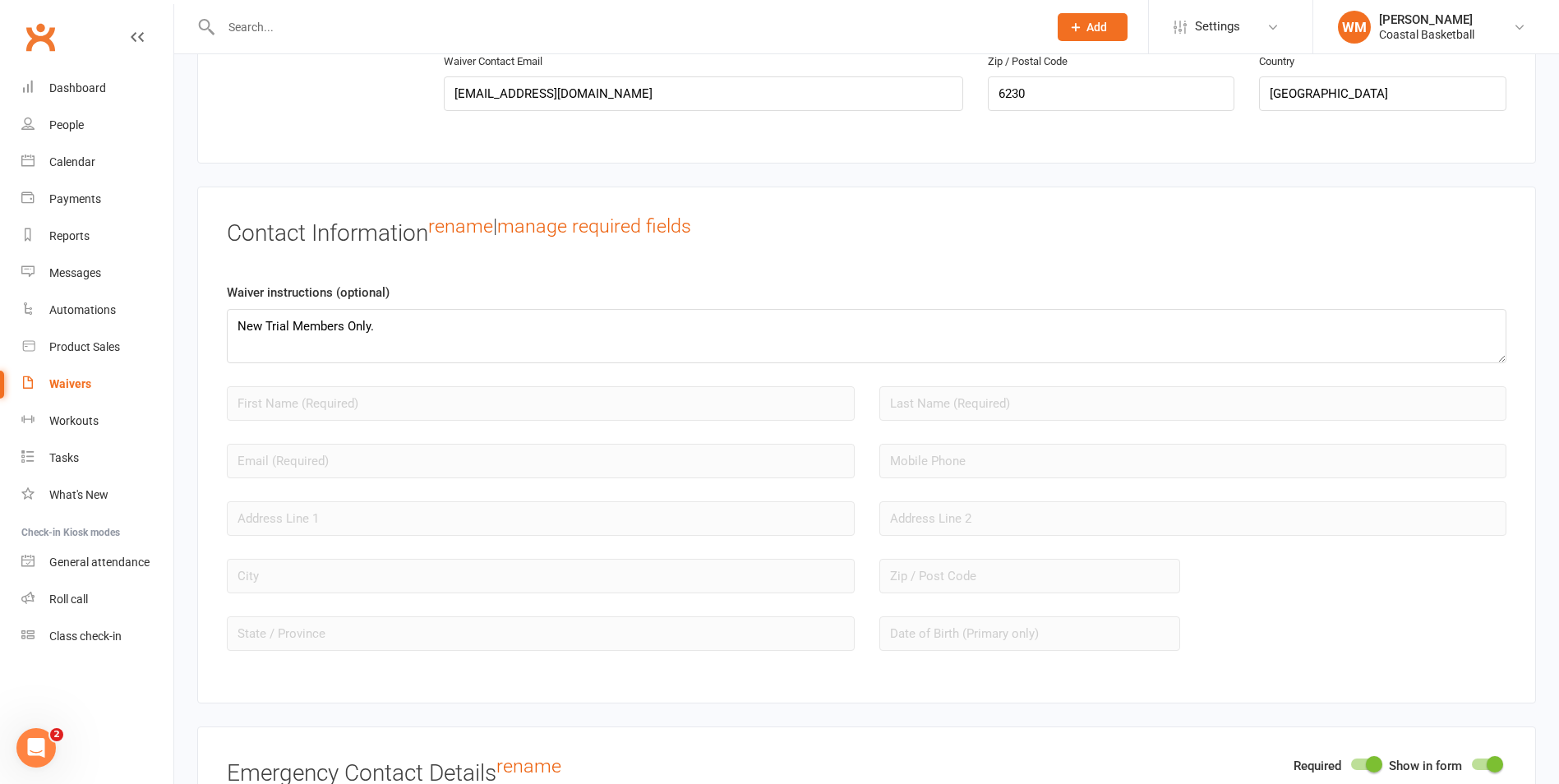
type input "Coastal Basketball - New Trial Member Registration"
drag, startPoint x: 375, startPoint y: 326, endPoint x: 65, endPoint y: 321, distance: 310.0
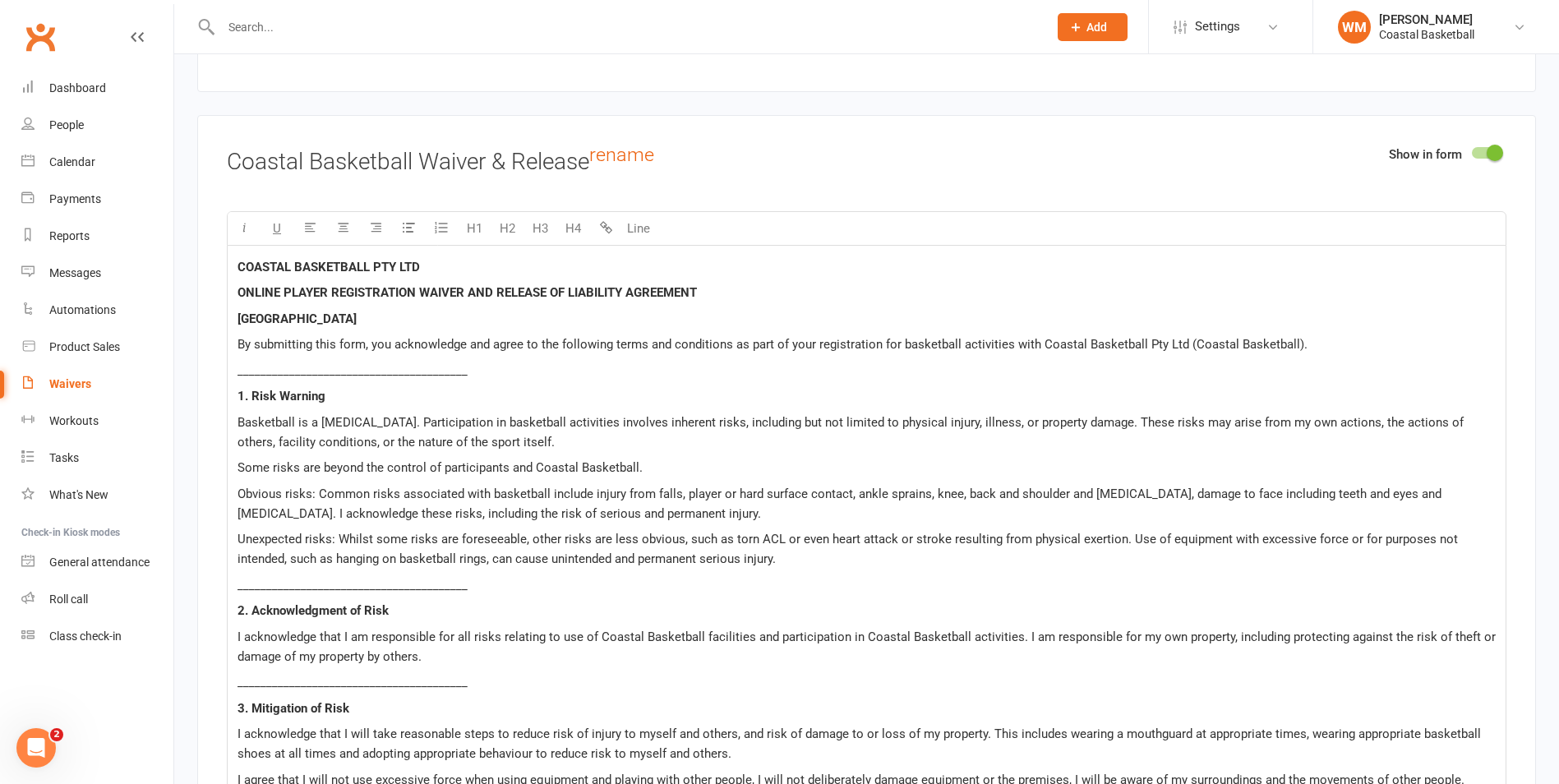
scroll to position [8673, 0]
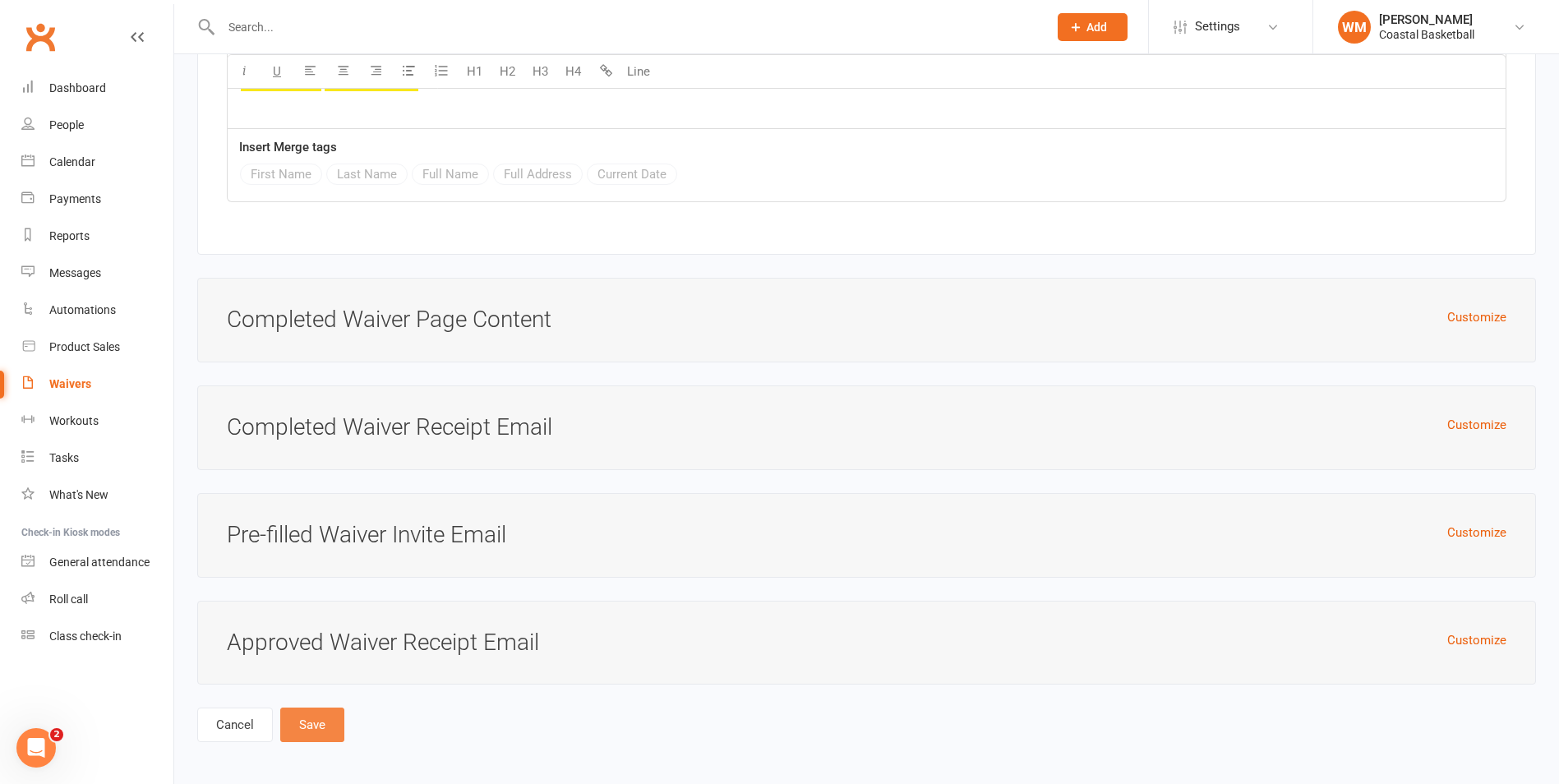
click at [301, 723] on button "Save" at bounding box center [312, 724] width 64 height 35
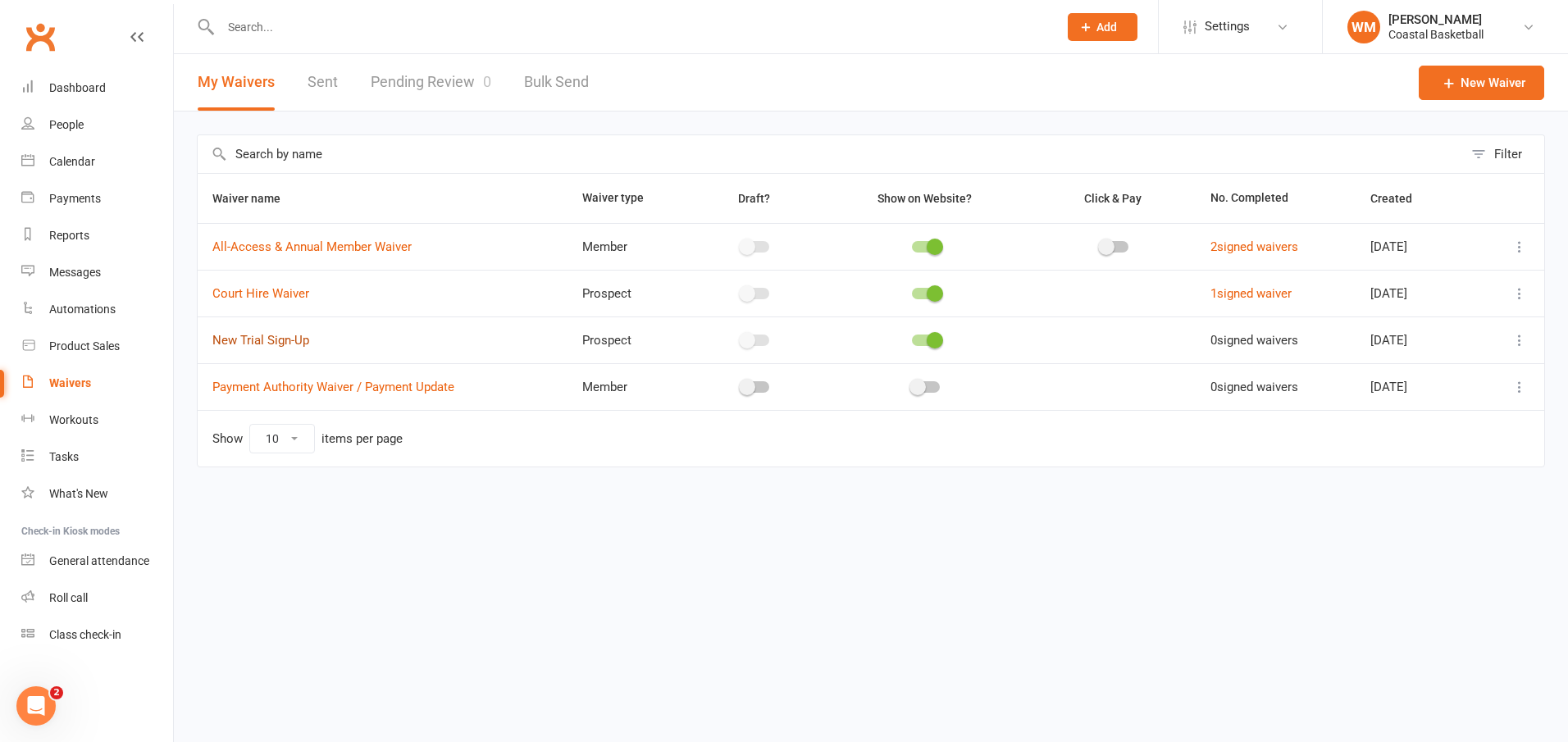
click at [260, 339] on link "New Trial Sign-Up" at bounding box center [261, 340] width 96 height 15
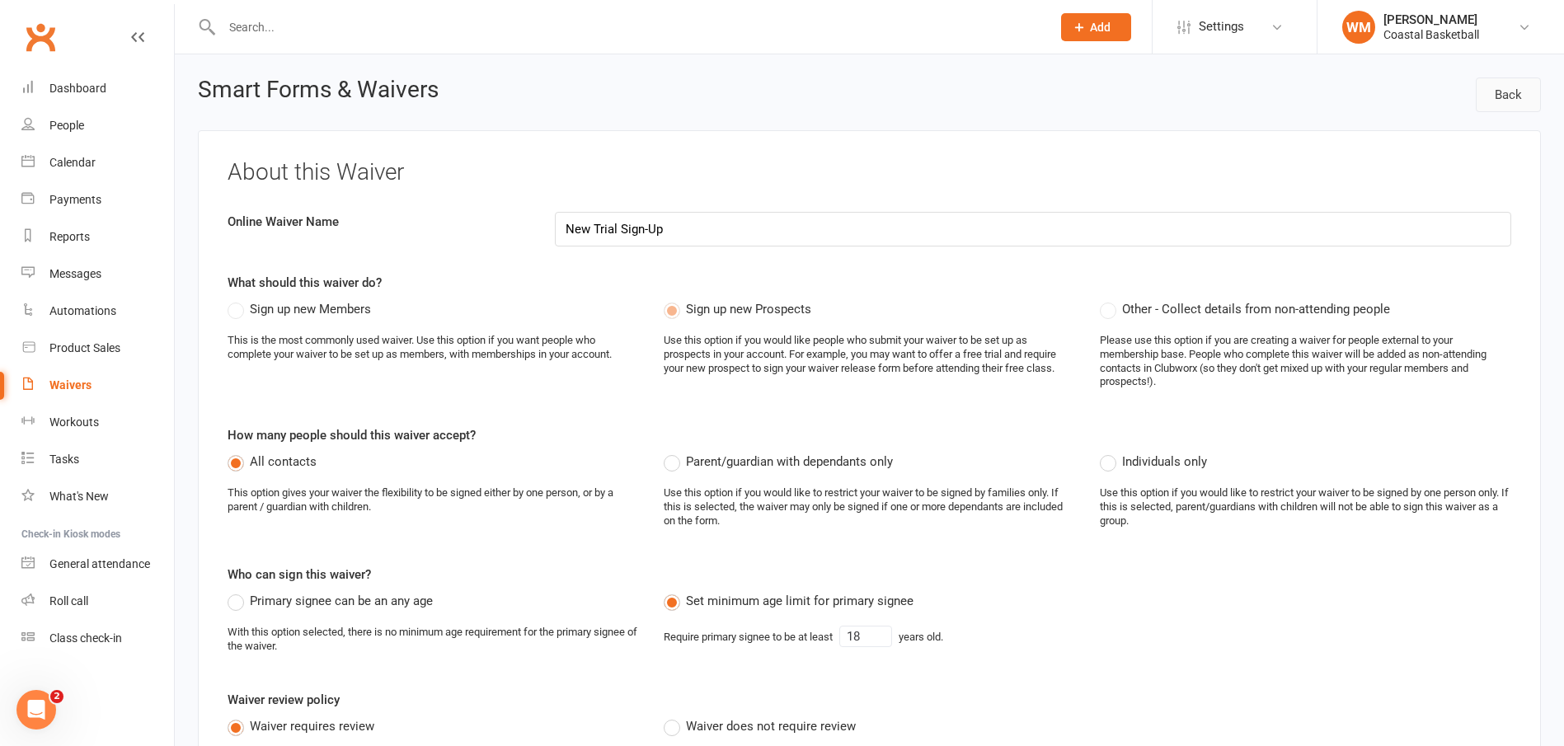
click at [1519, 87] on link "Back" at bounding box center [1508, 95] width 65 height 35
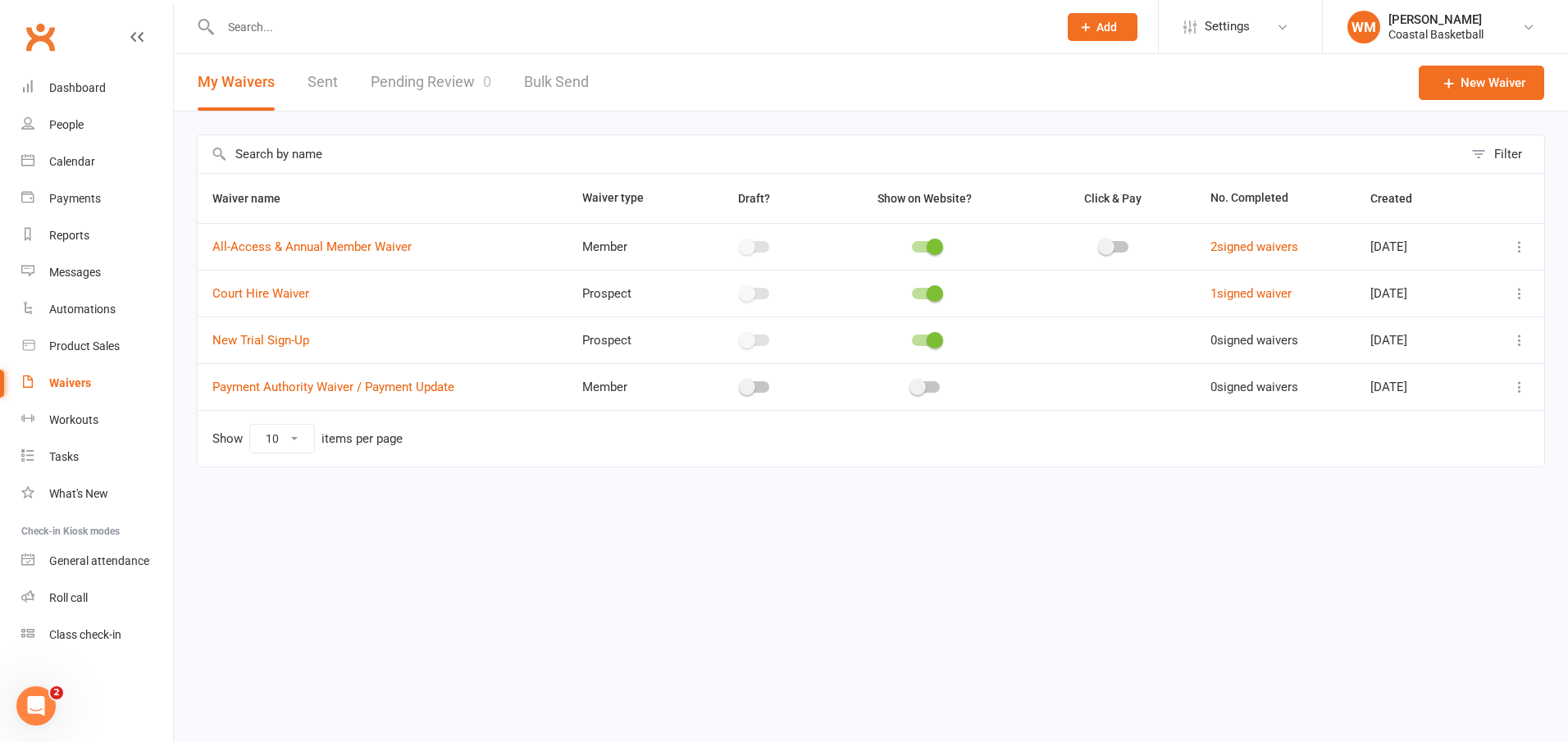
drag, startPoint x: 1515, startPoint y: 338, endPoint x: 1509, endPoint y: 348, distance: 11.7
click at [1515, 339] on icon at bounding box center [1519, 340] width 16 height 16
click at [1435, 437] on link "Copy external link to clipboard" at bounding box center [1432, 438] width 193 height 33
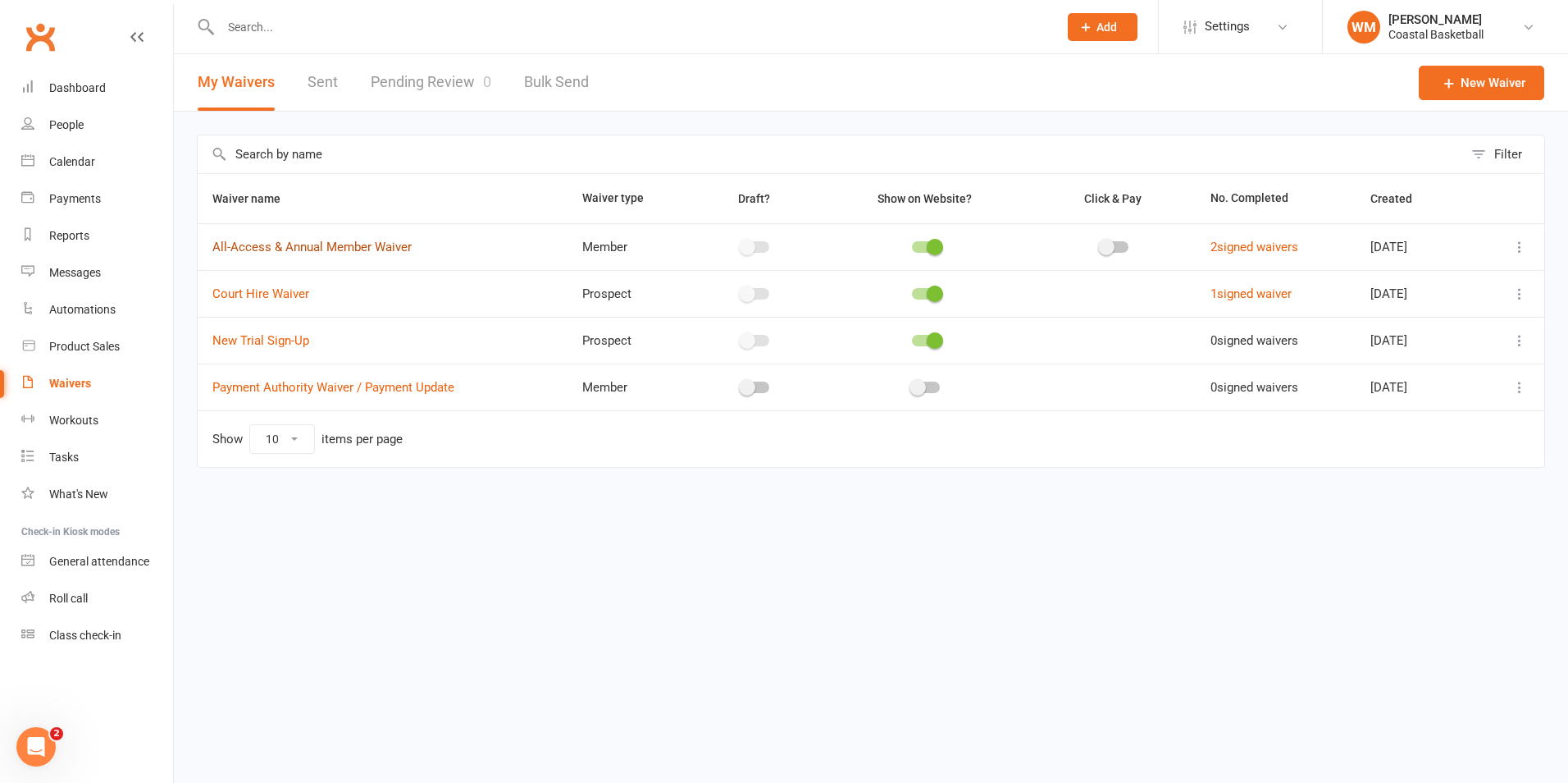
click at [295, 244] on link "All-Access & Annual Member Waiver" at bounding box center [312, 247] width 199 height 15
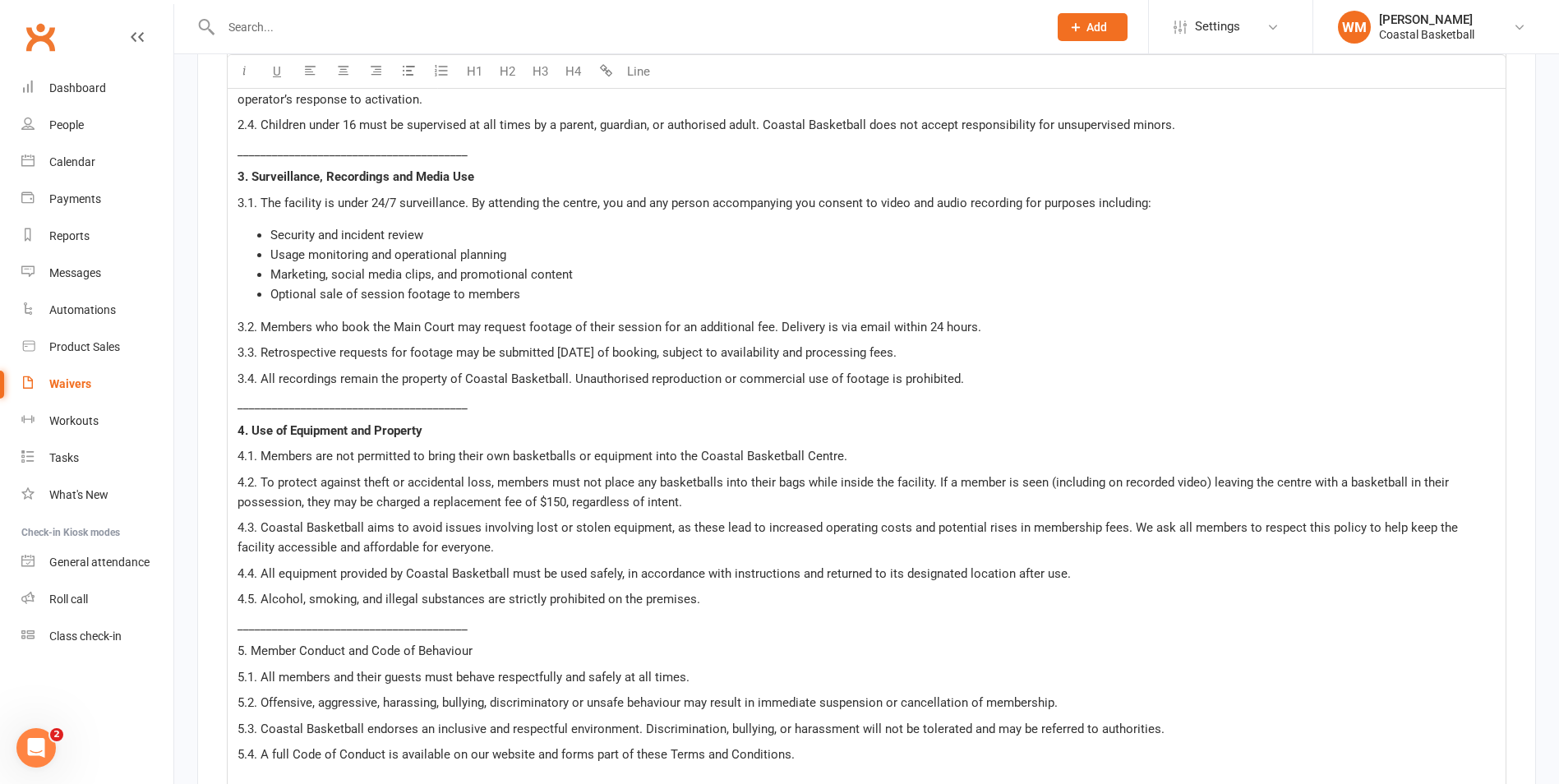
scroll to position [2300, 0]
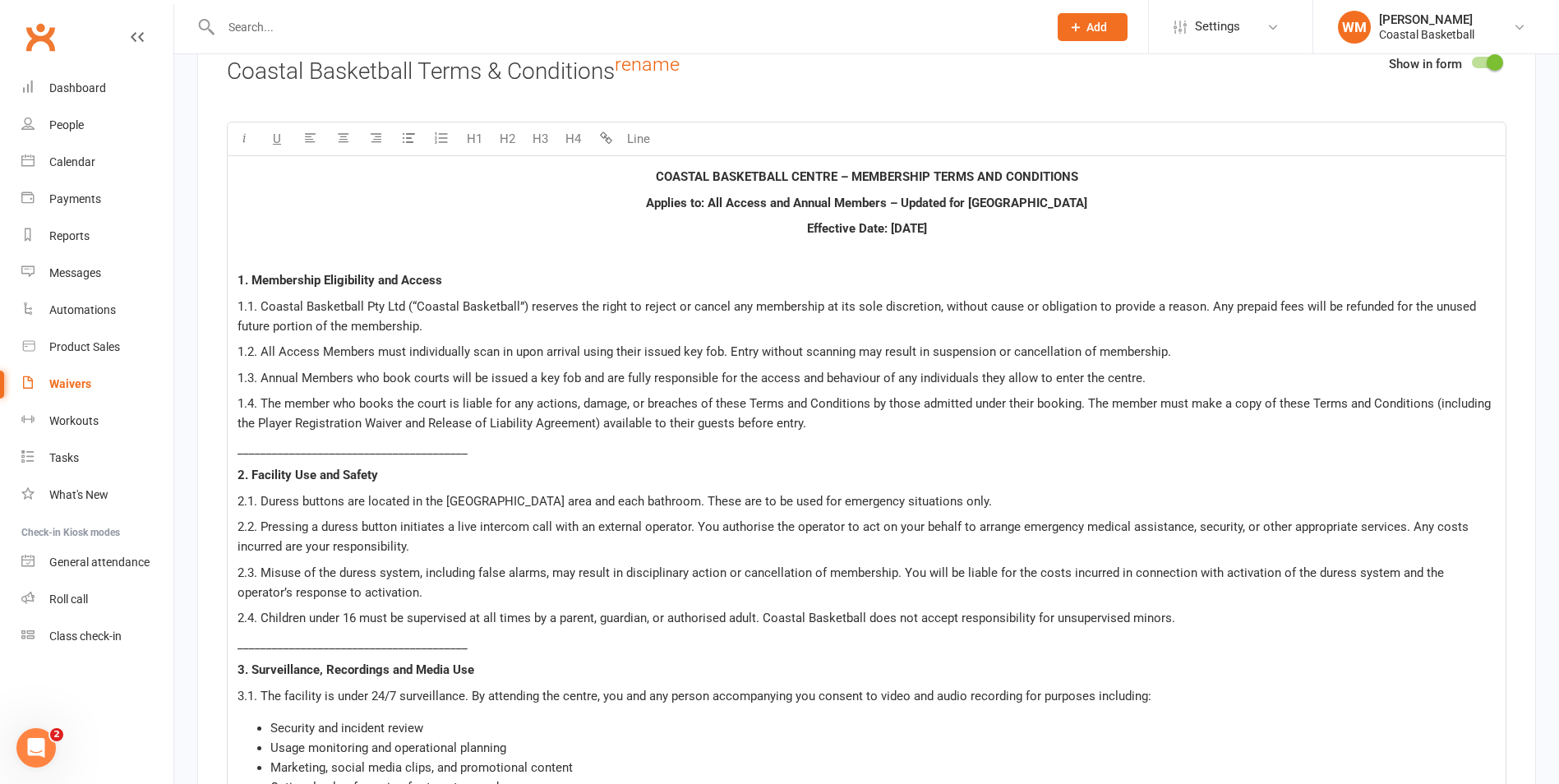
click at [129, 377] on link "Waivers" at bounding box center [97, 384] width 153 height 37
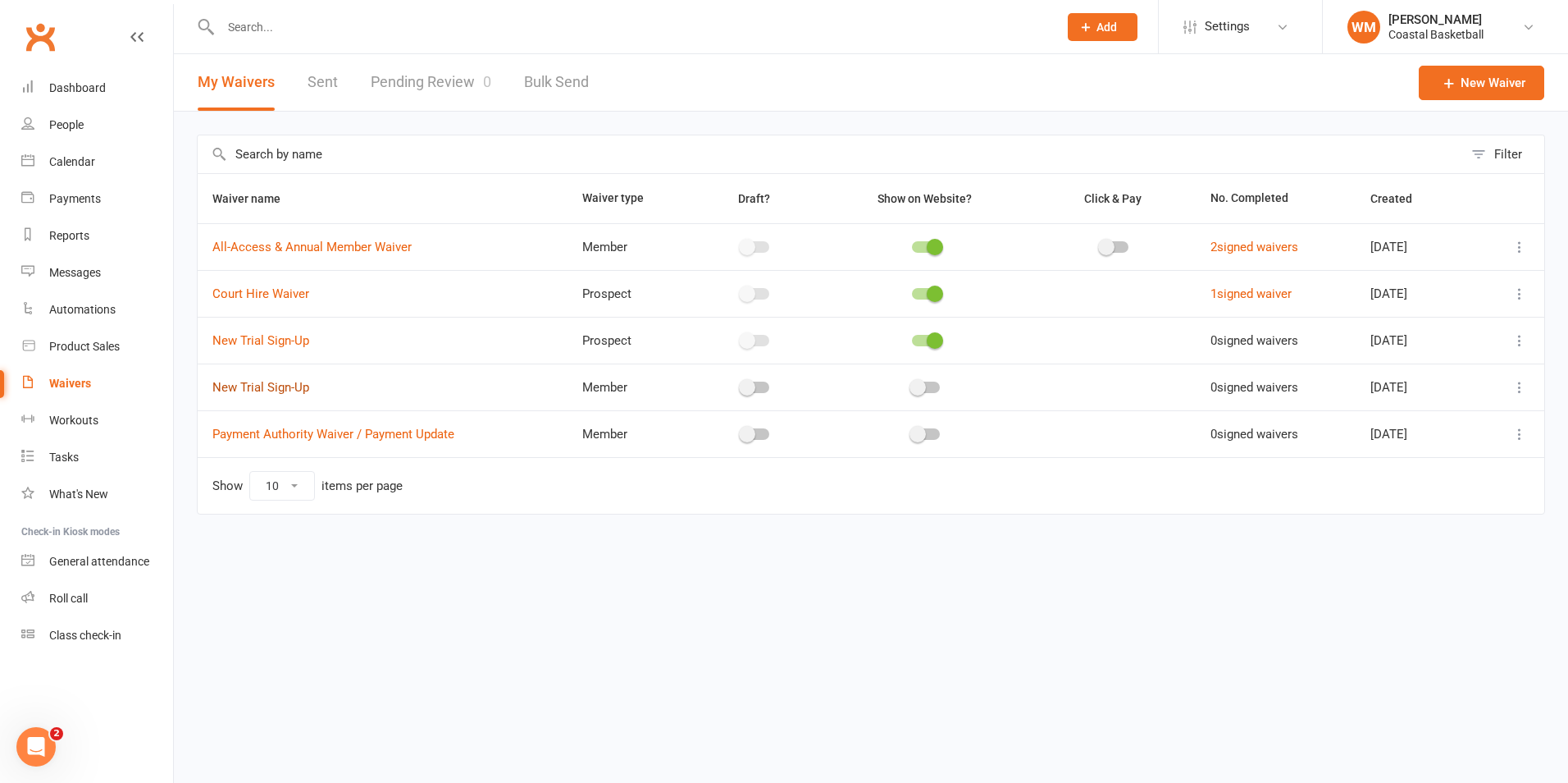
click at [265, 391] on link "New Trial Sign-Up" at bounding box center [261, 387] width 96 height 15
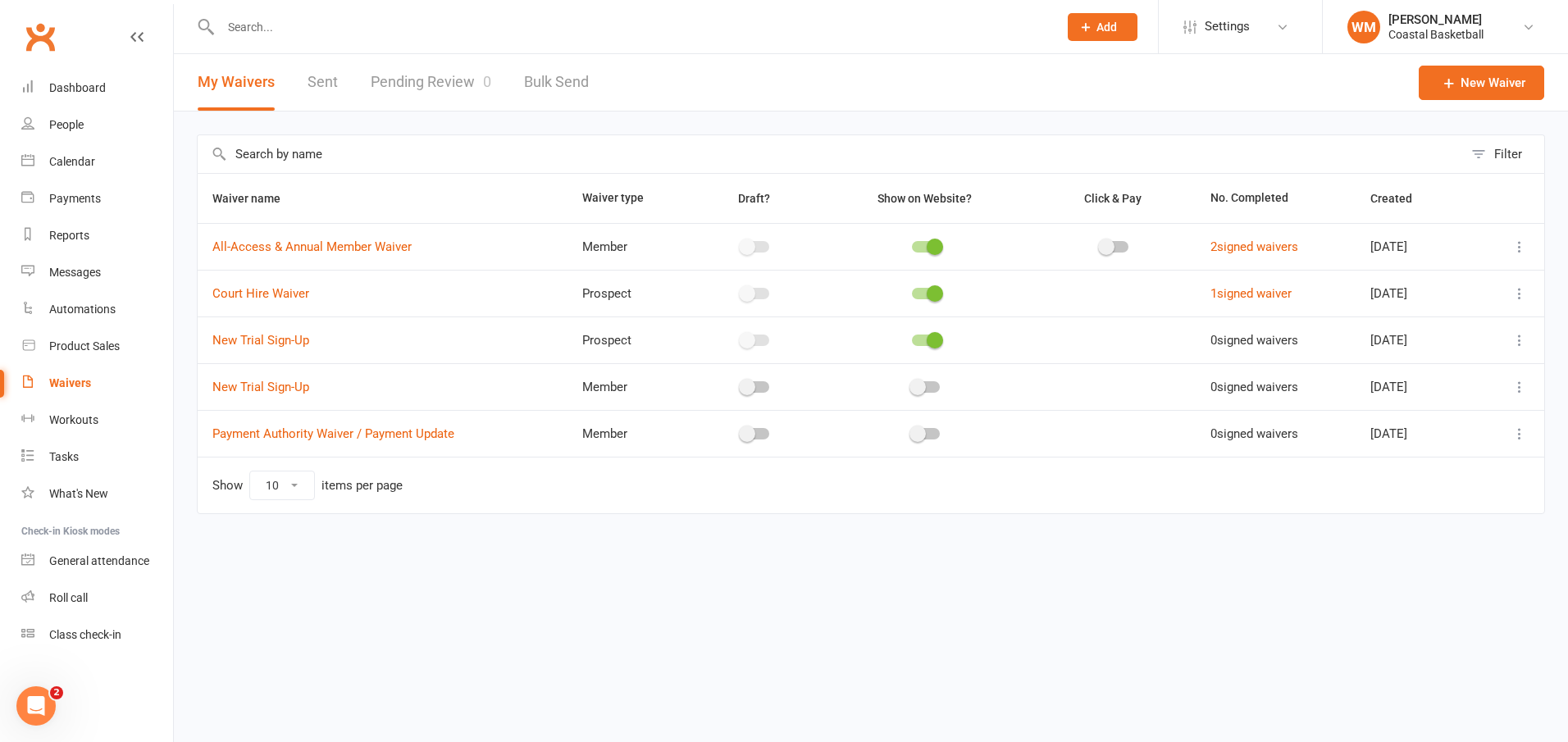
click at [1516, 385] on icon at bounding box center [1519, 387] width 16 height 16
click at [1437, 479] on link "Copy external link to clipboard" at bounding box center [1432, 484] width 193 height 33
click at [327, 434] on link "Payment Authority Waiver / Payment Update" at bounding box center [333, 434] width 242 height 15
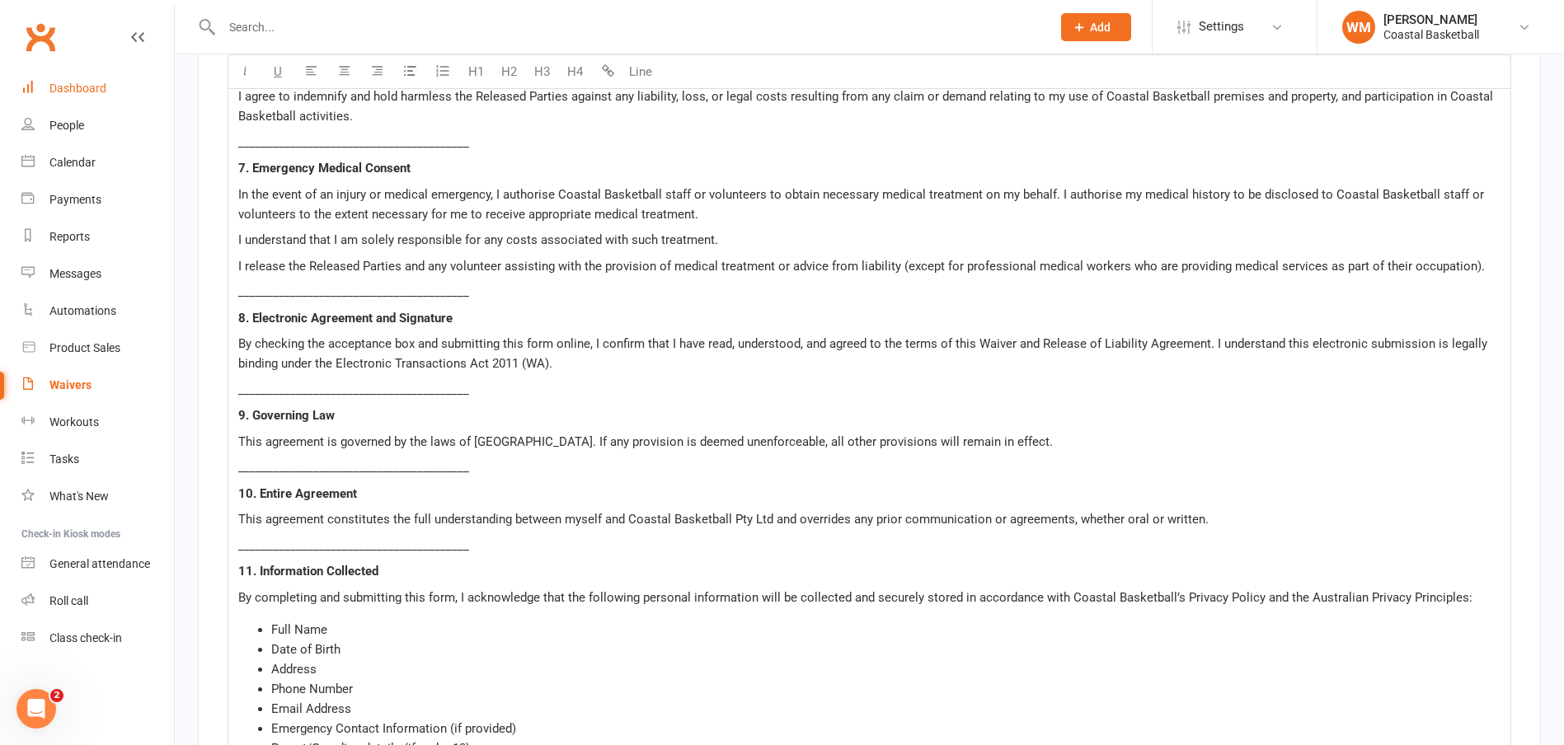
scroll to position [5854, 0]
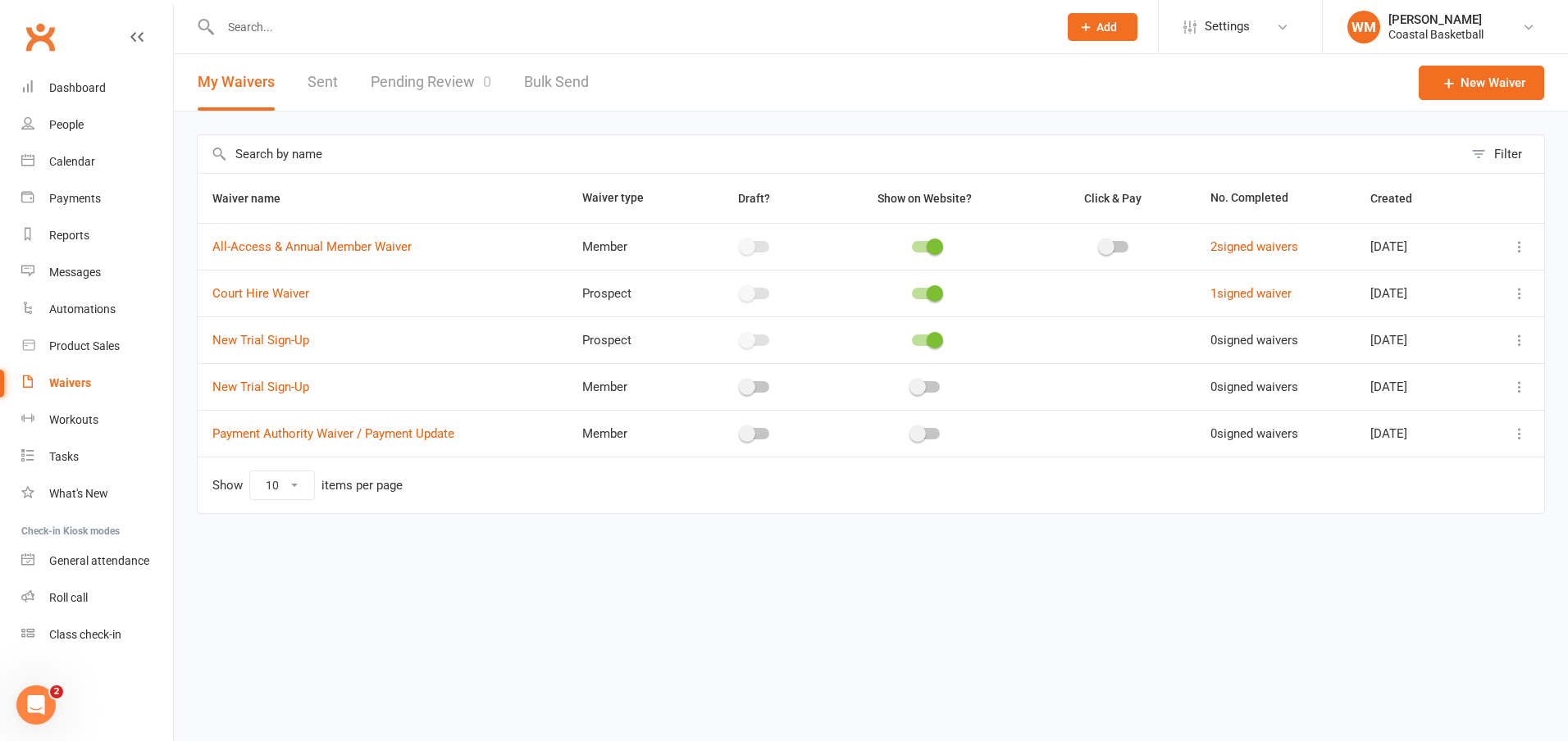
click at [1514, 431] on icon at bounding box center [1519, 434] width 16 height 16
click at [1407, 530] on link "Copy external link to clipboard" at bounding box center [1432, 531] width 193 height 33
click at [912, 340] on div at bounding box center [926, 340] width 28 height 12
click at [912, 338] on input "checkbox" at bounding box center [912, 338] width 0 height 0
click at [922, 385] on div at bounding box center [926, 387] width 28 height 12
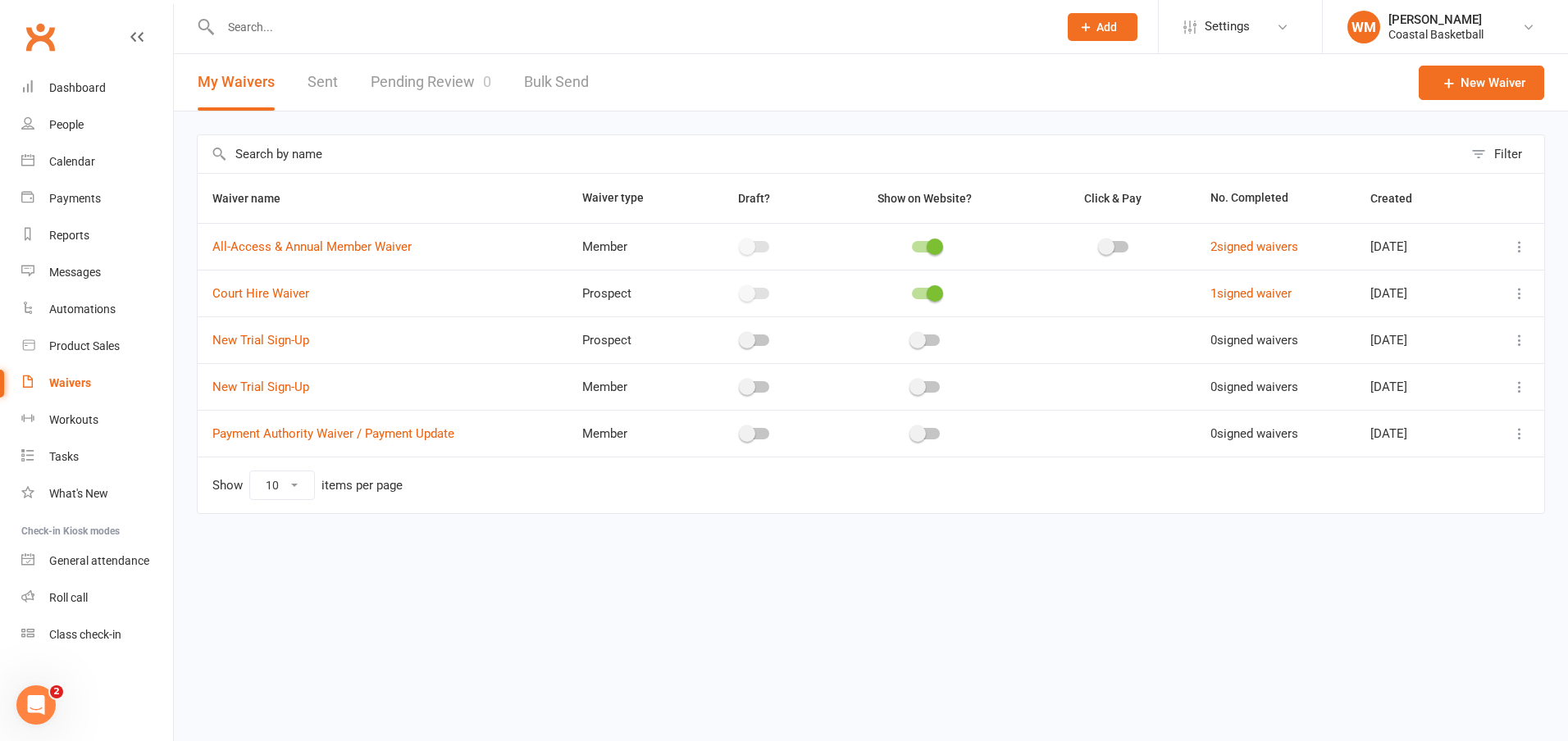
click at [912, 385] on input "checkbox" at bounding box center [912, 385] width 0 height 0
click at [289, 384] on link "New Trial Sign-Up" at bounding box center [261, 387] width 96 height 15
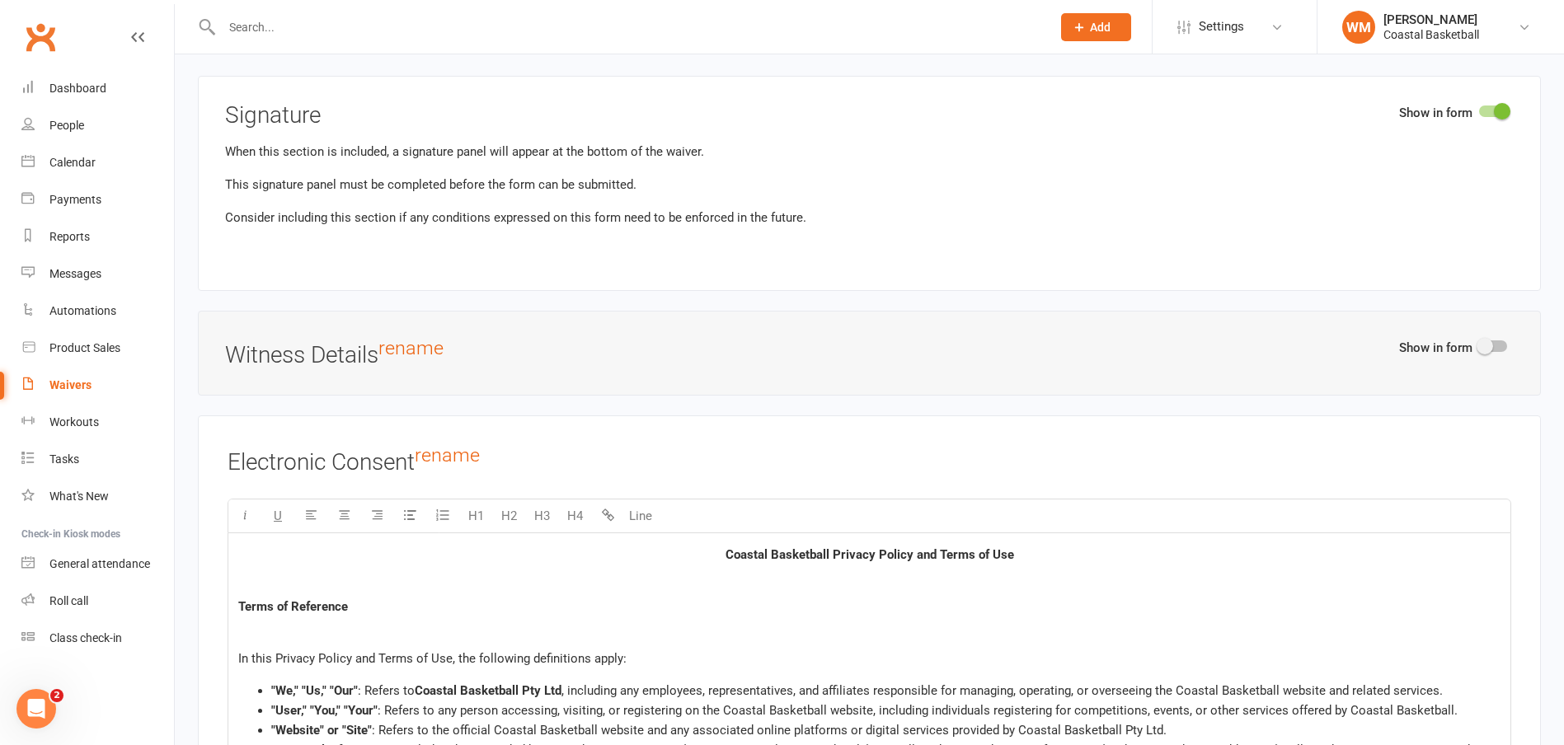
scroll to position [7091, 0]
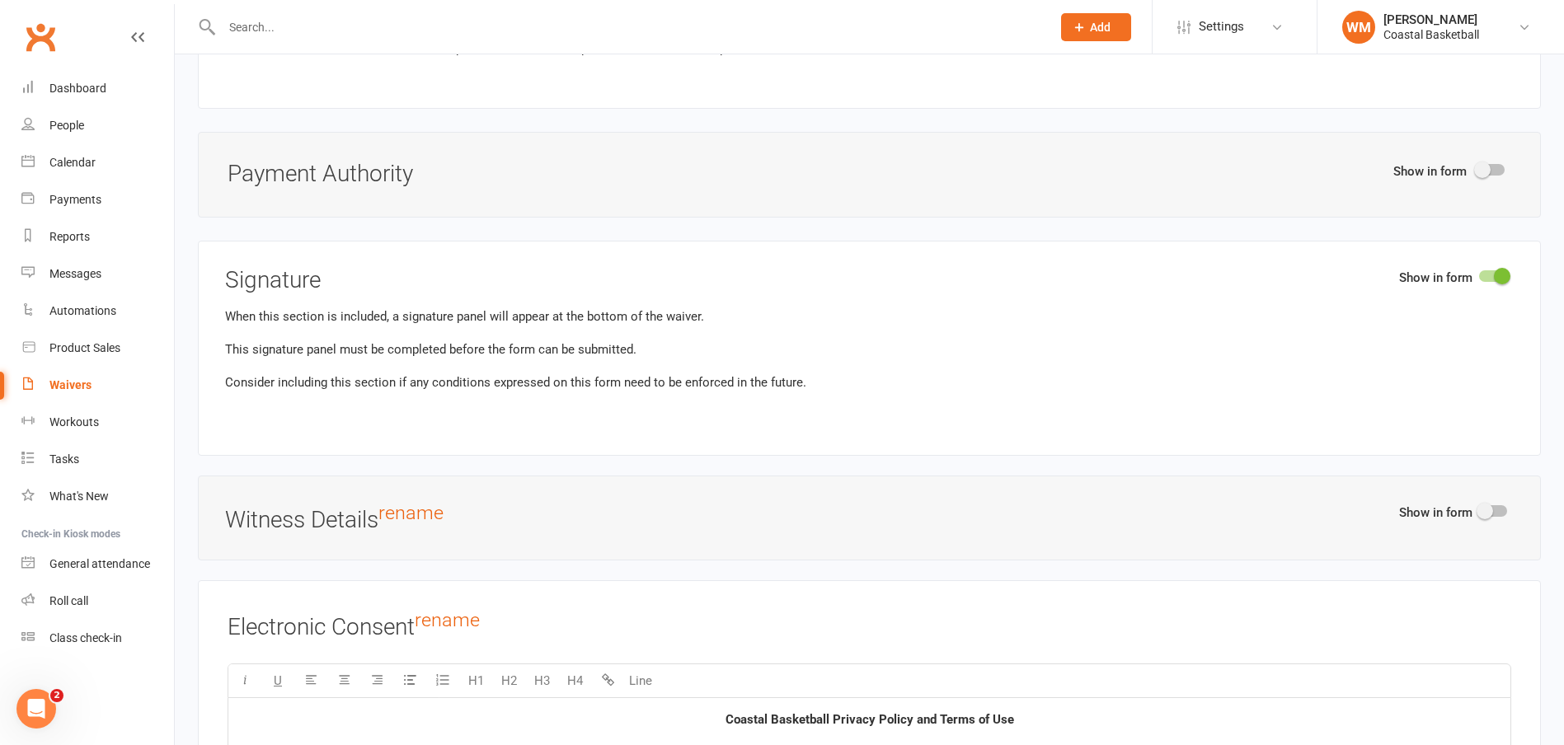
click at [1479, 167] on span at bounding box center [1482, 170] width 16 height 16
click at [1477, 167] on input "checkbox" at bounding box center [1477, 167] width 0 height 0
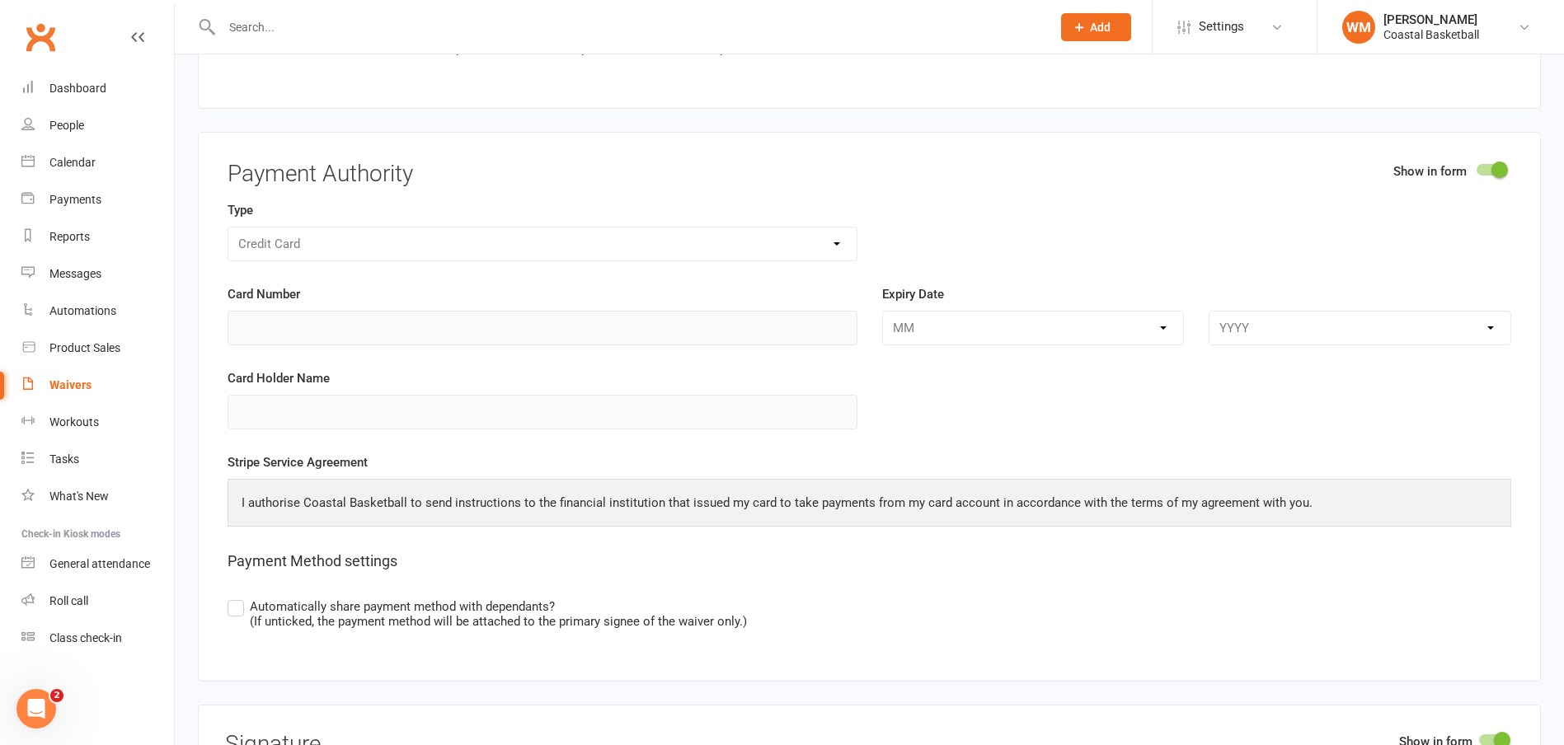
click at [1491, 169] on div at bounding box center [1491, 170] width 28 height 12
click at [1477, 167] on input "checkbox" at bounding box center [1477, 167] width 0 height 0
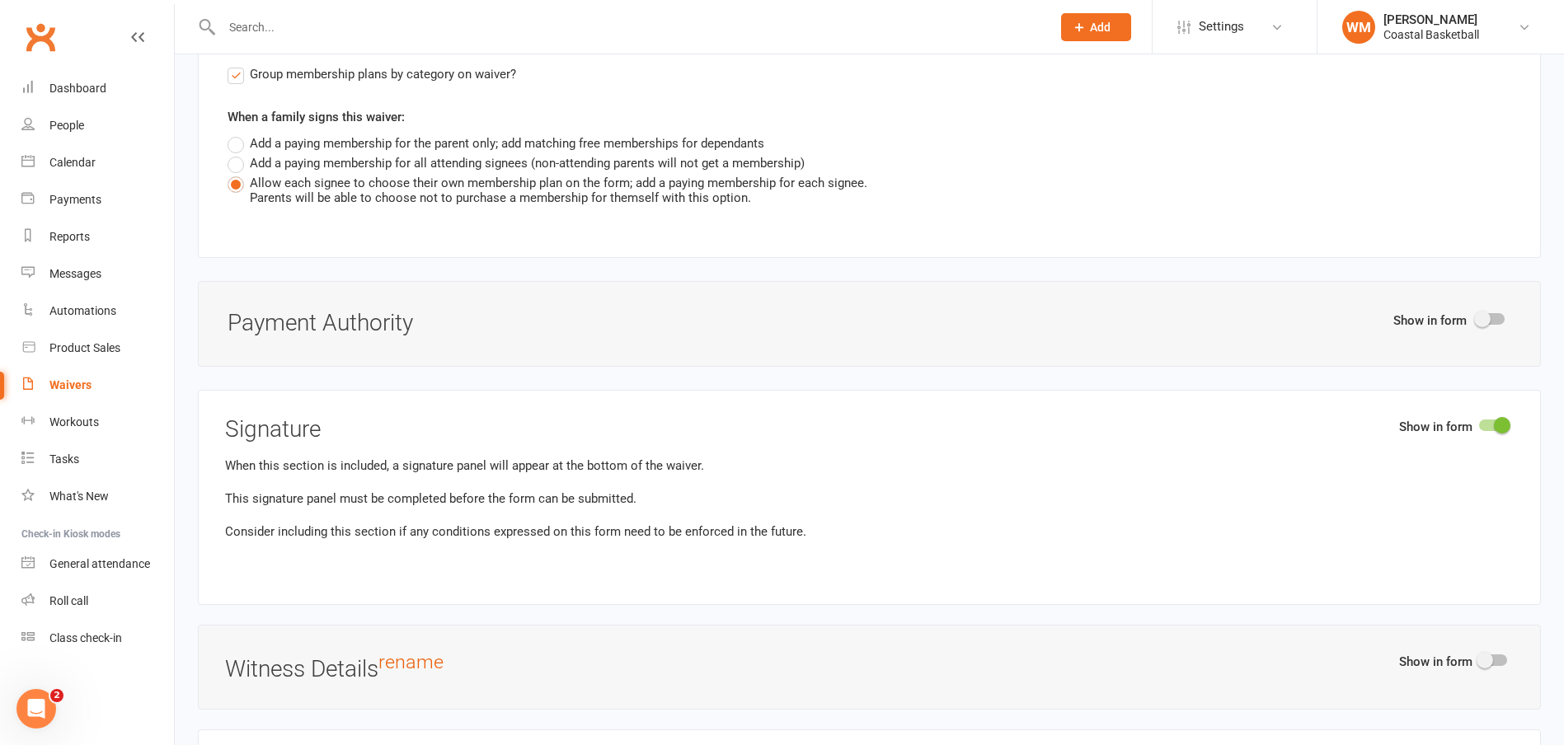
scroll to position [6926, 0]
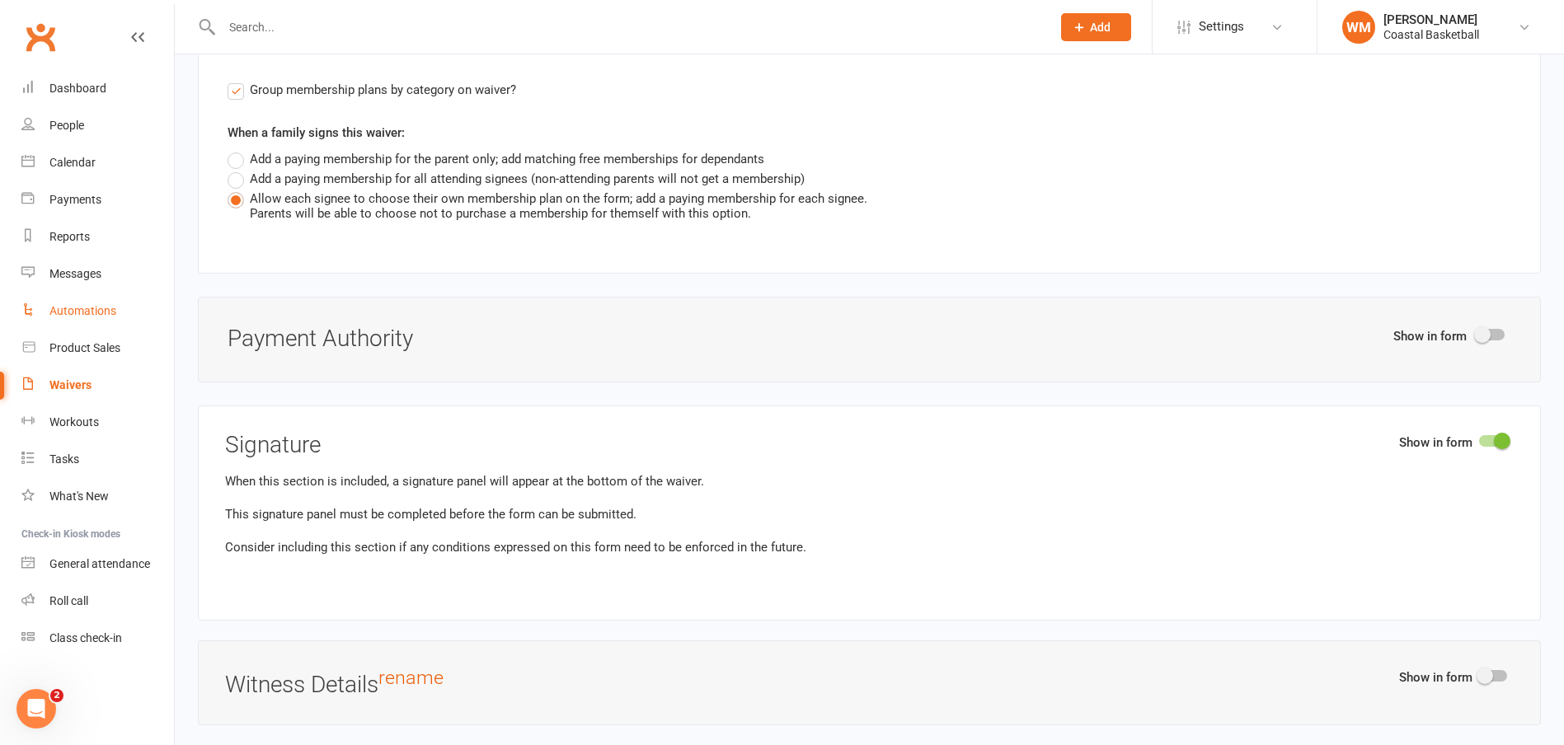
click at [116, 303] on link "Automations" at bounding box center [97, 311] width 153 height 37
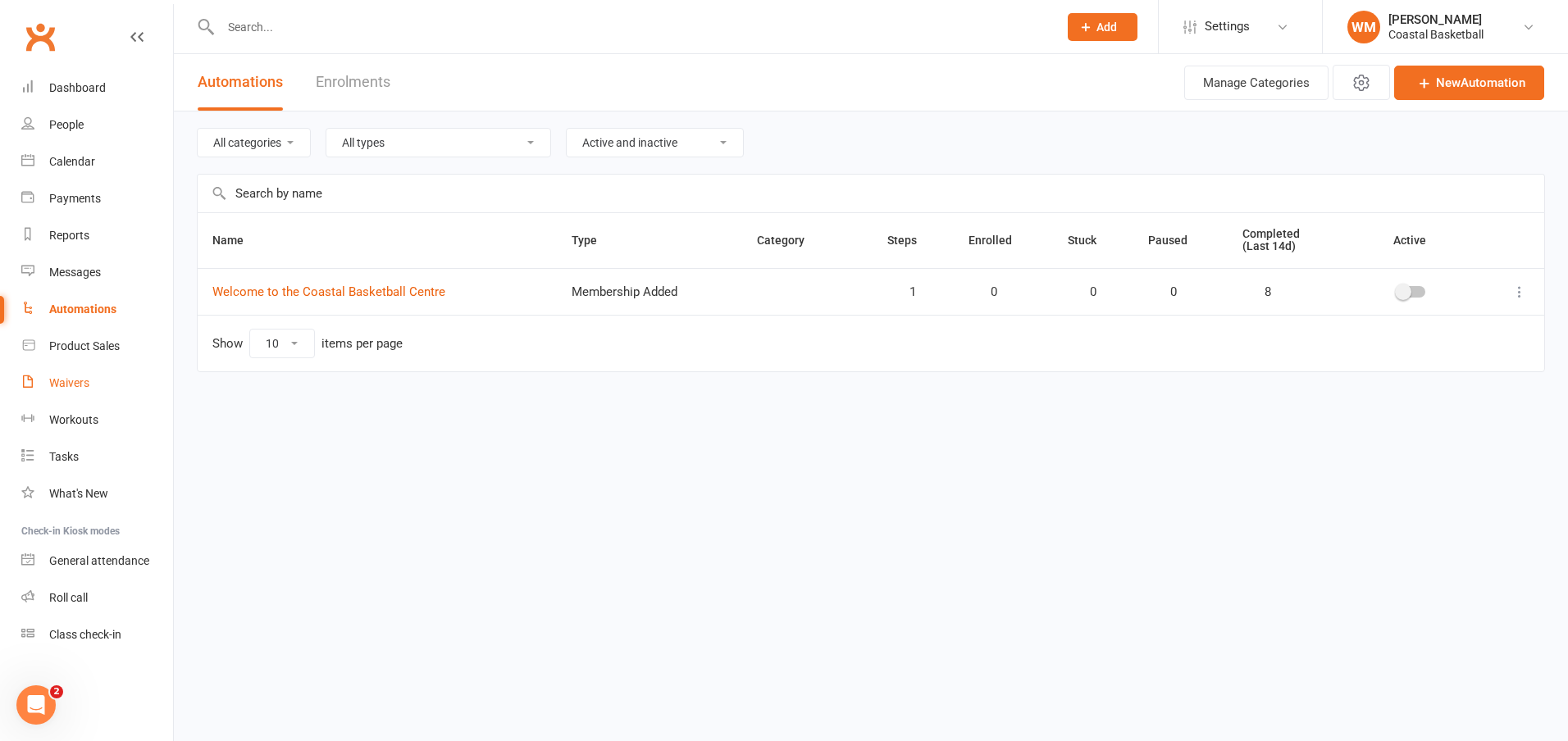
click at [89, 387] on link "Waivers" at bounding box center [96, 383] width 152 height 37
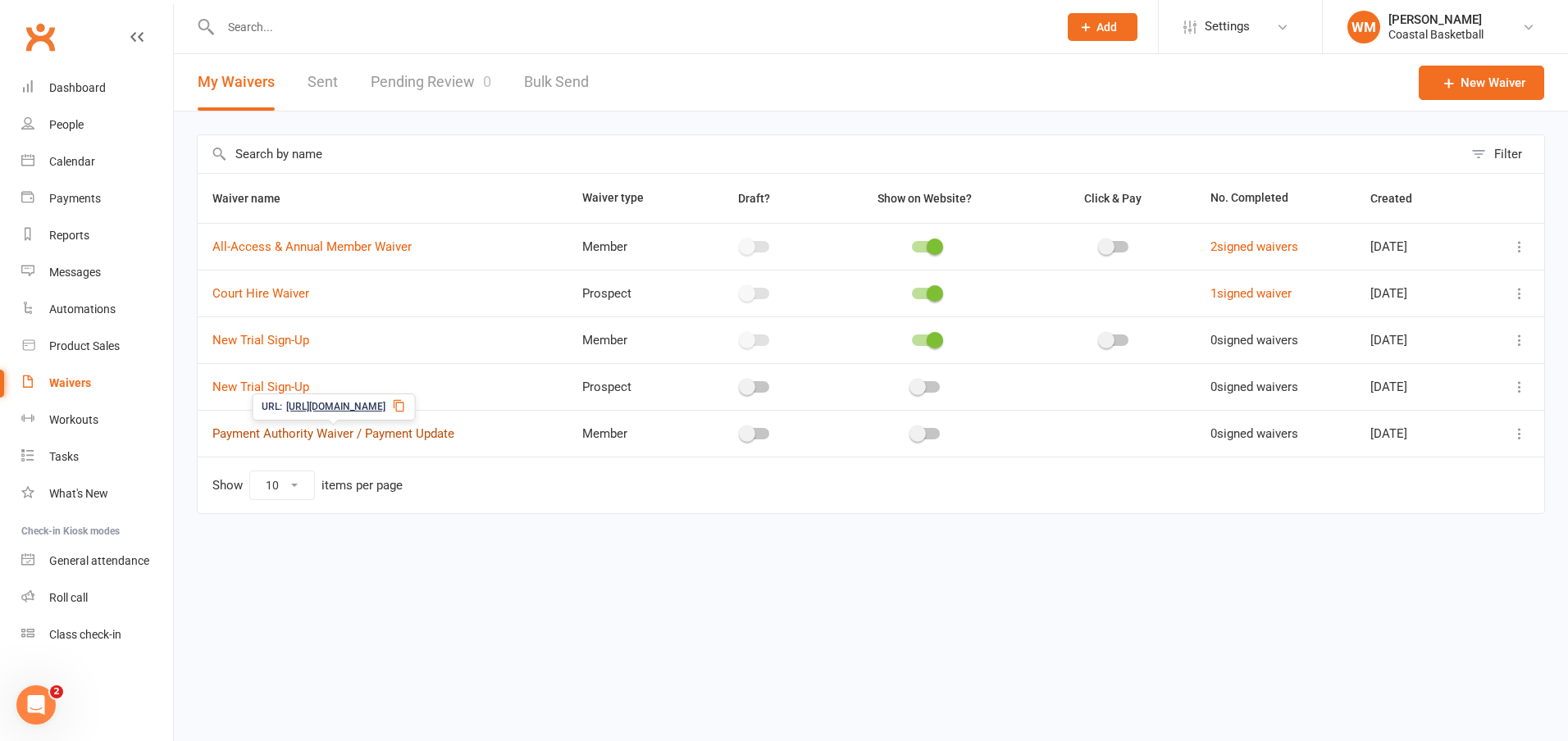
click at [379, 433] on link "Payment Authority Waiver / Payment Update" at bounding box center [333, 434] width 242 height 15
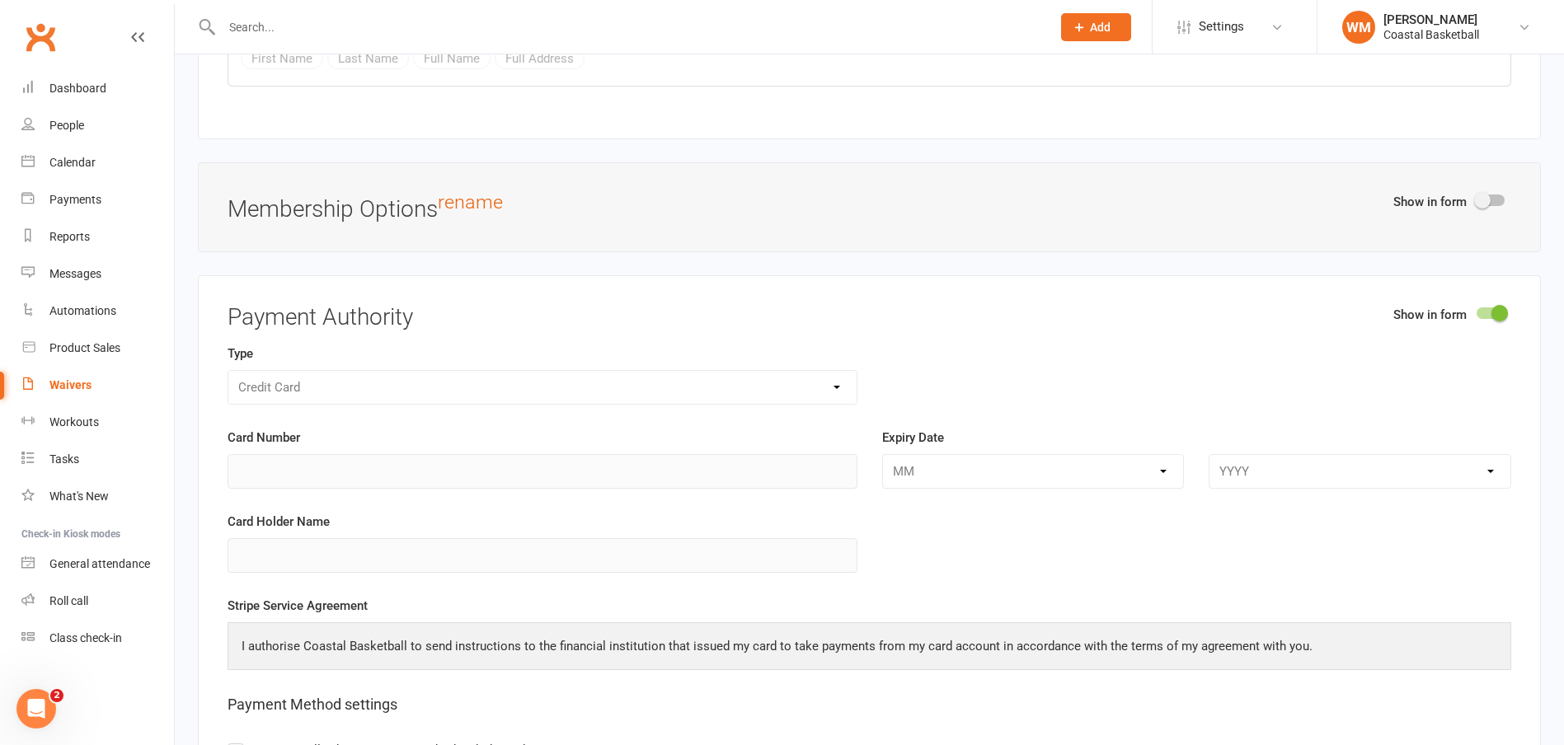
scroll to position [6431, 0]
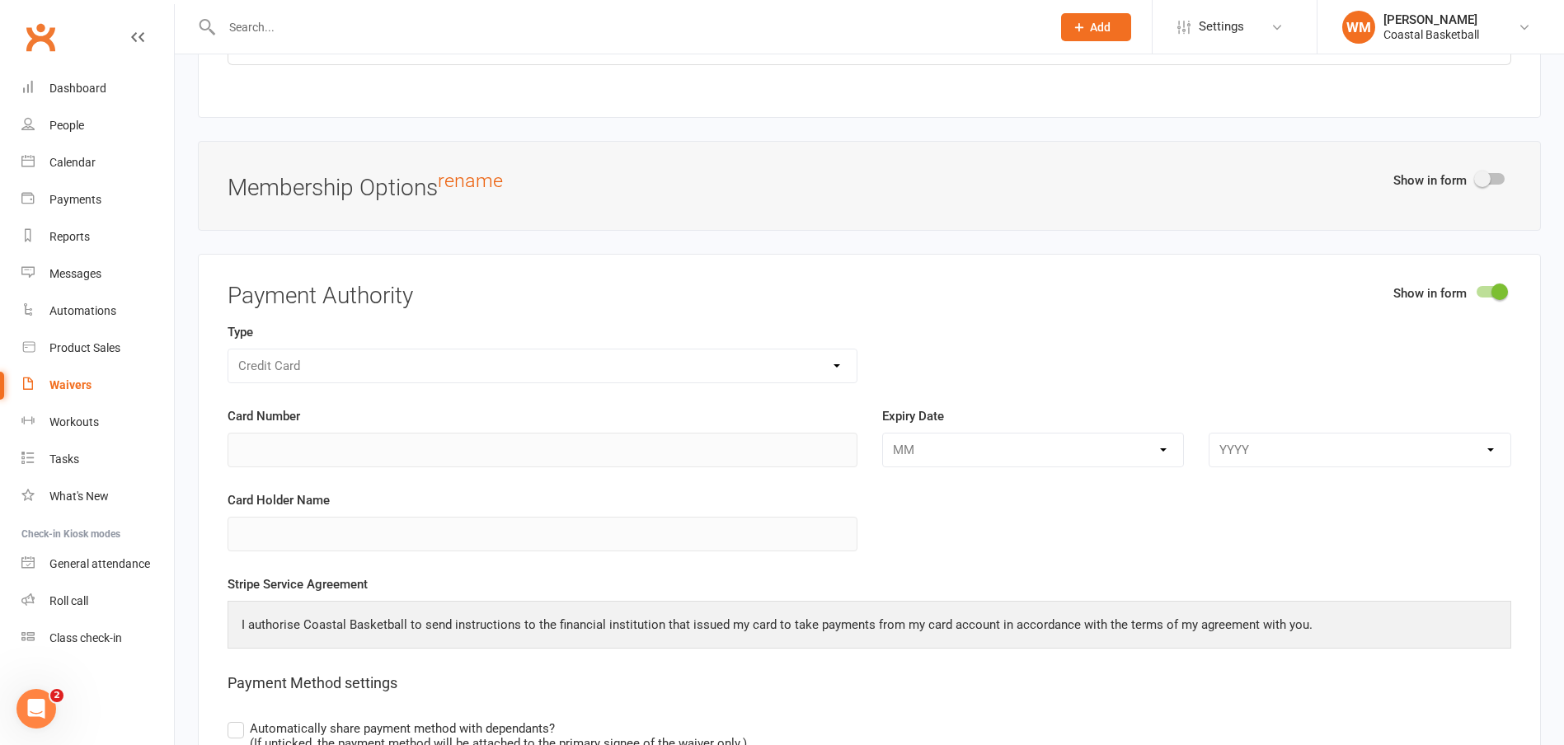
click at [1495, 171] on div "Show in form" at bounding box center [1452, 184] width 118 height 26
click at [1493, 173] on div at bounding box center [1491, 179] width 28 height 12
click at [1477, 176] on input "checkbox" at bounding box center [1477, 176] width 0 height 0
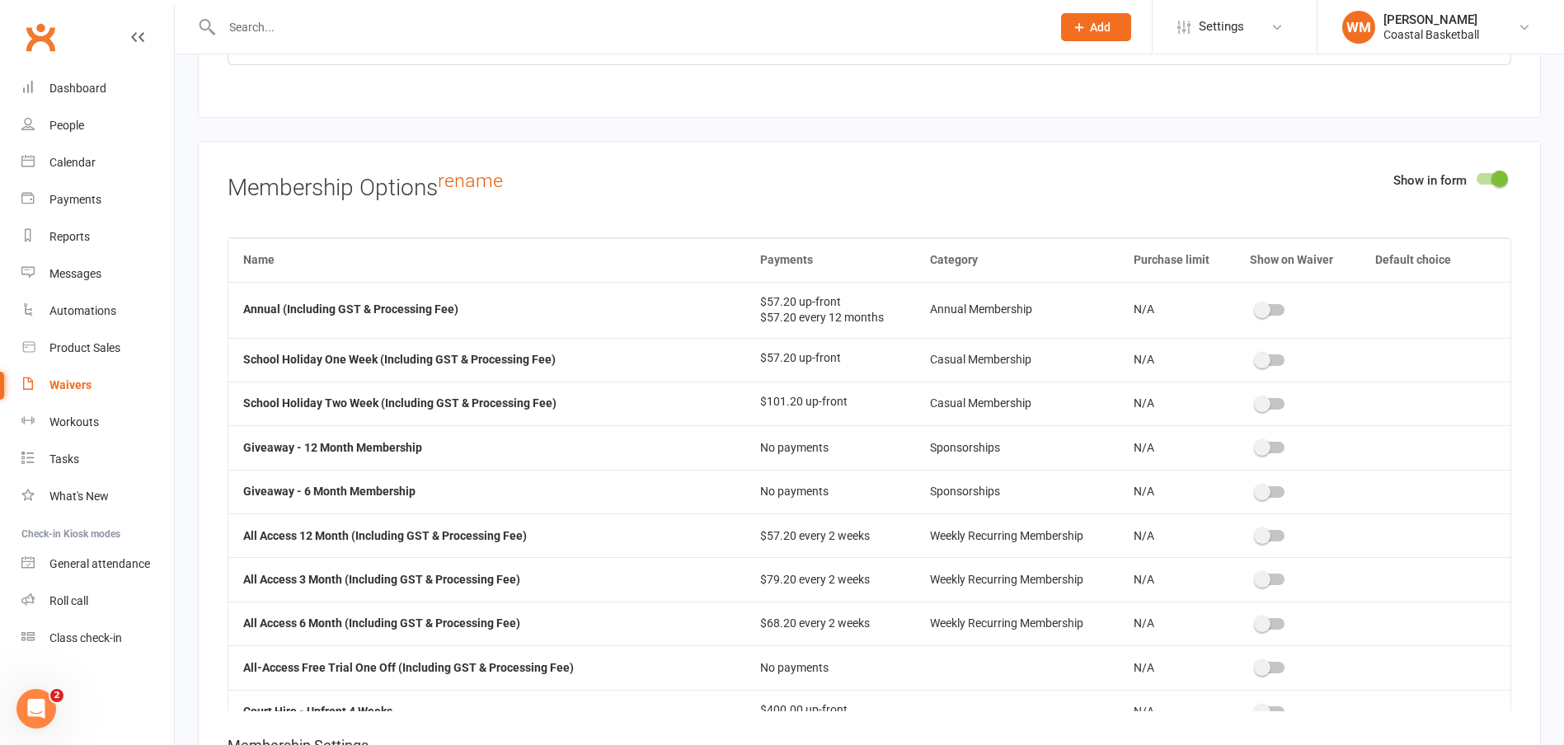
click at [1261, 303] on span at bounding box center [1262, 310] width 16 height 16
click at [1257, 308] on input "checkbox" at bounding box center [1257, 308] width 0 height 0
click at [1253, 355] on div at bounding box center [1261, 361] width 28 height 12
click at [1247, 358] on input "checkbox" at bounding box center [1247, 358] width 0 height 0
click at [1262, 355] on span at bounding box center [1270, 360] width 16 height 16
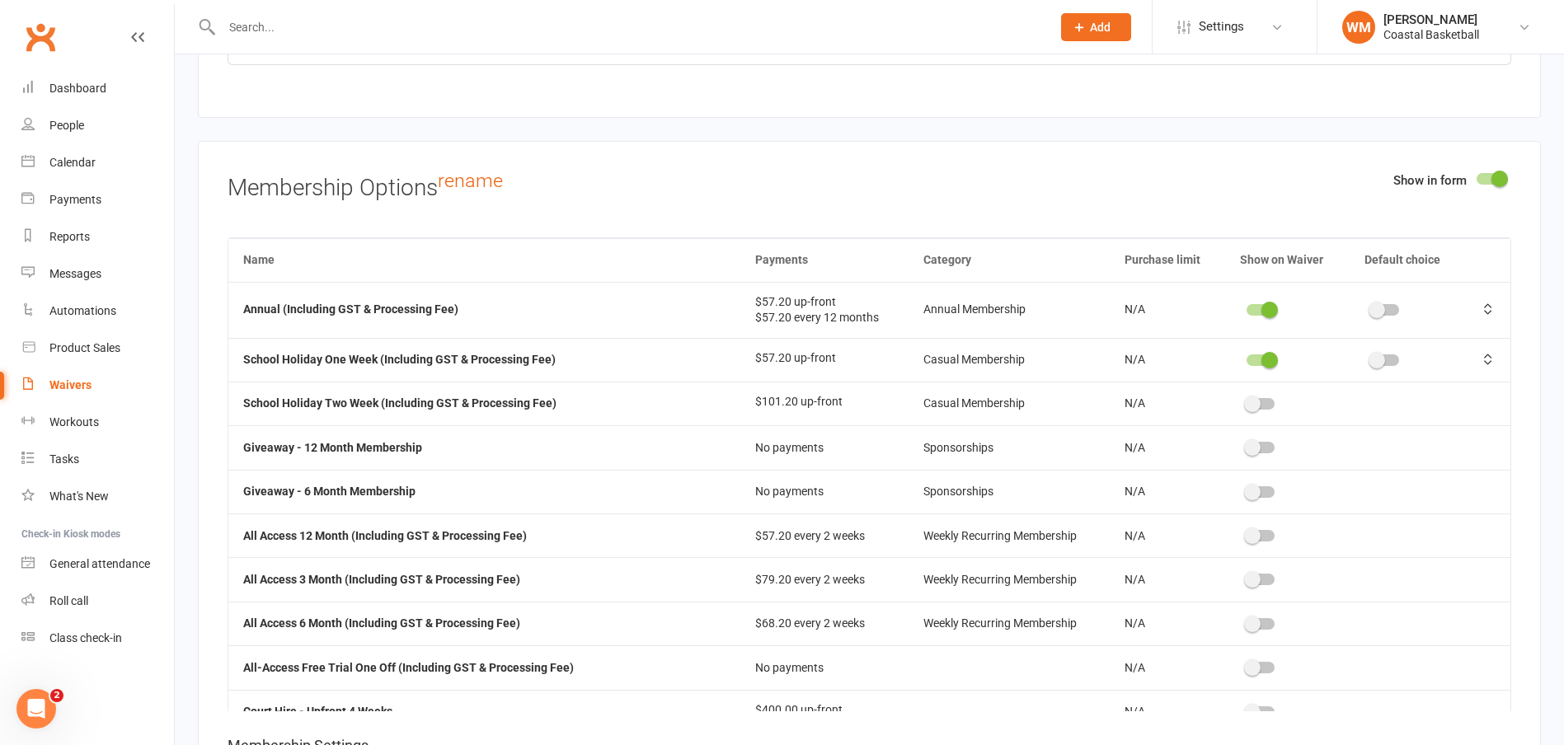
click at [1247, 358] on input "checkbox" at bounding box center [1247, 358] width 0 height 0
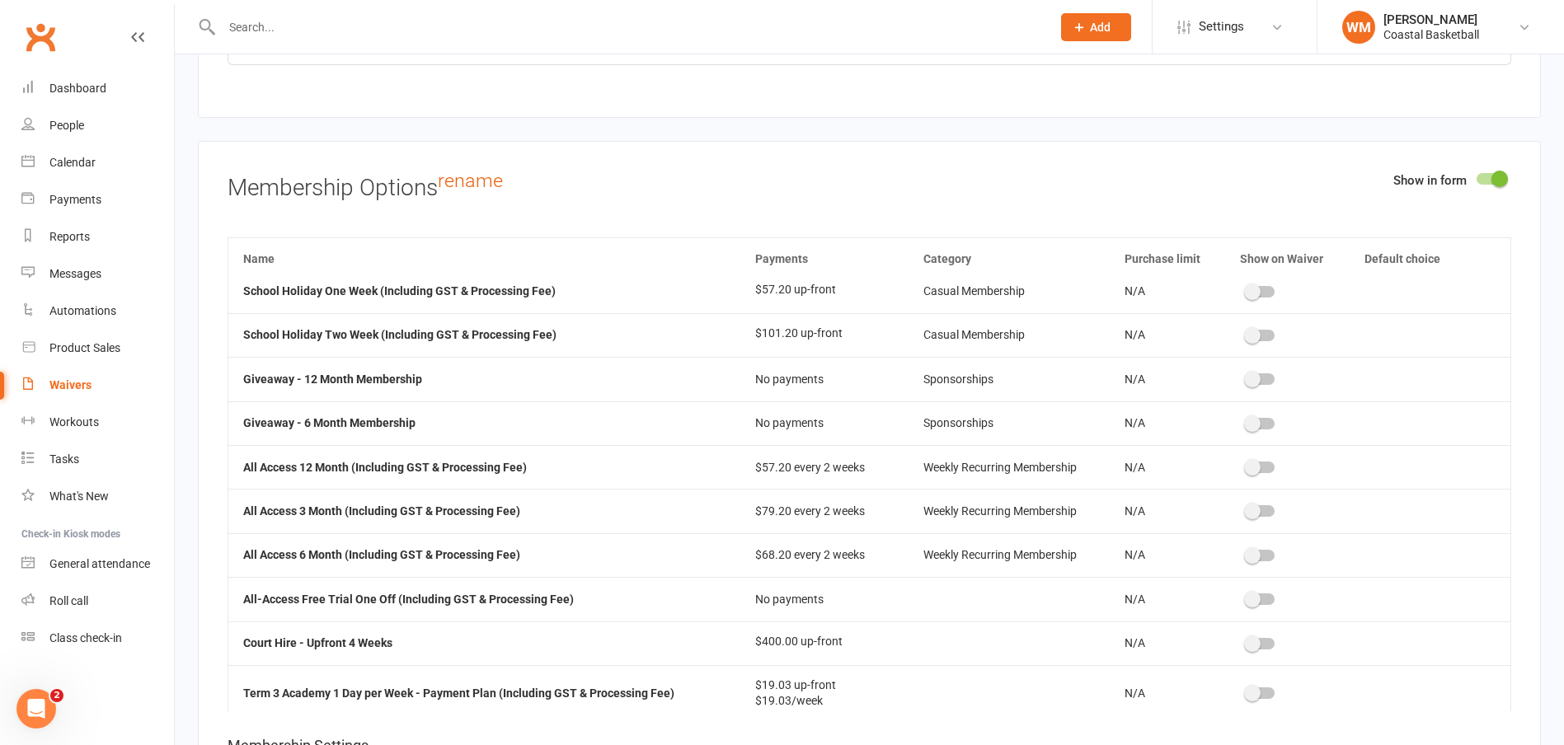
scroll to position [165, 0]
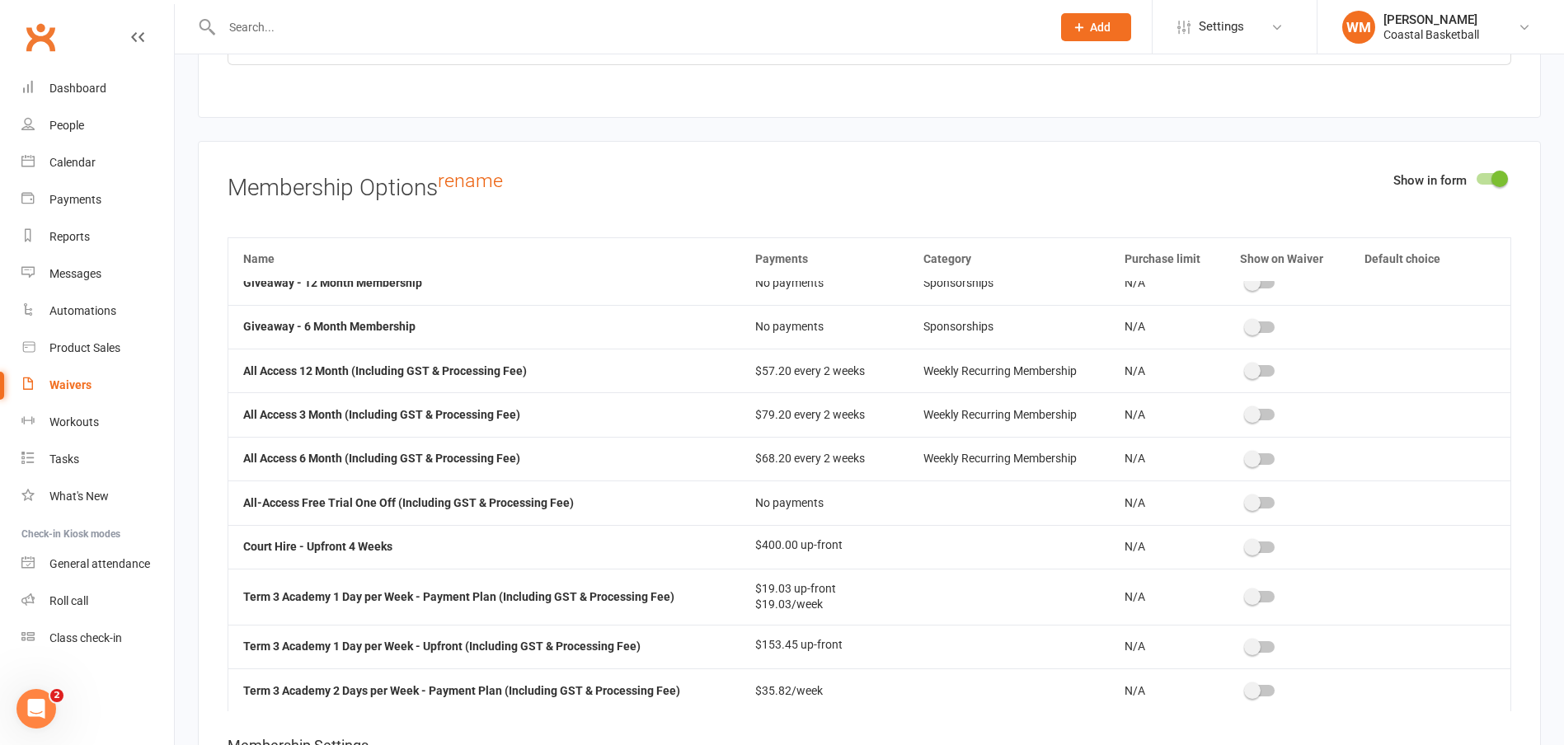
click at [1254, 368] on div at bounding box center [1261, 371] width 28 height 12
click at [1247, 369] on input "checkbox" at bounding box center [1247, 369] width 0 height 0
click at [1252, 409] on div at bounding box center [1261, 415] width 28 height 12
click at [1247, 412] on input "checkbox" at bounding box center [1247, 412] width 0 height 0
click at [1260, 458] on div at bounding box center [1261, 459] width 28 height 12
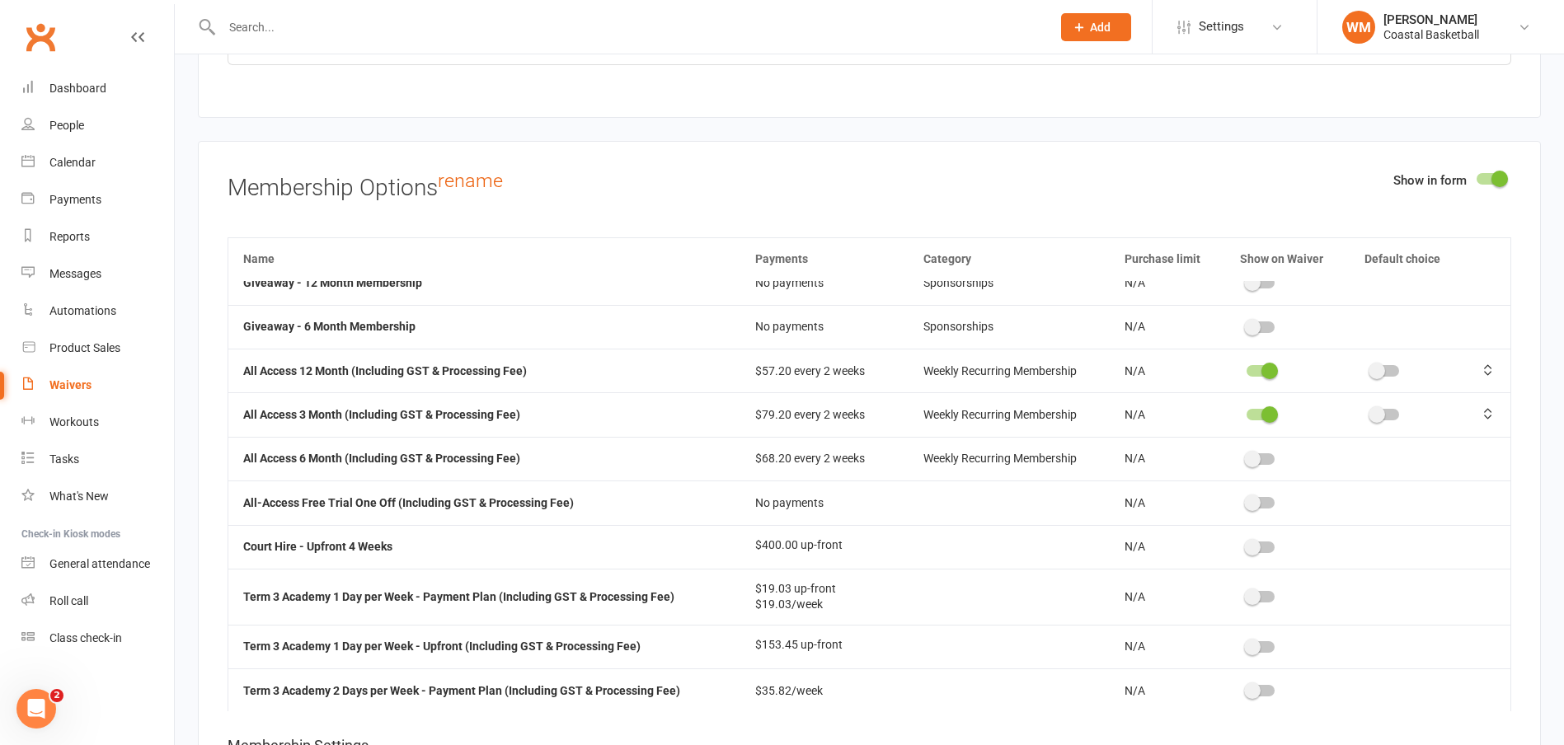
click at [1247, 457] on input "checkbox" at bounding box center [1247, 457] width 0 height 0
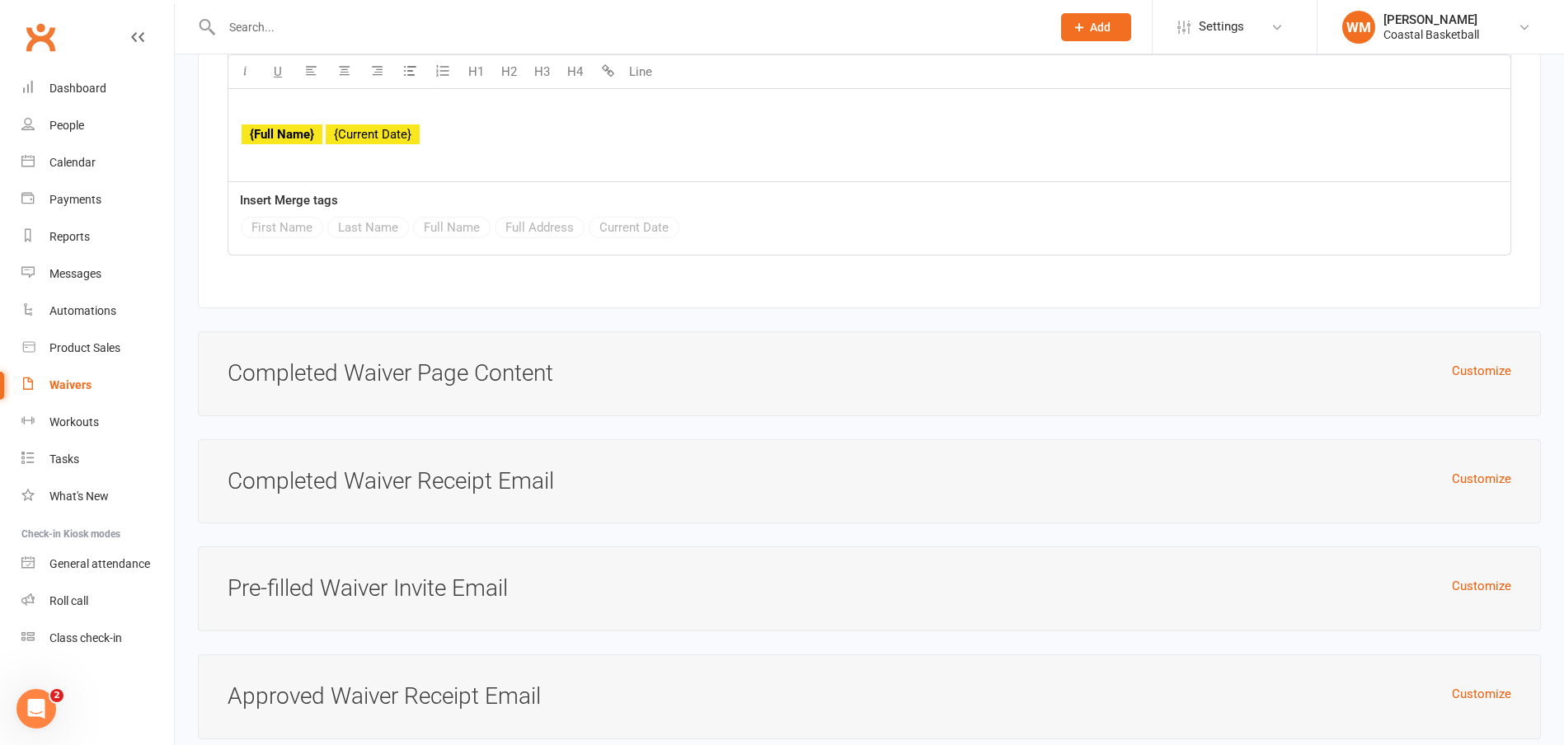
scroll to position [10195, 0]
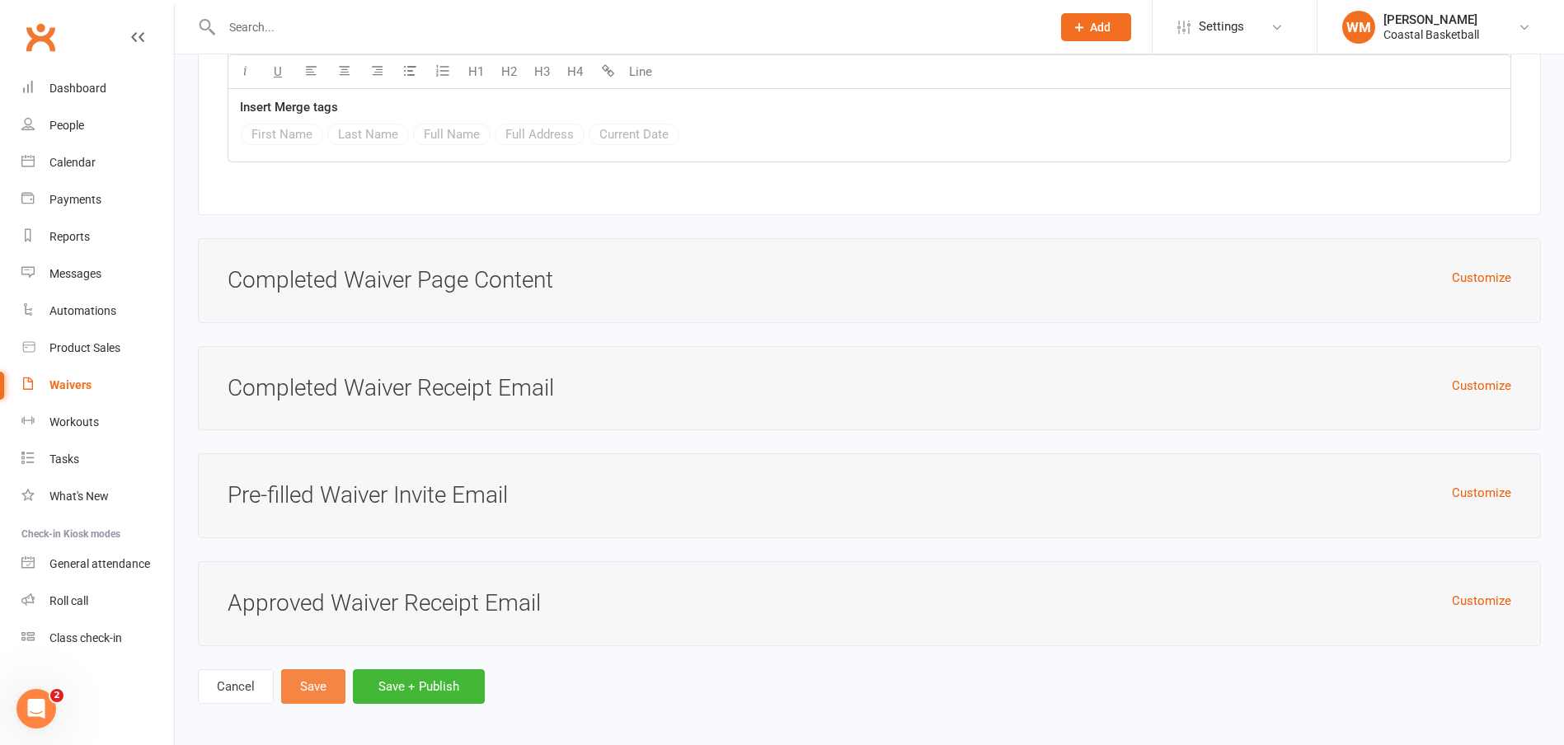
click at [315, 674] on button "Save" at bounding box center [313, 687] width 64 height 35
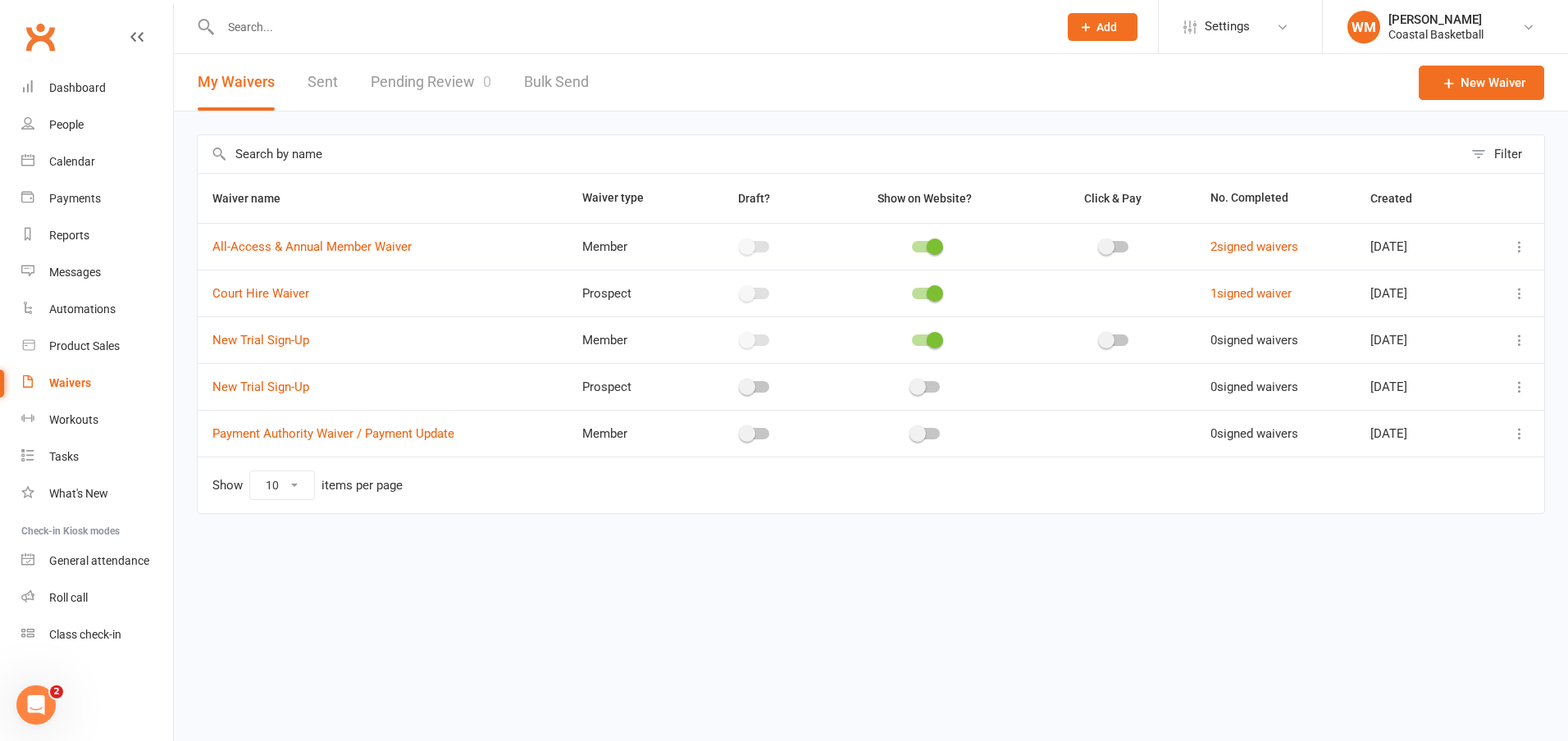
click at [1513, 435] on icon at bounding box center [1519, 434] width 16 height 16
click at [1488, 536] on link "Copy external link to clipboard" at bounding box center [1432, 531] width 193 height 33
